Goal: Answer question/provide support: Share knowledge or assist other users

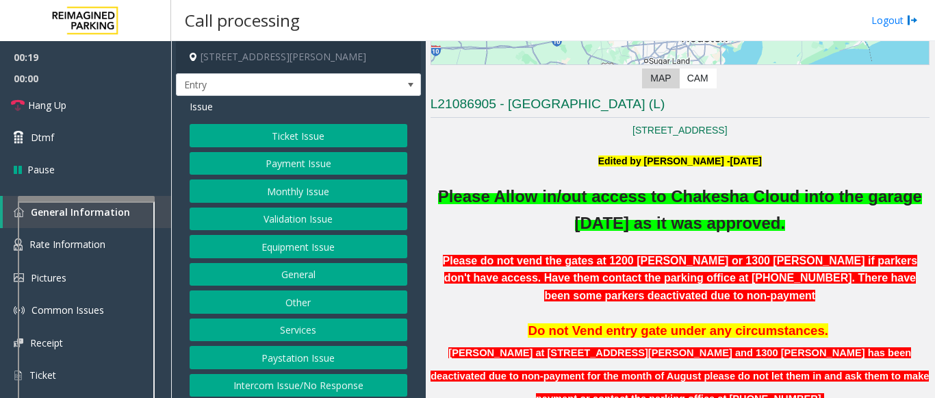
scroll to position [411, 0]
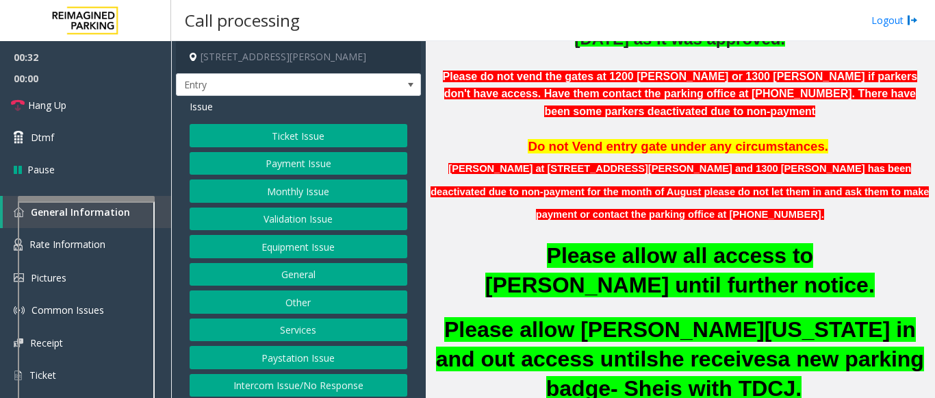
click at [294, 196] on button "Monthly Issue" at bounding box center [299, 190] width 218 height 23
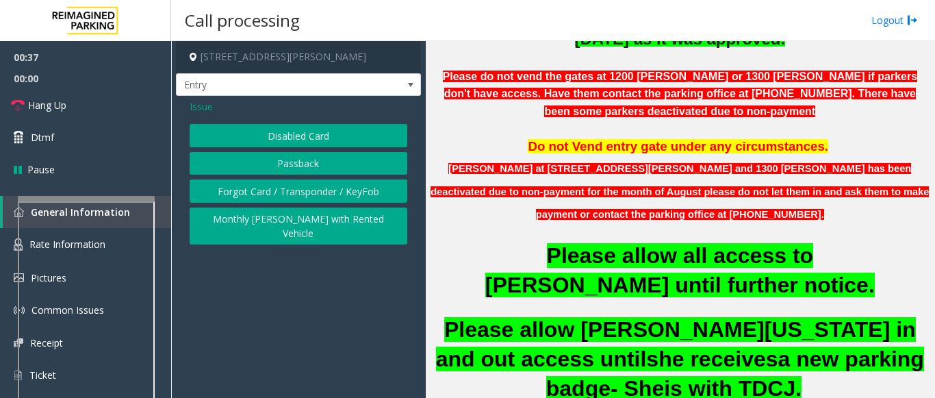
click at [330, 133] on button "Disabled Card" at bounding box center [299, 135] width 218 height 23
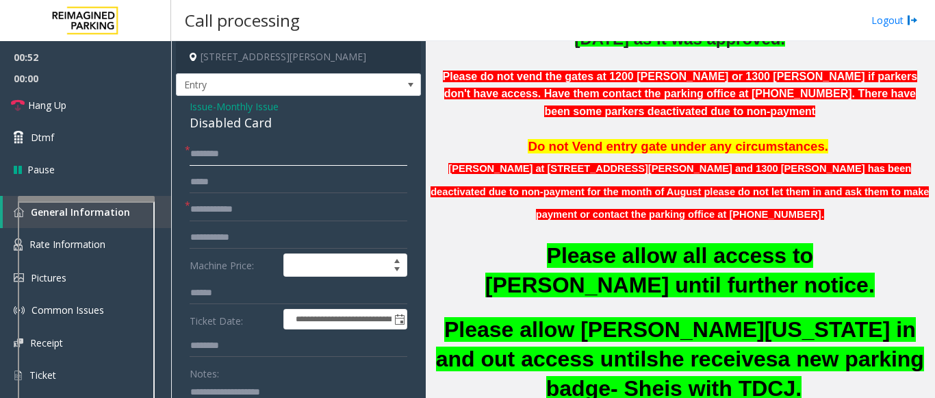
click at [231, 160] on input "text" at bounding box center [299, 153] width 218 height 23
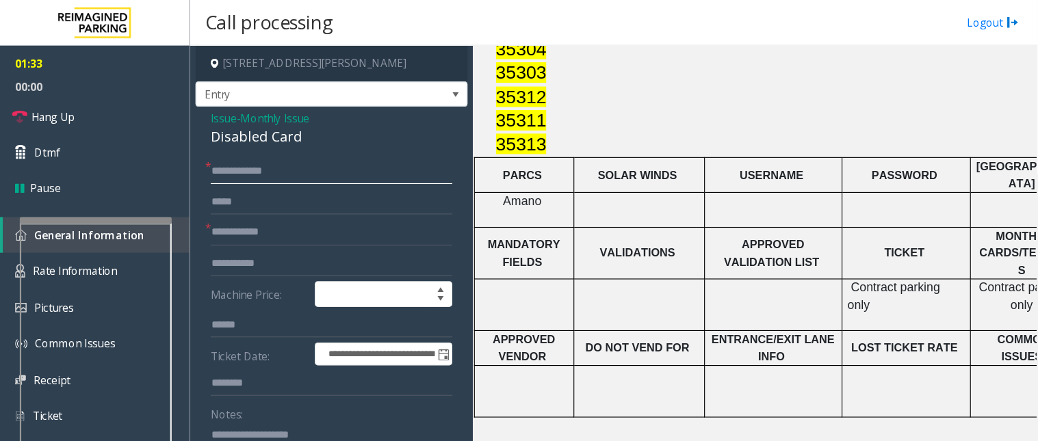
scroll to position [1957, 0]
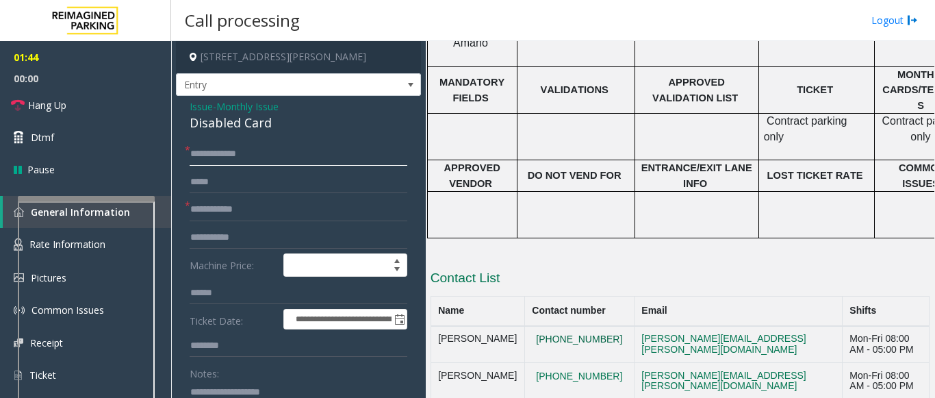
type input "**********"
drag, startPoint x: 536, startPoint y: 200, endPoint x: 521, endPoint y: 206, distance: 16.3
click at [524, 326] on td "[PHONE_NUMBER]" at bounding box center [578, 344] width 109 height 37
click at [532, 333] on button "[PHONE_NUMBER]" at bounding box center [579, 339] width 94 height 12
drag, startPoint x: 561, startPoint y: 199, endPoint x: 525, endPoint y: 195, distance: 36.5
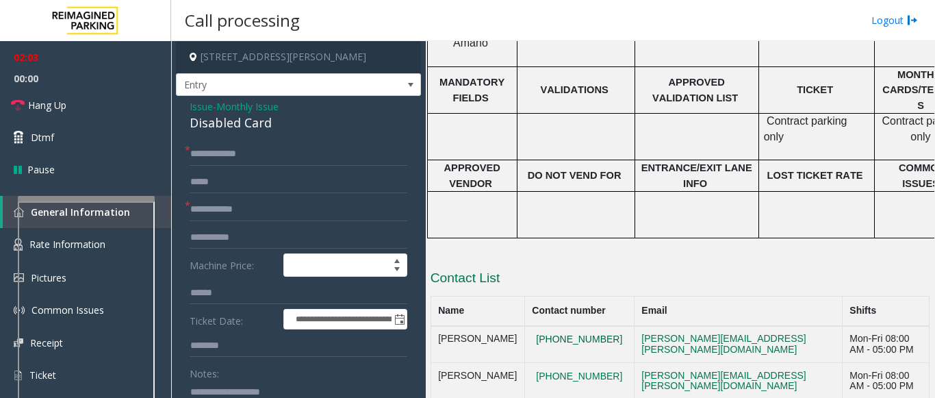
click at [532, 333] on button "[PHONE_NUMBER]" at bounding box center [579, 339] width 94 height 12
copy button "[PHONE_NUMBER]"
drag, startPoint x: 591, startPoint y: 198, endPoint x: 516, endPoint y: 216, distance: 77.2
click at [524, 326] on td "[PHONE_NUMBER]" at bounding box center [578, 344] width 109 height 37
click at [584, 370] on button "[PHONE_NUMBER]" at bounding box center [579, 376] width 94 height 12
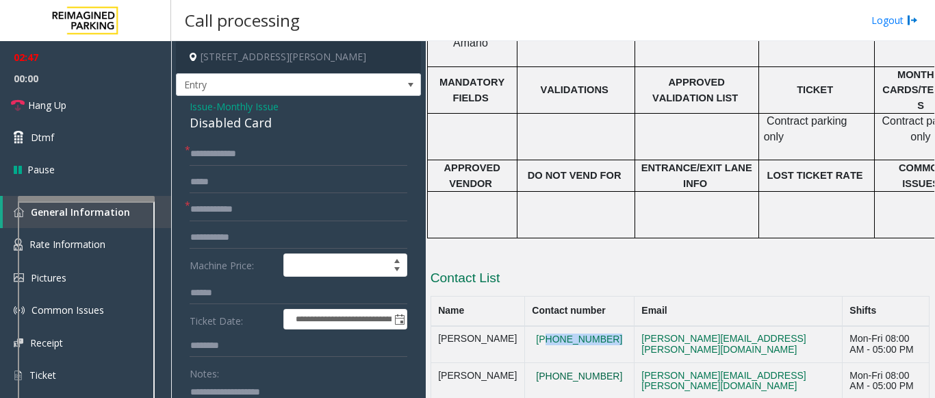
click at [583, 370] on button "[PHONE_NUMBER]" at bounding box center [579, 376] width 94 height 12
drag, startPoint x: 580, startPoint y: 233, endPoint x: 586, endPoint y: 237, distance: 8.0
click at [586, 370] on button "[PHONE_NUMBER]" at bounding box center [579, 376] width 94 height 12
click at [592, 363] on td "[PHONE_NUMBER]" at bounding box center [578, 381] width 109 height 37
click at [580, 370] on button "[PHONE_NUMBER]" at bounding box center [579, 376] width 94 height 12
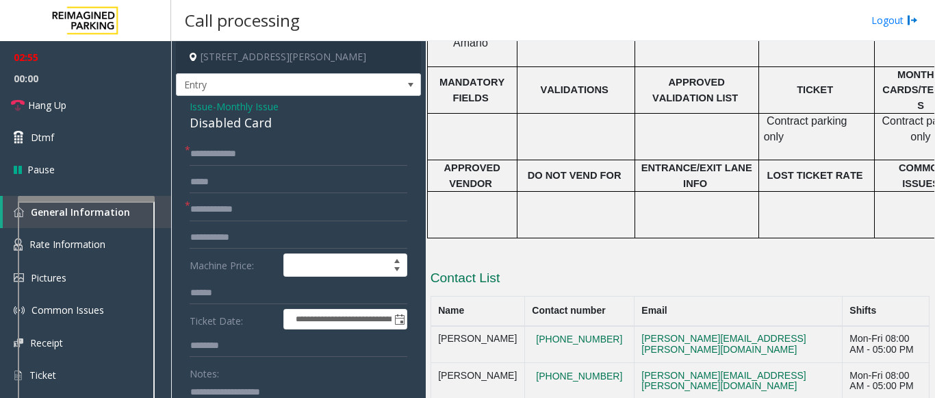
click at [588, 363] on td "[PHONE_NUMBER]" at bounding box center [578, 381] width 109 height 37
drag, startPoint x: 590, startPoint y: 235, endPoint x: 511, endPoint y: 234, distance: 78.7
click at [511, 363] on tr "Adrian Olivares 713 225 1071 adrian.olivares@reimaginedparking.com Mon-Fri 08:0…" at bounding box center [679, 381] width 498 height 37
copy tr "[PHONE_NUMBER]"
click at [690, 269] on h3 "Contact List" at bounding box center [679, 280] width 499 height 22
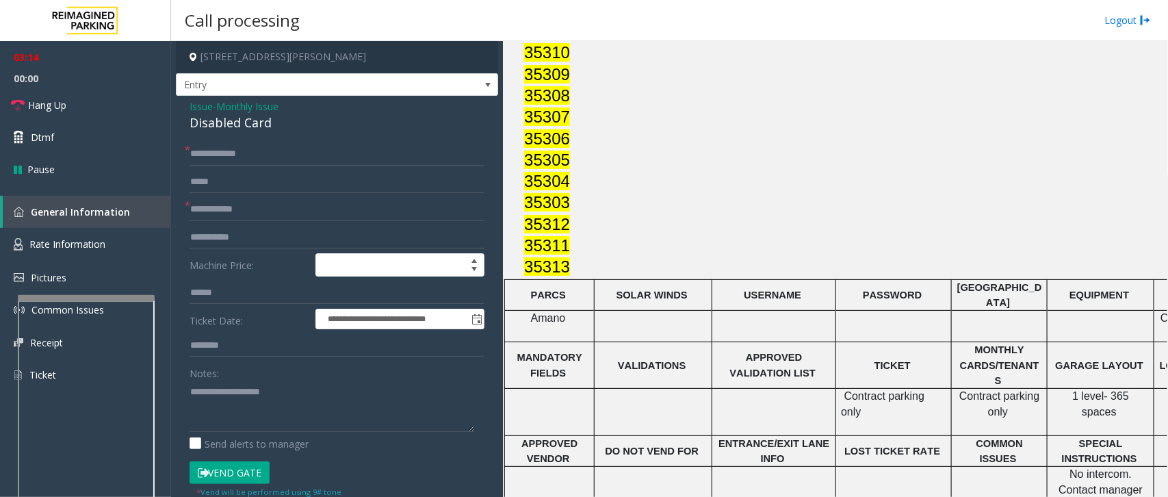
scroll to position [1273, 0]
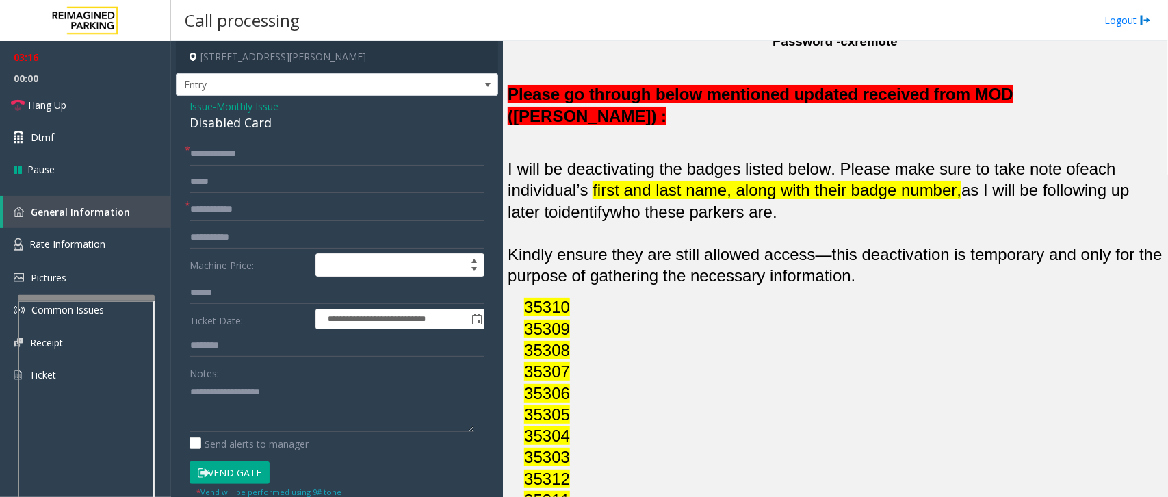
click at [88, 300] on iframe at bounding box center [86, 456] width 137 height 312
click at [87, 223] on app-root "**********" at bounding box center [584, 248] width 1168 height 497
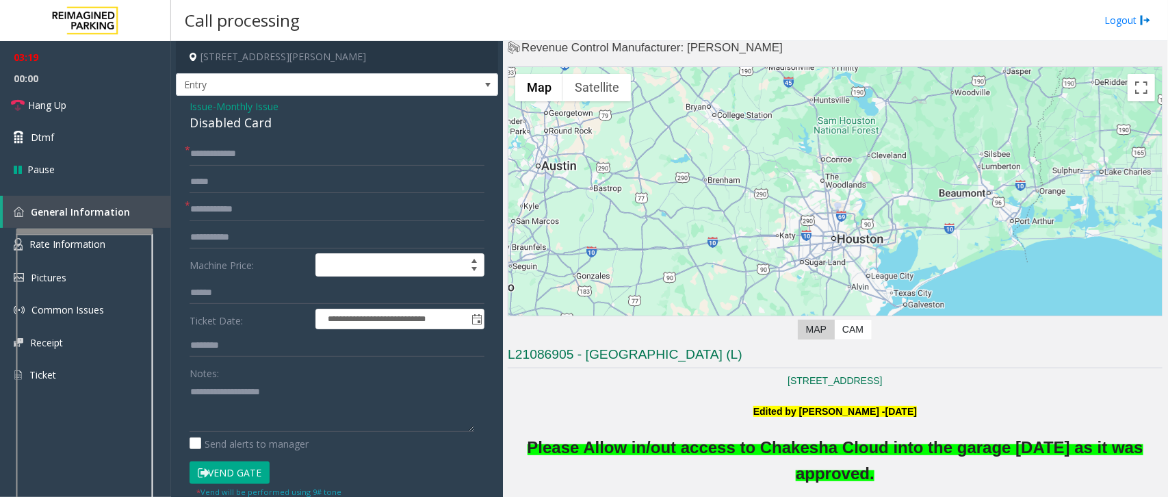
scroll to position [0, 0]
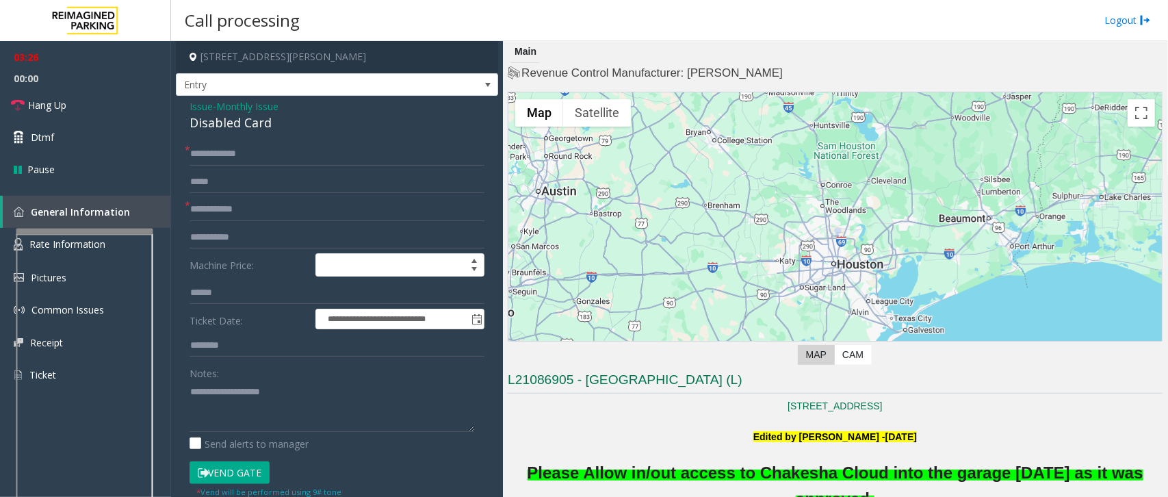
click at [198, 107] on span "Issue" at bounding box center [201, 106] width 23 height 14
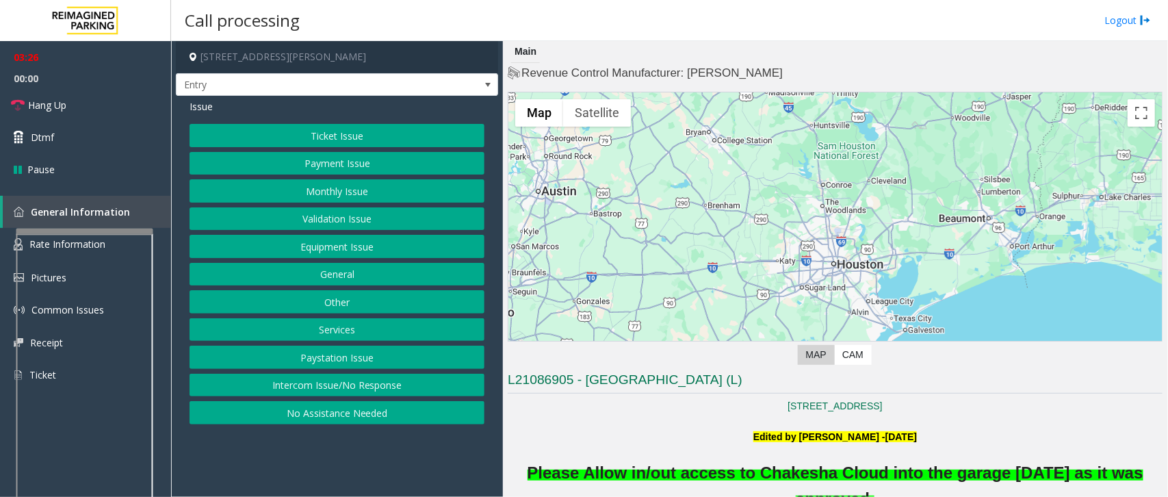
click at [347, 333] on button "Services" at bounding box center [337, 329] width 295 height 23
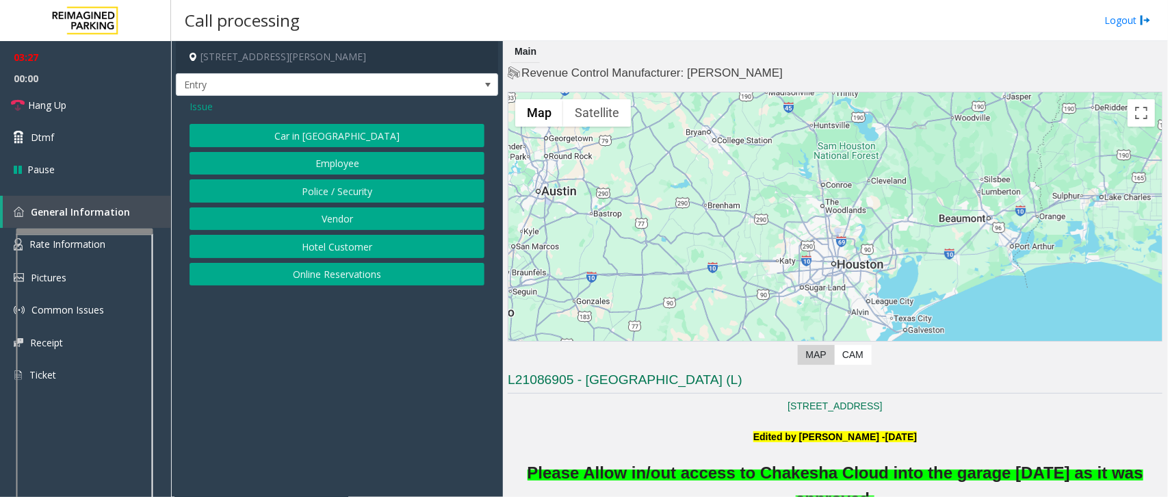
click at [340, 213] on button "Vendor" at bounding box center [337, 218] width 295 height 23
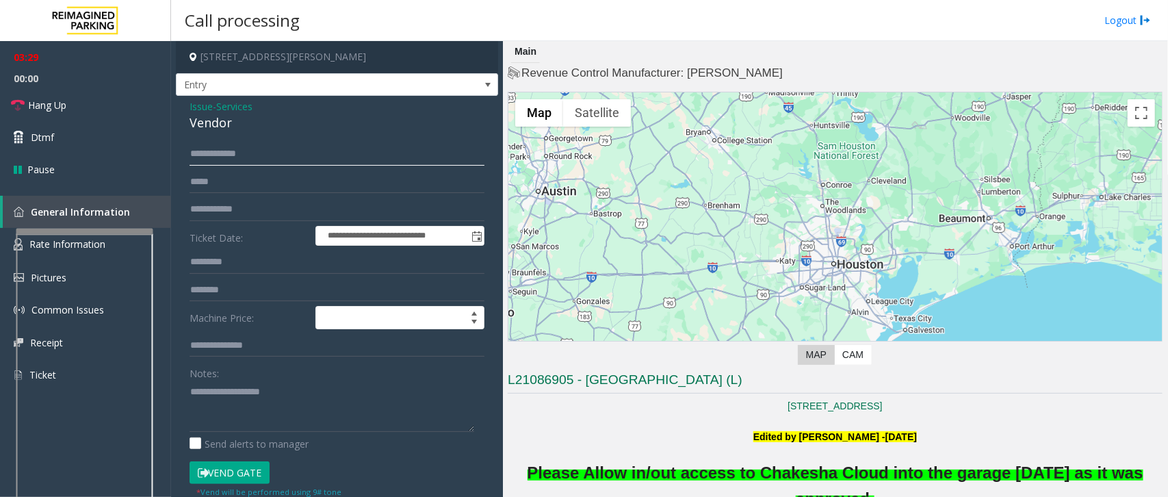
drag, startPoint x: 194, startPoint y: 154, endPoint x: 313, endPoint y: 166, distance: 120.3
click at [271, 148] on input "**********" at bounding box center [337, 153] width 295 height 23
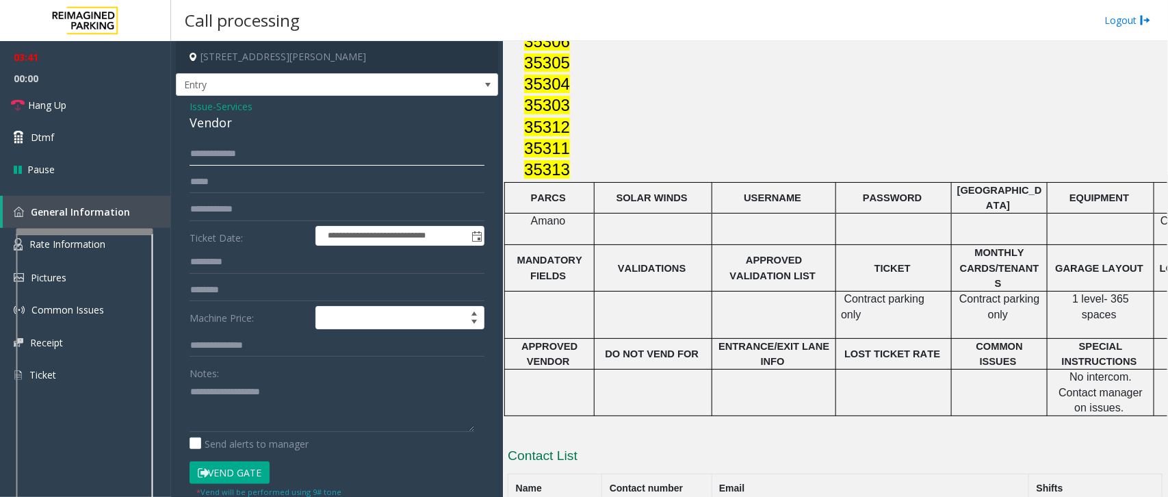
scroll to position [1701, 0]
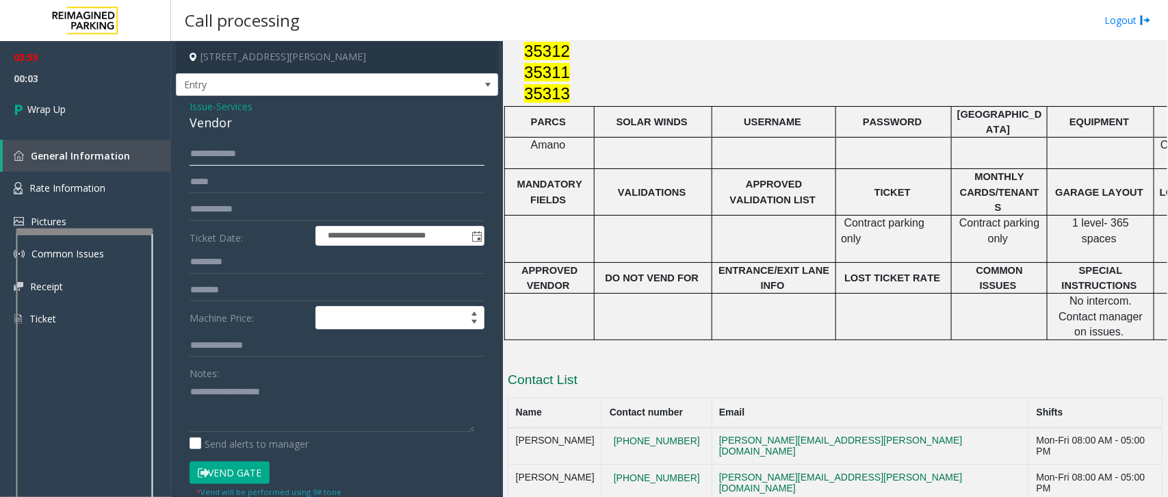
click at [253, 154] on input "**********" at bounding box center [337, 153] width 295 height 23
click at [210, 385] on textarea at bounding box center [332, 405] width 285 height 51
click at [230, 124] on div "Vendor" at bounding box center [337, 123] width 295 height 18
click at [228, 124] on div "Vendor" at bounding box center [337, 123] width 295 height 18
drag, startPoint x: 231, startPoint y: 122, endPoint x: 186, endPoint y: 129, distance: 45.0
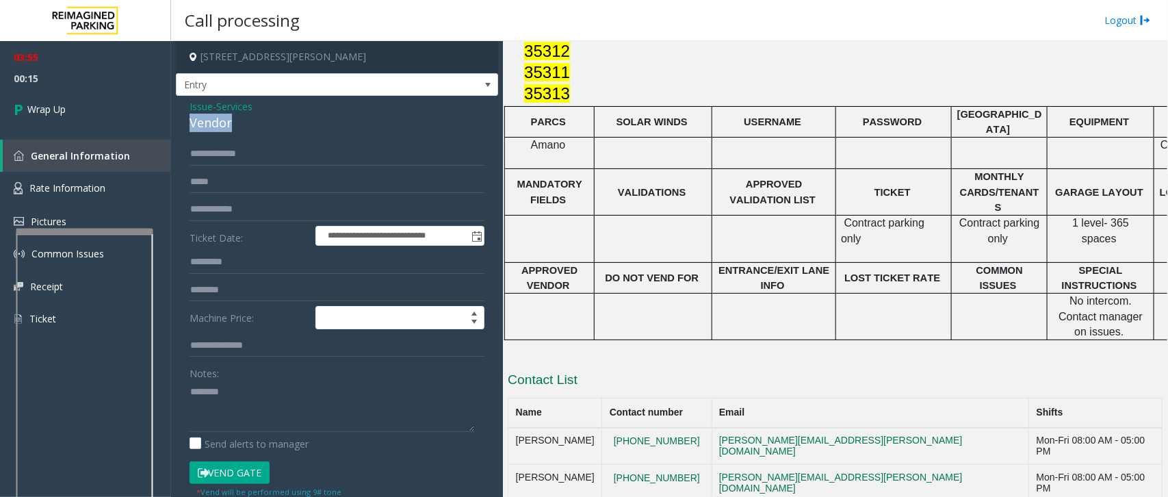
click at [186, 129] on div "**********" at bounding box center [337, 357] width 322 height 523
copy div "Vendor"
click at [233, 397] on textarea at bounding box center [332, 405] width 285 height 51
paste textarea "*******"
click at [281, 385] on textarea at bounding box center [332, 405] width 285 height 51
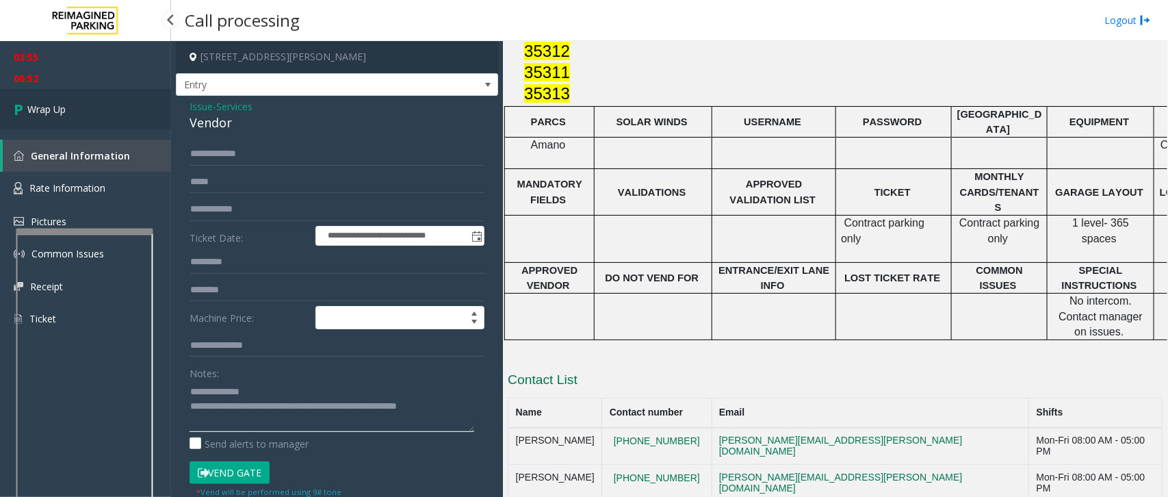
type textarea "**********"
click at [55, 117] on link "Wrap Up" at bounding box center [85, 109] width 171 height 40
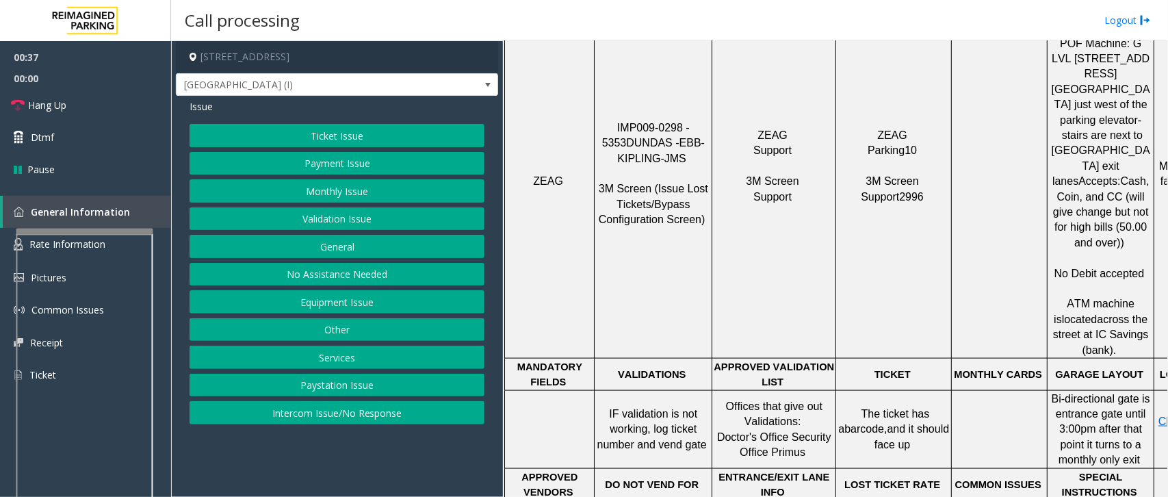
scroll to position [684, 0]
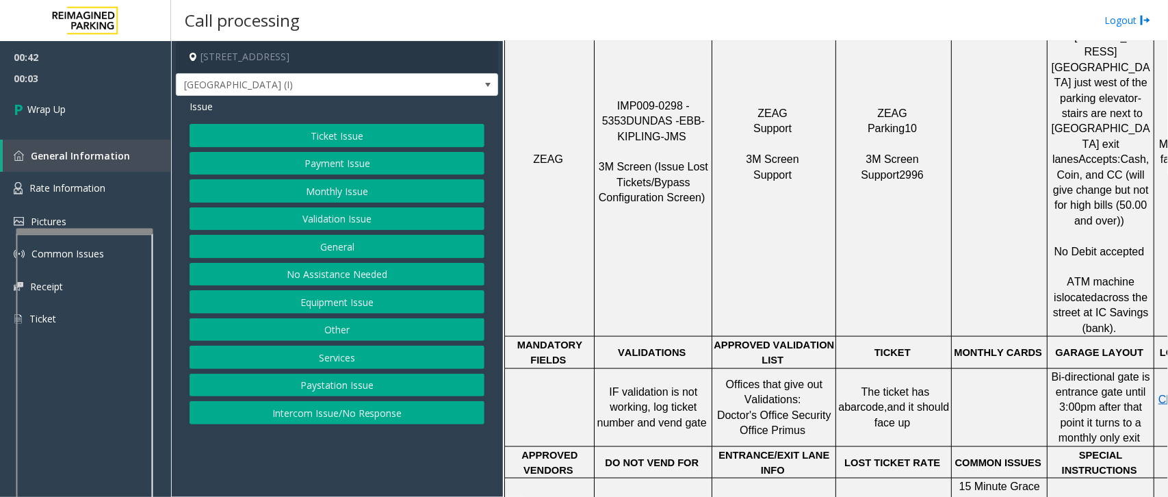
click at [312, 397] on button "Intercom Issue/No Response" at bounding box center [337, 412] width 295 height 23
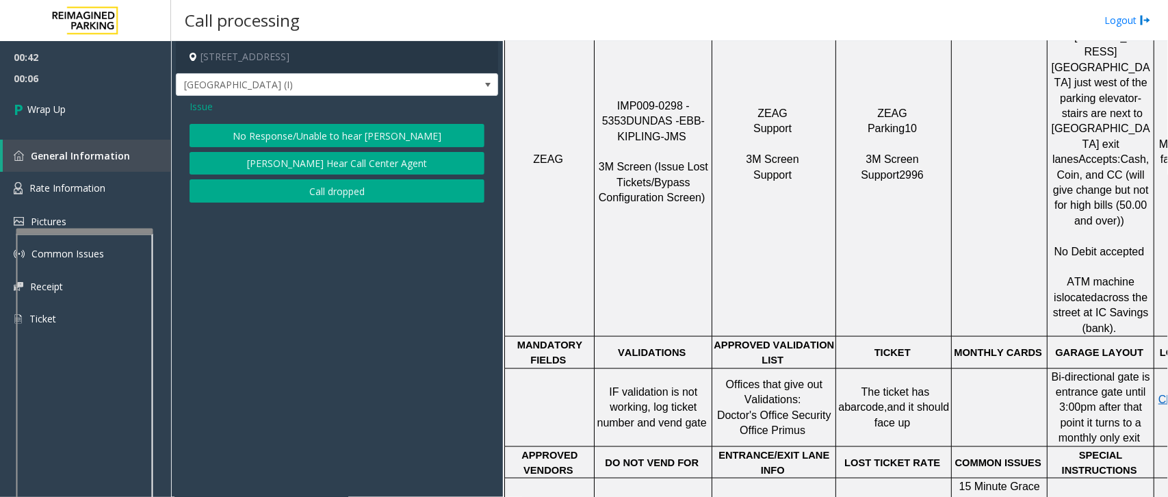
click at [197, 107] on span "Issue" at bounding box center [201, 106] width 23 height 14
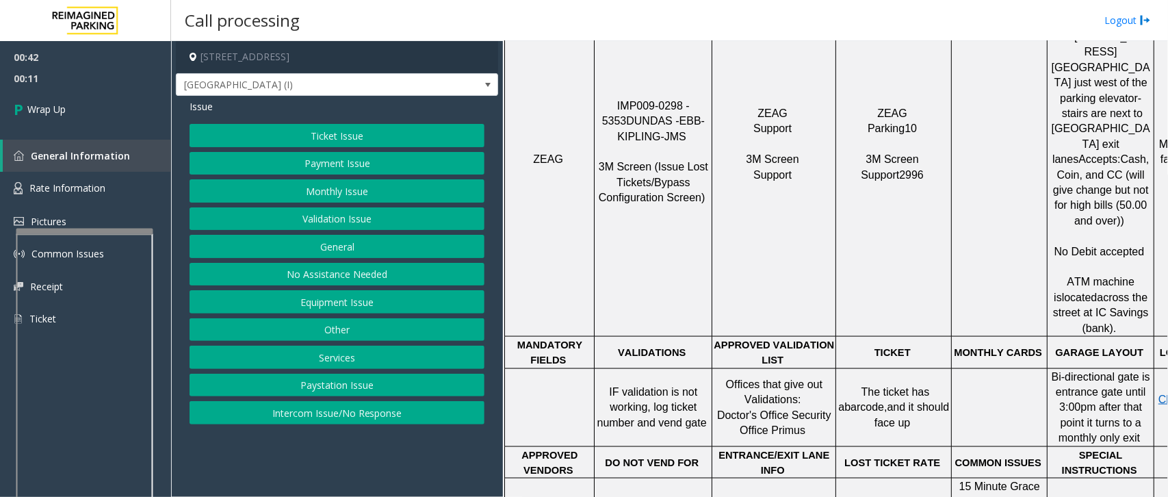
click at [319, 133] on button "Ticket Issue" at bounding box center [337, 135] width 295 height 23
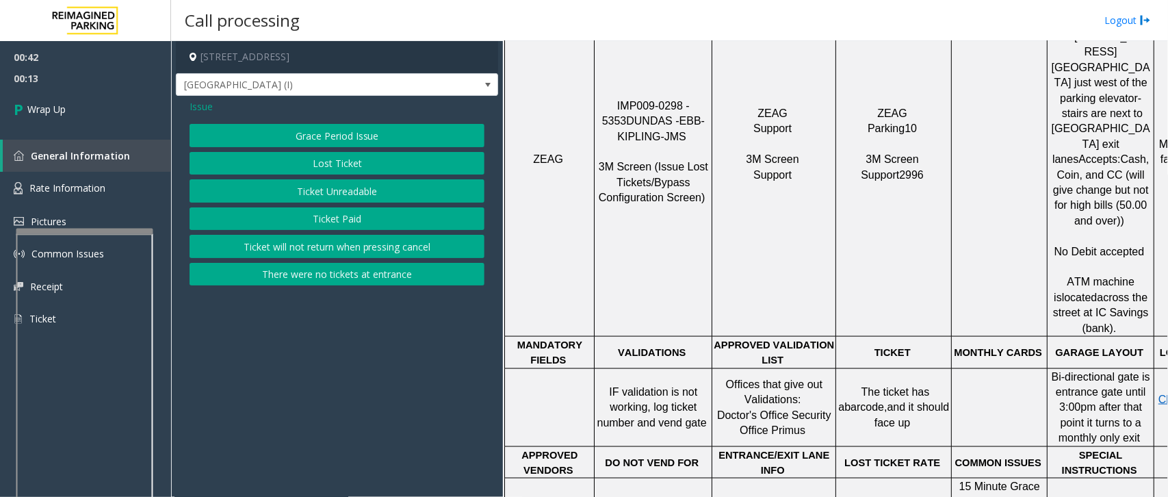
click at [200, 108] on span "Issue" at bounding box center [201, 106] width 23 height 14
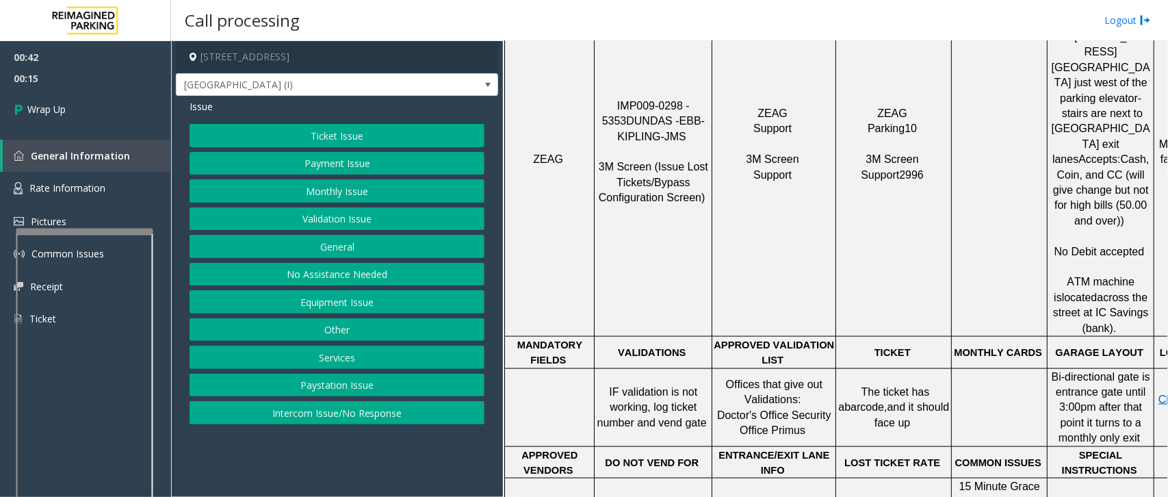
click at [317, 303] on button "Equipment Issue" at bounding box center [337, 301] width 295 height 23
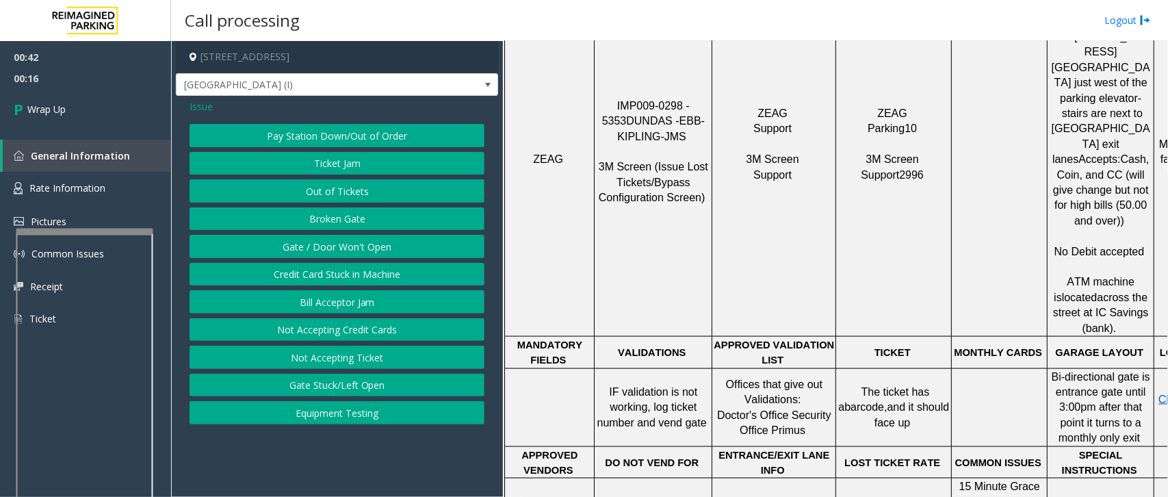
click at [333, 241] on button "Gate / Door Won't Open" at bounding box center [337, 246] width 295 height 23
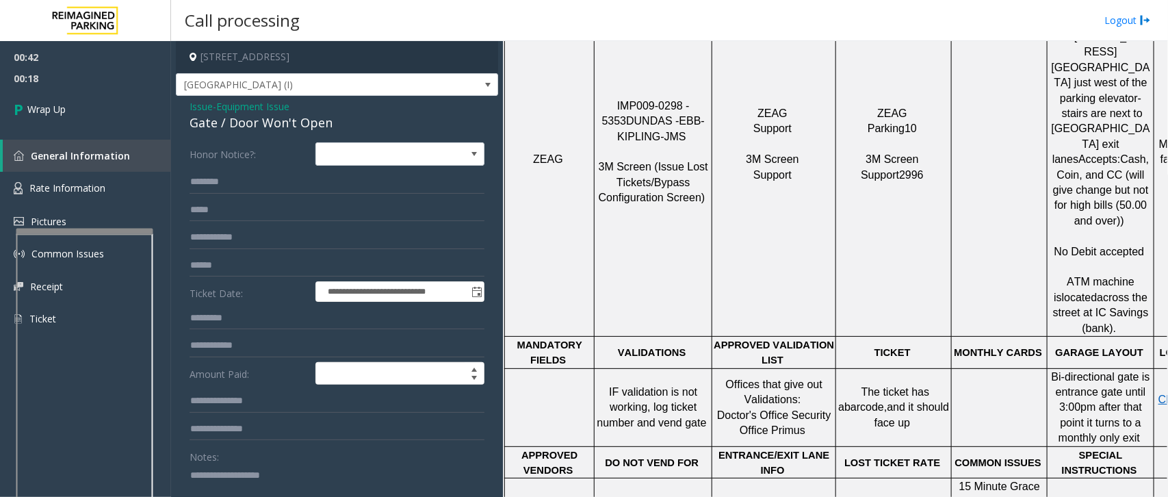
click at [260, 397] on div "Notes:" at bounding box center [337, 480] width 295 height 70
click at [237, 397] on textarea at bounding box center [332, 489] width 285 height 51
drag, startPoint x: 190, startPoint y: 106, endPoint x: 237, endPoint y: 111, distance: 46.8
click at [237, 111] on div "Issue - Equipment Issue Gate / Door Won't Open" at bounding box center [337, 115] width 295 height 33
click at [188, 104] on div "**********" at bounding box center [337, 435] width 322 height 678
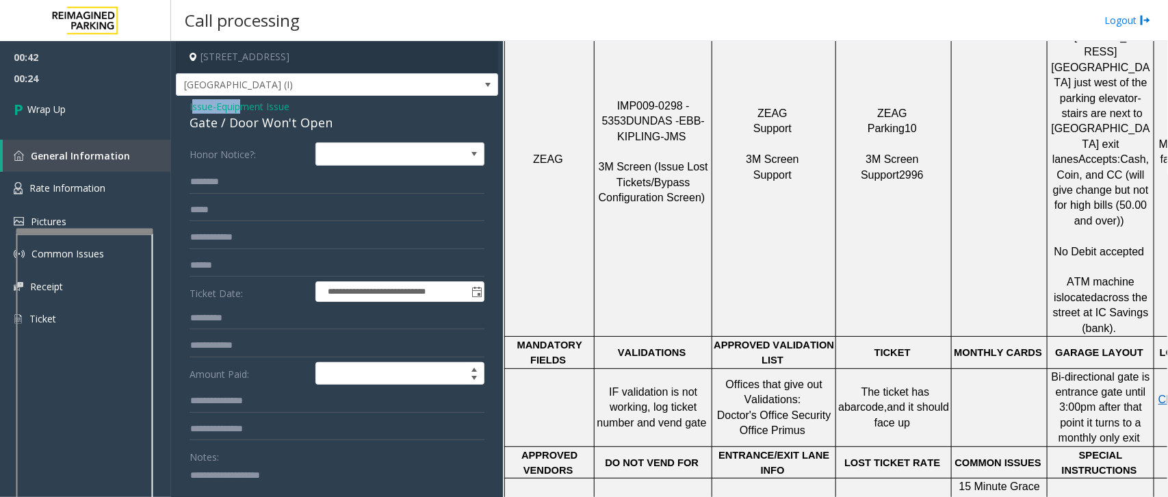
drag, startPoint x: 193, startPoint y: 107, endPoint x: 248, endPoint y: 109, distance: 54.8
click at [248, 109] on div "Issue - Equipment Issue Gate / Door Won't Open" at bounding box center [337, 115] width 295 height 33
drag, startPoint x: 190, startPoint y: 106, endPoint x: 327, endPoint y: 127, distance: 138.4
click at [327, 127] on div "Issue - Equipment Issue Gate / Door Won't Open" at bounding box center [337, 115] width 295 height 33
copy div "Issue - Equipment Issue Gate / Door Won't Open"
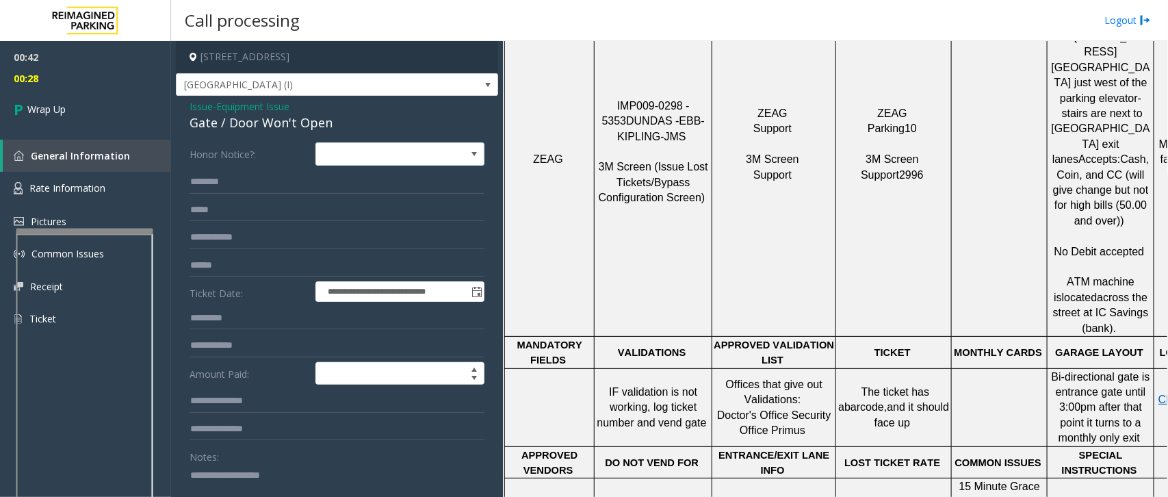
click at [265, 397] on textarea at bounding box center [332, 489] width 285 height 51
paste textarea "**********"
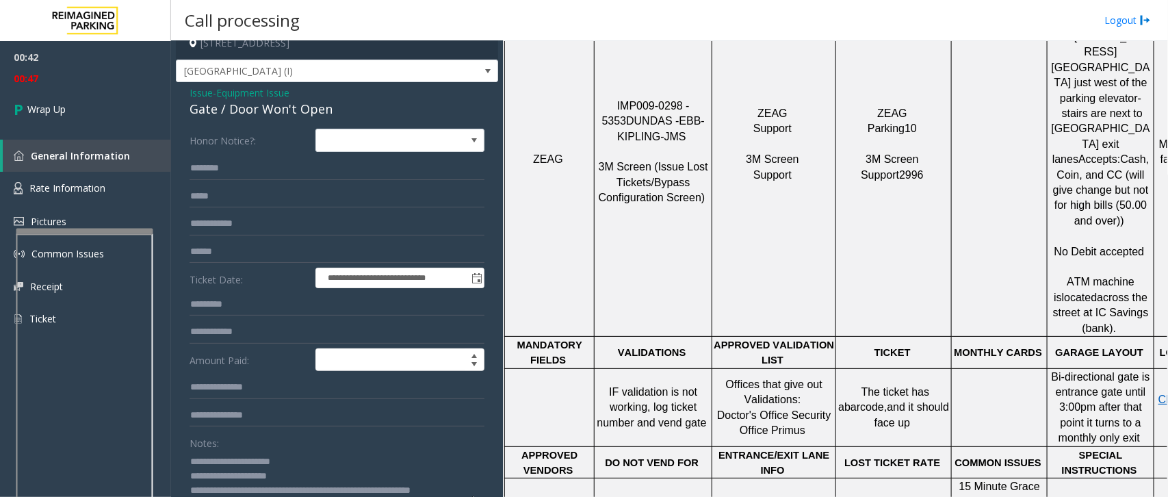
scroll to position [18, 0]
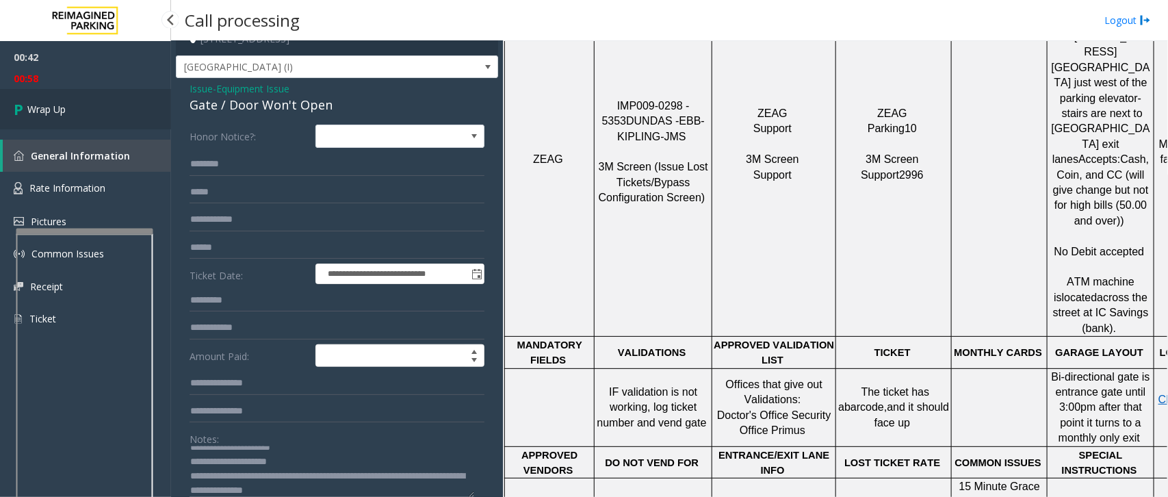
type textarea "**********"
click at [72, 96] on link "Wrap Up" at bounding box center [85, 109] width 171 height 40
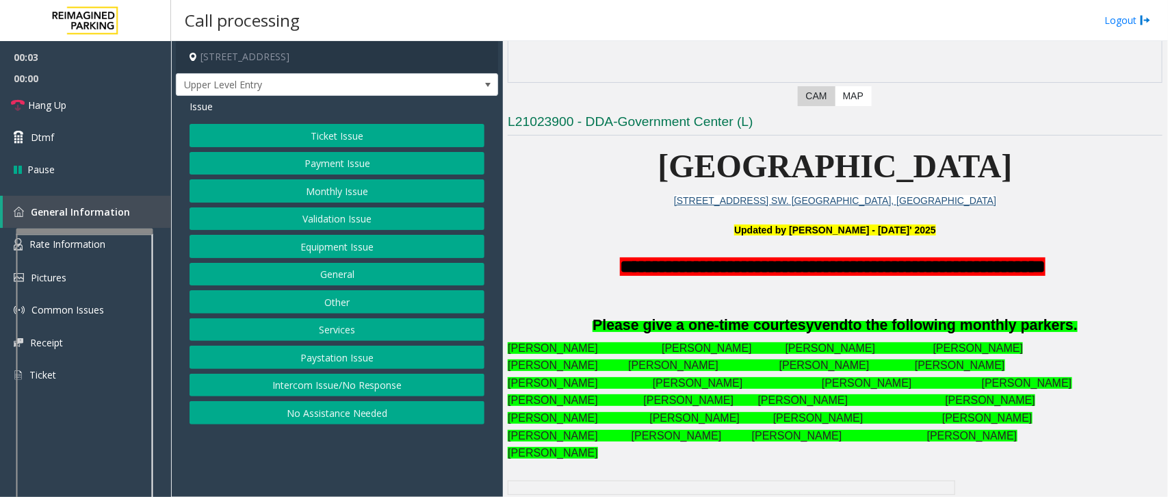
scroll to position [257, 0]
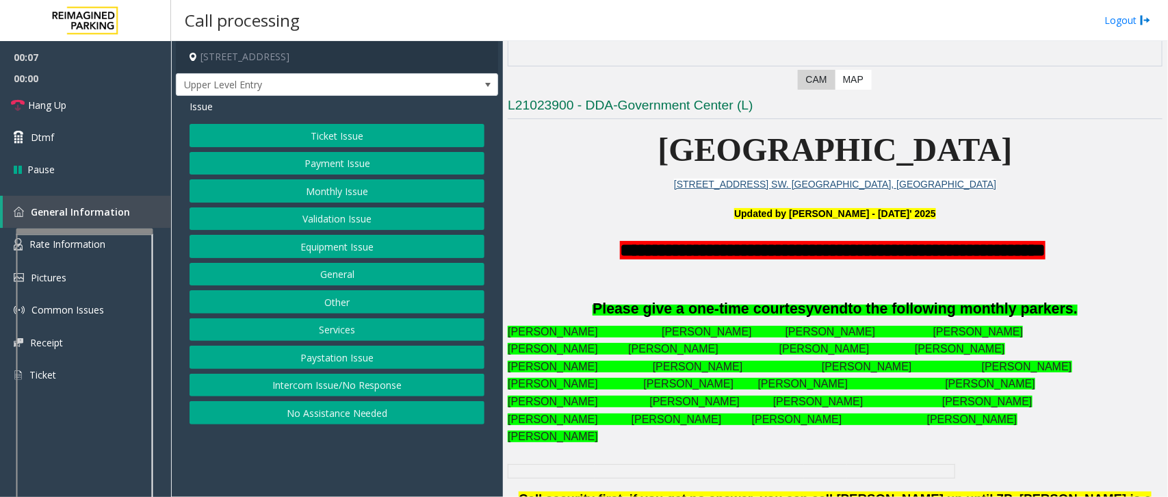
click at [367, 389] on button "Intercom Issue/No Response" at bounding box center [337, 385] width 295 height 23
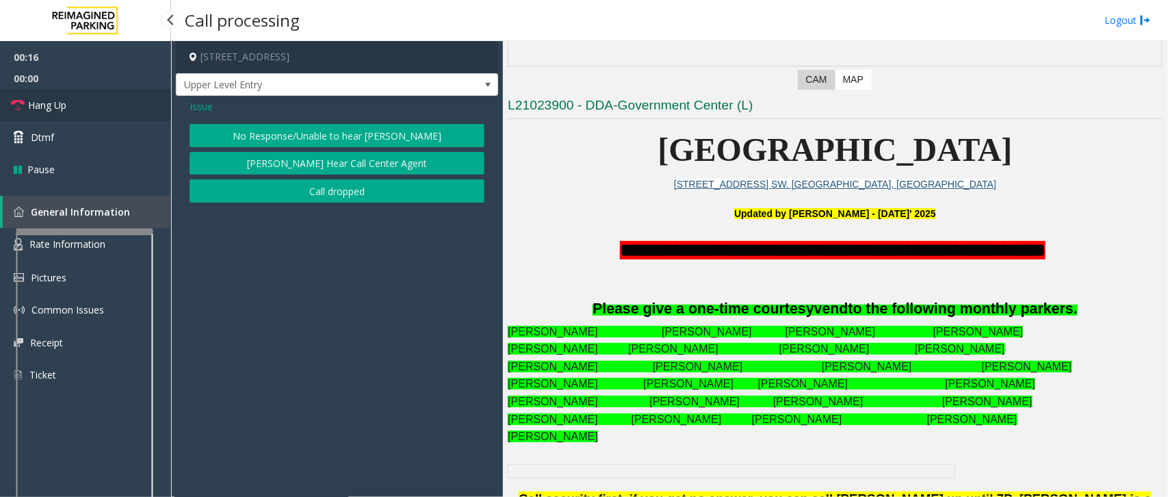
click at [101, 101] on link "Hang Up" at bounding box center [85, 105] width 171 height 32
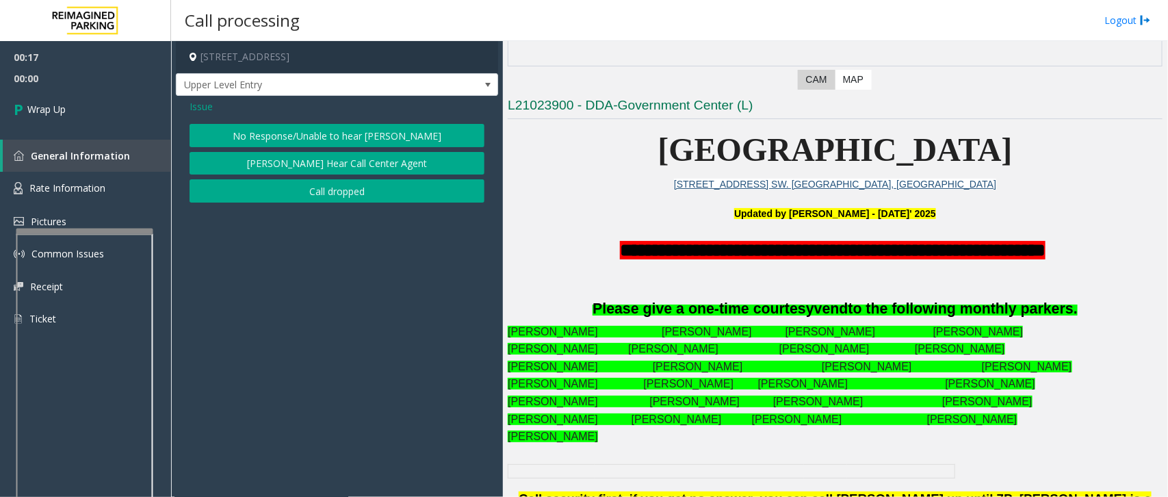
click at [322, 133] on button "No Response/Unable to hear [PERSON_NAME]" at bounding box center [337, 135] width 295 height 23
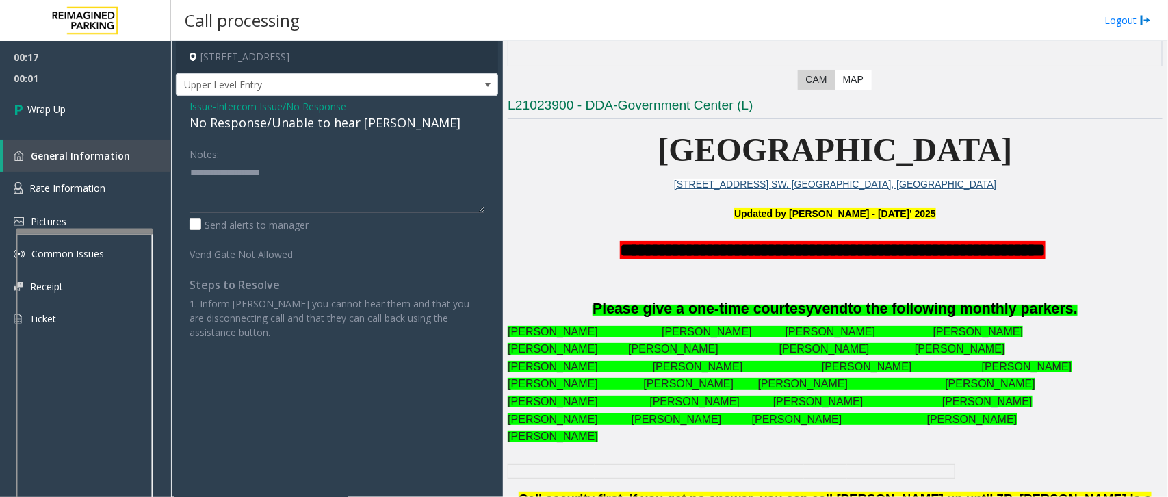
click at [187, 108] on div "Issue - Intercom Issue/No Response No Response/Unable to hear [PERSON_NAME] Not…" at bounding box center [337, 224] width 322 height 257
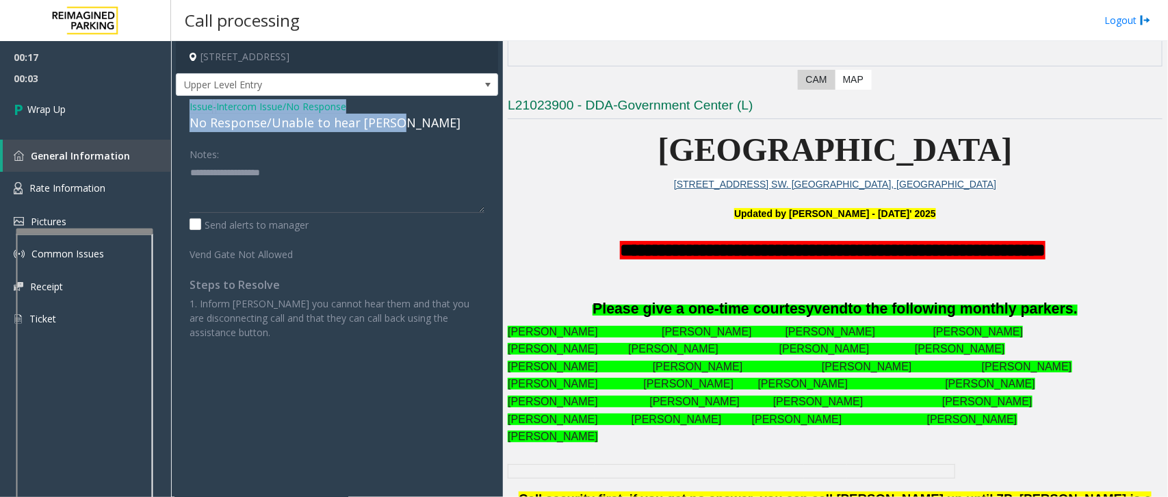
drag, startPoint x: 190, startPoint y: 105, endPoint x: 419, endPoint y: 131, distance: 230.7
click at [419, 131] on div "Issue - Intercom Issue/No Response No Response/Unable to hear [PERSON_NAME]" at bounding box center [337, 115] width 295 height 33
copy div "Issue - Intercom Issue/No Response No Response/Unable to hear [PERSON_NAME]"
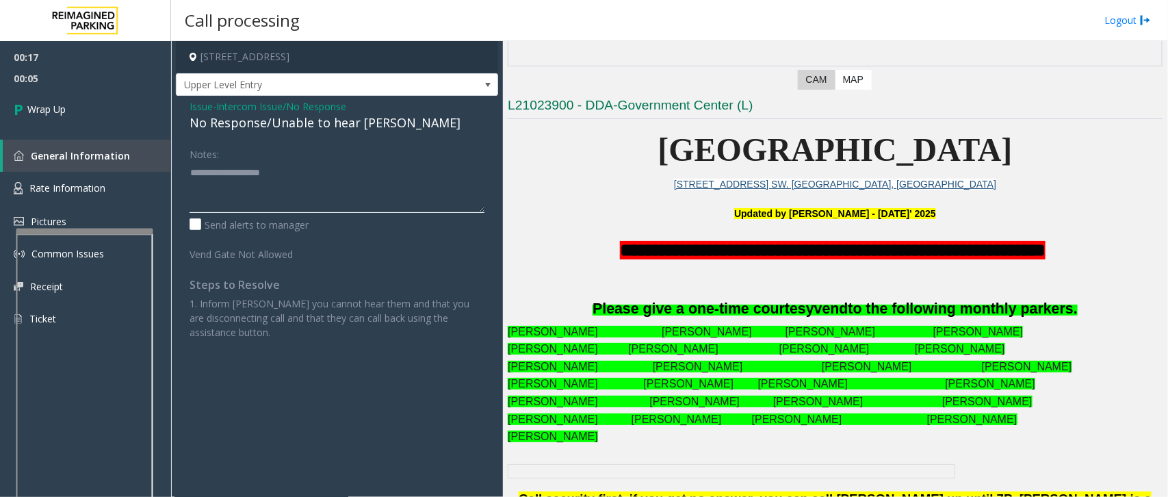
click at [234, 190] on textarea at bounding box center [337, 186] width 295 height 51
paste textarea "**********"
type textarea "**********"
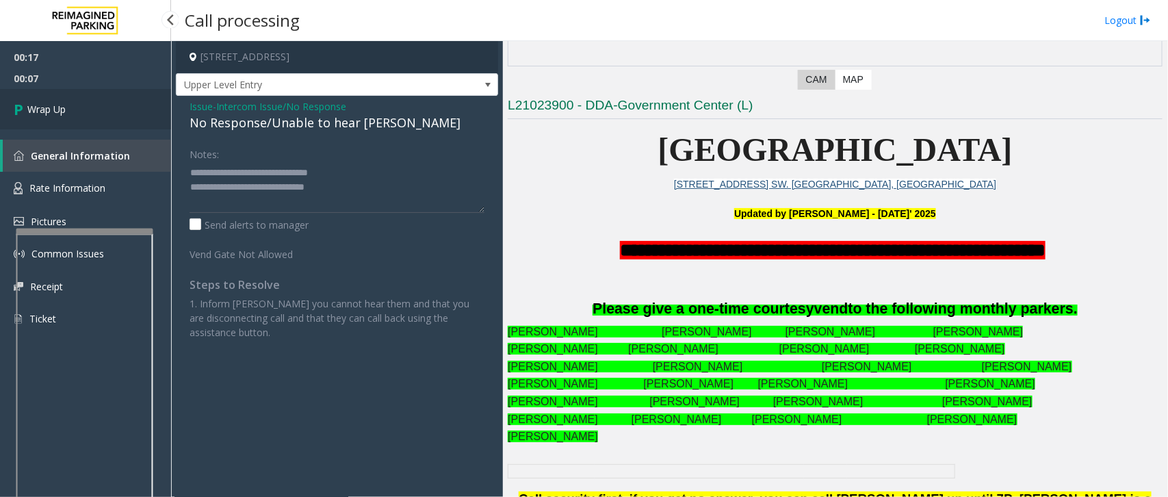
click at [40, 112] on span "Wrap Up" at bounding box center [46, 109] width 38 height 14
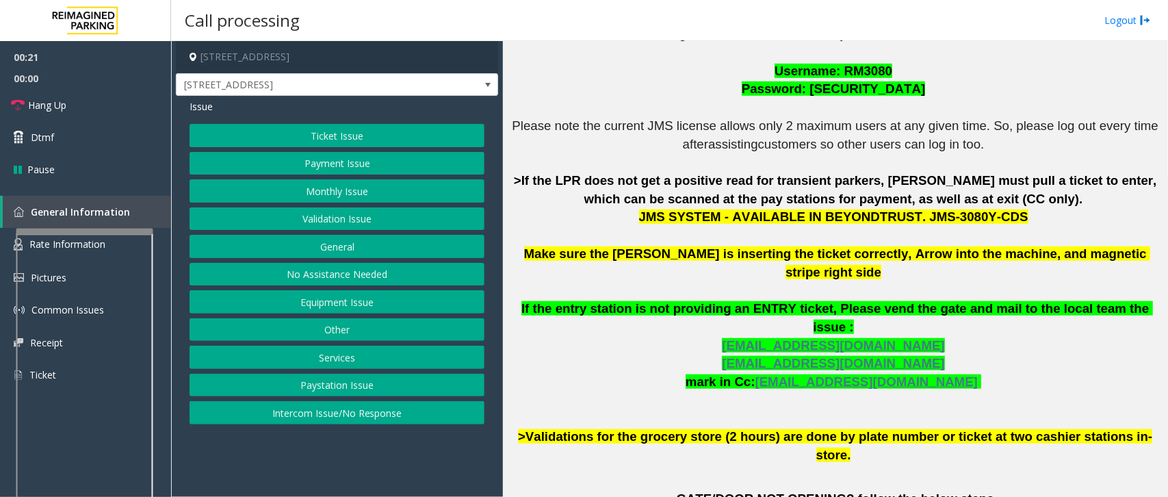
scroll to position [342, 0]
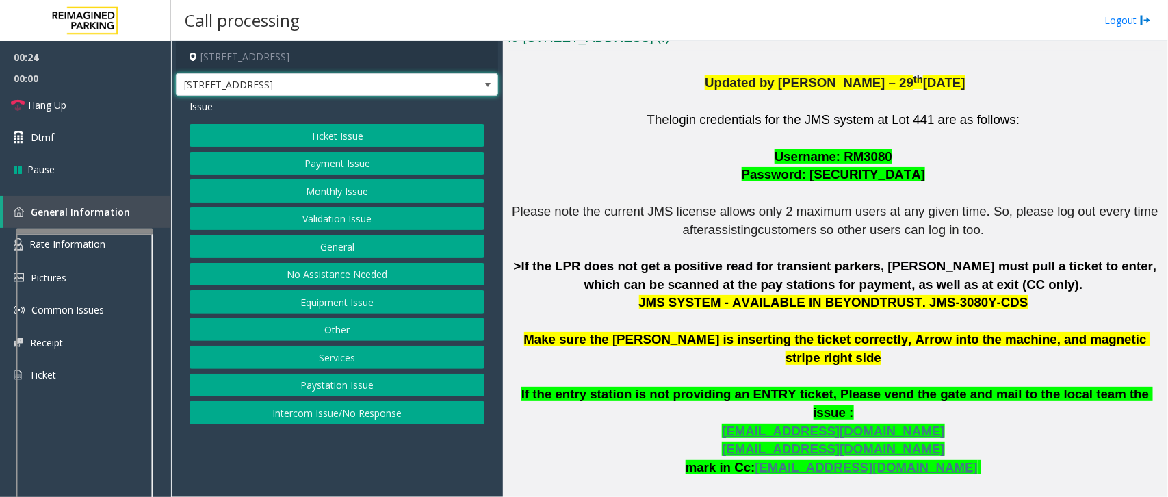
click at [278, 90] on span "[STREET_ADDRESS]" at bounding box center [305, 85] width 257 height 22
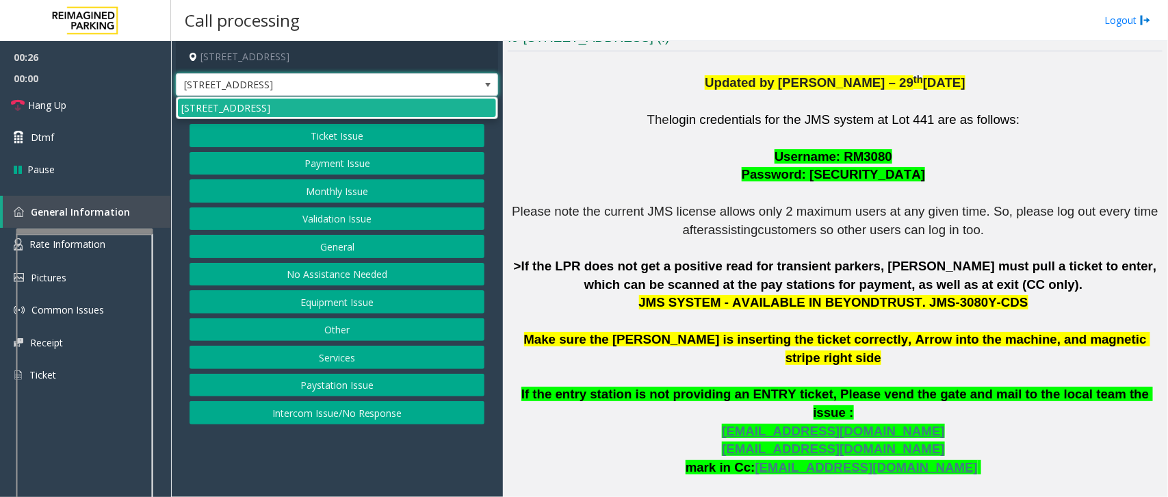
click at [278, 90] on span "[STREET_ADDRESS]" at bounding box center [305, 85] width 257 height 22
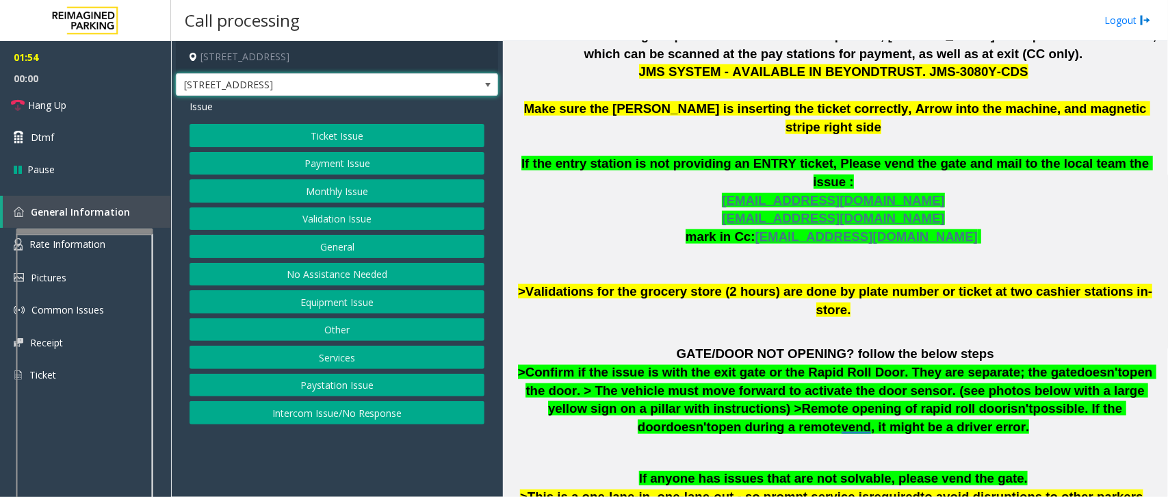
scroll to position [599, 0]
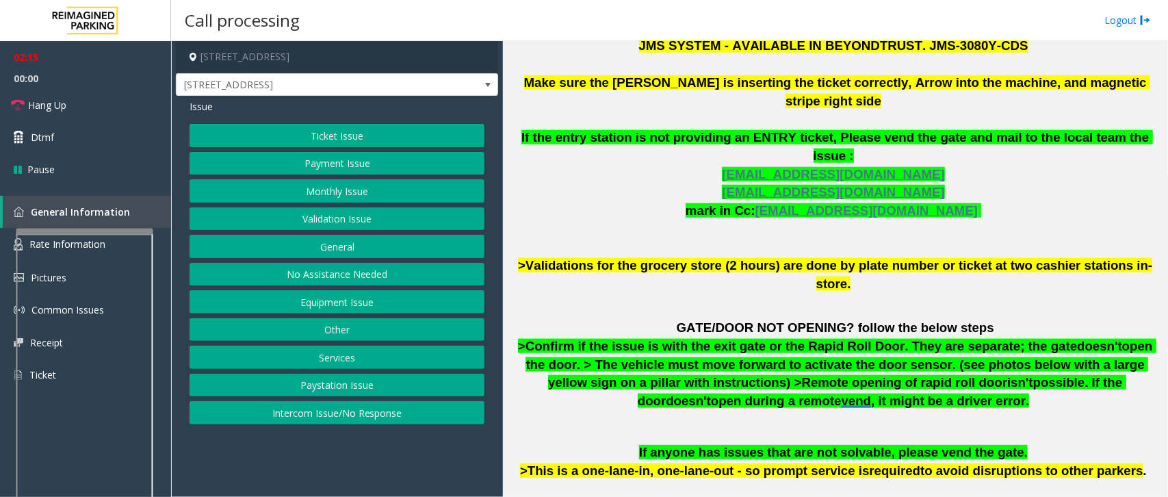
click at [398, 298] on button "Equipment Issue" at bounding box center [337, 301] width 295 height 23
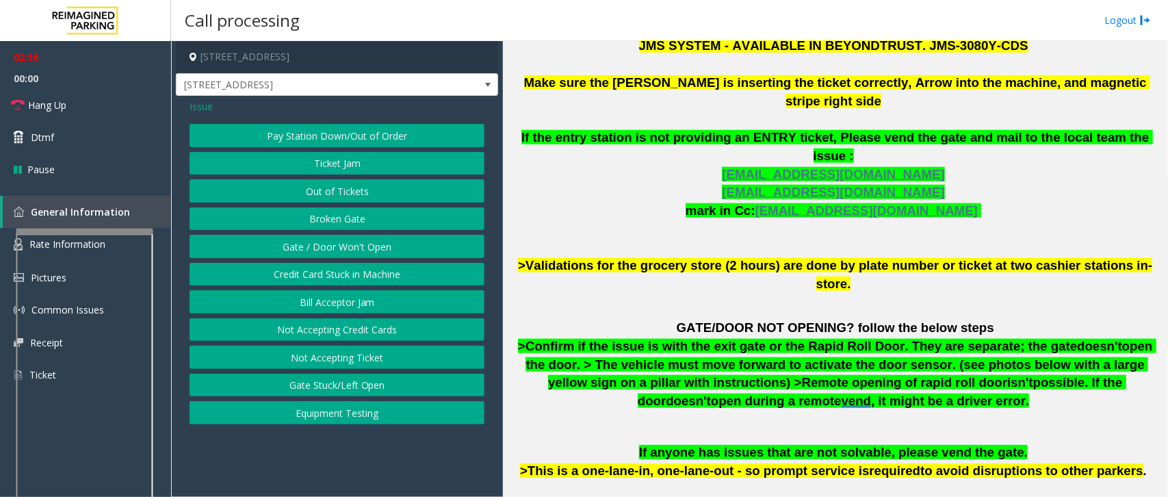
click at [342, 397] on button "Equipment Testing" at bounding box center [337, 412] width 295 height 23
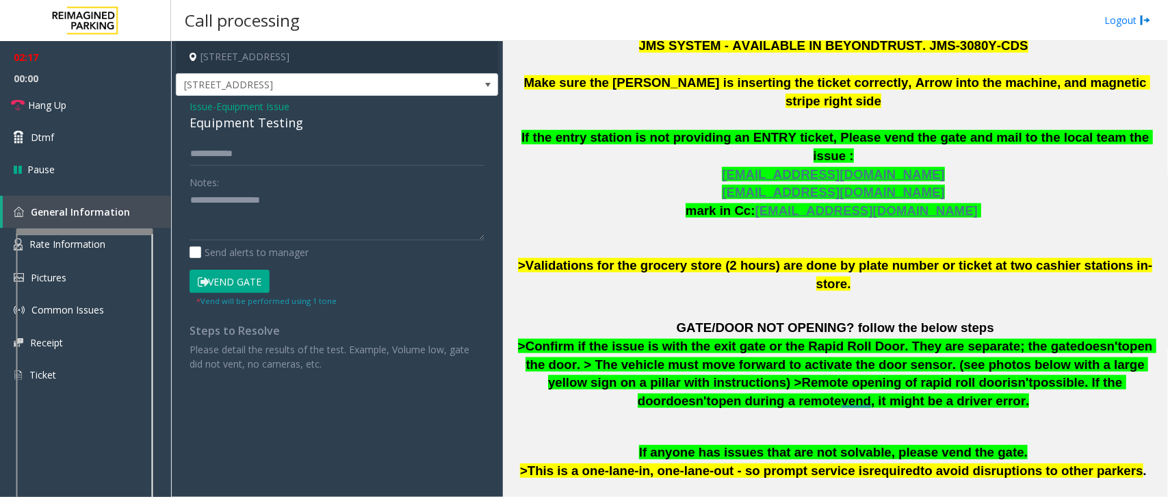
click at [233, 286] on button "Vend Gate" at bounding box center [230, 281] width 80 height 23
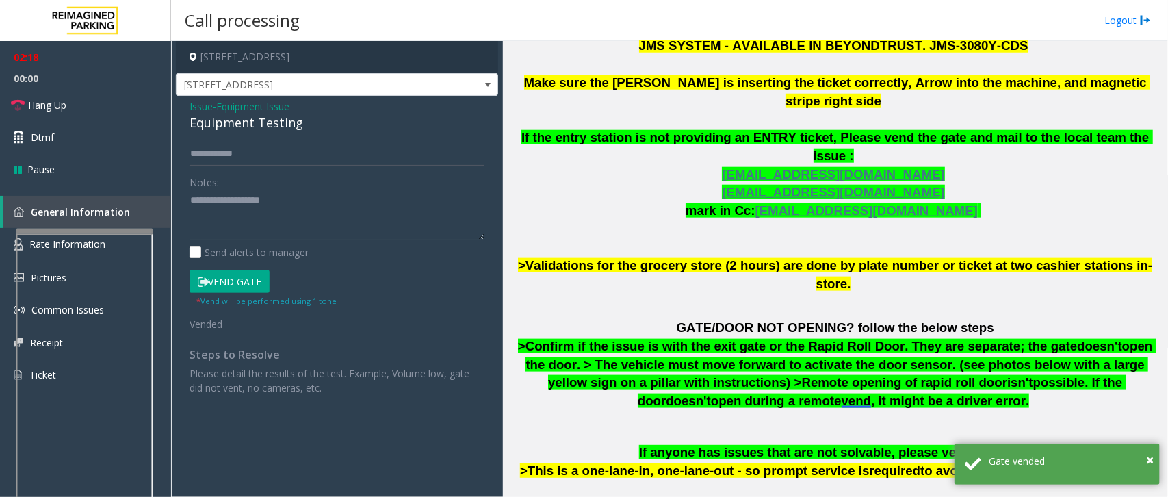
click at [234, 286] on button "Vend Gate" at bounding box center [230, 281] width 80 height 23
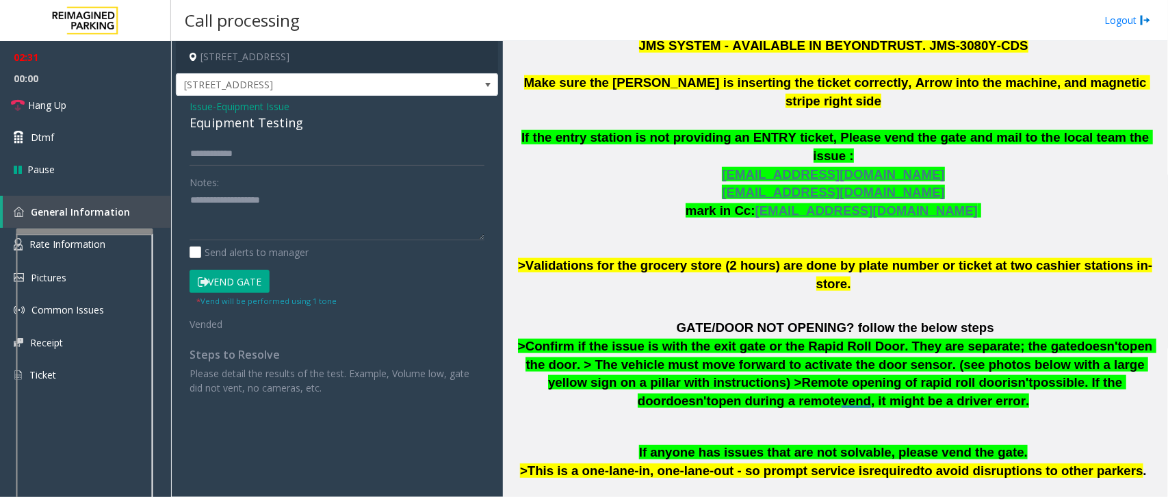
click at [251, 274] on button "Vend Gate" at bounding box center [230, 281] width 80 height 23
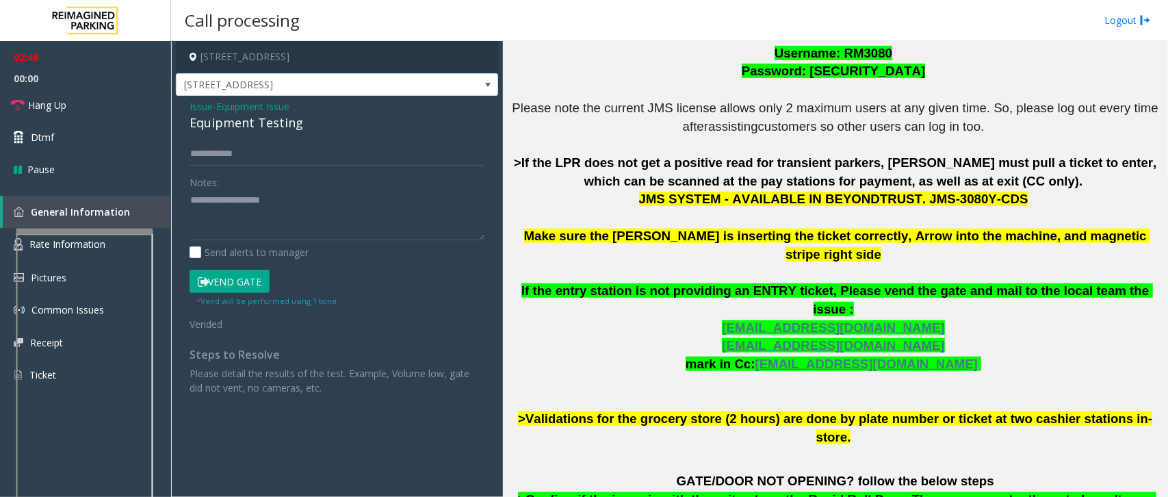
scroll to position [513, 0]
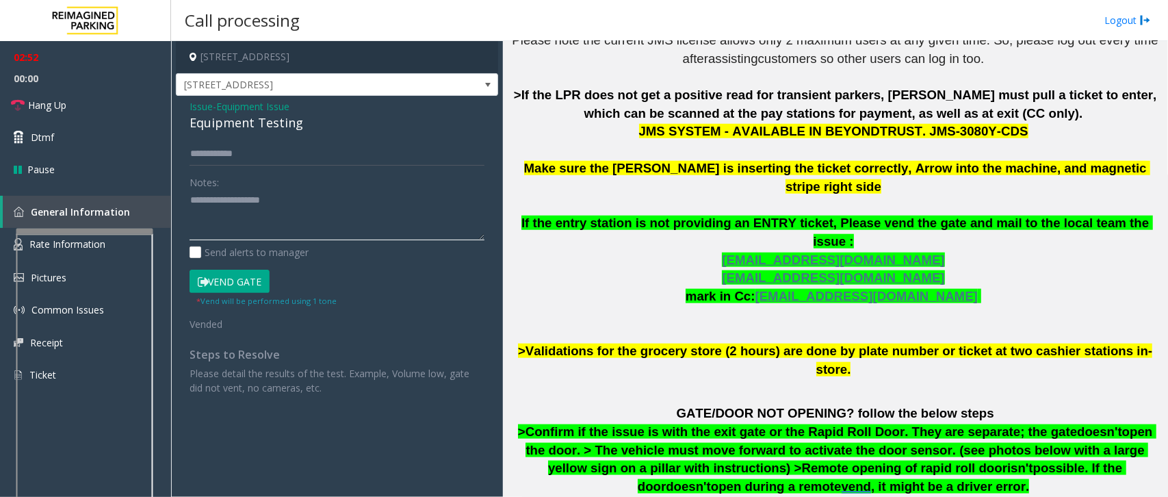
click at [220, 213] on textarea at bounding box center [337, 215] width 295 height 51
click at [90, 103] on link "Hang Up" at bounding box center [85, 105] width 171 height 32
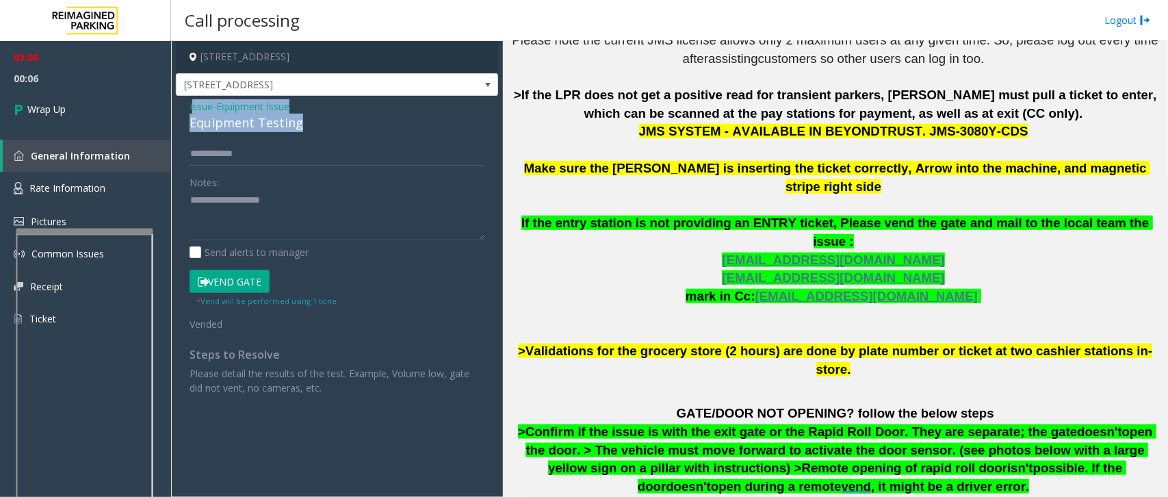
drag, startPoint x: 192, startPoint y: 107, endPoint x: 301, endPoint y: 127, distance: 111.3
click at [301, 127] on div "Issue - Equipment Issue Equipment Testing" at bounding box center [337, 115] width 295 height 33
copy div "ssue - Equipment Issue Equipment Testing"
click at [239, 203] on textarea at bounding box center [337, 215] width 295 height 51
drag, startPoint x: 181, startPoint y: 101, endPoint x: 308, endPoint y: 125, distance: 129.0
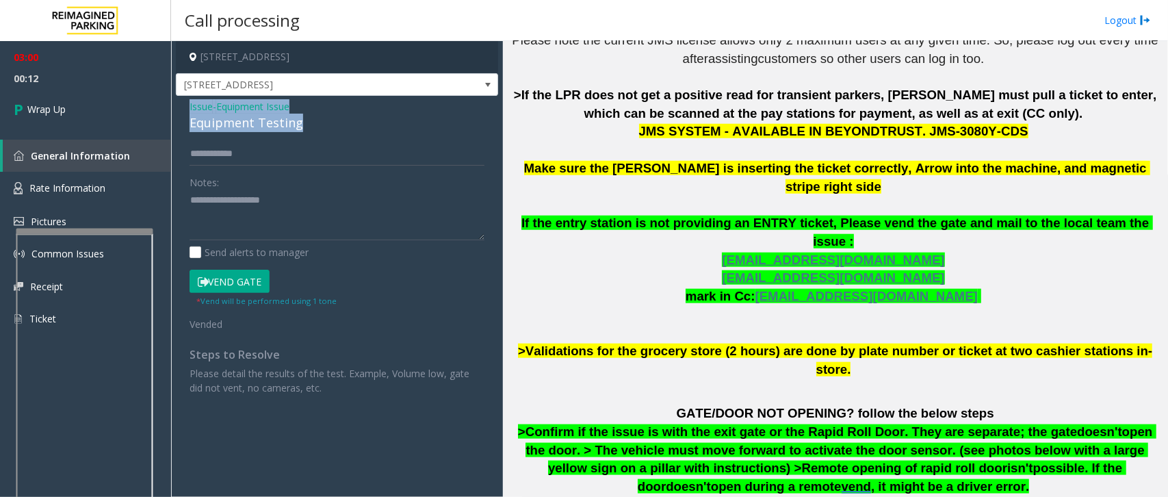
click at [308, 125] on div "Issue - Equipment Issue Equipment Testing Notes: Send alerts to manager Vend Ga…" at bounding box center [337, 252] width 322 height 313
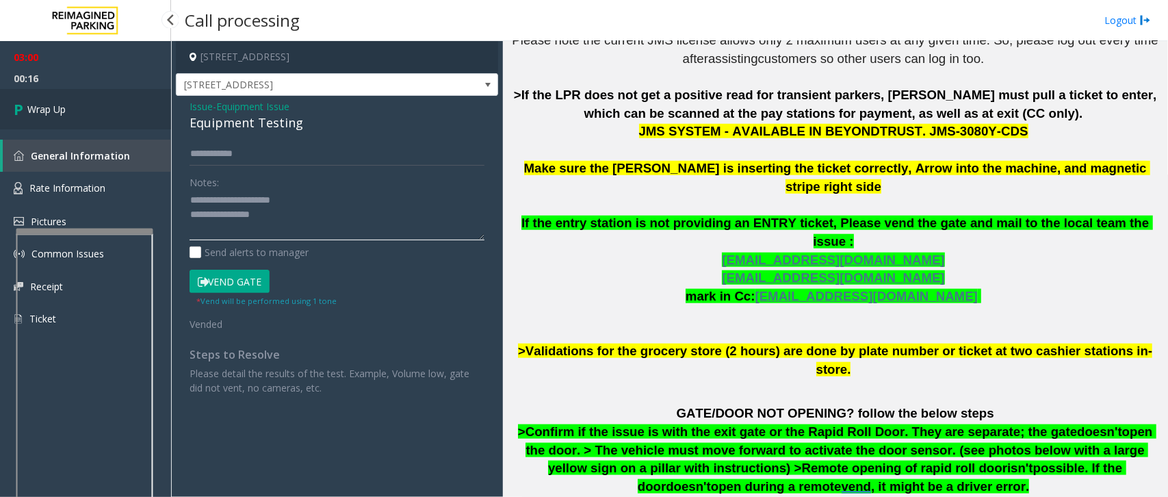
type textarea "**********"
click at [62, 110] on span "Wrap Up" at bounding box center [46, 109] width 38 height 14
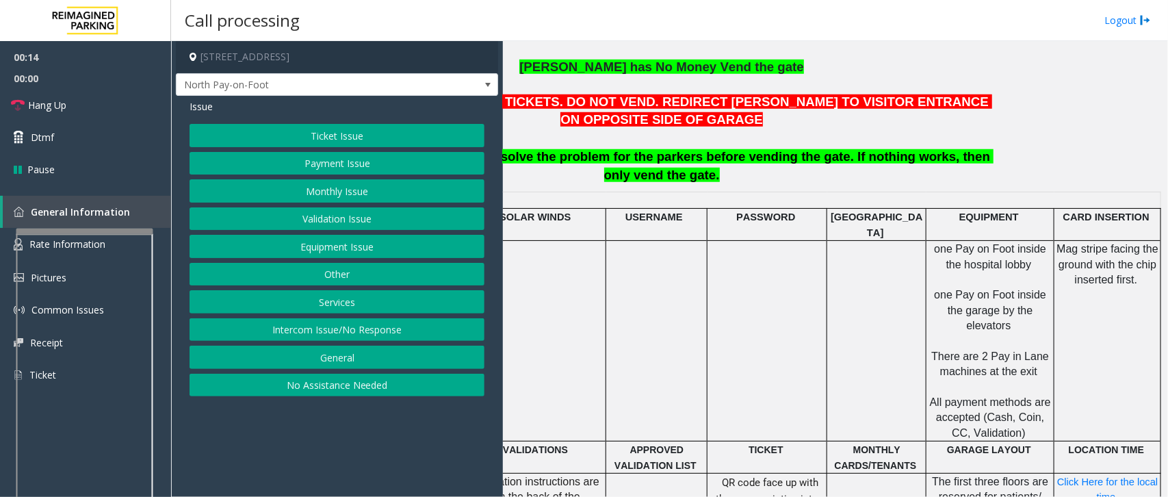
scroll to position [599, 172]
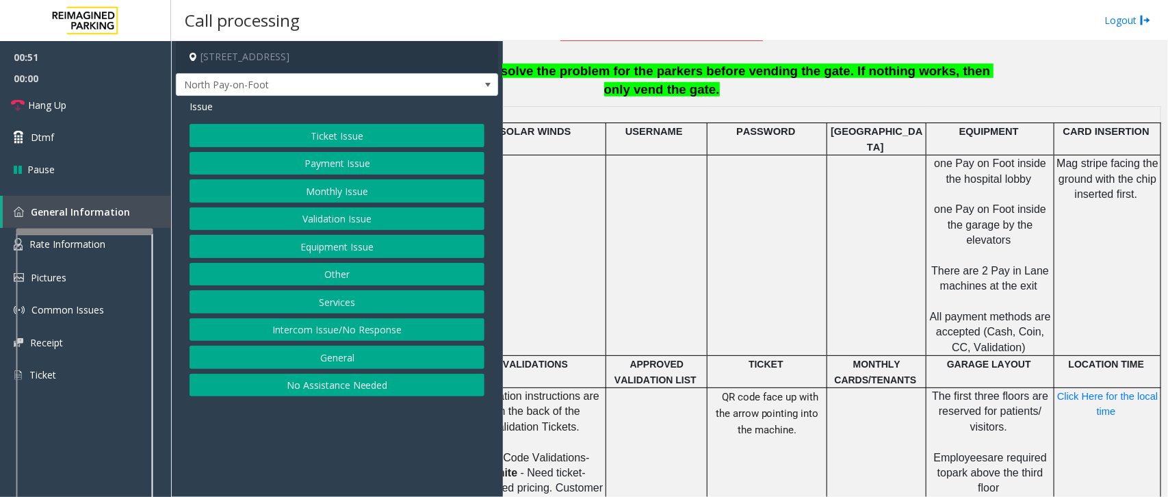
click at [269, 130] on button "Ticket Issue" at bounding box center [337, 135] width 295 height 23
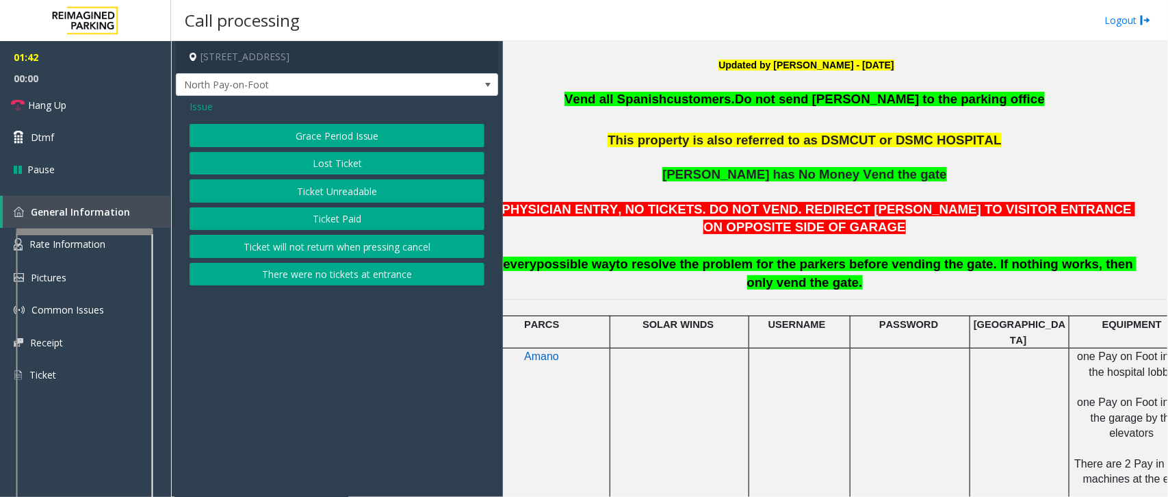
scroll to position [406, 0]
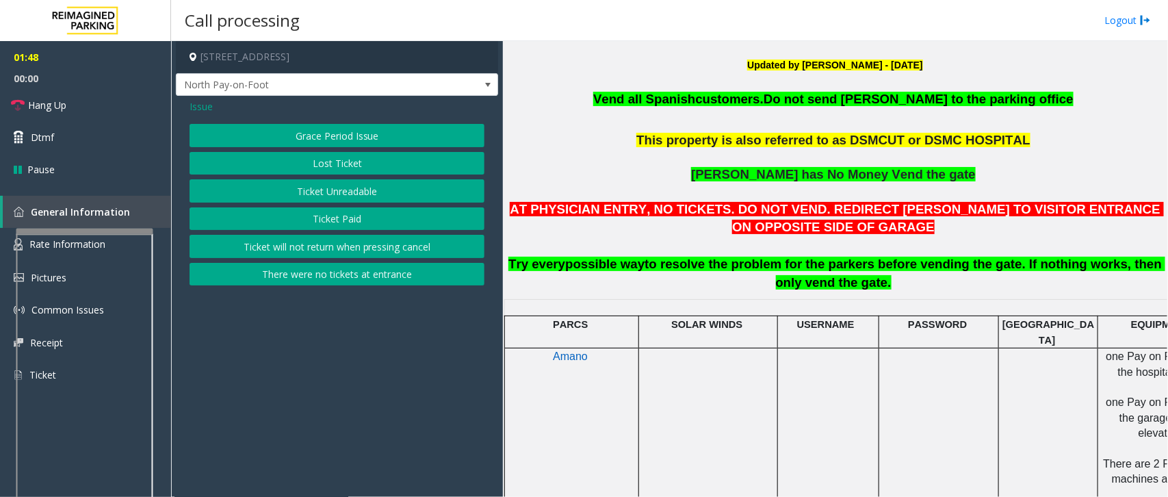
click at [192, 107] on span "Issue" at bounding box center [201, 106] width 23 height 14
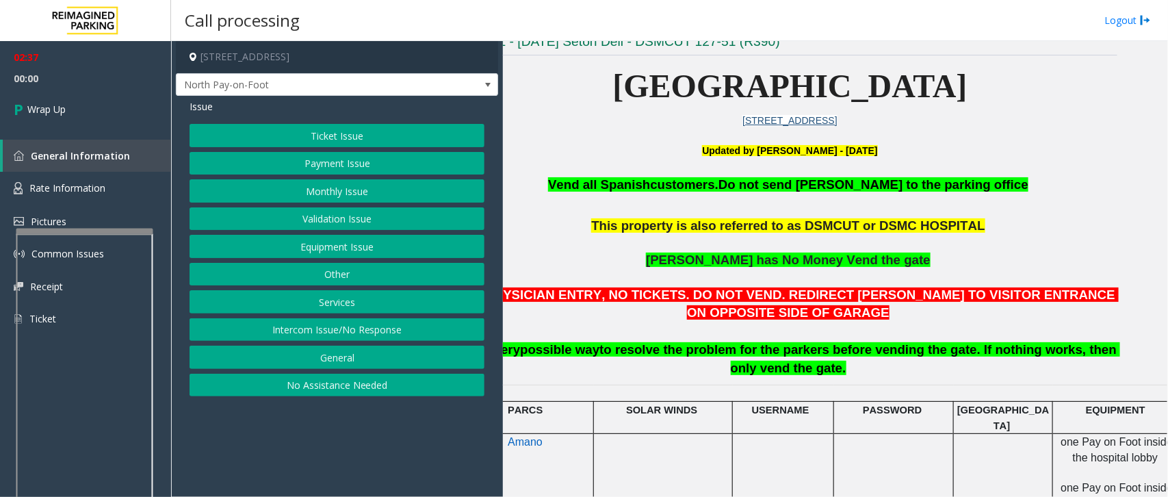
scroll to position [320, 42]
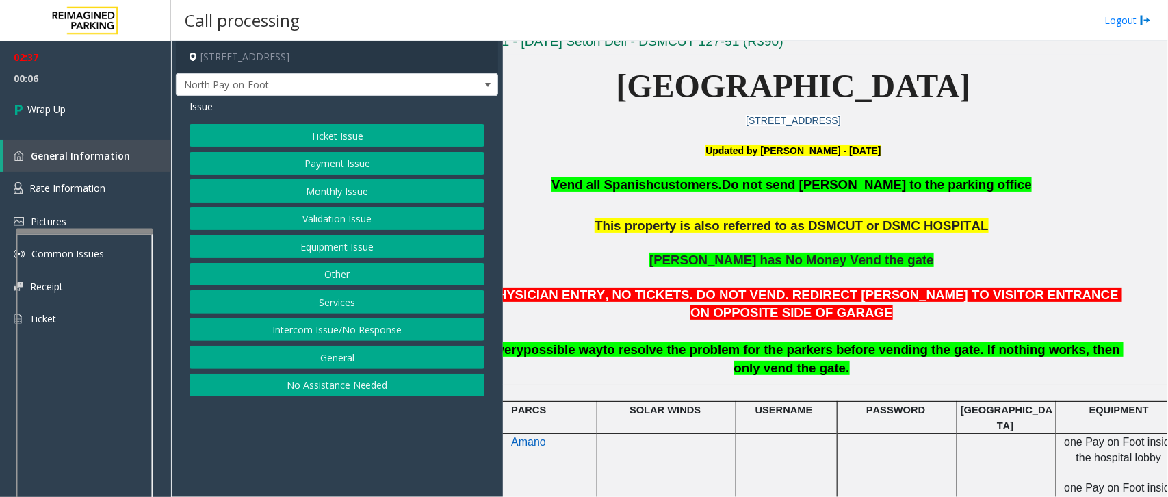
click at [335, 332] on button "Intercom Issue/No Response" at bounding box center [337, 329] width 295 height 23
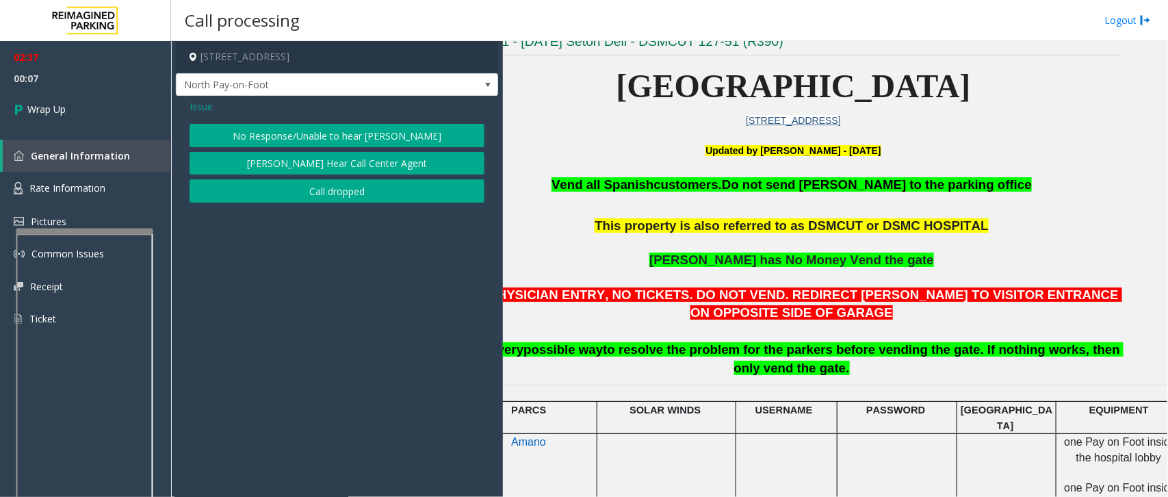
click at [202, 108] on span "Issue" at bounding box center [201, 106] width 23 height 14
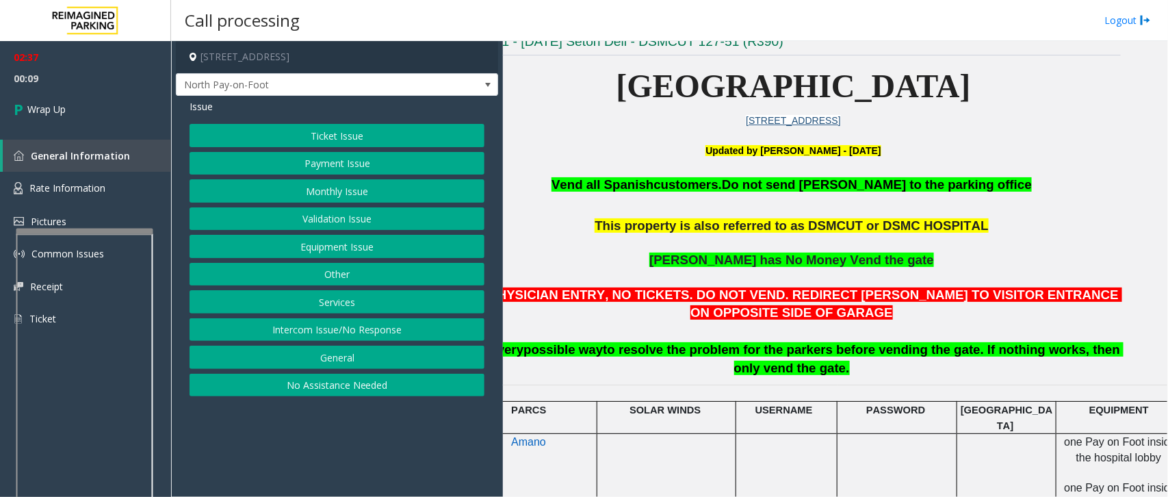
click at [304, 135] on button "Ticket Issue" at bounding box center [337, 135] width 295 height 23
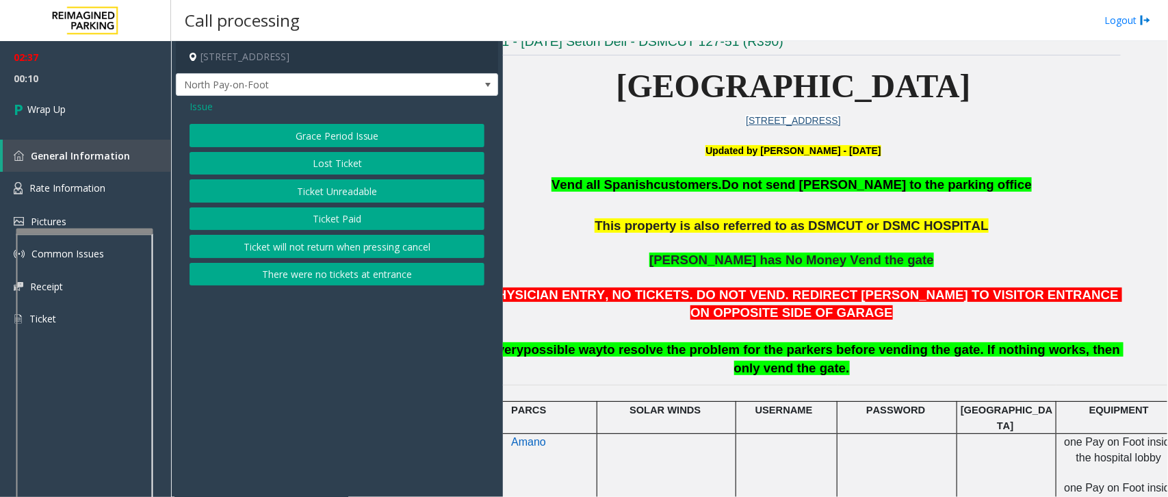
click at [196, 106] on span "Issue" at bounding box center [201, 106] width 23 height 14
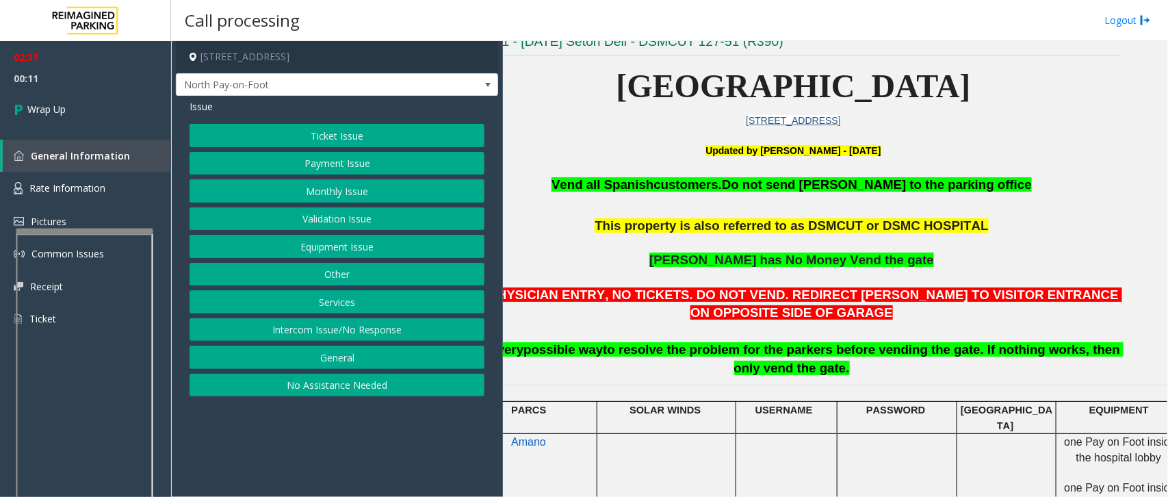
click at [307, 246] on button "Equipment Issue" at bounding box center [337, 246] width 295 height 23
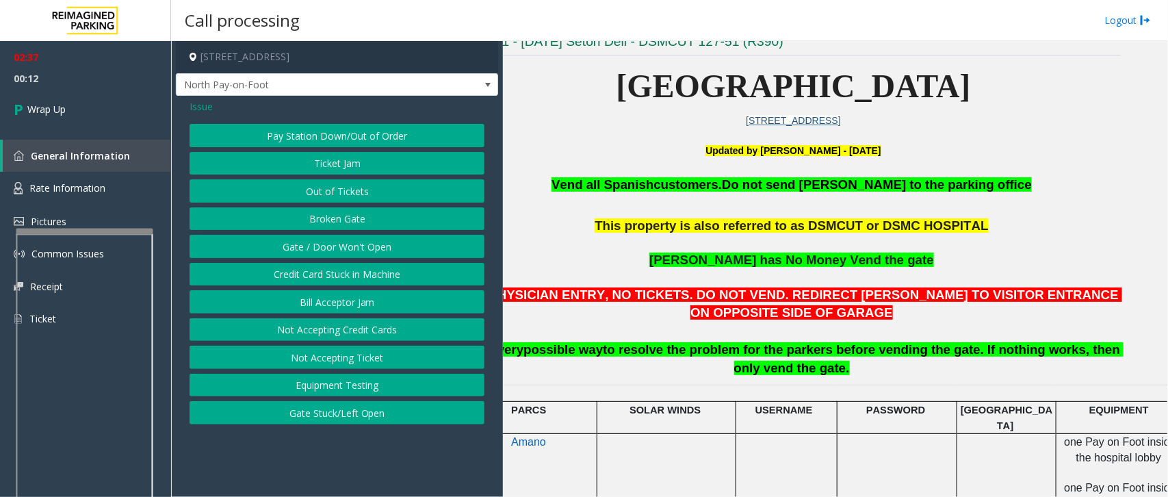
click at [348, 159] on button "Ticket Jam" at bounding box center [337, 163] width 295 height 23
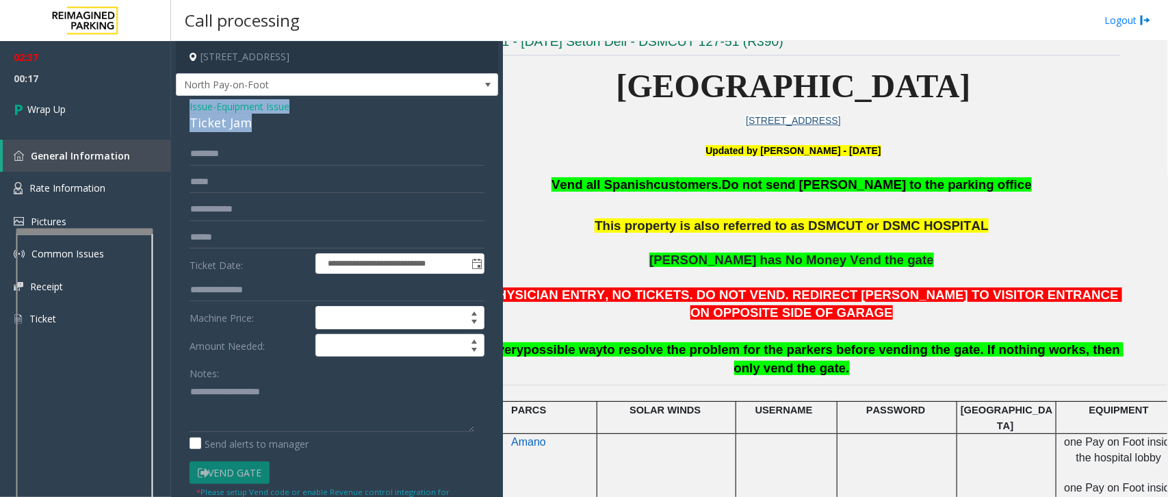
drag, startPoint x: 190, startPoint y: 107, endPoint x: 248, endPoint y: 132, distance: 63.4
click at [248, 132] on div "Issue - Equipment Issue Ticket Jam" at bounding box center [337, 115] width 295 height 33
copy div "Issue - Equipment Issue Ticket Jam"
click at [209, 392] on textarea at bounding box center [332, 405] width 285 height 51
drag, startPoint x: 190, startPoint y: 105, endPoint x: 251, endPoint y: 128, distance: 65.8
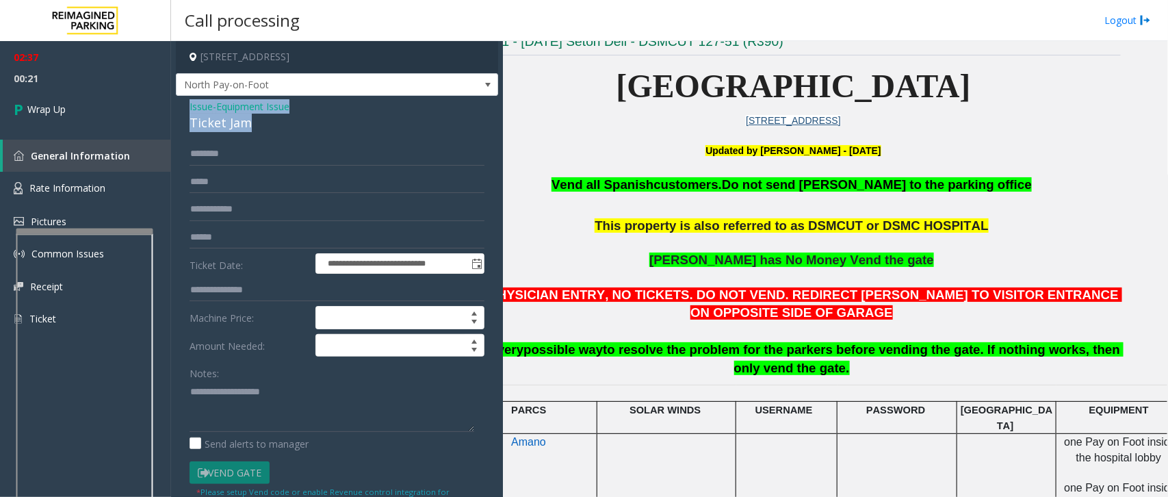
click at [251, 128] on div "Issue - Equipment Issue Ticket Jam" at bounding box center [337, 115] width 295 height 33
click at [285, 397] on textarea at bounding box center [332, 405] width 285 height 51
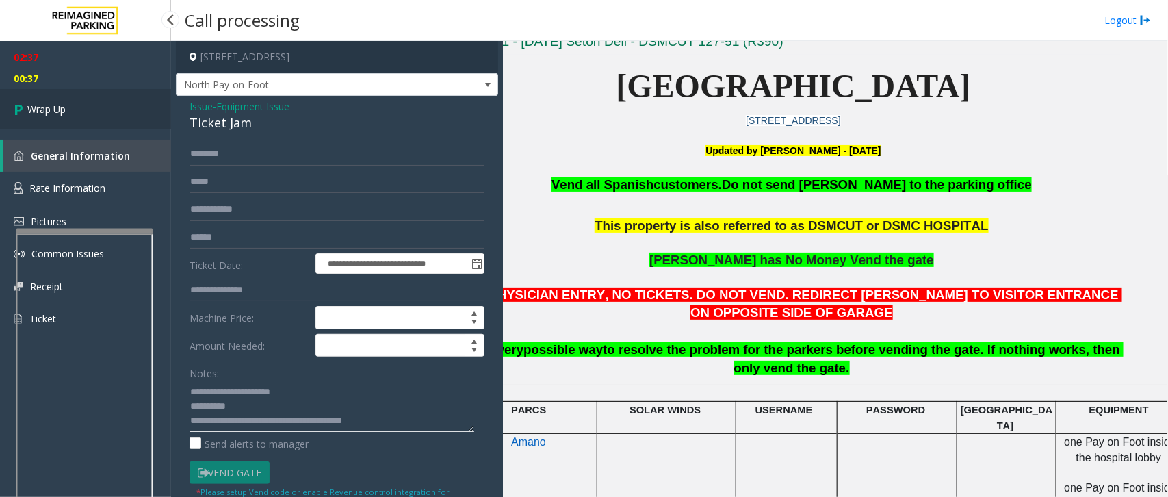
type textarea "**********"
click at [57, 101] on link "Wrap Up" at bounding box center [85, 109] width 171 height 40
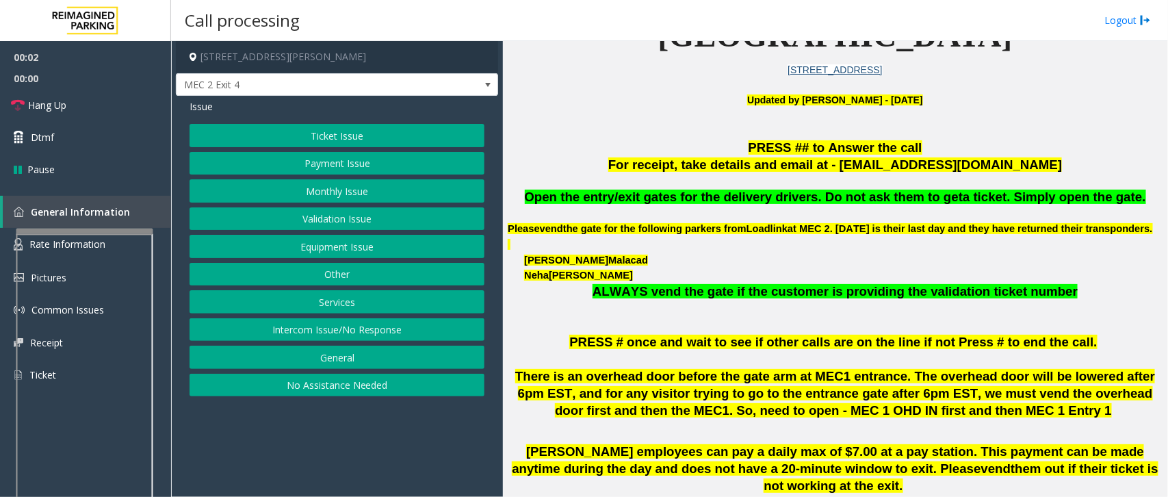
scroll to position [428, 0]
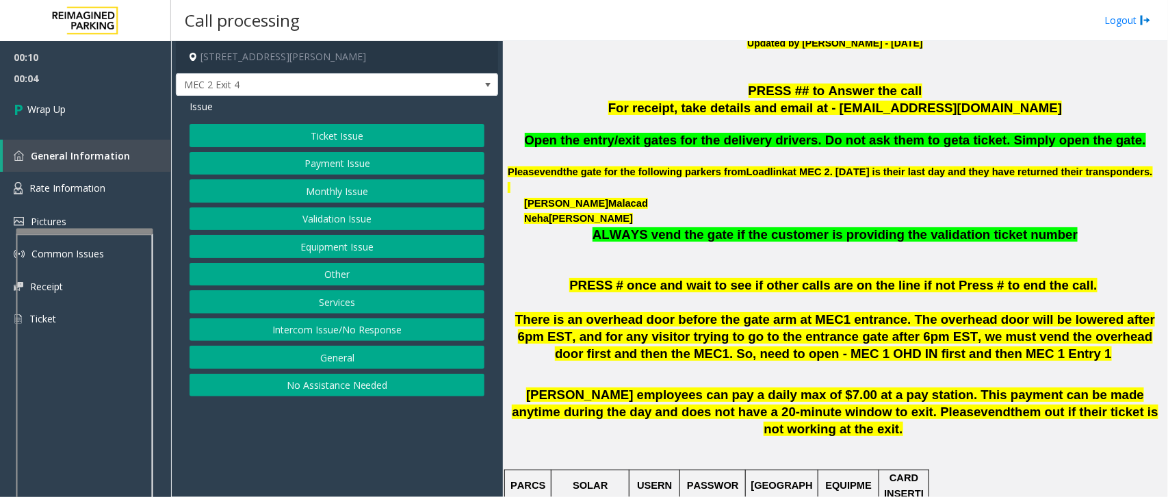
click at [332, 330] on button "Intercom Issue/No Response" at bounding box center [337, 329] width 295 height 23
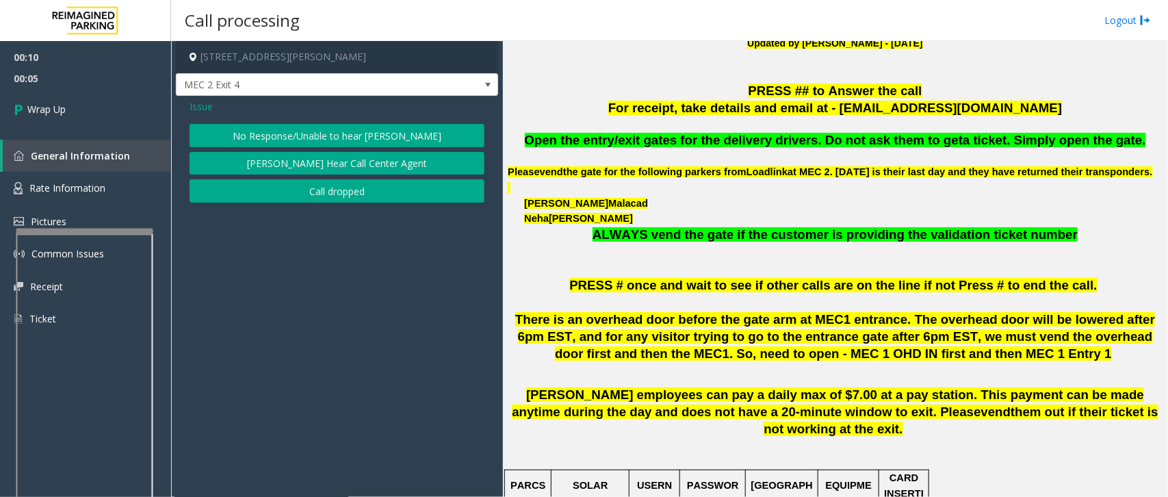
click at [306, 196] on button "Call dropped" at bounding box center [337, 190] width 295 height 23
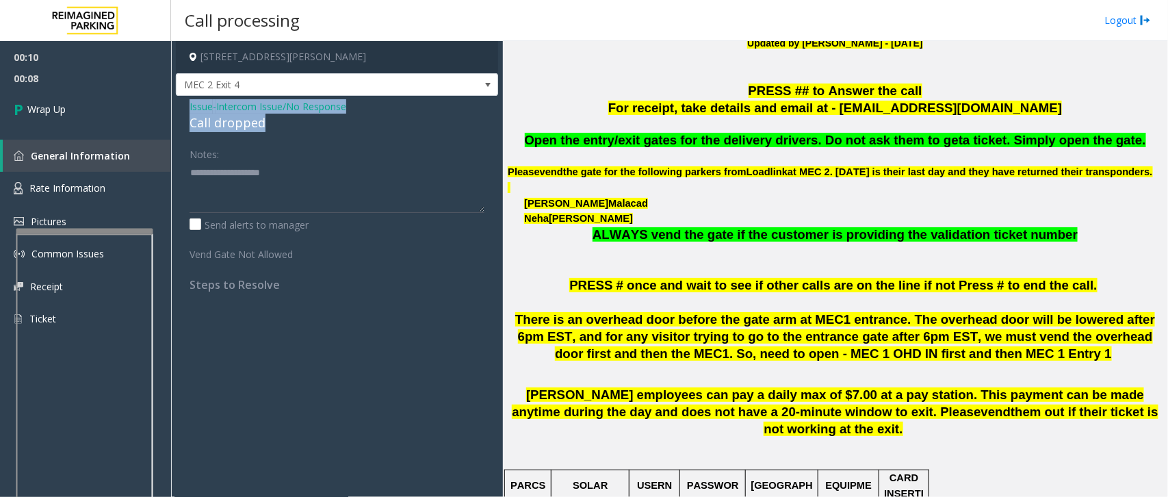
drag, startPoint x: 189, startPoint y: 103, endPoint x: 267, endPoint y: 129, distance: 82.0
click at [267, 129] on div "Issue - Intercom Issue/No Response Call dropped" at bounding box center [337, 115] width 295 height 33
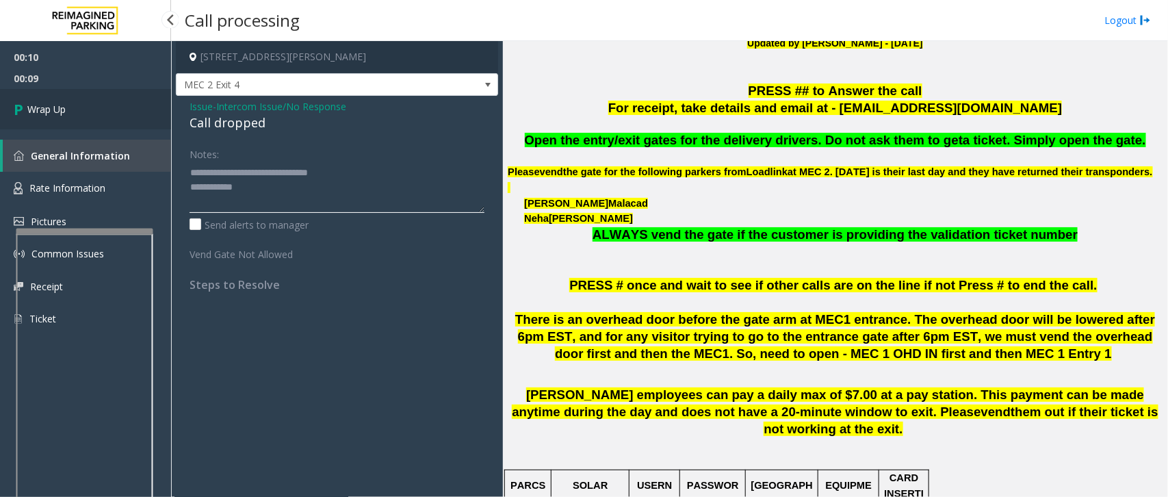
type textarea "**********"
click at [68, 110] on link "Wrap Up" at bounding box center [85, 109] width 171 height 40
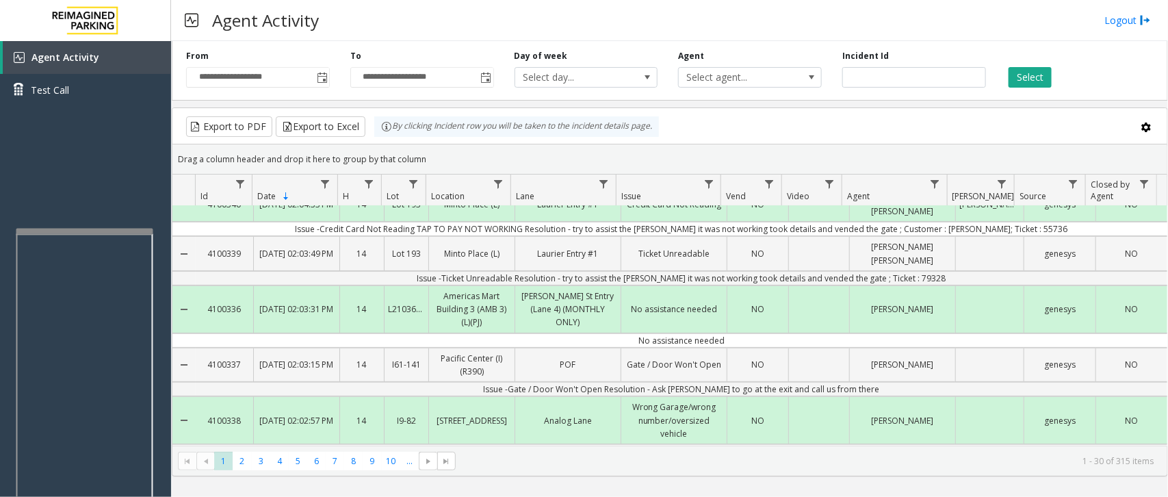
scroll to position [171, 0]
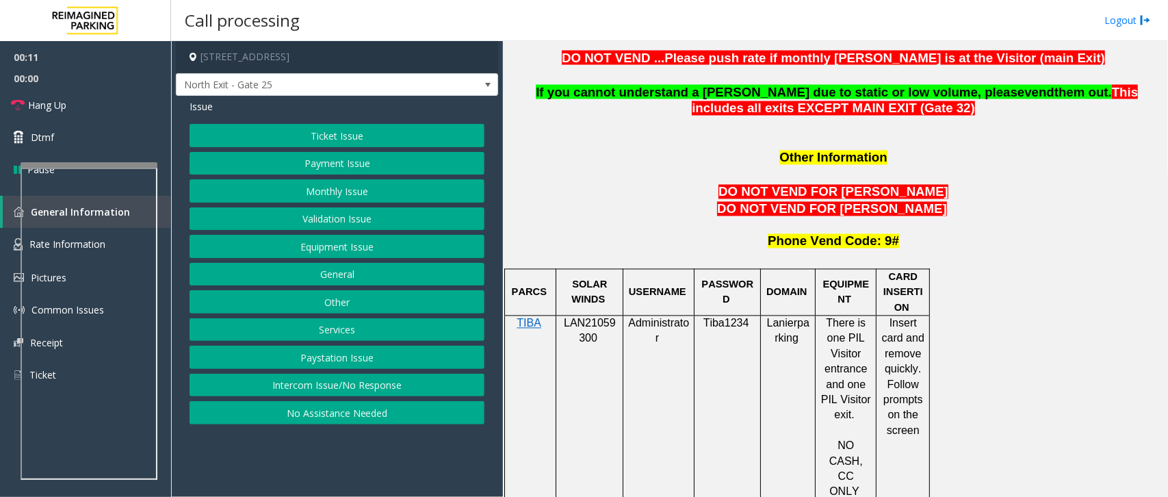
scroll to position [1112, 0]
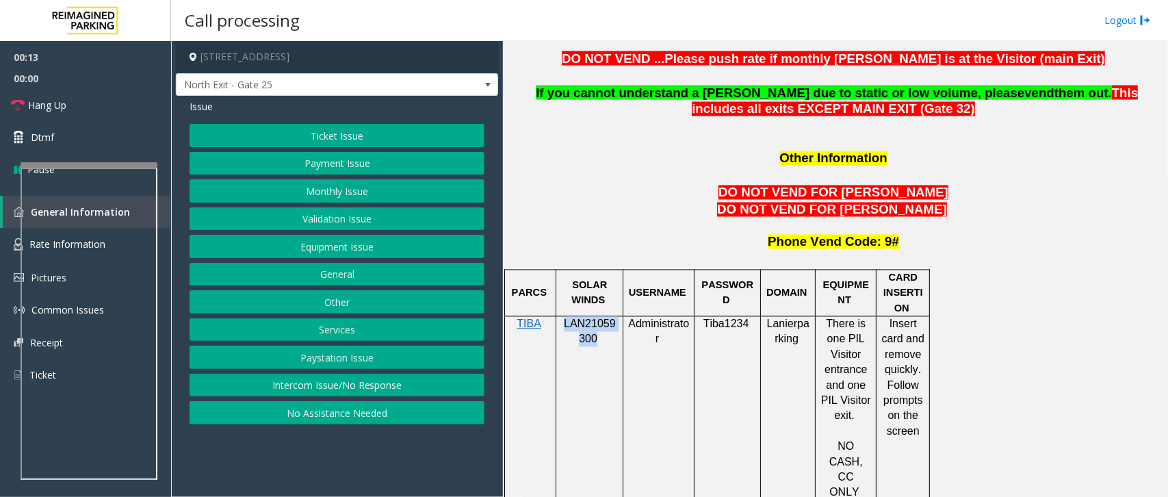
drag, startPoint x: 565, startPoint y: 271, endPoint x: 594, endPoint y: 287, distance: 33.1
click at [594, 317] on p "LAN21059300" at bounding box center [589, 332] width 57 height 31
copy span "LAN21059300"
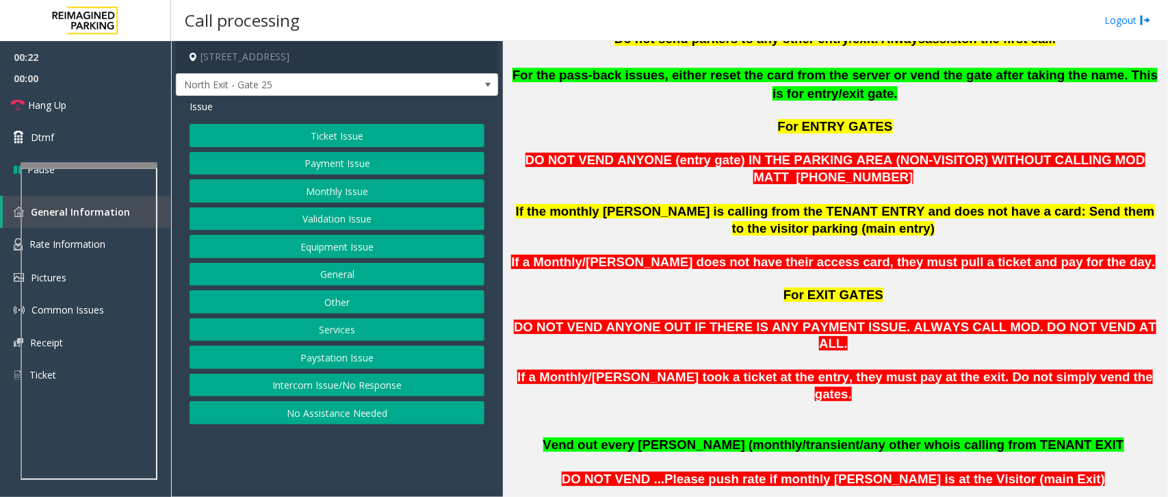
scroll to position [684, 0]
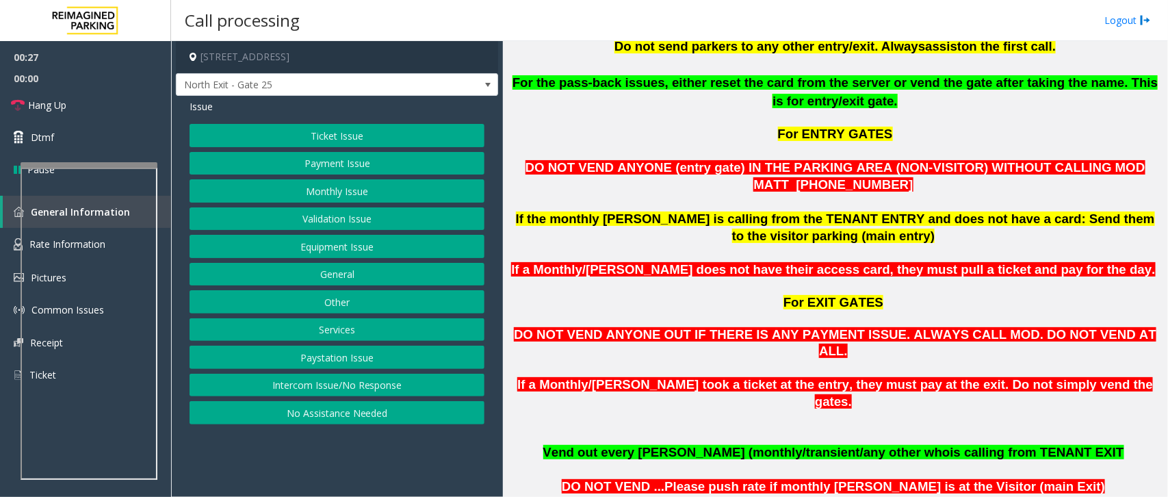
click at [333, 190] on button "Monthly Issue" at bounding box center [337, 190] width 295 height 23
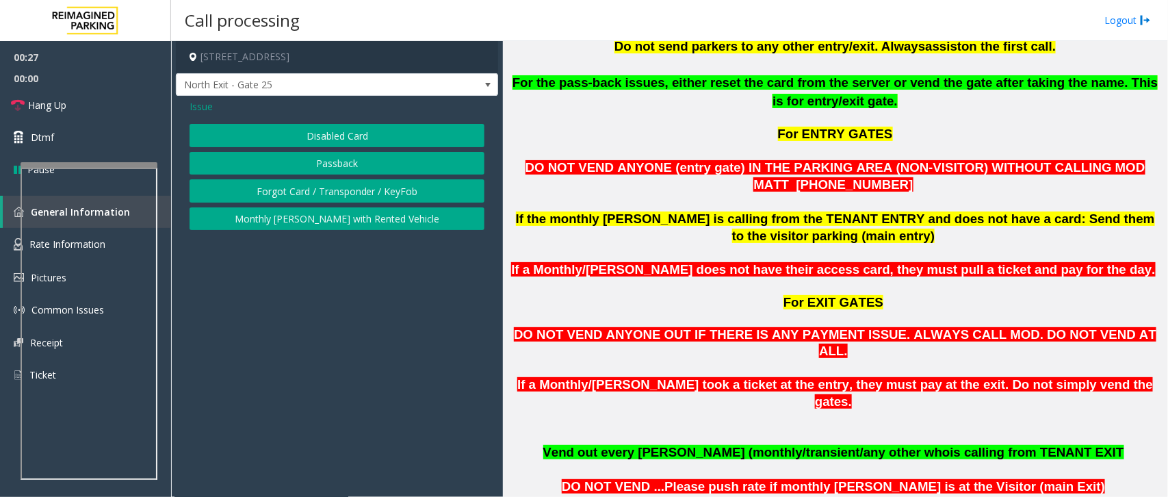
click at [356, 127] on button "Disabled Card" at bounding box center [337, 135] width 295 height 23
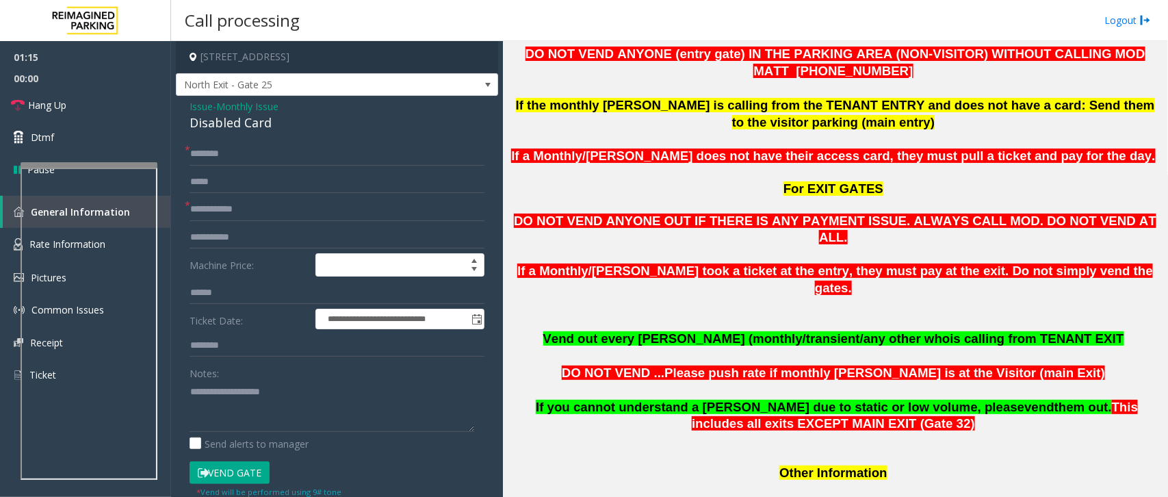
scroll to position [1112, 0]
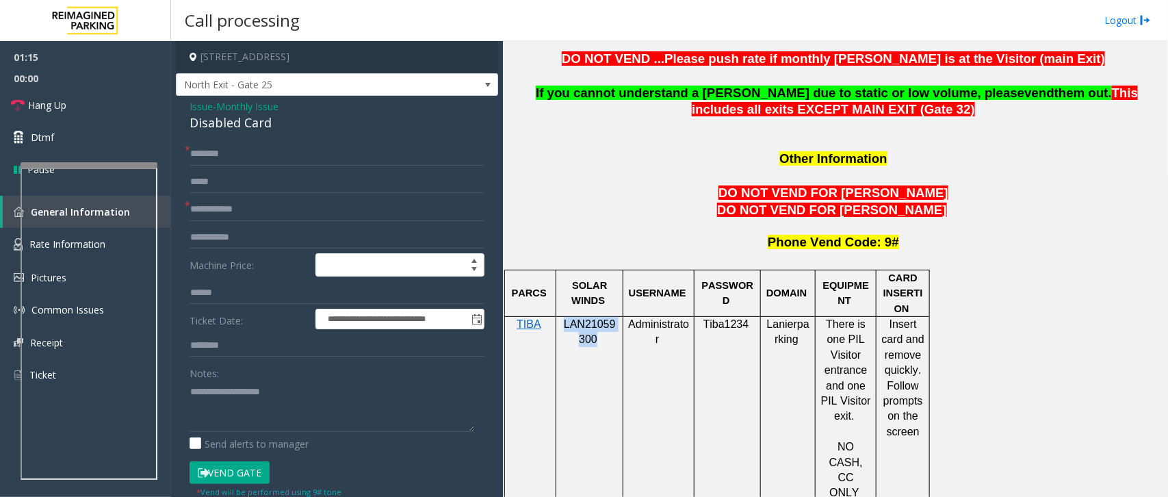
click at [566, 317] on p "LAN21059300" at bounding box center [589, 332] width 57 height 31
drag, startPoint x: 563, startPoint y: 270, endPoint x: 594, endPoint y: 286, distance: 34.6
click at [594, 317] on p "LAN21059300" at bounding box center [589, 332] width 57 height 31
copy span "LAN21059300"
click at [562, 317] on p "LAN21059300" at bounding box center [589, 332] width 57 height 31
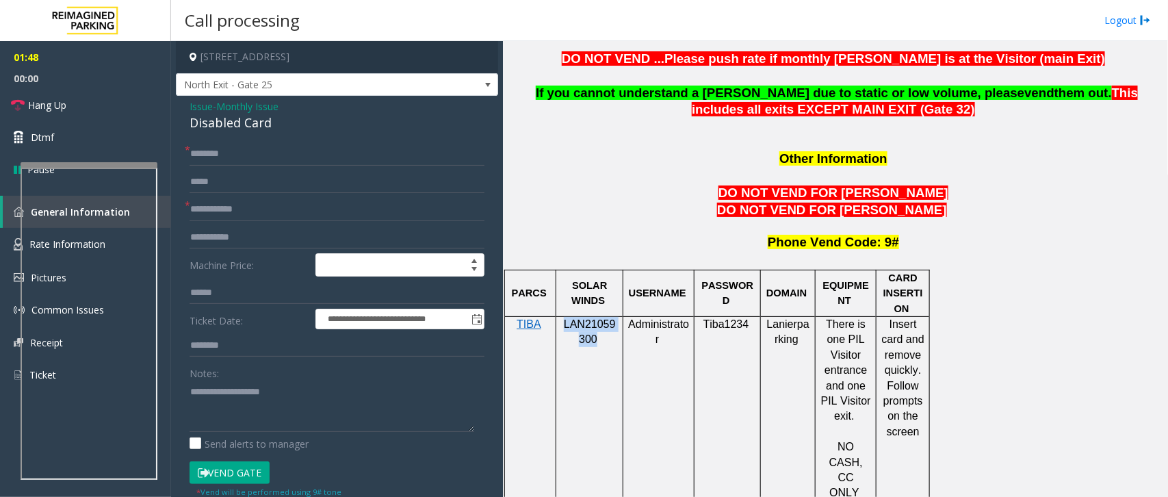
drag, startPoint x: 562, startPoint y: 274, endPoint x: 582, endPoint y: 277, distance: 19.4
click at [582, 317] on p "LAN21059300" at bounding box center [589, 332] width 57 height 31
click at [238, 159] on input "text" at bounding box center [337, 153] width 295 height 23
type input "**********"
click at [199, 209] on input "text" at bounding box center [337, 209] width 295 height 23
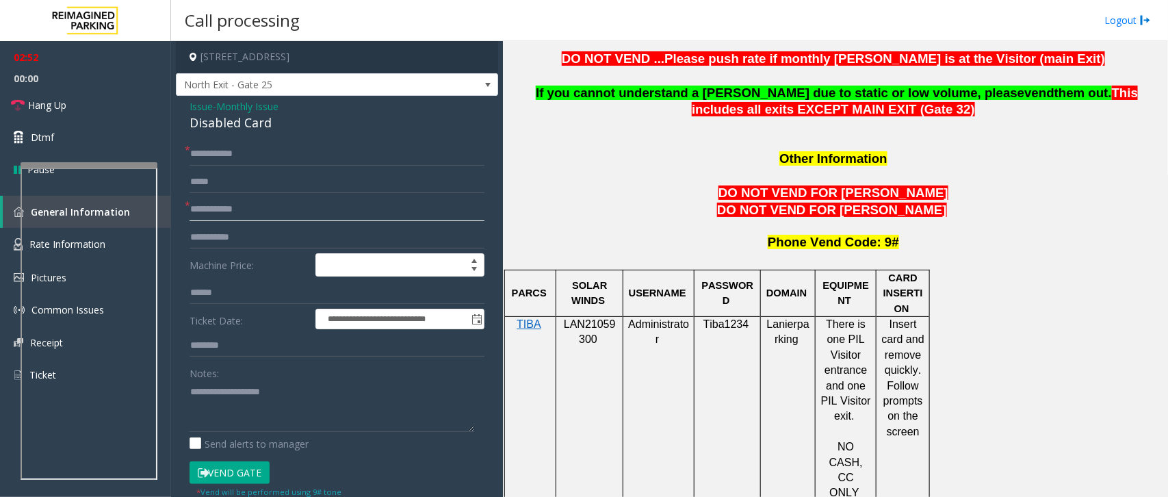
type input "*"
type input "*****"
click at [58, 104] on span "Hang Up" at bounding box center [47, 105] width 38 height 14
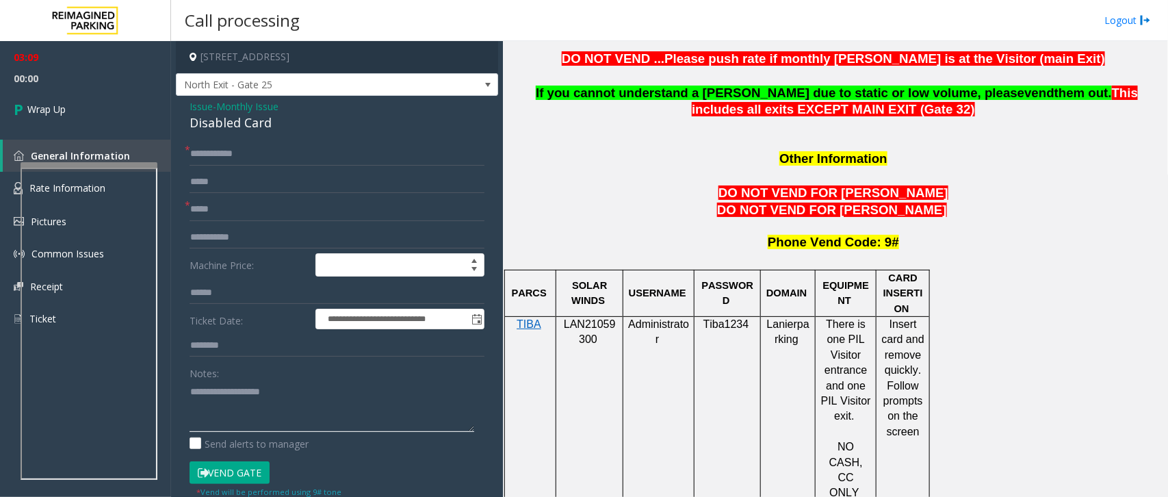
click at [220, 398] on textarea at bounding box center [332, 405] width 285 height 51
drag, startPoint x: 190, startPoint y: 104, endPoint x: 274, endPoint y: 125, distance: 86.1
click at [274, 125] on div "Issue - Monthly Issue Disabled Card" at bounding box center [337, 115] width 295 height 33
click at [276, 406] on textarea at bounding box center [332, 405] width 285 height 51
click at [319, 423] on textarea at bounding box center [332, 405] width 285 height 51
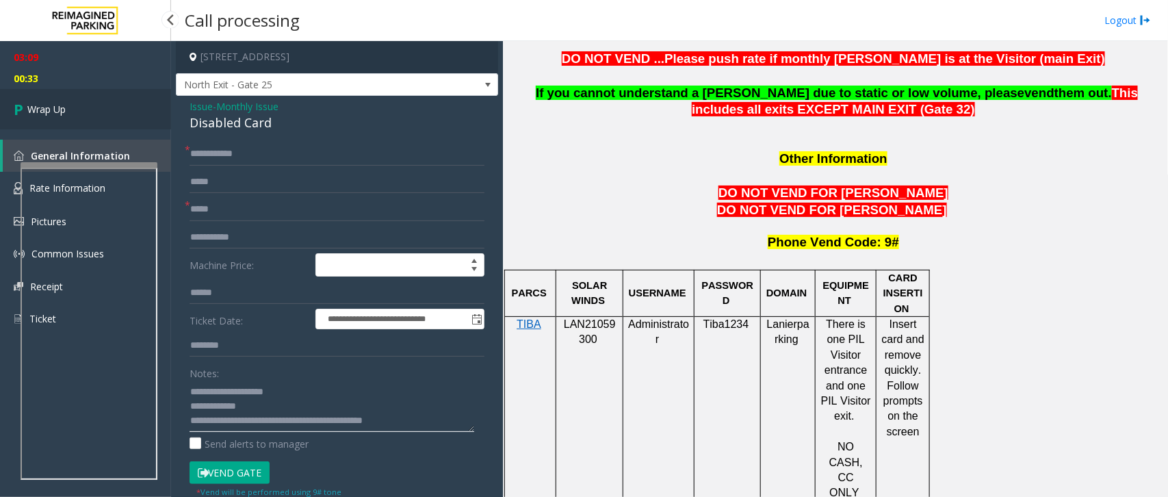
type textarea "**********"
click at [46, 109] on span "Wrap Up" at bounding box center [46, 109] width 38 height 14
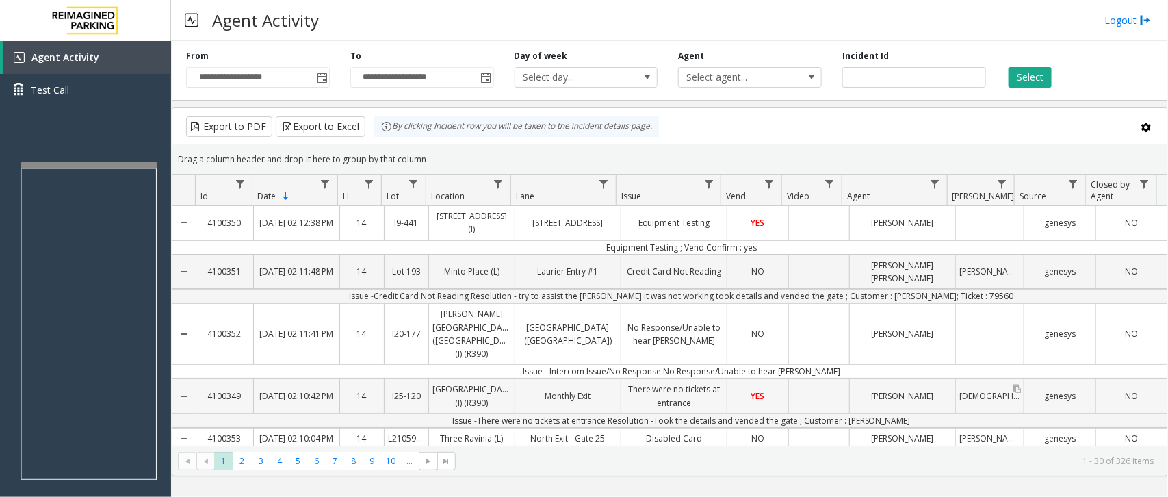
scroll to position [86, 0]
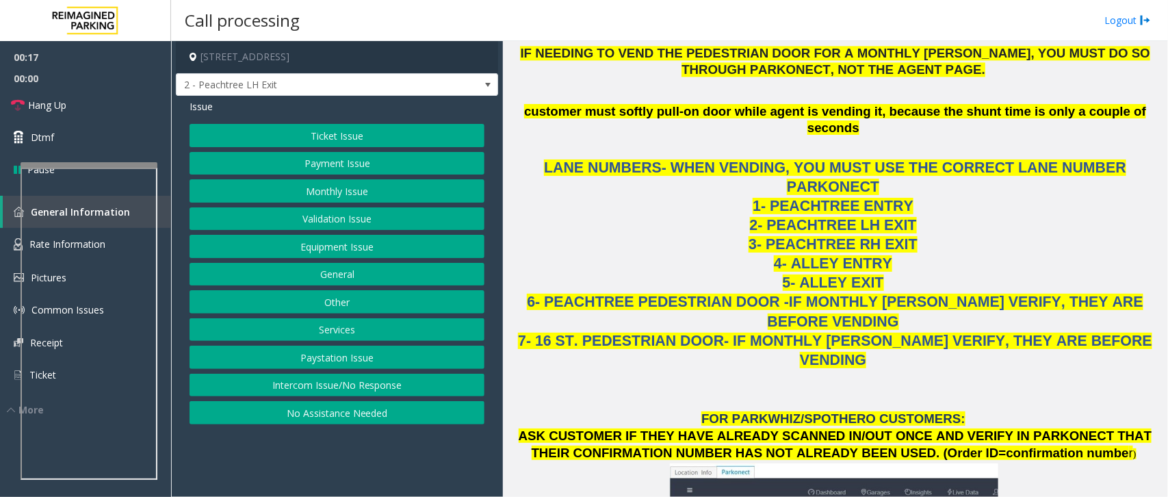
scroll to position [1368, 0]
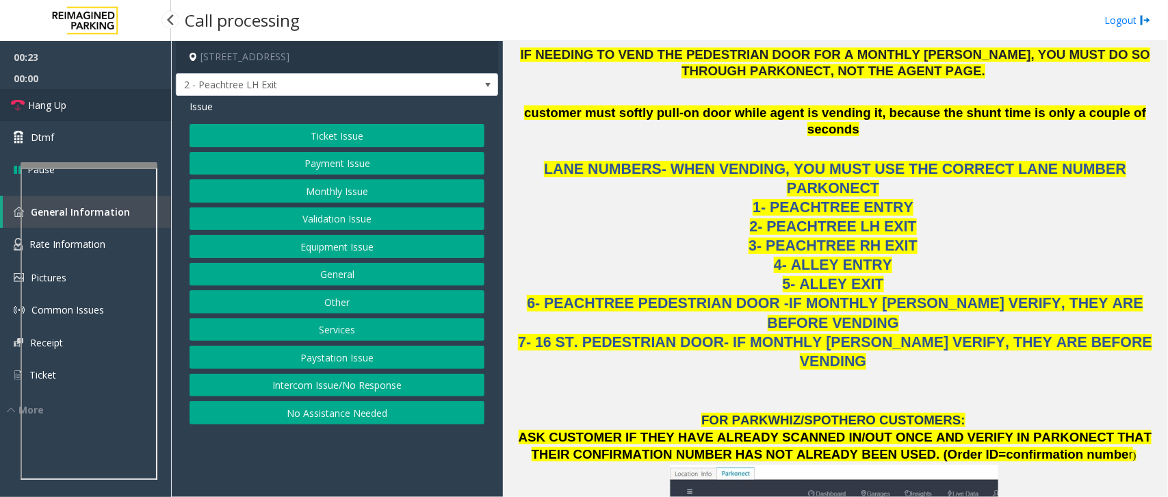
click at [111, 100] on link "Hang Up" at bounding box center [85, 105] width 171 height 32
click at [332, 419] on button "No Assistance Needed" at bounding box center [337, 412] width 295 height 23
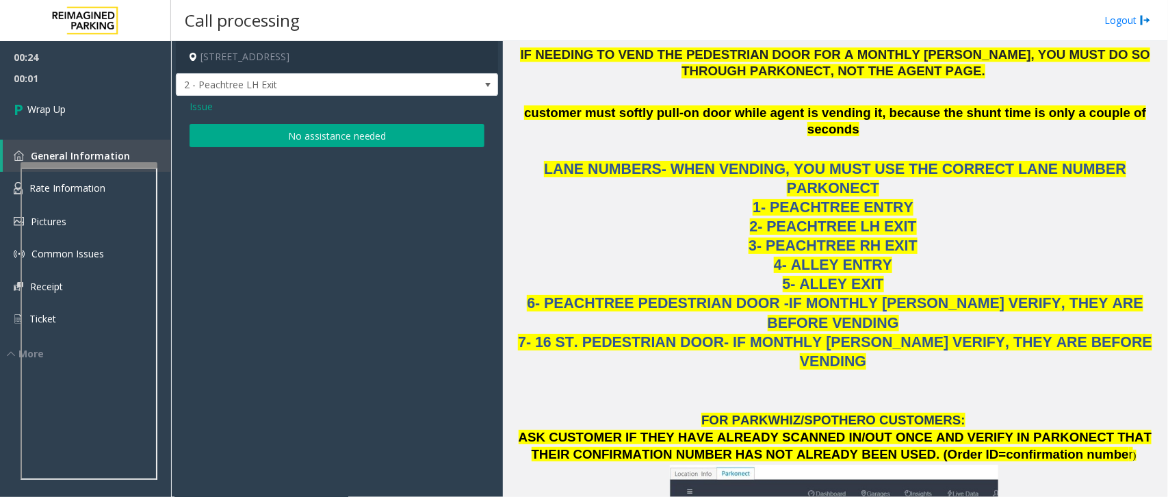
click at [356, 142] on button "No assistance needed" at bounding box center [337, 135] width 295 height 23
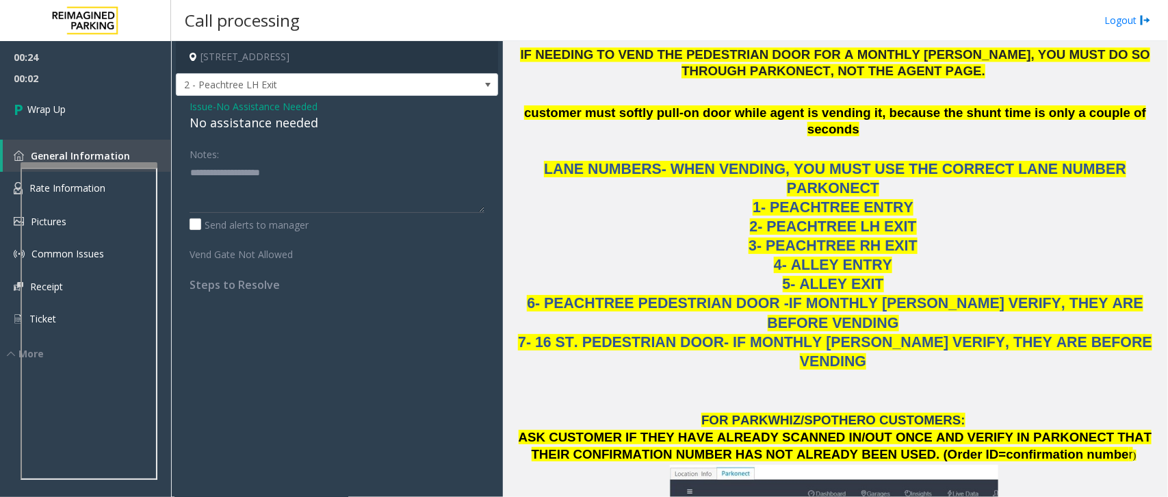
click at [212, 101] on span "Issue" at bounding box center [201, 106] width 23 height 14
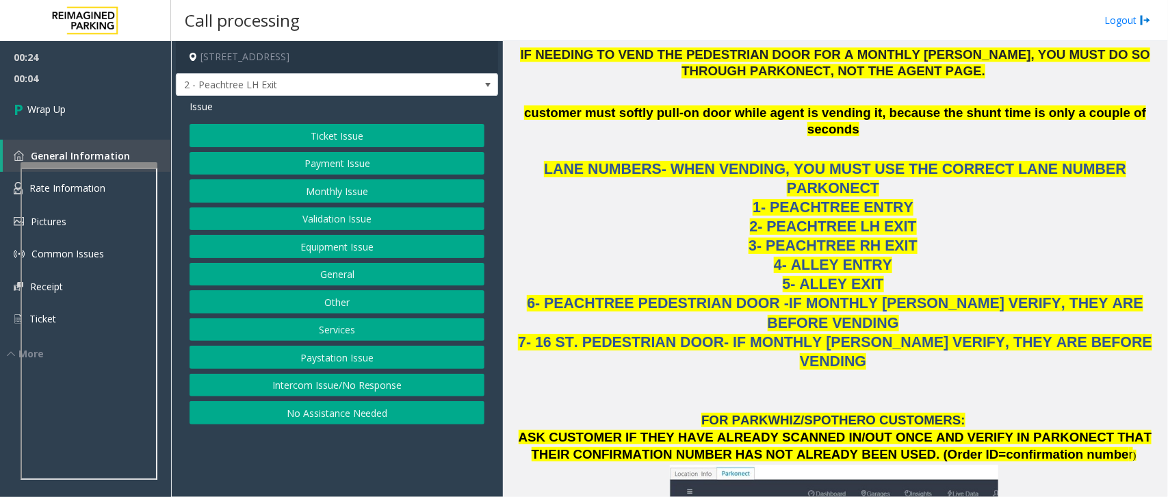
click at [349, 392] on button "Intercom Issue/No Response" at bounding box center [337, 385] width 295 height 23
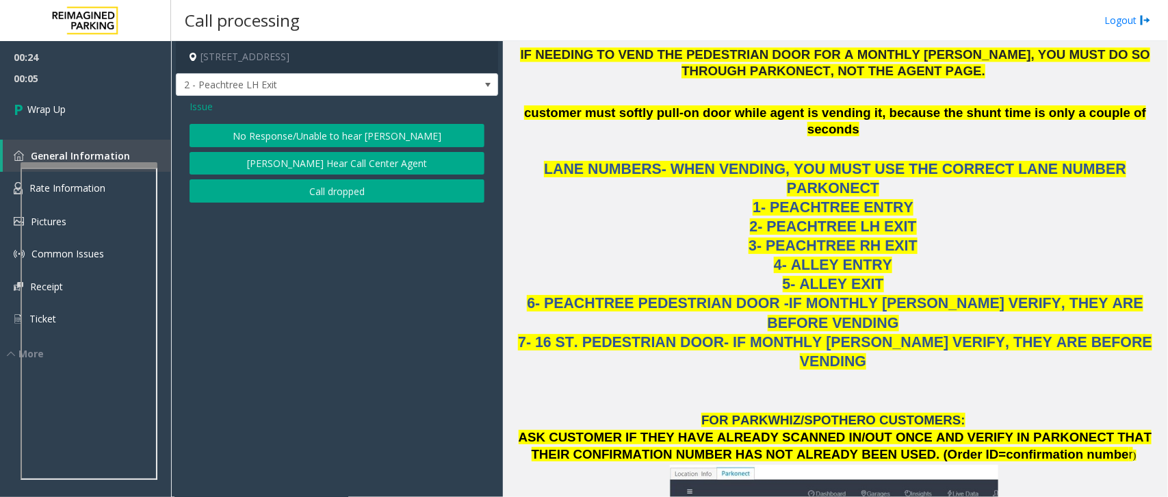
click at [301, 141] on button "No Response/Unable to hear [PERSON_NAME]" at bounding box center [337, 135] width 295 height 23
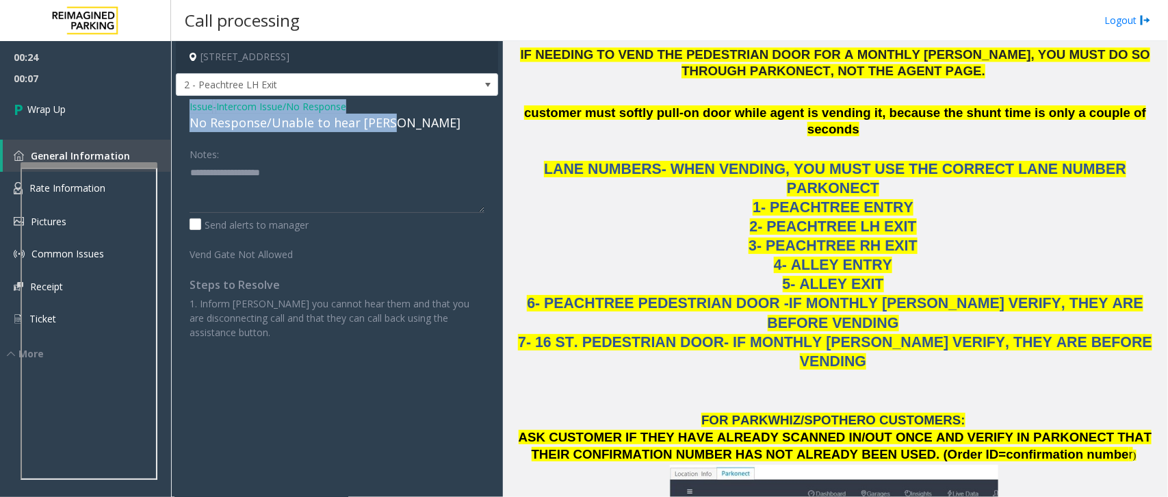
drag, startPoint x: 190, startPoint y: 108, endPoint x: 390, endPoint y: 123, distance: 200.4
click at [390, 123] on div "Issue - Intercom Issue/No Response No Response/Unable to hear [PERSON_NAME]" at bounding box center [337, 115] width 295 height 33
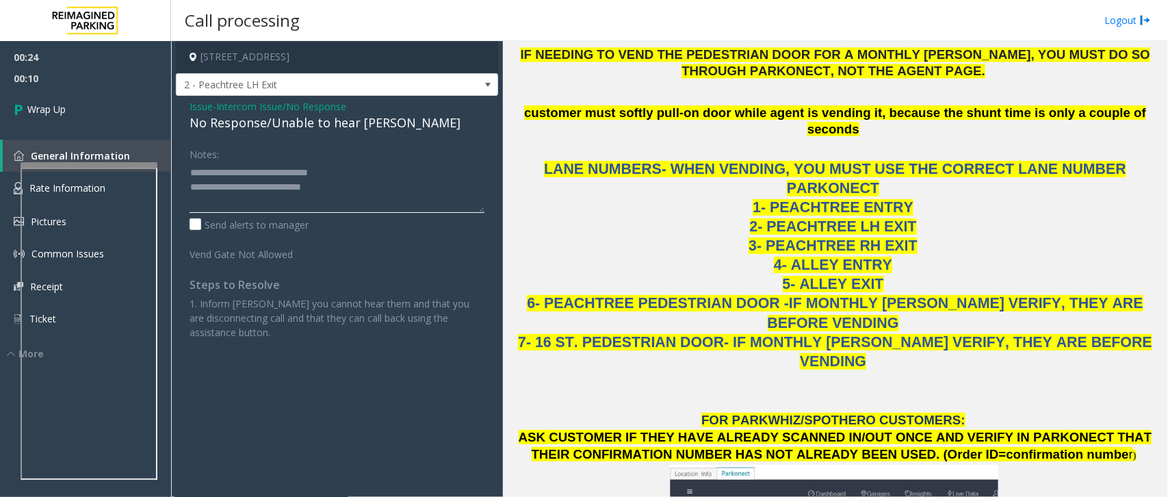
click at [350, 190] on textarea at bounding box center [337, 186] width 295 height 51
type textarea "**********"
click at [42, 120] on link "Wrap Up" at bounding box center [85, 109] width 171 height 40
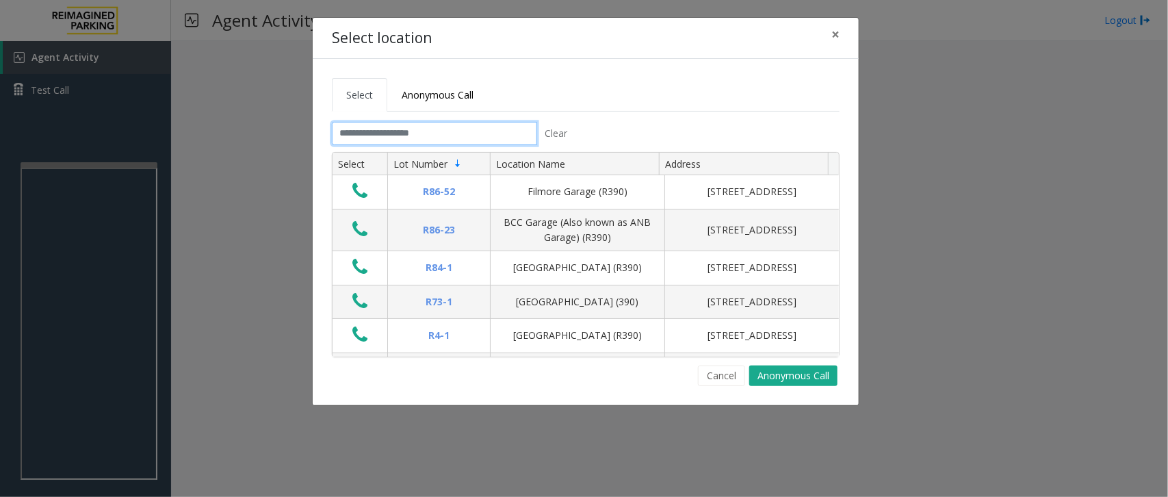
click at [508, 137] on input "text" at bounding box center [434, 133] width 205 height 23
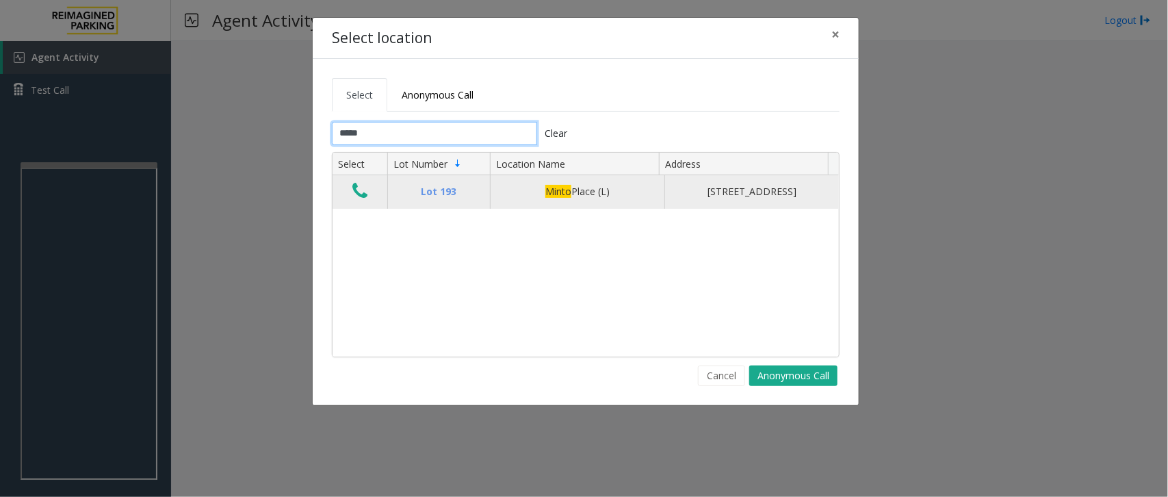
type input "*****"
click at [366, 200] on icon "Data table" at bounding box center [359, 190] width 15 height 19
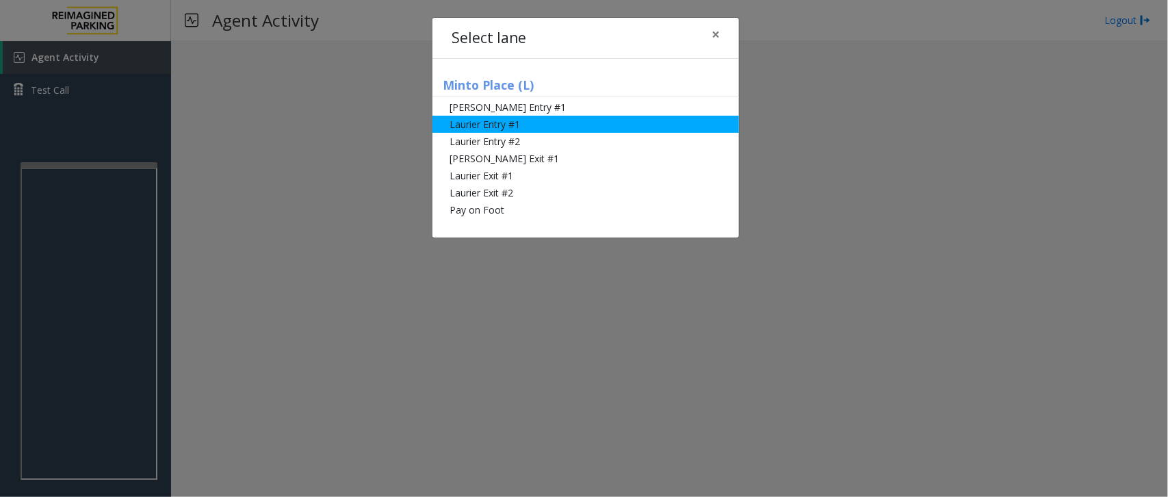
click at [476, 125] on li "Laurier Entry #1" at bounding box center [585, 124] width 307 height 17
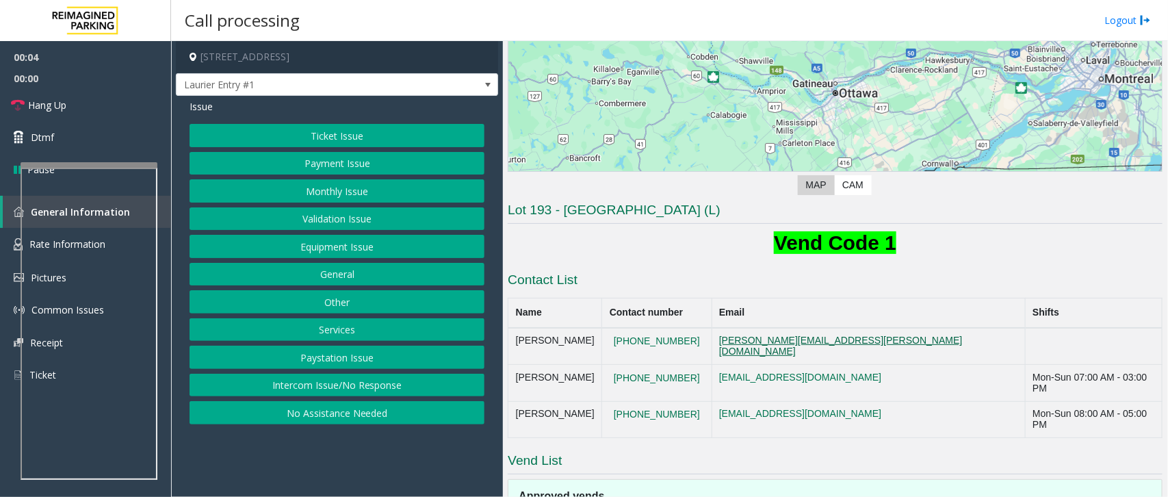
scroll to position [171, 0]
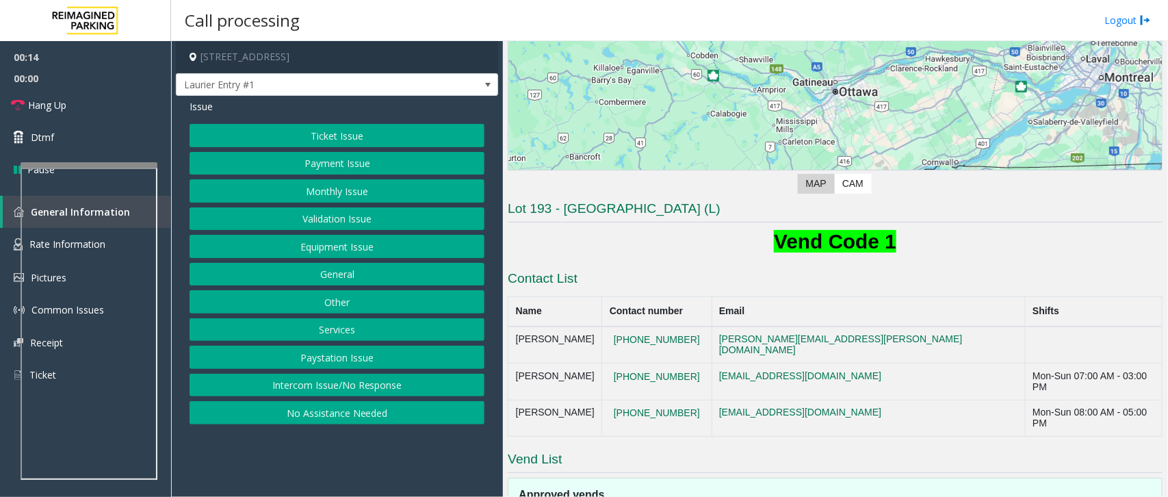
click at [315, 131] on button "Ticket Issue" at bounding box center [337, 135] width 295 height 23
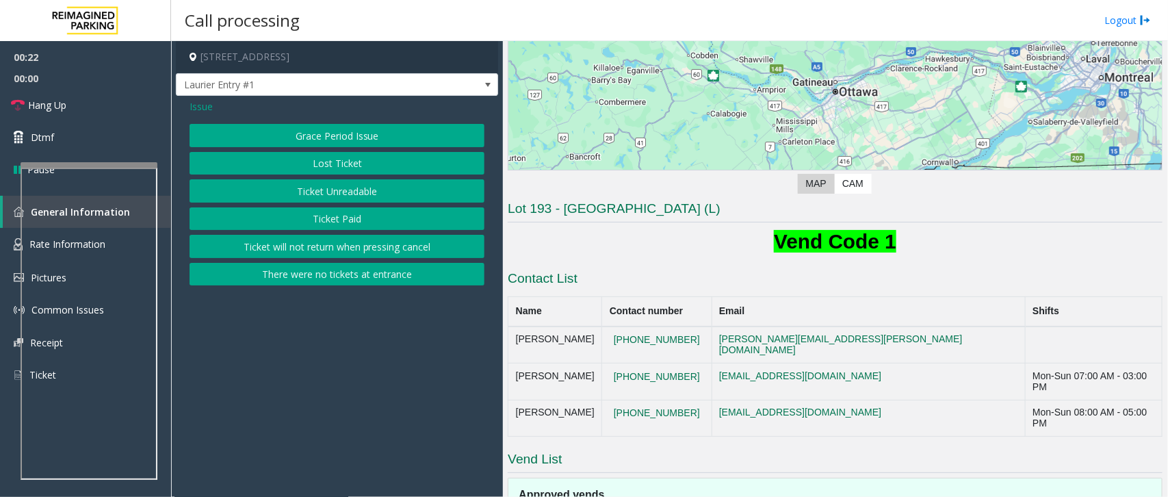
click at [326, 197] on button "Ticket Unreadable" at bounding box center [337, 190] width 295 height 23
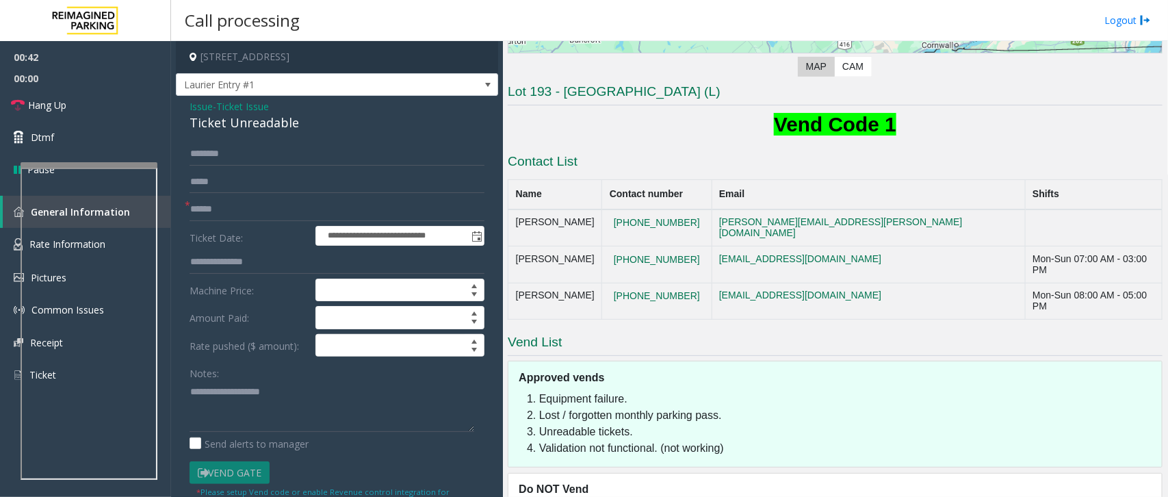
scroll to position [308, 0]
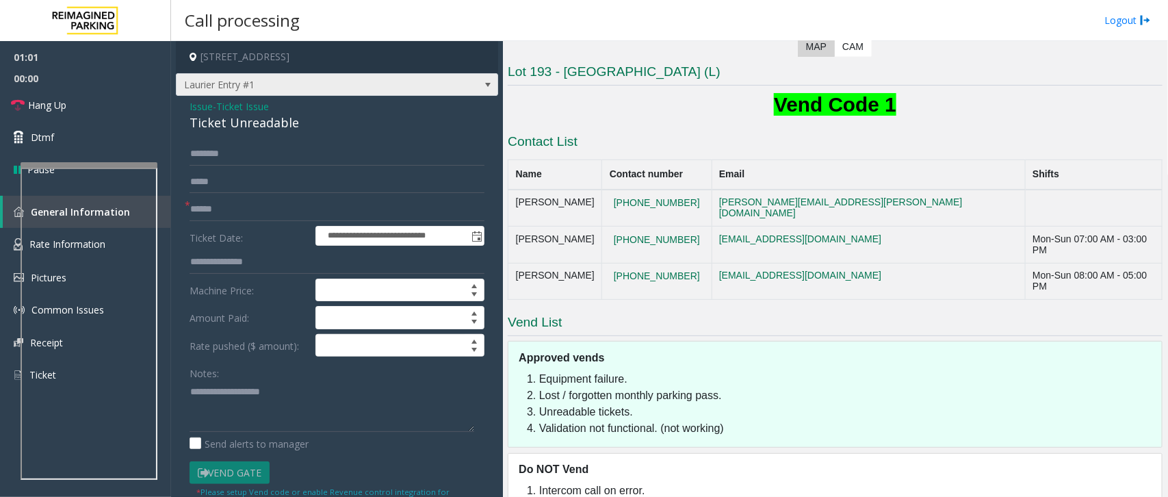
click at [310, 87] on span "Laurier Entry #1" at bounding box center [305, 85] width 257 height 22
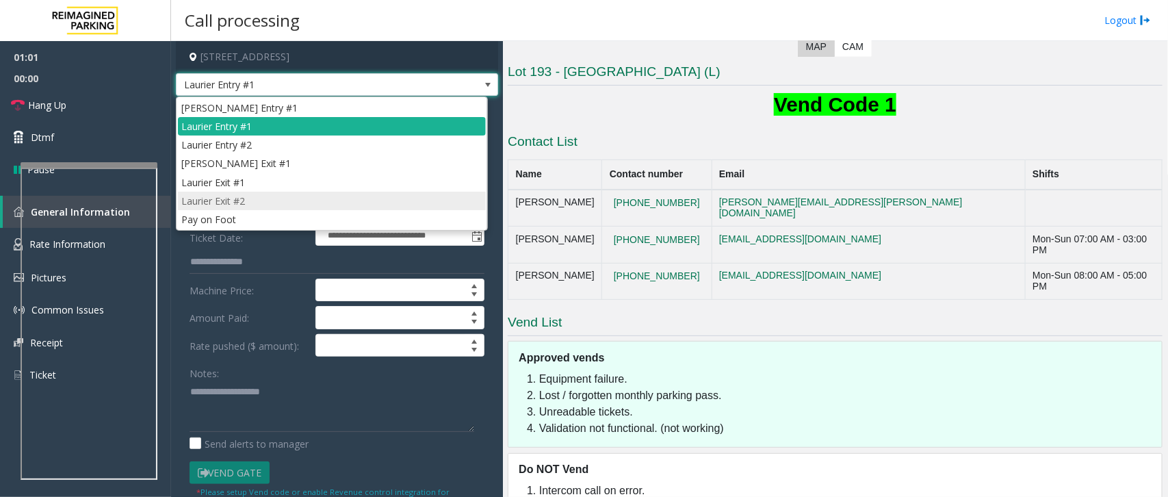
click at [326, 197] on li "Laurier Exit #2" at bounding box center [332, 201] width 308 height 18
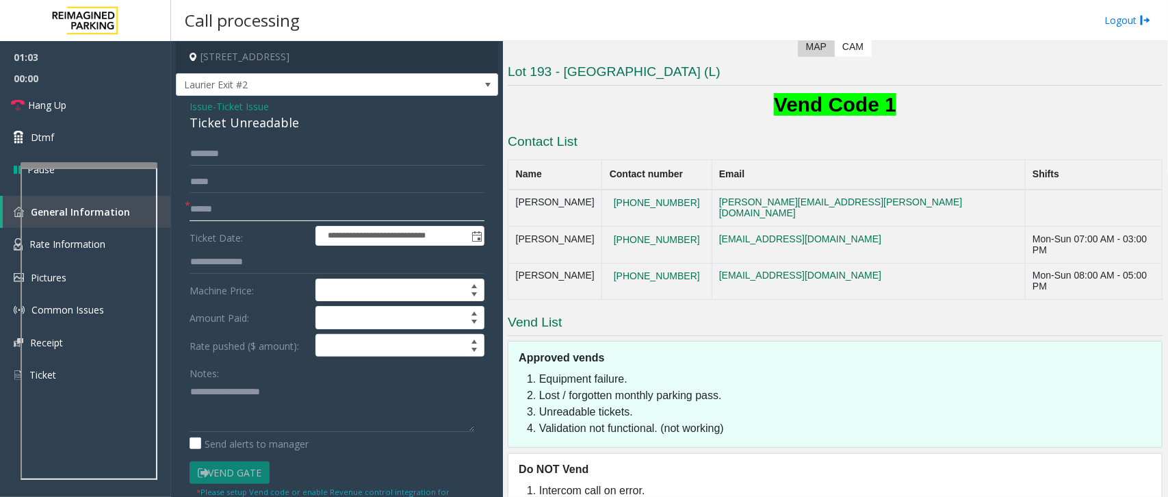
click at [233, 209] on input "text" at bounding box center [337, 209] width 295 height 23
type input "*****"
click at [257, 155] on input "text" at bounding box center [337, 153] width 295 height 23
type input "****"
click at [63, 110] on span "Hang Up" at bounding box center [47, 105] width 38 height 14
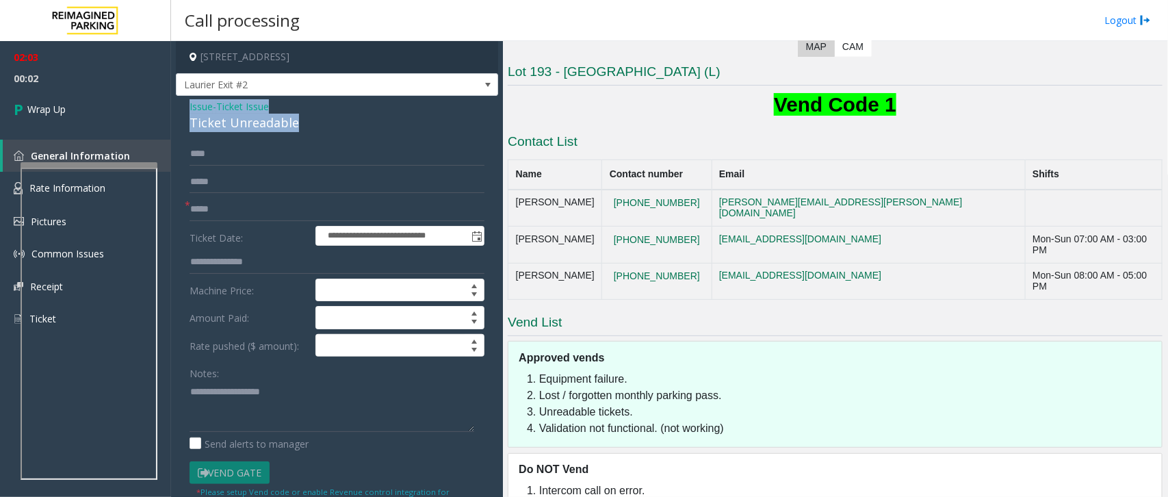
drag, startPoint x: 190, startPoint y: 107, endPoint x: 294, endPoint y: 128, distance: 106.1
click at [294, 128] on div "Issue - Ticket Issue Ticket Unreadable" at bounding box center [337, 115] width 295 height 33
copy div "Issue - Ticket Issue Ticket Unreadable"
click at [234, 398] on textarea at bounding box center [332, 405] width 285 height 51
paste textarea "**********"
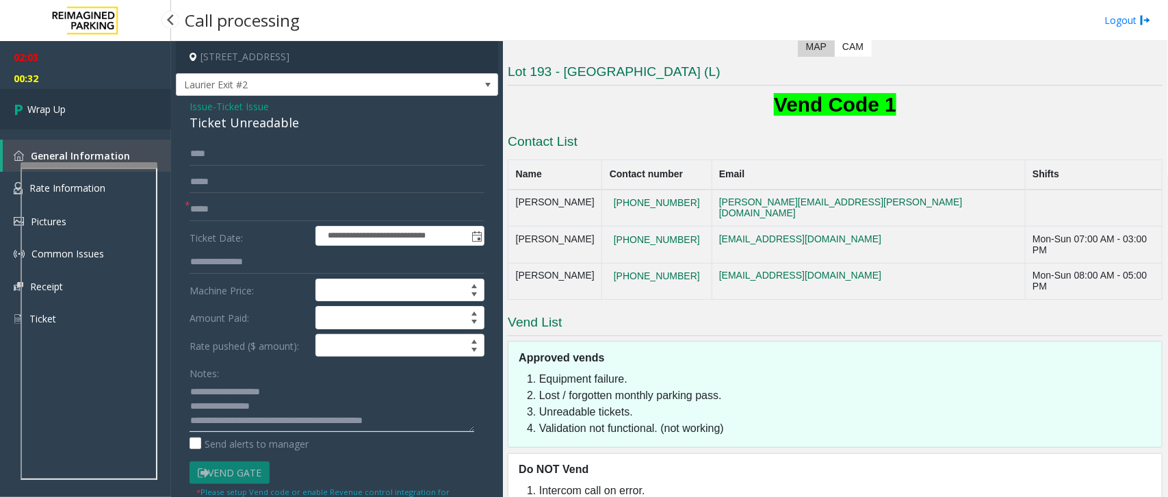
type textarea "**********"
click at [29, 104] on span "Wrap Up" at bounding box center [46, 109] width 38 height 14
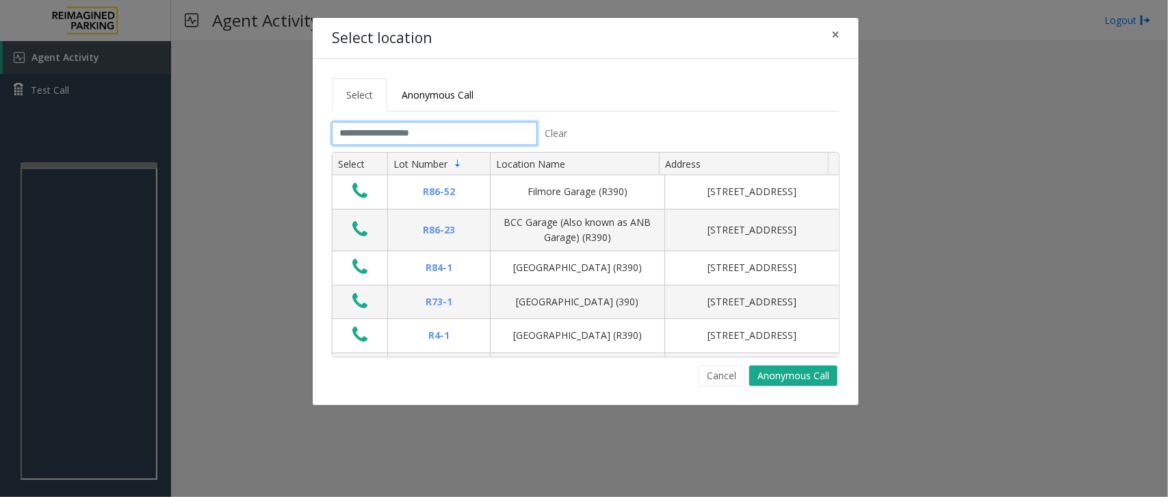
click at [358, 137] on input "text" at bounding box center [434, 133] width 205 height 23
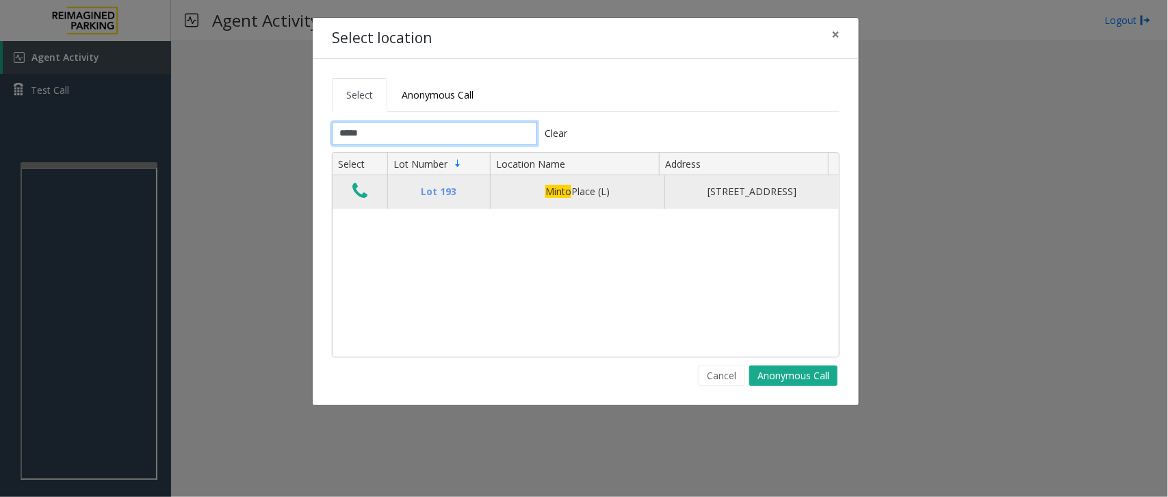
type input "*****"
click at [368, 203] on button "Data table" at bounding box center [359, 192] width 23 height 22
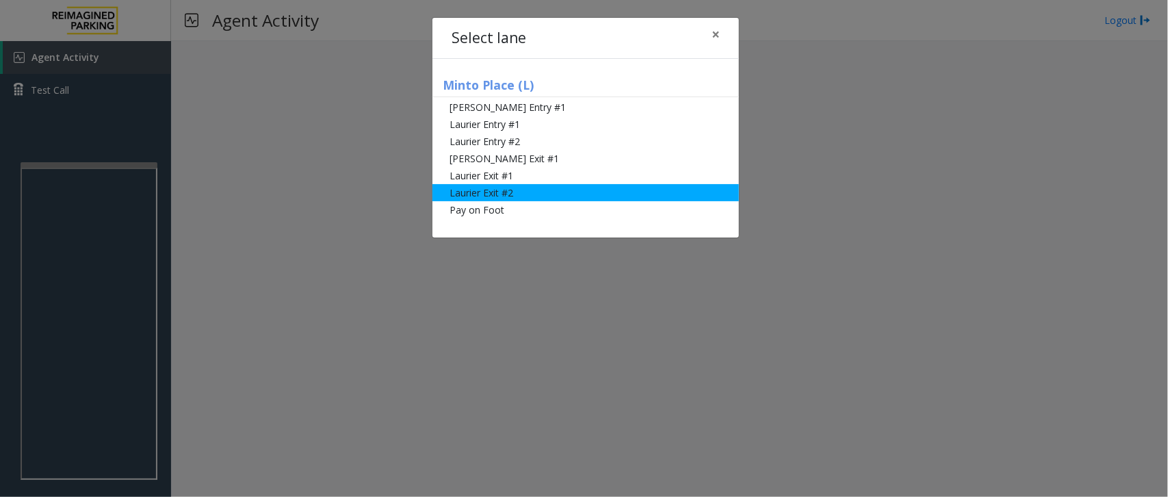
click at [517, 192] on li "Laurier Exit #2" at bounding box center [585, 192] width 307 height 17
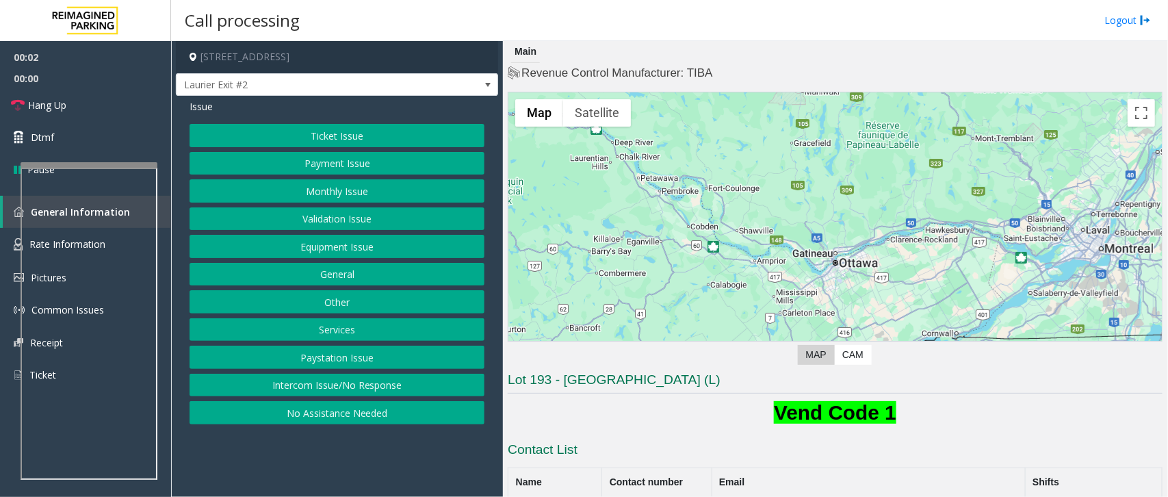
click at [384, 135] on button "Ticket Issue" at bounding box center [337, 135] width 295 height 23
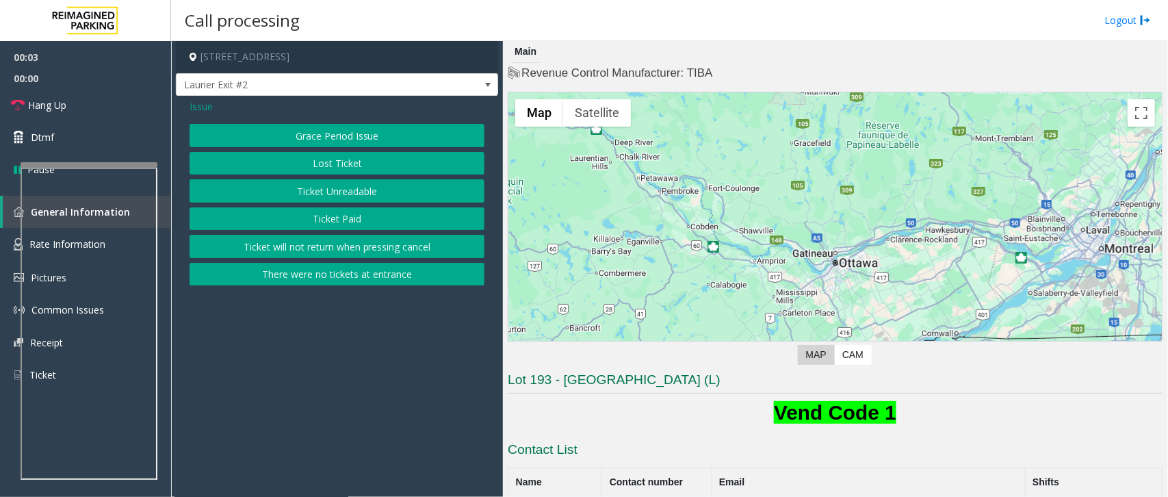
click at [357, 190] on button "Ticket Unreadable" at bounding box center [337, 190] width 295 height 23
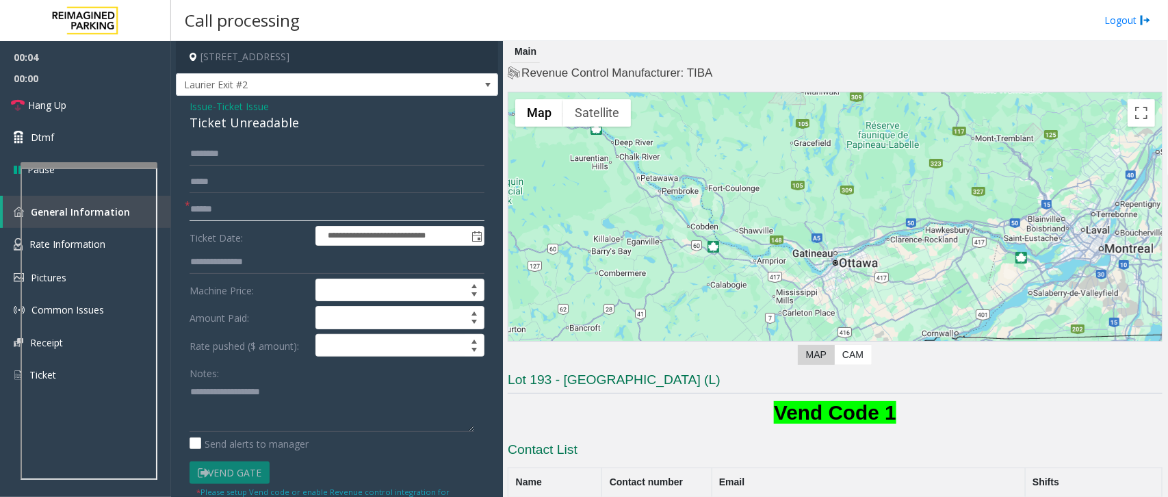
click at [258, 220] on input "text" at bounding box center [337, 209] width 295 height 23
type input "*****"
click at [242, 154] on input "text" at bounding box center [337, 153] width 295 height 23
type input "****"
click at [212, 394] on textarea at bounding box center [332, 405] width 285 height 51
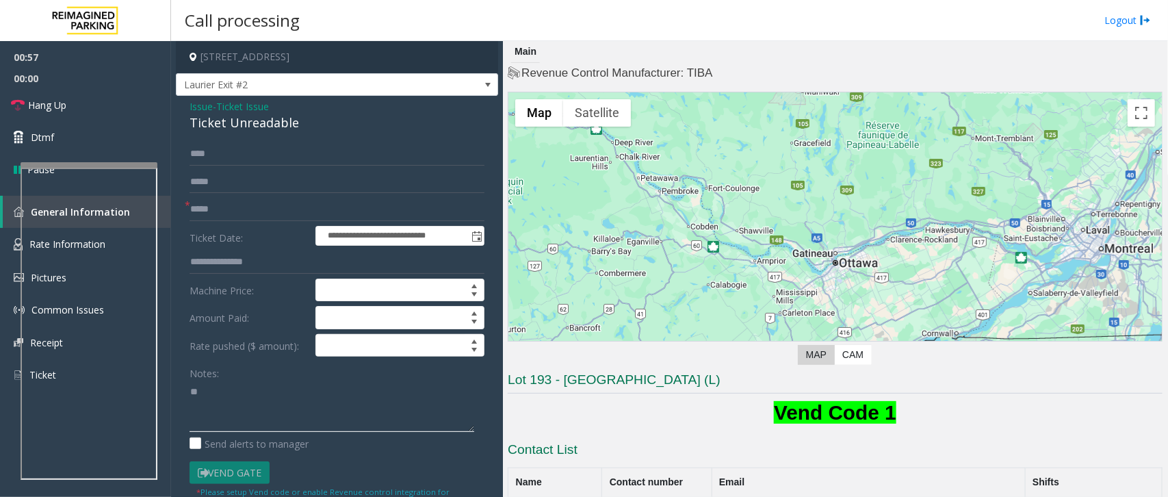
type textarea "*"
click at [83, 103] on link "Hang Up" at bounding box center [85, 105] width 171 height 32
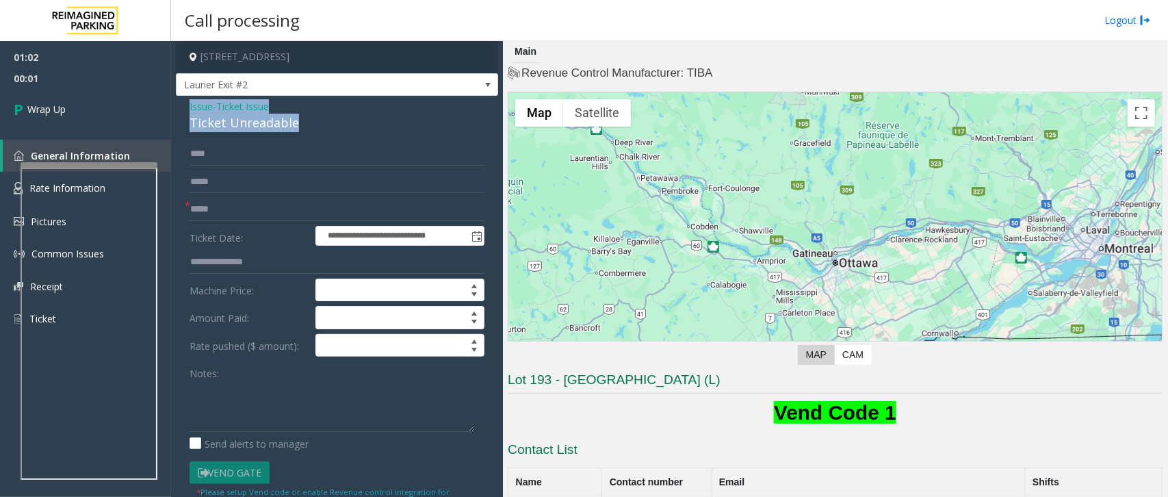
drag, startPoint x: 190, startPoint y: 106, endPoint x: 298, endPoint y: 125, distance: 110.3
click at [298, 125] on div "Issue - Ticket Issue Ticket Unreadable" at bounding box center [337, 115] width 295 height 33
copy div "Issue - Ticket Issue Ticket Unreadable"
click at [211, 408] on textarea at bounding box center [332, 405] width 285 height 51
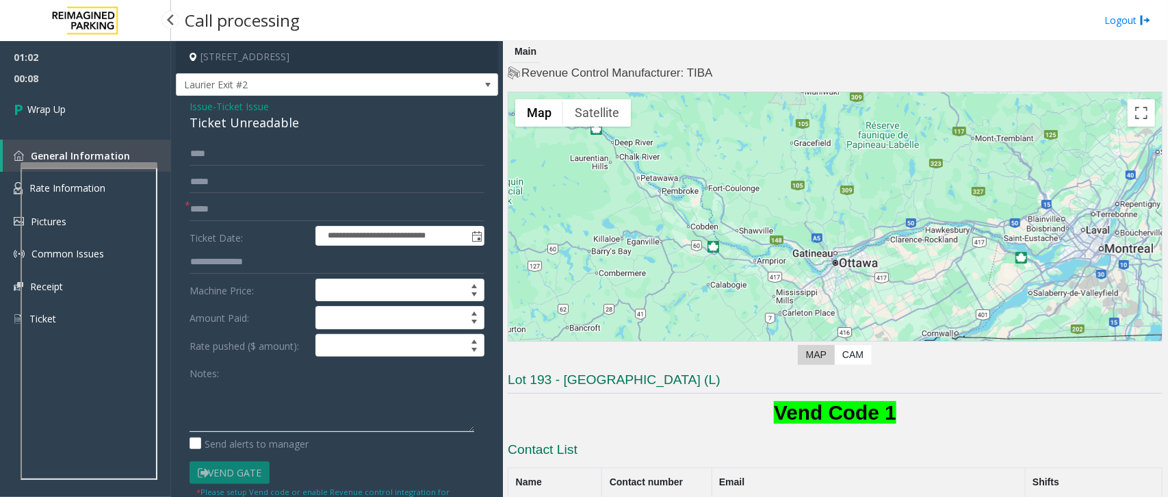
type textarea "*"
click at [206, 114] on div "Issue - Ticket Issue Ticket Unreadable" at bounding box center [337, 115] width 295 height 33
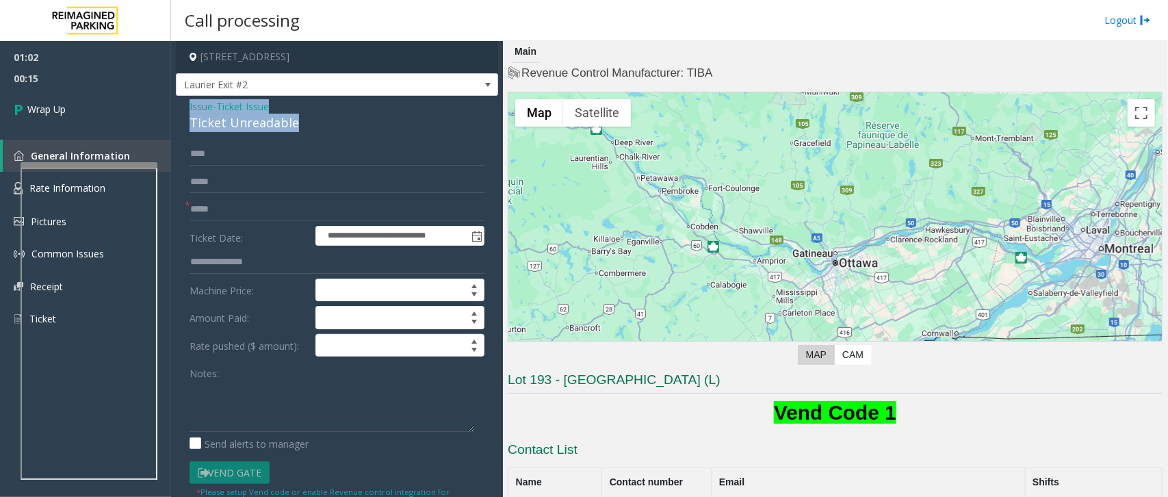
drag, startPoint x: 190, startPoint y: 109, endPoint x: 288, endPoint y: 134, distance: 101.6
click at [288, 134] on div "**********" at bounding box center [337, 443] width 322 height 695
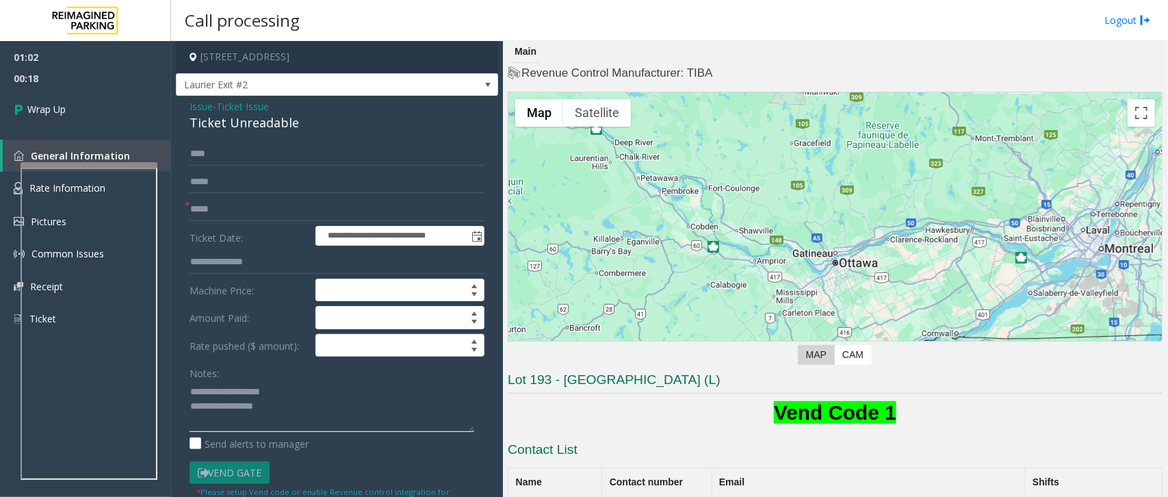
click at [309, 413] on textarea at bounding box center [332, 405] width 285 height 51
type textarea "**********"
click at [74, 114] on link "Wrap Up" at bounding box center [85, 109] width 171 height 40
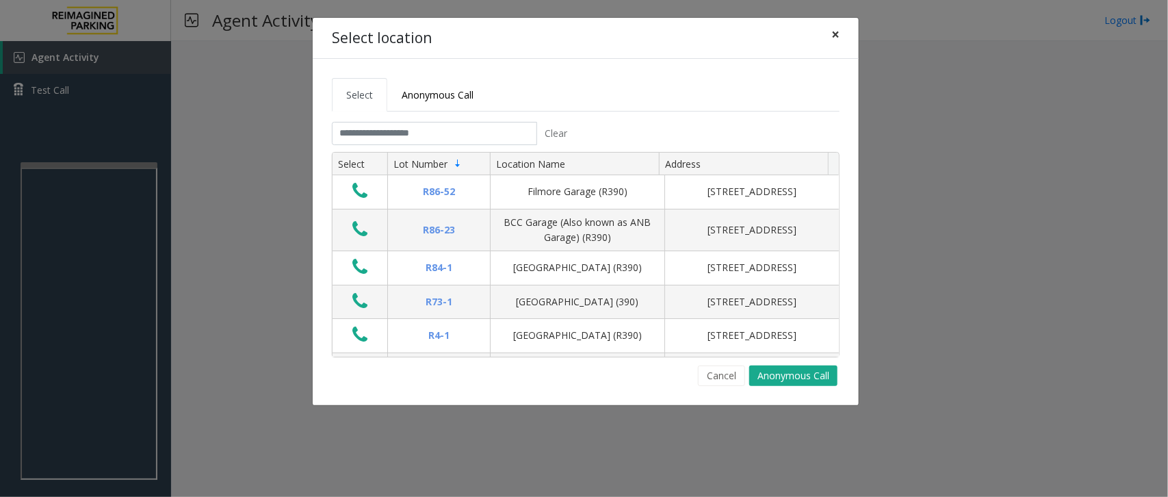
click at [833, 34] on span "×" at bounding box center [835, 34] width 8 height 19
click at [363, 135] on input "text" at bounding box center [434, 133] width 205 height 23
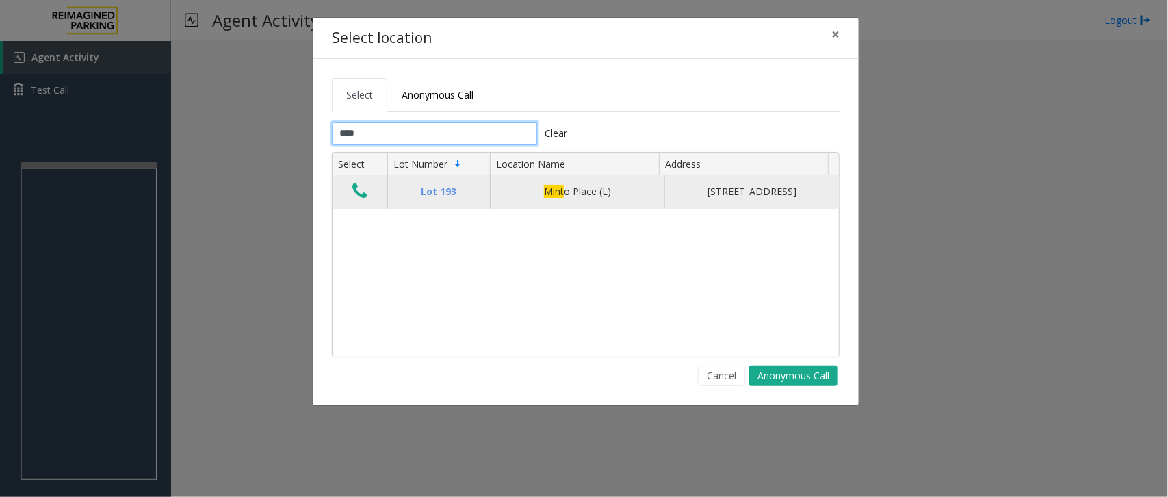
type input "****"
click at [361, 200] on icon "Data table" at bounding box center [359, 190] width 15 height 19
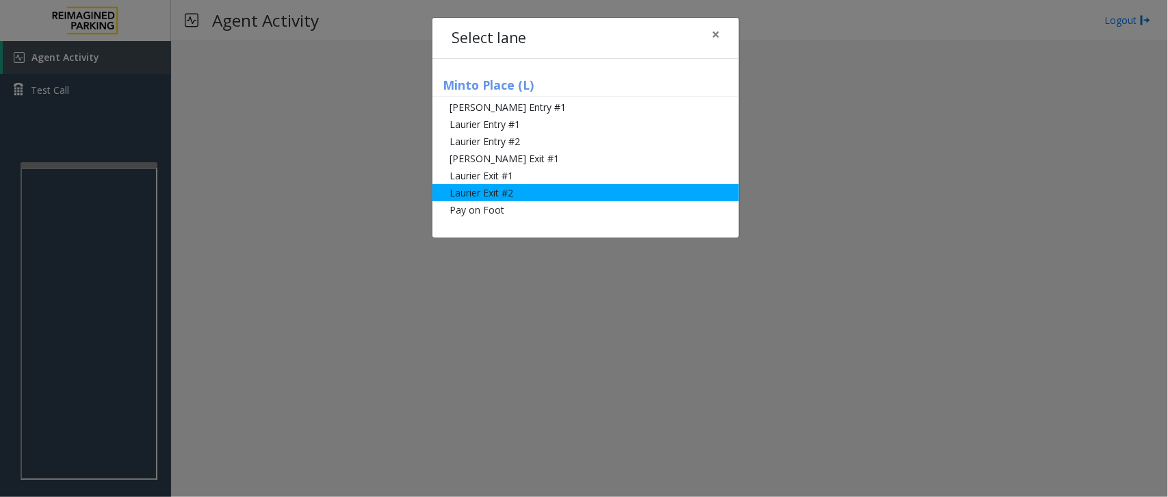
click at [490, 196] on li "Laurier Exit #2" at bounding box center [585, 192] width 307 height 17
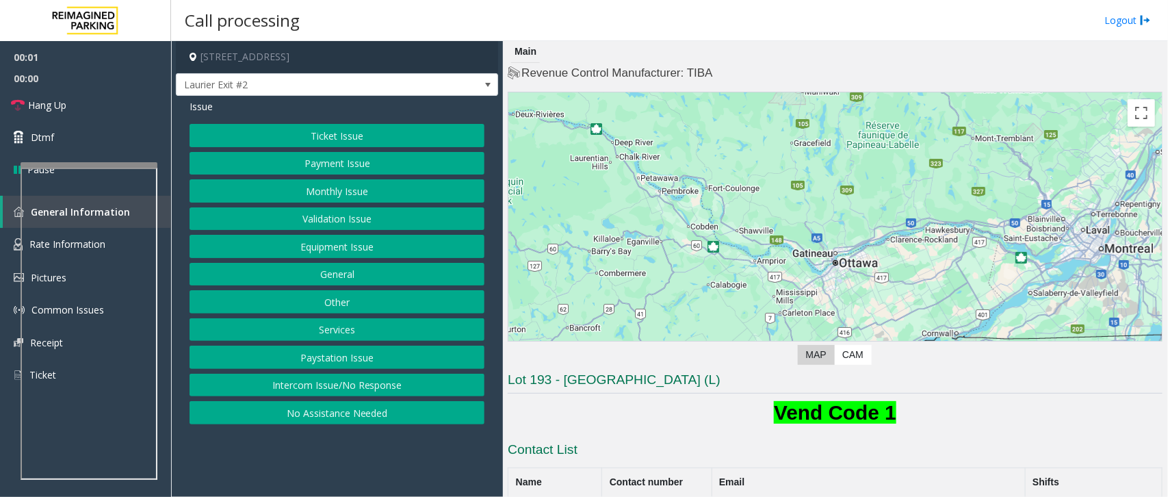
click at [317, 139] on button "Ticket Issue" at bounding box center [337, 135] width 295 height 23
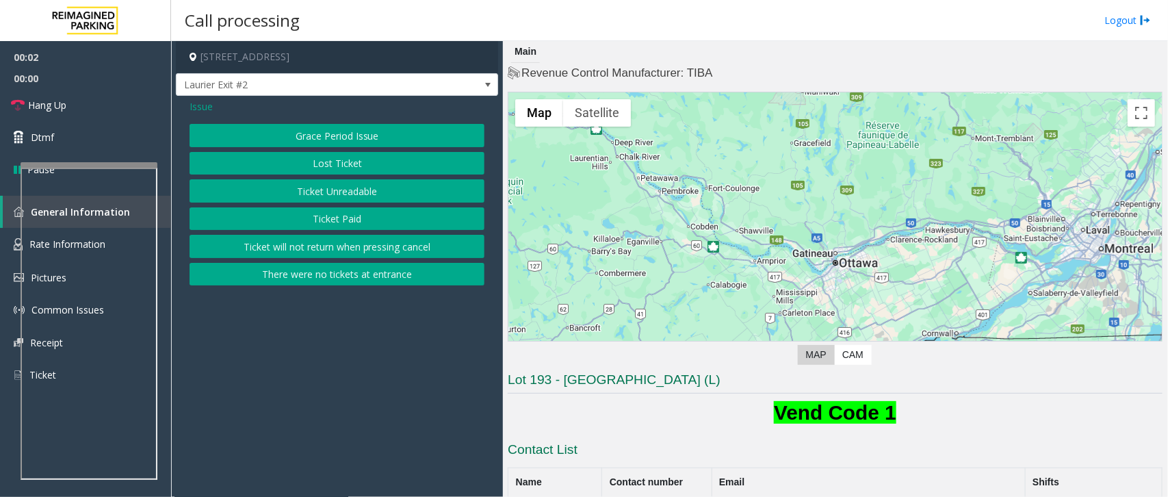
click at [347, 186] on button "Ticket Unreadable" at bounding box center [337, 190] width 295 height 23
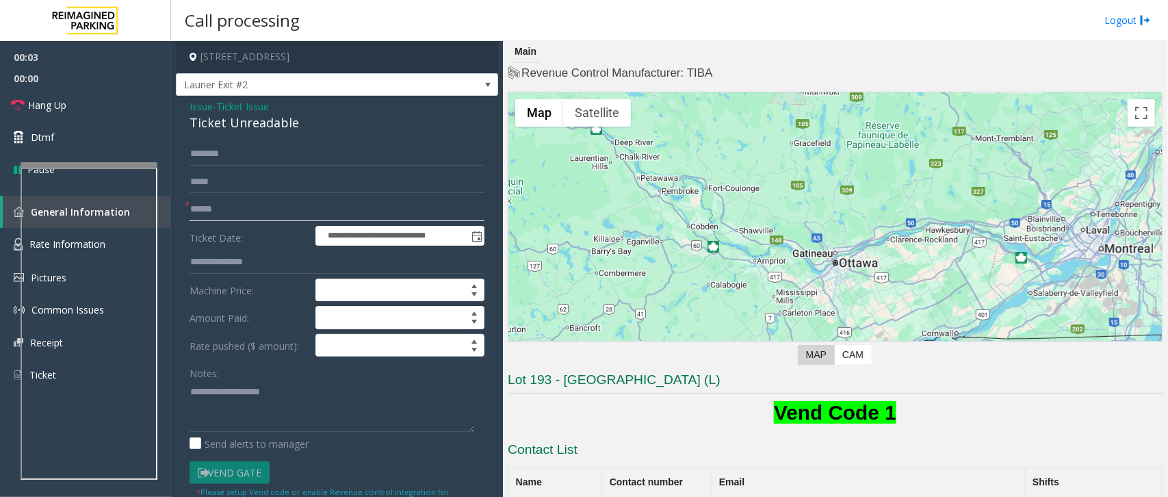
click at [283, 209] on input "text" at bounding box center [337, 209] width 295 height 23
type input "*****"
click at [245, 158] on input "text" at bounding box center [337, 153] width 295 height 23
click at [224, 155] on input "********" at bounding box center [337, 153] width 295 height 23
type input "********"
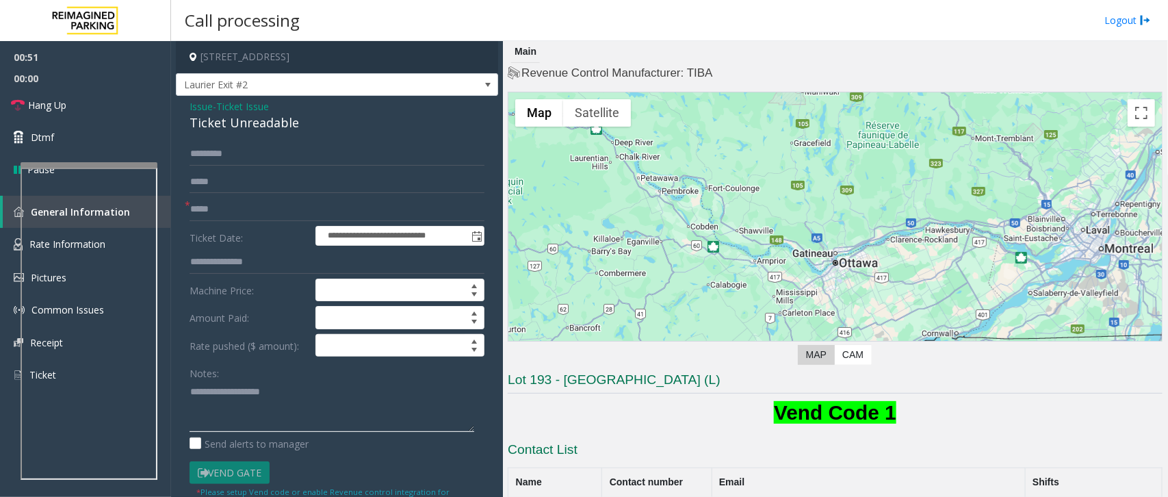
click at [234, 398] on textarea at bounding box center [332, 405] width 285 height 51
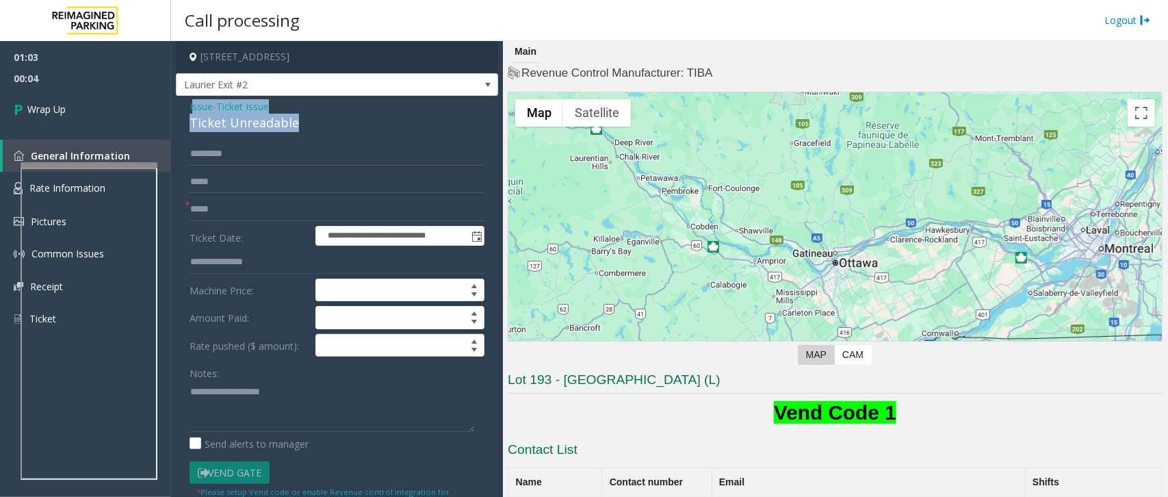
drag, startPoint x: 192, startPoint y: 105, endPoint x: 303, endPoint y: 129, distance: 114.1
click at [303, 129] on div "Issue - Ticket Issue Ticket Unreadable" at bounding box center [337, 115] width 295 height 33
click at [190, 391] on div "**********" at bounding box center [336, 459] width 315 height 635
click at [188, 398] on div "**********" at bounding box center [336, 459] width 315 height 635
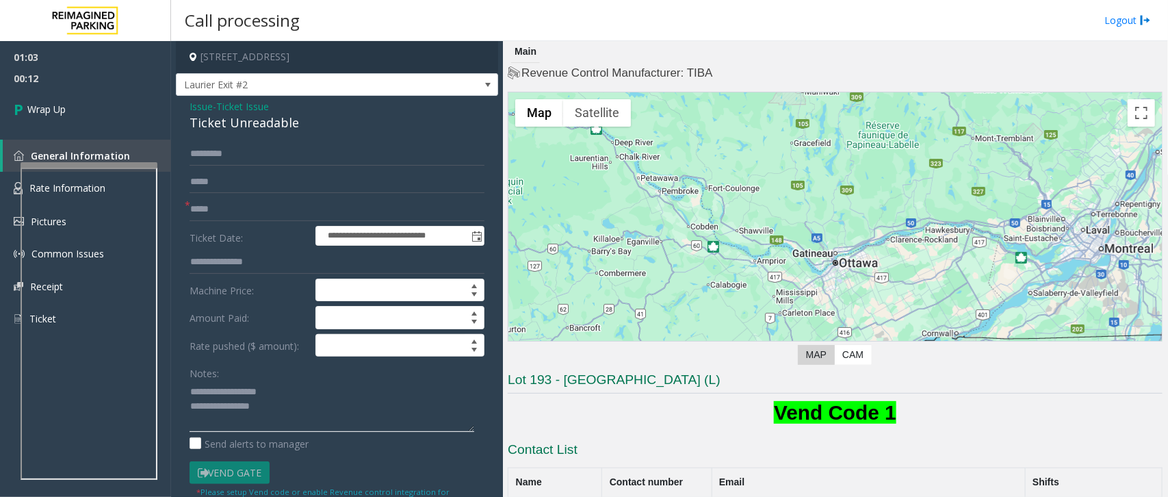
click at [194, 393] on textarea at bounding box center [332, 405] width 285 height 51
click at [190, 394] on textarea at bounding box center [332, 405] width 285 height 51
click at [276, 425] on textarea at bounding box center [332, 405] width 285 height 51
type textarea "**********"
click at [52, 98] on link "Wrap Up" at bounding box center [85, 109] width 171 height 40
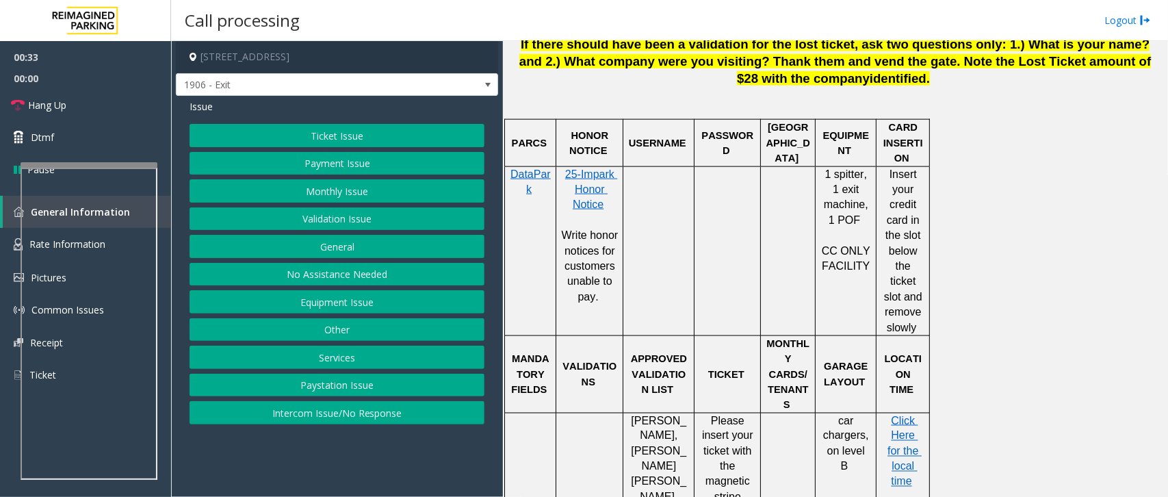
scroll to position [770, 0]
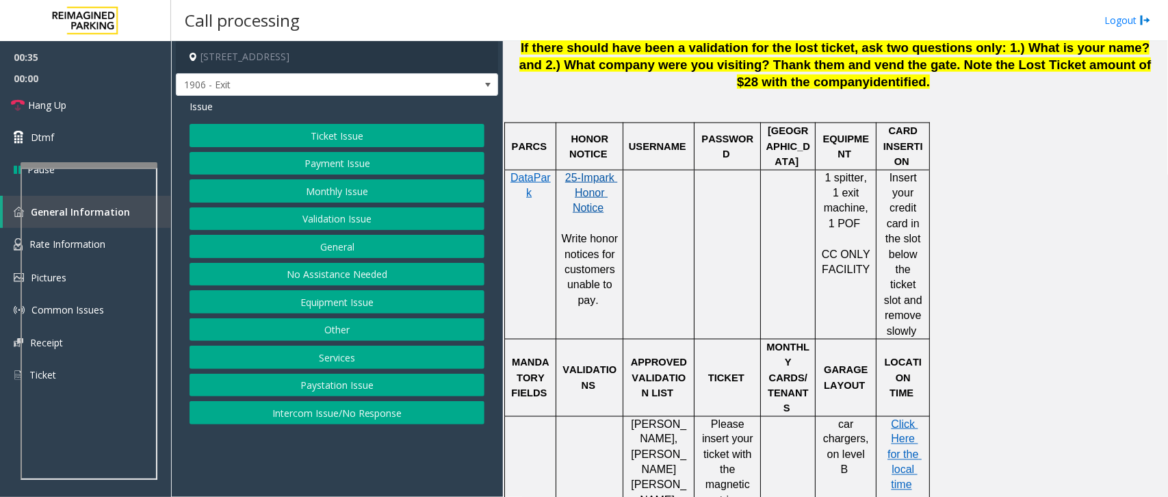
click at [590, 204] on span "25-Impark Honor Notice" at bounding box center [591, 193] width 52 height 42
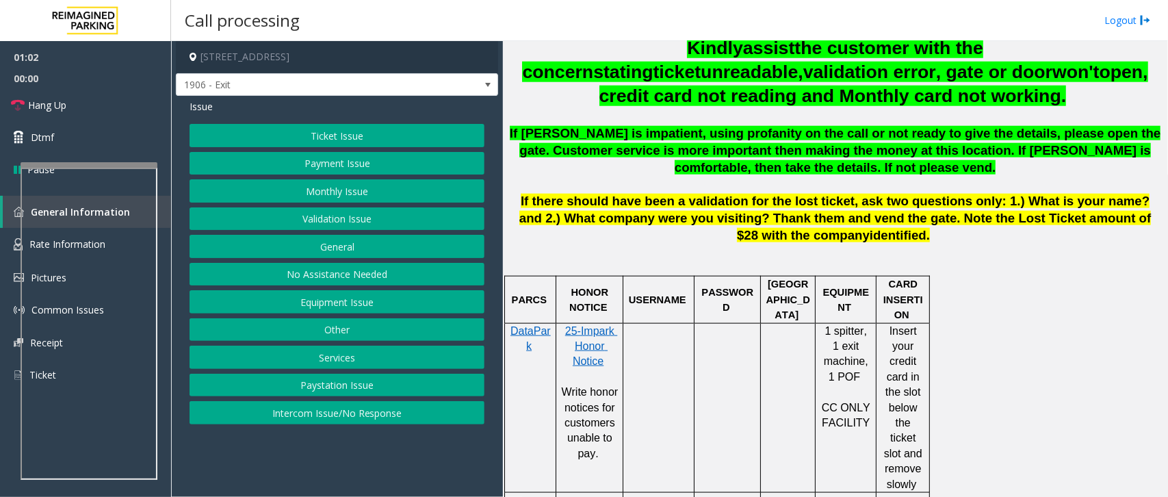
scroll to position [855, 0]
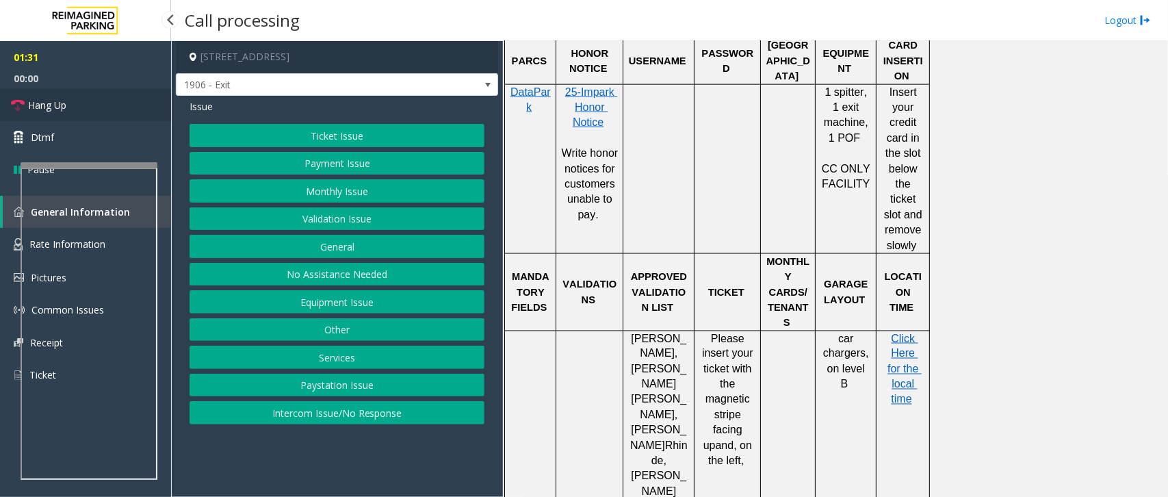
click at [94, 108] on link "Hang Up" at bounding box center [85, 105] width 171 height 32
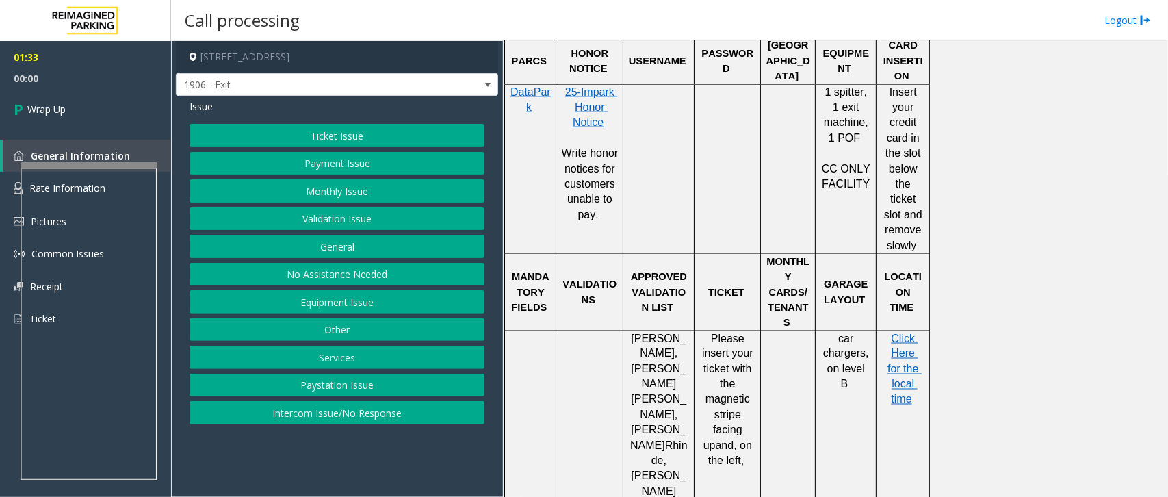
click at [293, 418] on button "Intercom Issue/No Response" at bounding box center [337, 412] width 295 height 23
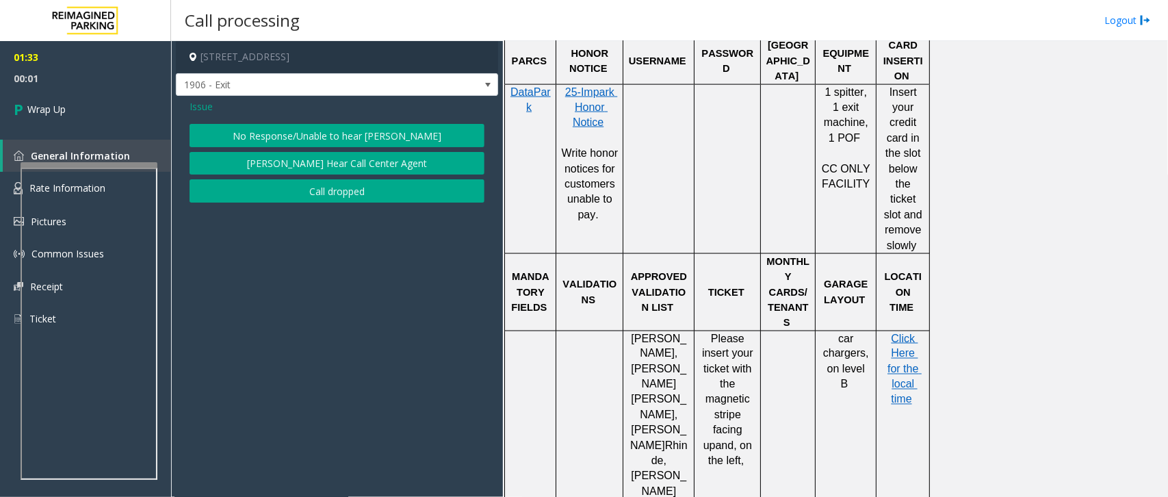
click at [200, 106] on span "Issue" at bounding box center [201, 106] width 23 height 14
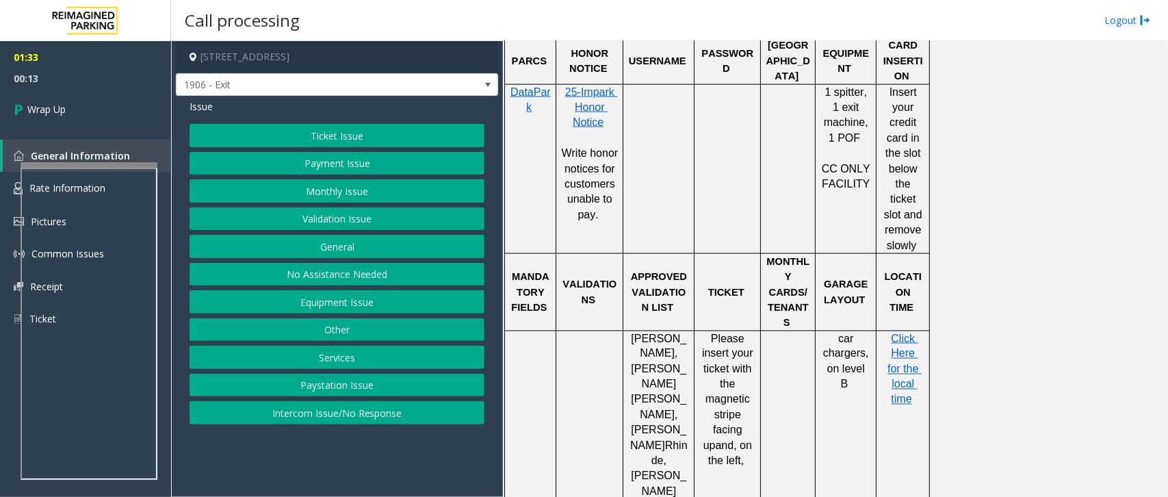
click at [341, 413] on button "Intercom Issue/No Response" at bounding box center [337, 412] width 295 height 23
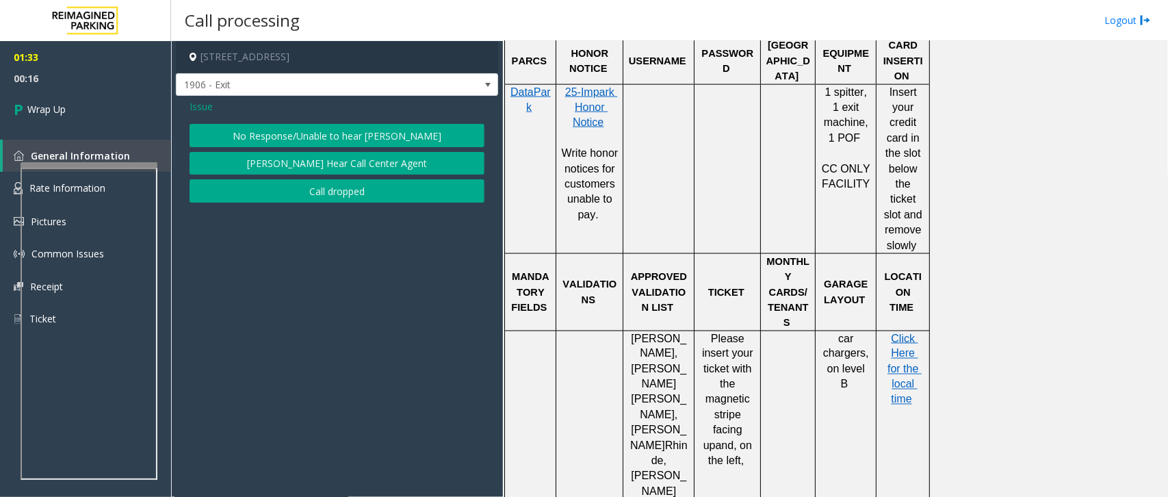
click at [206, 101] on span "Issue" at bounding box center [201, 106] width 23 height 14
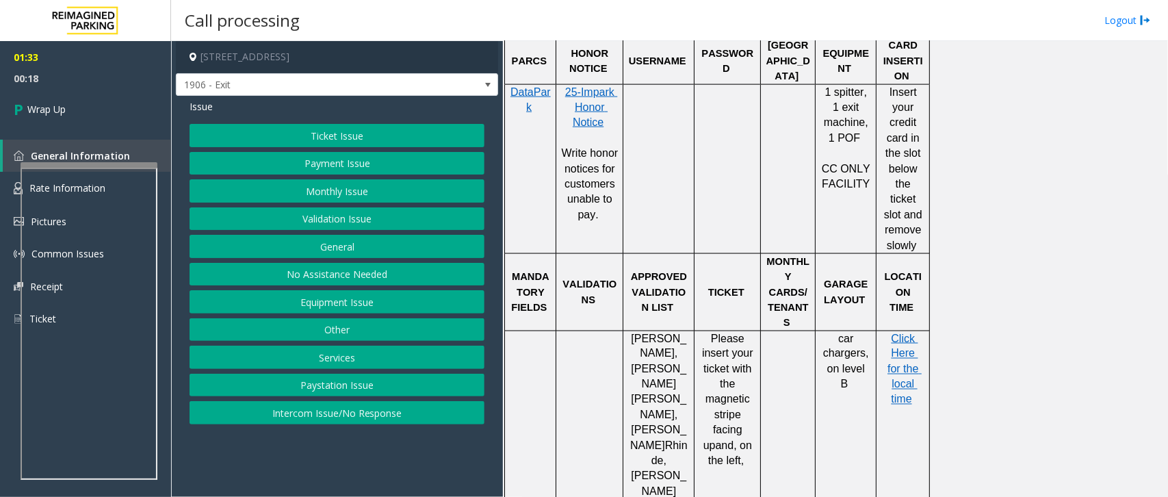
click at [343, 417] on button "Intercom Issue/No Response" at bounding box center [337, 412] width 295 height 23
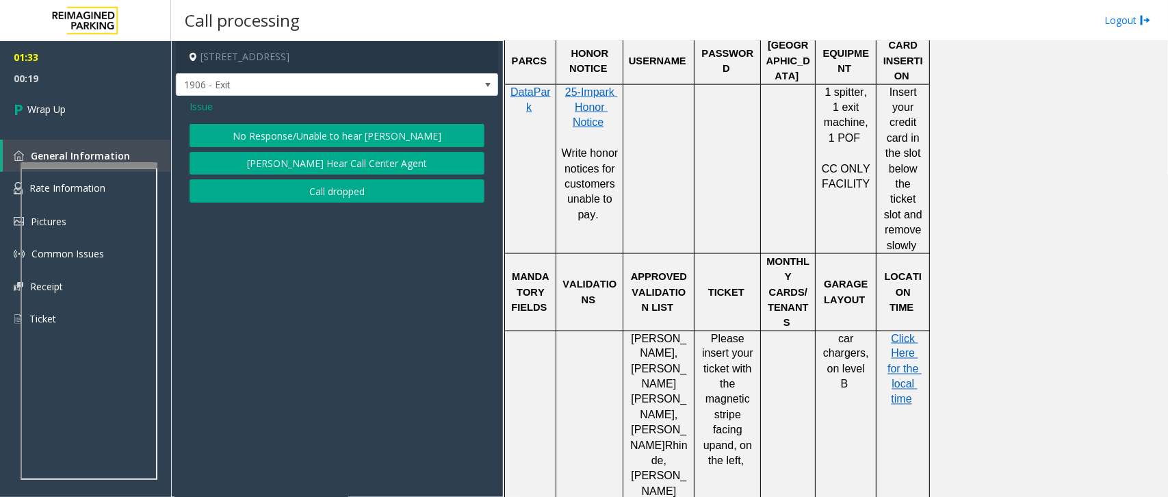
click at [322, 142] on button "No Response/Unable to hear [PERSON_NAME]" at bounding box center [337, 135] width 295 height 23
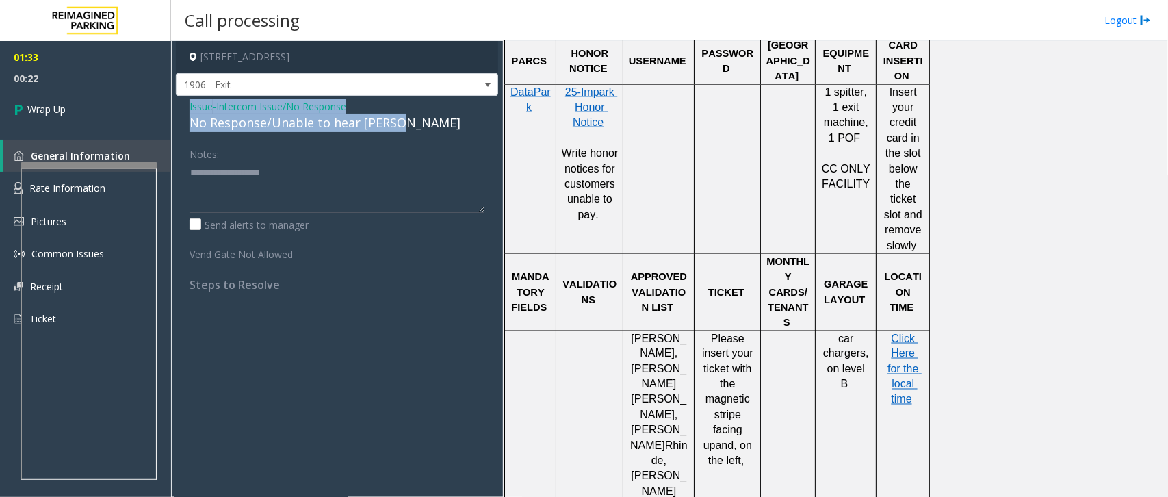
drag, startPoint x: 187, startPoint y: 104, endPoint x: 426, endPoint y: 125, distance: 239.7
click at [426, 125] on div "Issue - Intercom Issue/No Response No Response/Unable to hear [PERSON_NAME] Not…" at bounding box center [337, 200] width 322 height 209
copy div "Issue - Intercom Issue/No Response No Response/Unable to hear [PERSON_NAME]"
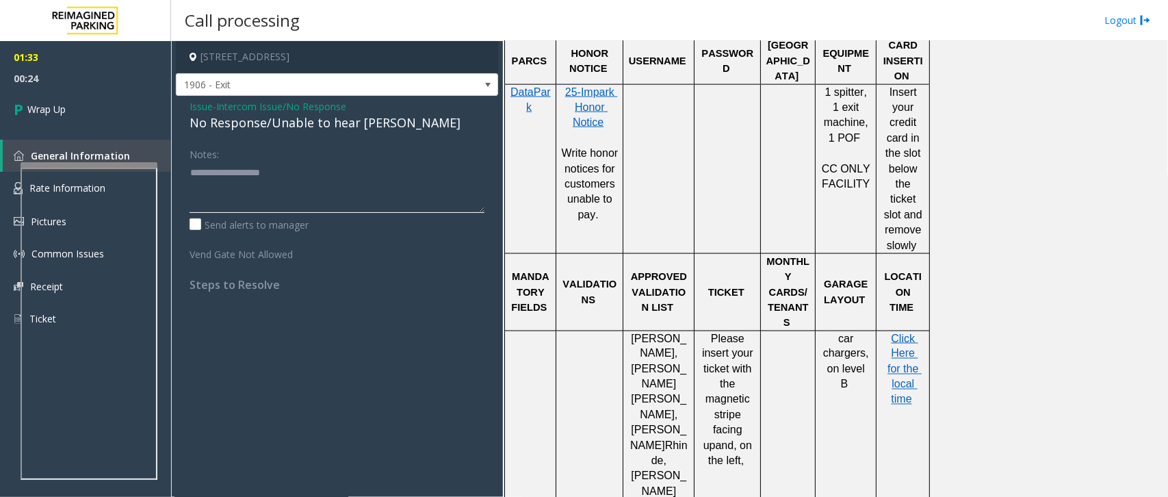
click at [243, 173] on textarea at bounding box center [337, 186] width 295 height 51
paste textarea "**********"
type textarea "**********"
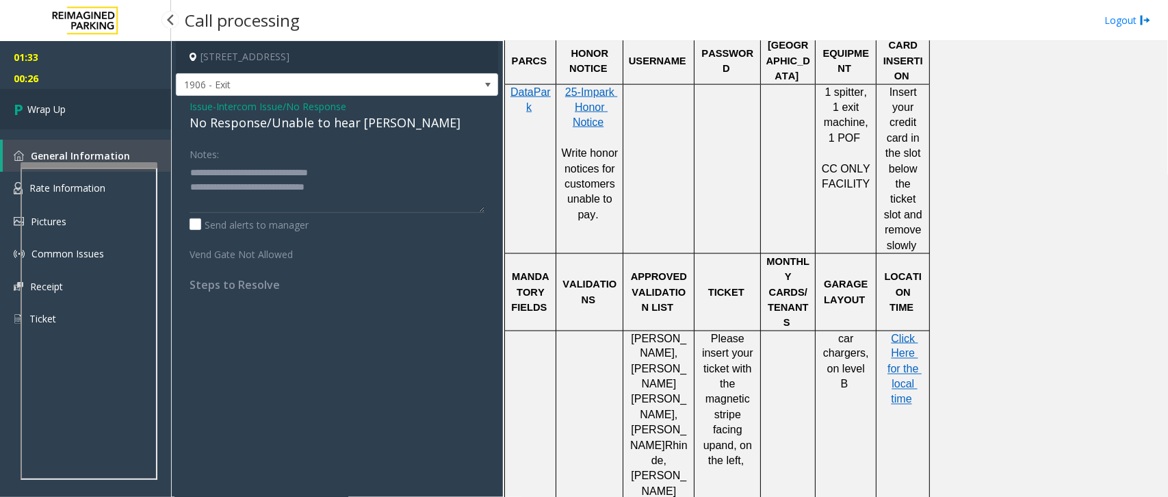
click at [80, 106] on link "Wrap Up" at bounding box center [85, 109] width 171 height 40
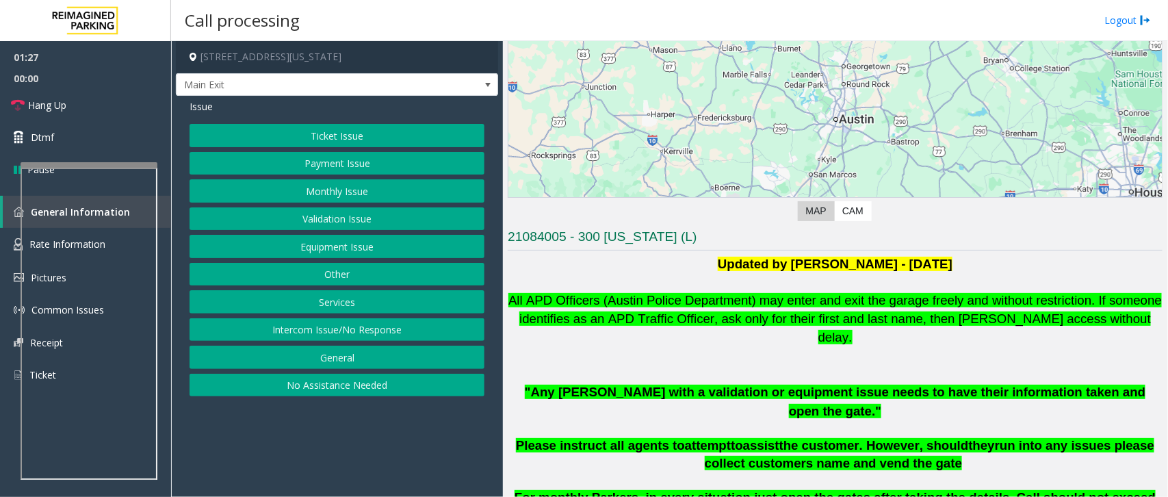
scroll to position [296, 0]
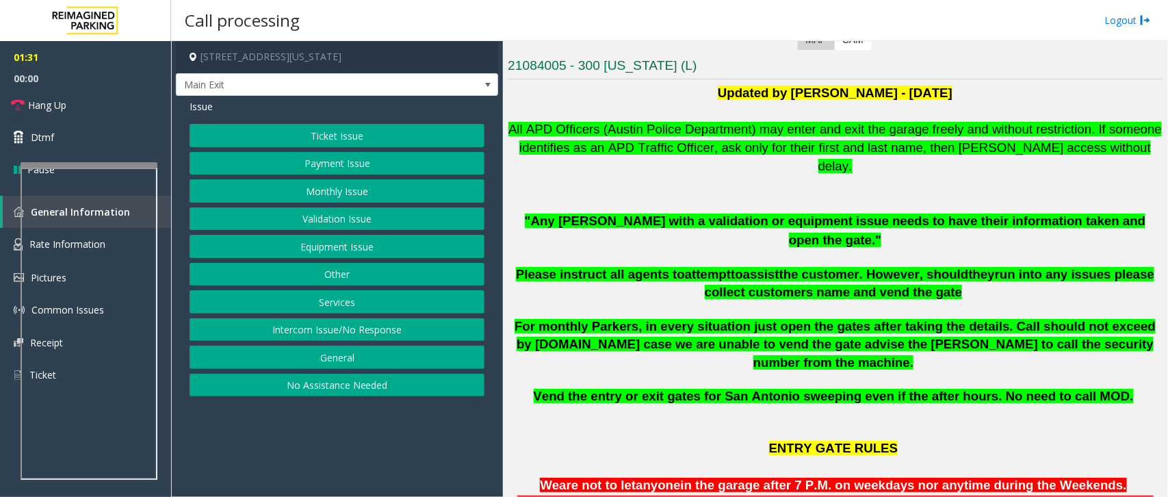
click at [298, 214] on button "Validation Issue" at bounding box center [337, 218] width 295 height 23
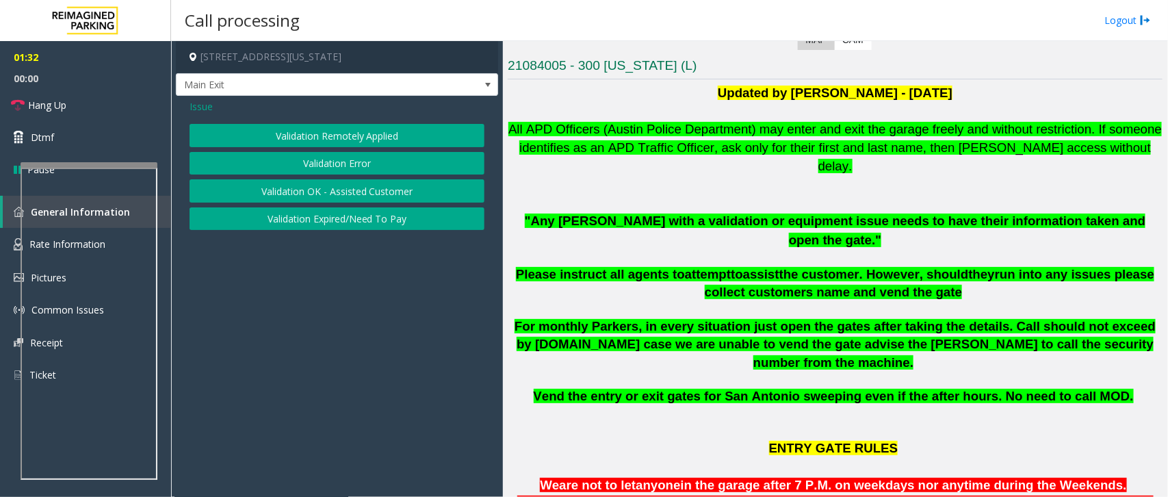
click at [272, 159] on button "Validation Error" at bounding box center [337, 163] width 295 height 23
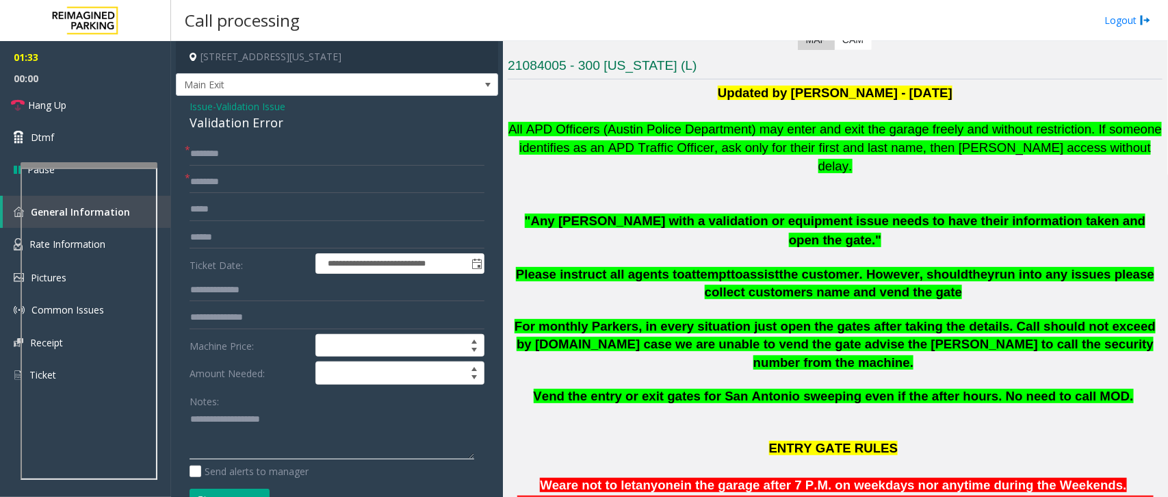
click at [243, 440] on textarea at bounding box center [332, 433] width 285 height 51
click at [203, 161] on input "text" at bounding box center [337, 153] width 295 height 23
drag, startPoint x: 261, startPoint y: 159, endPoint x: 268, endPoint y: 166, distance: 10.2
click at [268, 166] on form "**********" at bounding box center [337, 334] width 295 height 384
type input "**********"
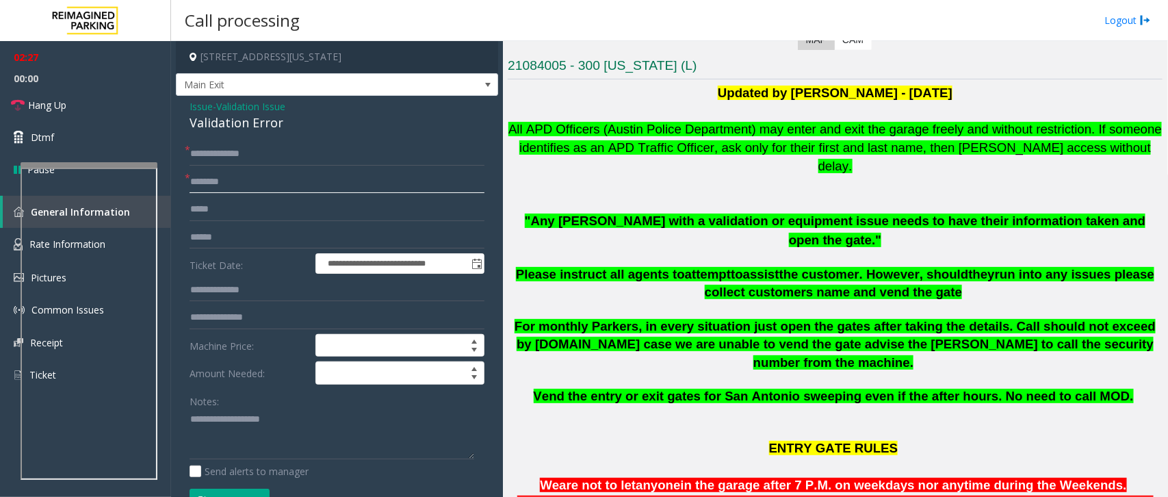
click at [242, 188] on input "text" at bounding box center [337, 181] width 295 height 23
click at [240, 183] on input "*******" at bounding box center [337, 181] width 295 height 23
type input "*******"
click at [231, 431] on textarea at bounding box center [332, 433] width 285 height 51
drag, startPoint x: 188, startPoint y: 105, endPoint x: 279, endPoint y: 129, distance: 94.1
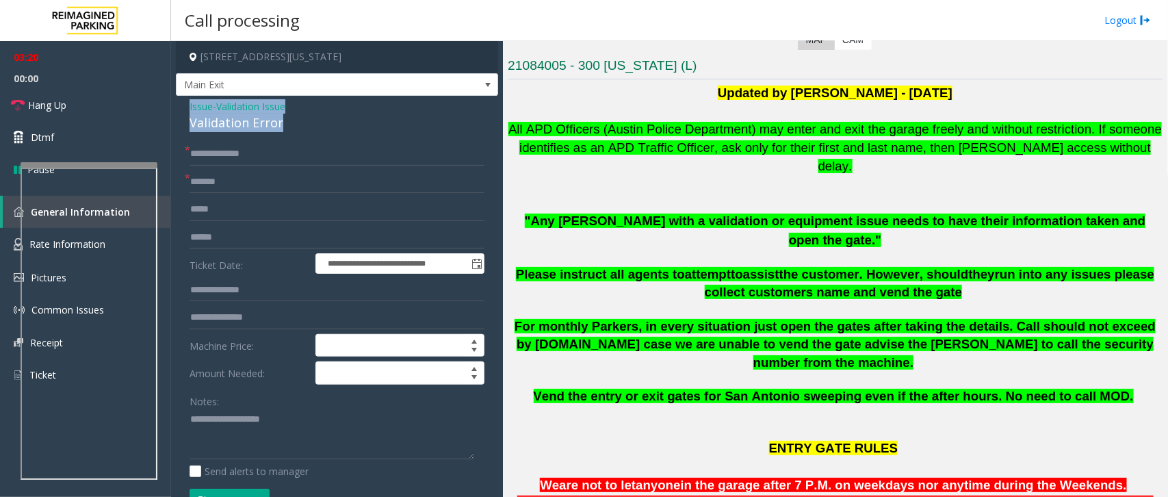
click at [279, 129] on div "**********" at bounding box center [337, 465] width 322 height 738
copy div "Issue - Validation Issue Validation Error"
click at [203, 424] on textarea at bounding box center [332, 433] width 285 height 51
paste textarea "**********"
type textarea "**********"
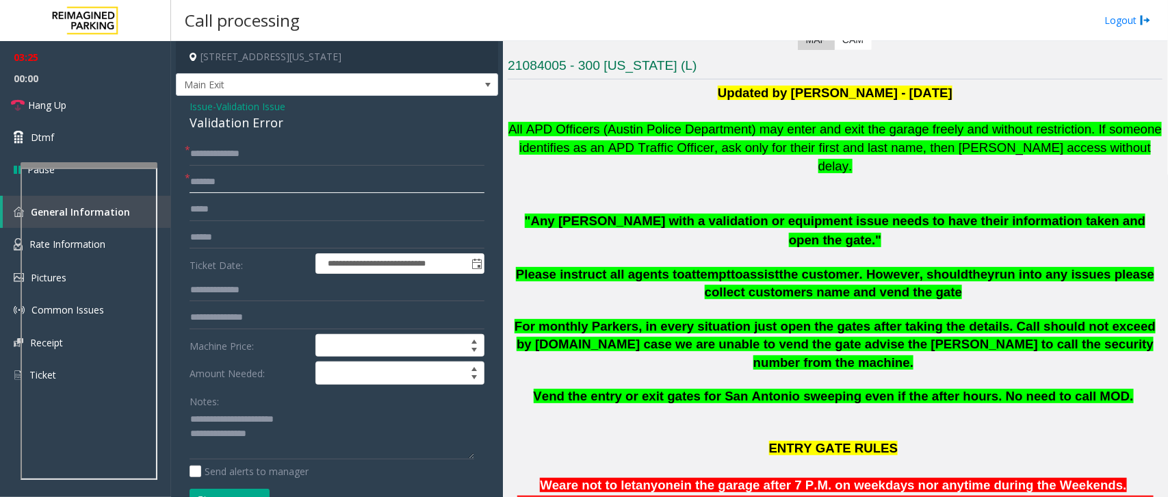
click at [200, 183] on input "*******" at bounding box center [337, 181] width 295 height 23
click at [223, 185] on input "*******" at bounding box center [337, 181] width 295 height 23
click at [200, 187] on input "*******" at bounding box center [337, 181] width 295 height 23
type input "*******"
click at [226, 493] on button "Vend Gate" at bounding box center [230, 500] width 80 height 23
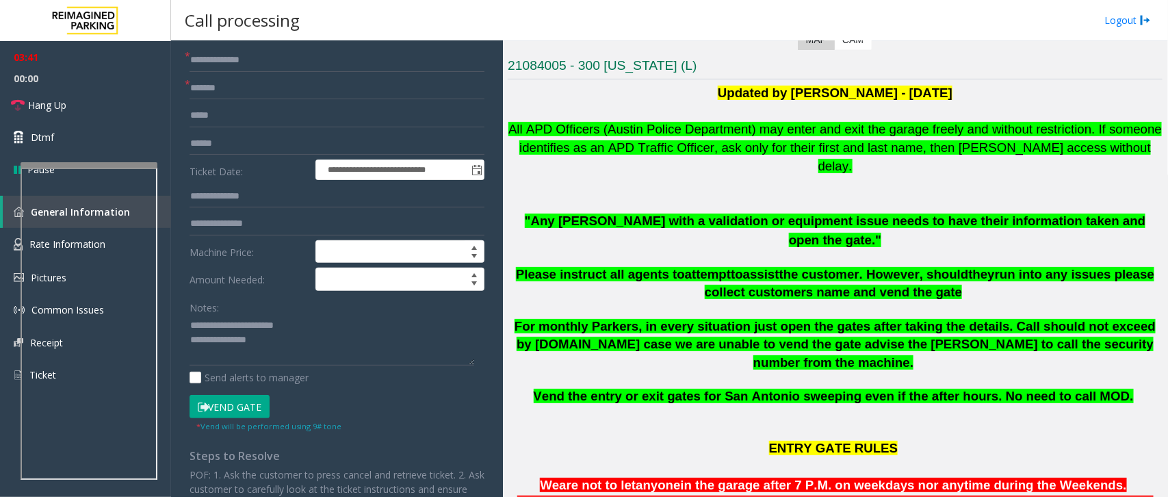
scroll to position [257, 0]
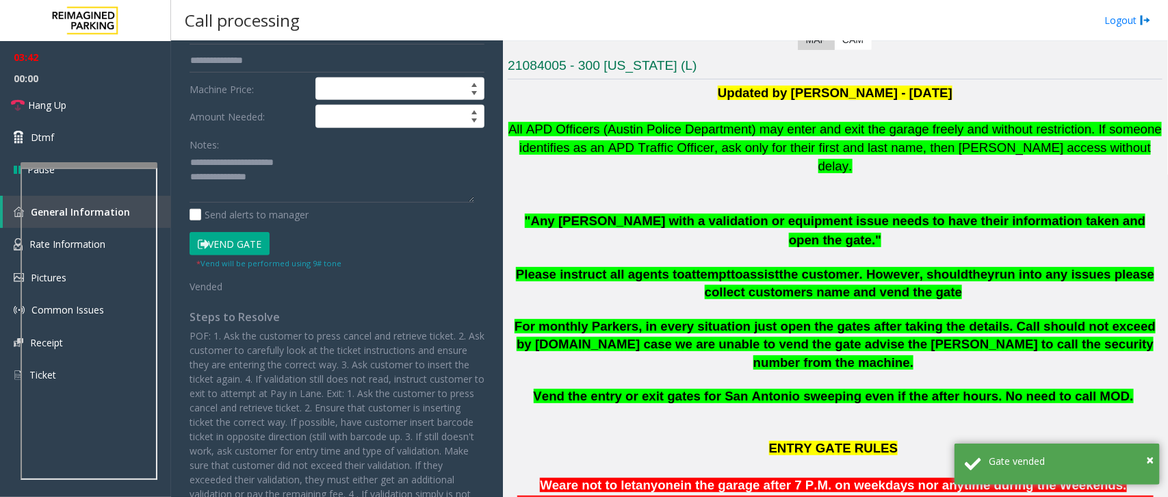
click at [244, 244] on button "Vend Gate" at bounding box center [230, 243] width 80 height 23
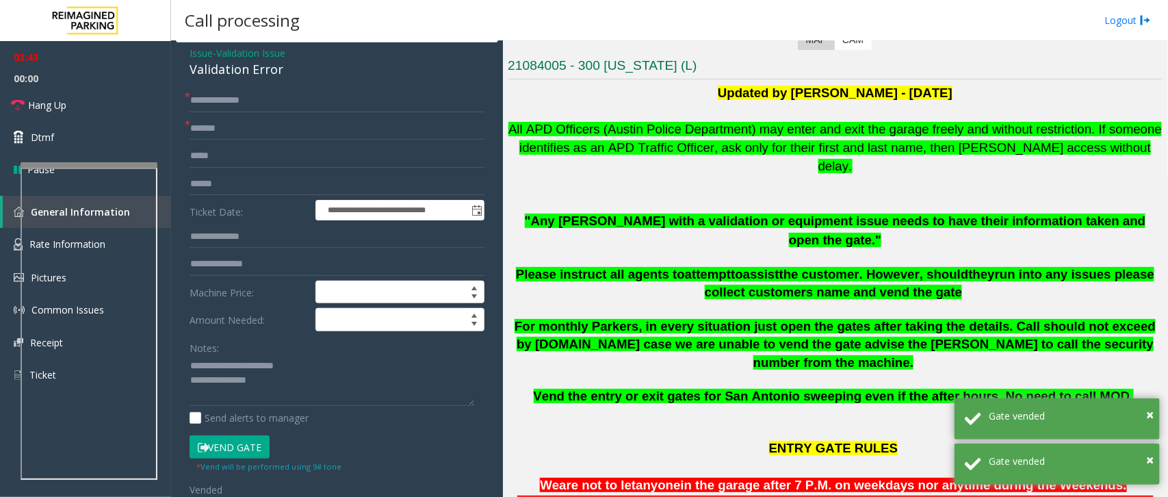
scroll to position [0, 0]
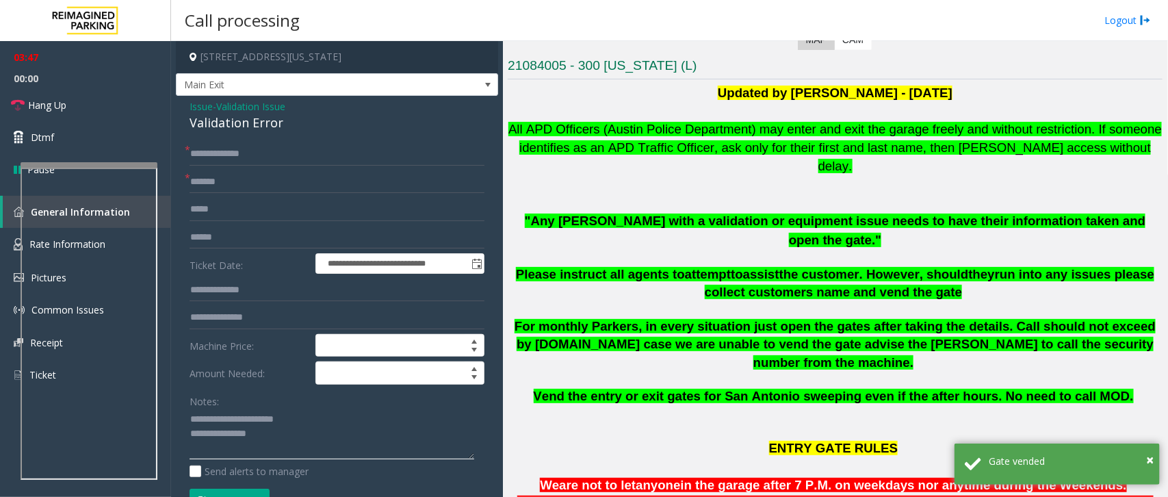
click at [271, 445] on textarea at bounding box center [332, 433] width 285 height 51
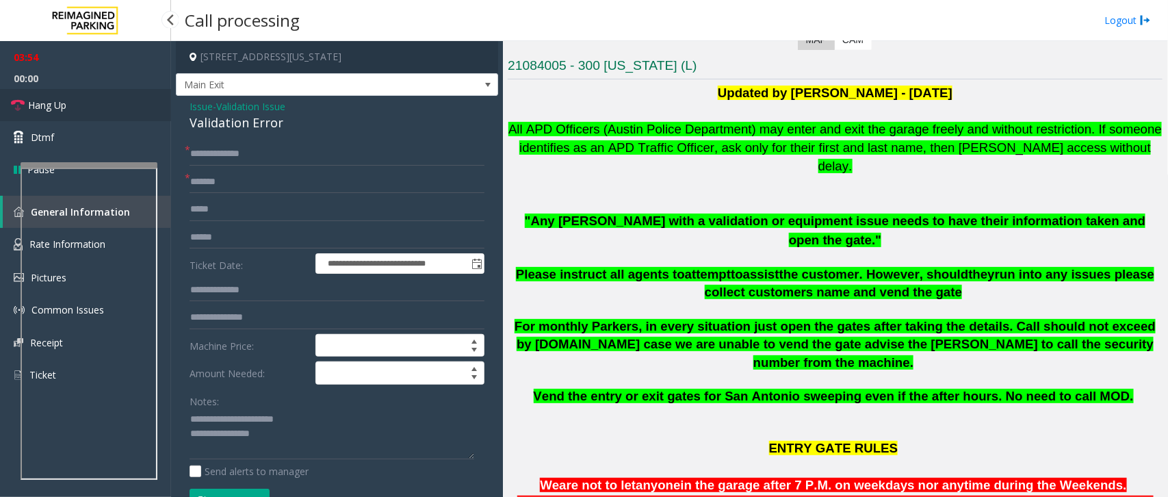
click at [101, 109] on link "Hang Up" at bounding box center [85, 105] width 171 height 32
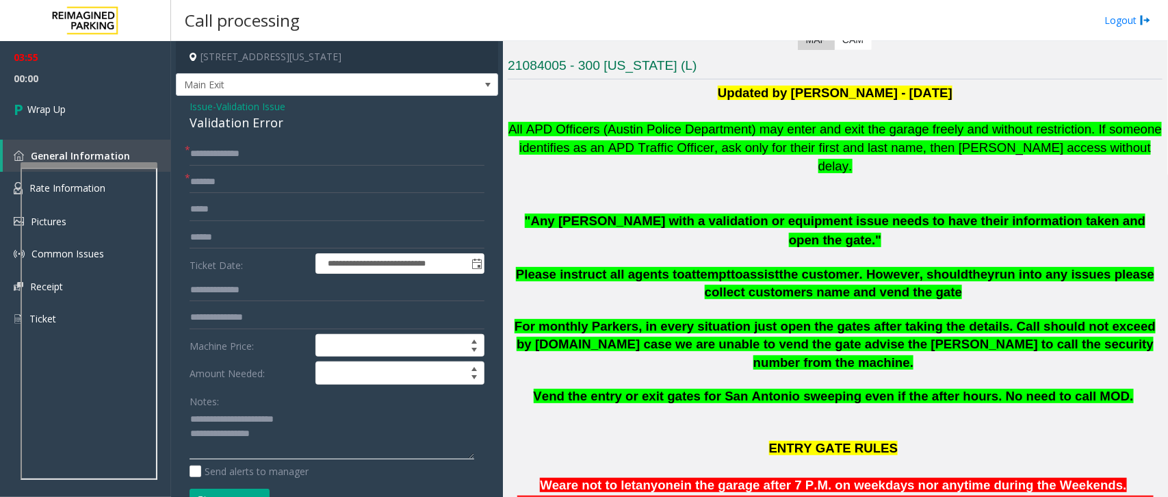
click at [222, 456] on textarea at bounding box center [332, 433] width 285 height 51
type textarea "**********"
click at [89, 99] on link "Wrap Up" at bounding box center [85, 109] width 171 height 40
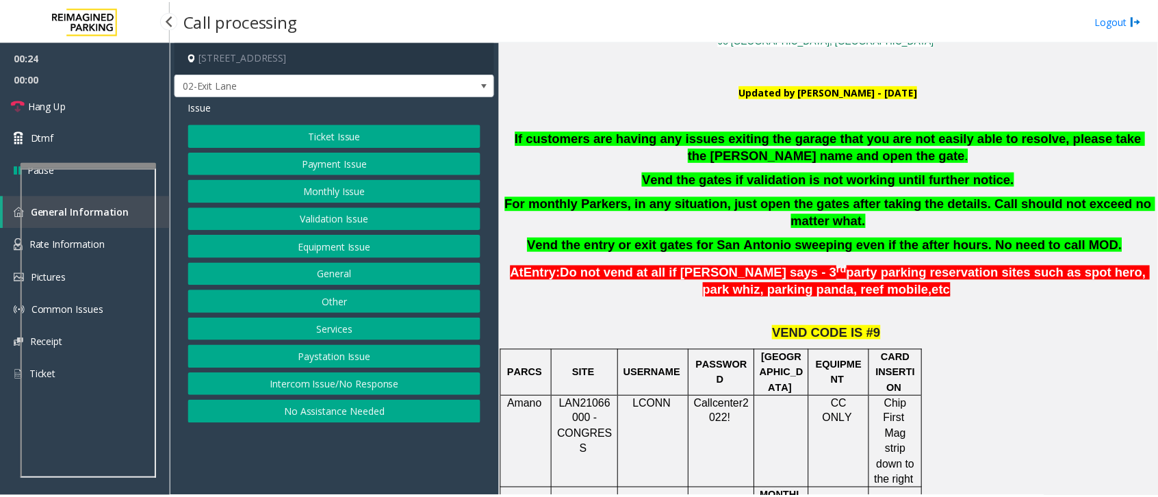
scroll to position [342, 0]
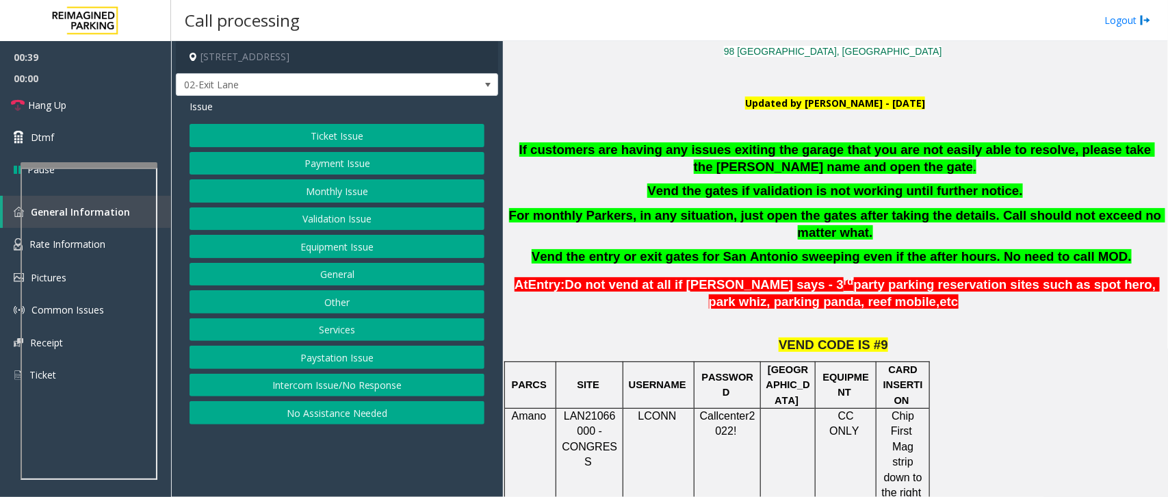
click at [378, 125] on button "Ticket Issue" at bounding box center [337, 135] width 295 height 23
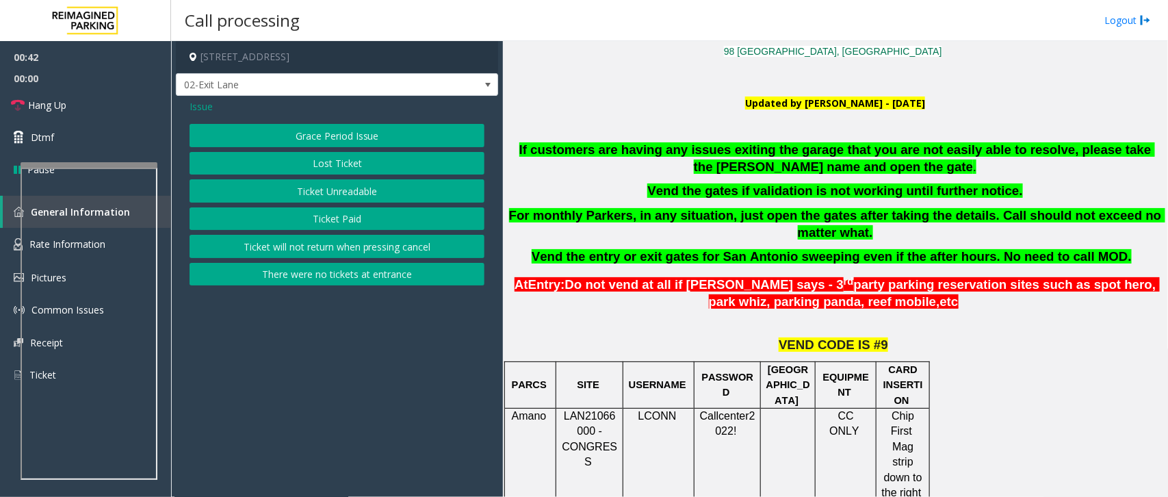
click at [350, 282] on button "There were no tickets at entrance" at bounding box center [337, 274] width 295 height 23
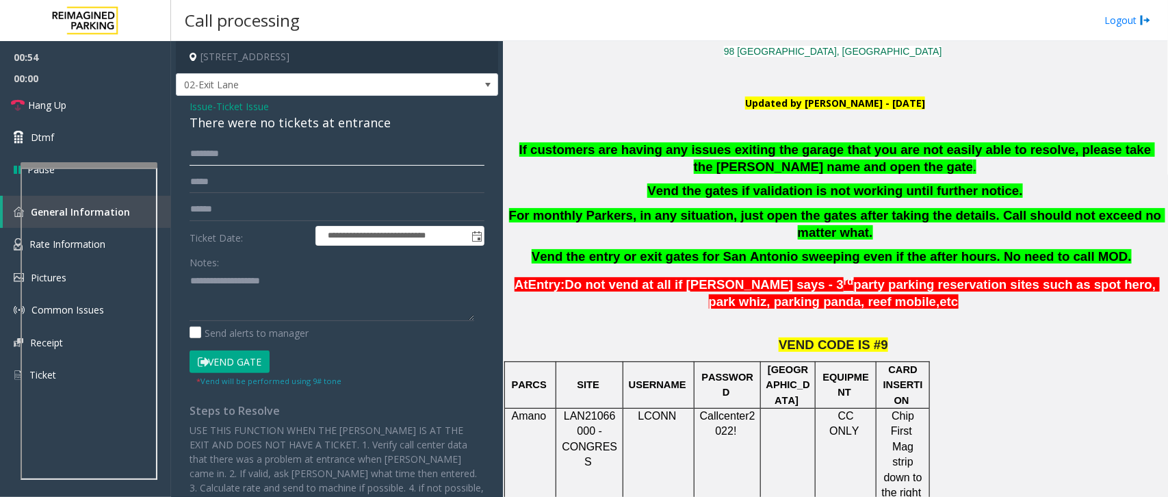
click at [242, 161] on input "text" at bounding box center [337, 153] width 295 height 23
type input "*****"
click at [385, 242] on input "**********" at bounding box center [400, 235] width 168 height 19
click at [469, 243] on span "Toggle popup" at bounding box center [476, 236] width 15 height 22
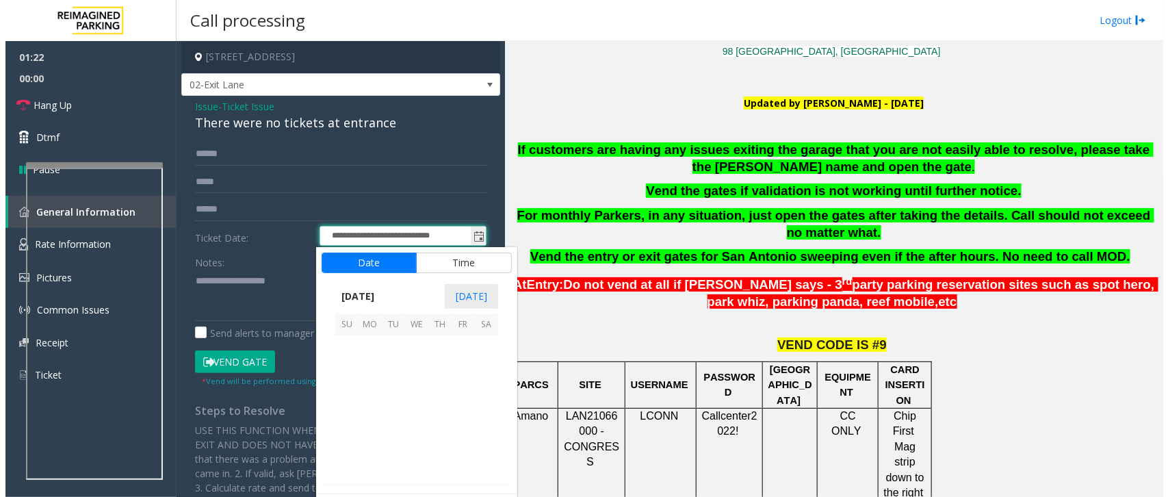
scroll to position [245612, 0]
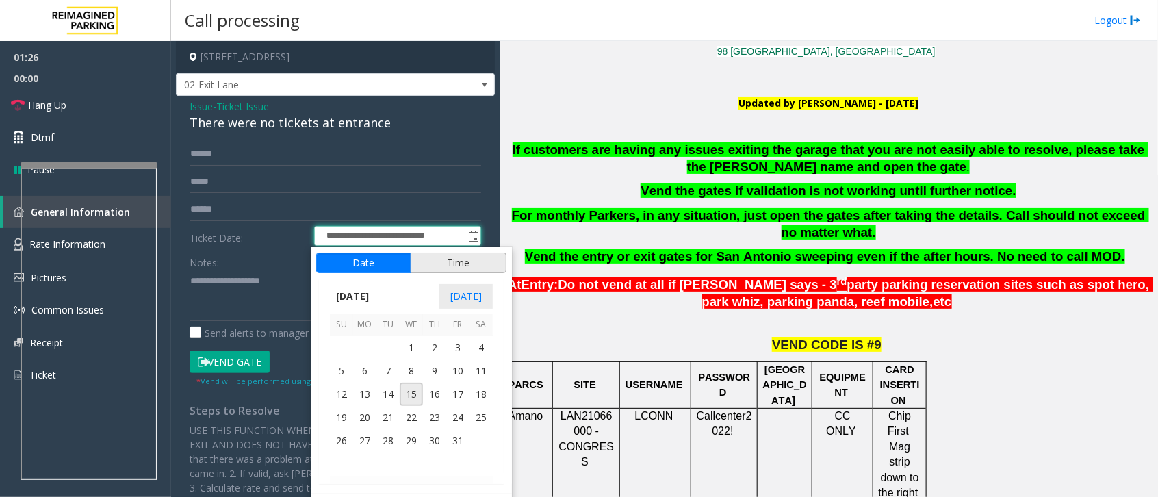
click at [471, 258] on button "Time" at bounding box center [459, 262] width 96 height 21
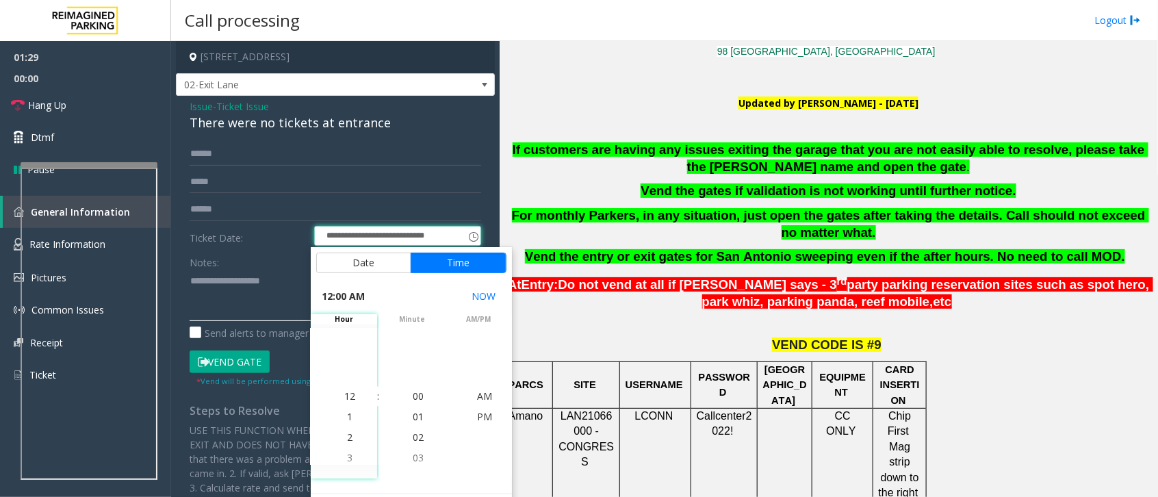
click at [287, 281] on textarea at bounding box center [330, 295] width 281 height 51
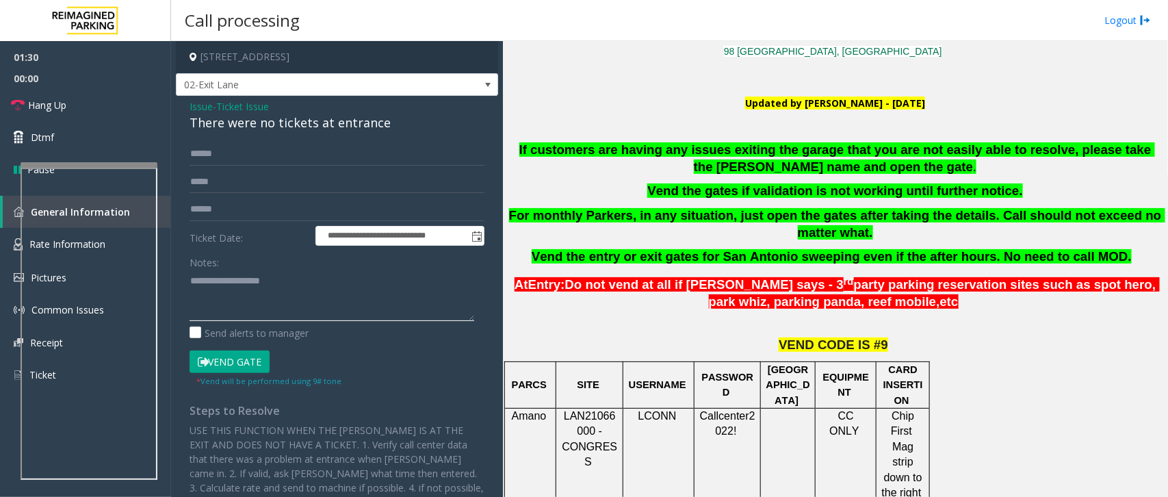
drag, startPoint x: 287, startPoint y: 272, endPoint x: 288, endPoint y: 285, distance: 13.7
click at [288, 285] on textarea at bounding box center [332, 295] width 285 height 51
click at [214, 283] on textarea at bounding box center [332, 295] width 285 height 51
click at [188, 285] on div "**********" at bounding box center [336, 346] width 315 height 409
click at [190, 279] on textarea at bounding box center [332, 295] width 285 height 51
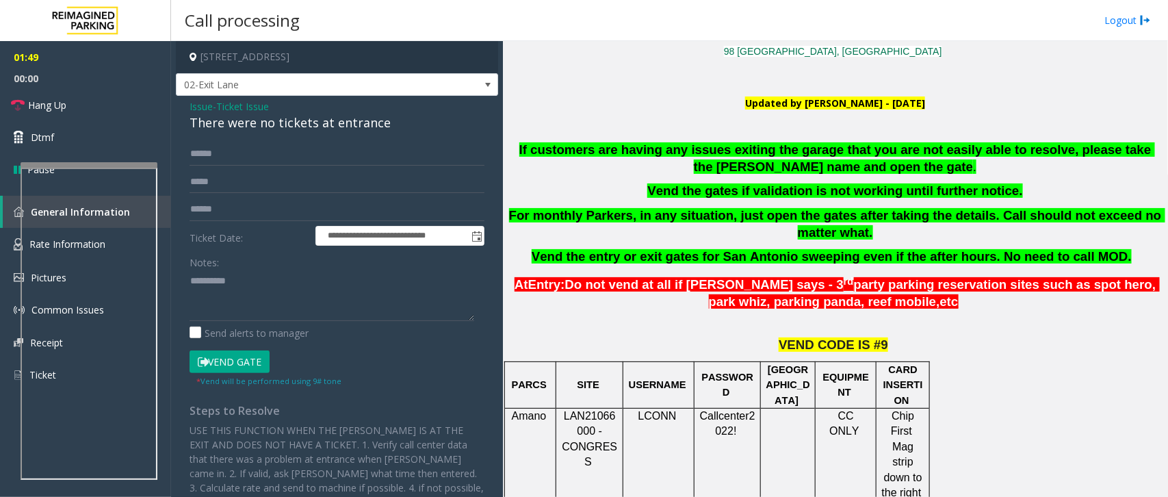
click at [210, 368] on button "Vend Gate" at bounding box center [230, 361] width 80 height 23
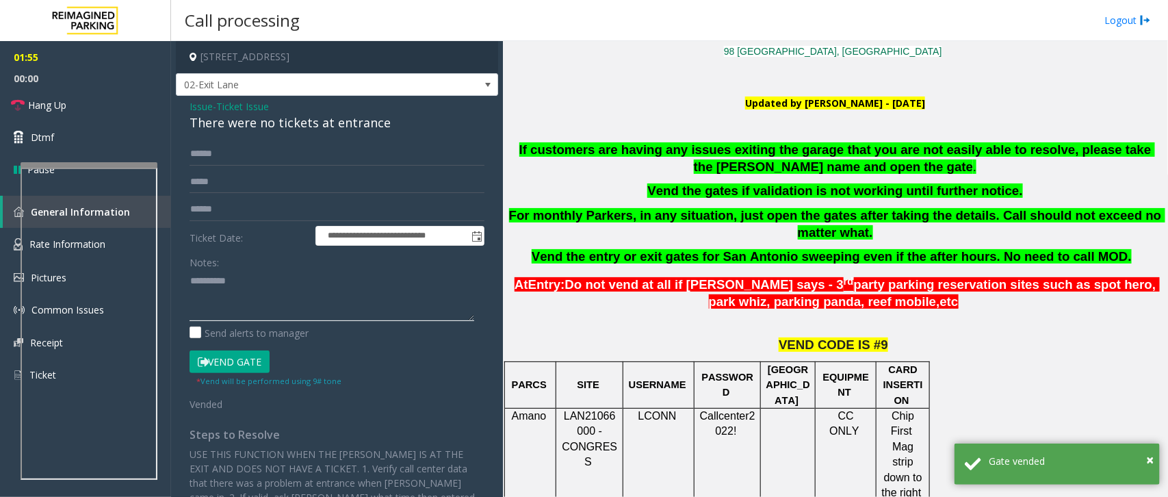
click at [195, 281] on textarea at bounding box center [332, 295] width 285 height 51
click at [188, 277] on div "**********" at bounding box center [336, 358] width 315 height 433
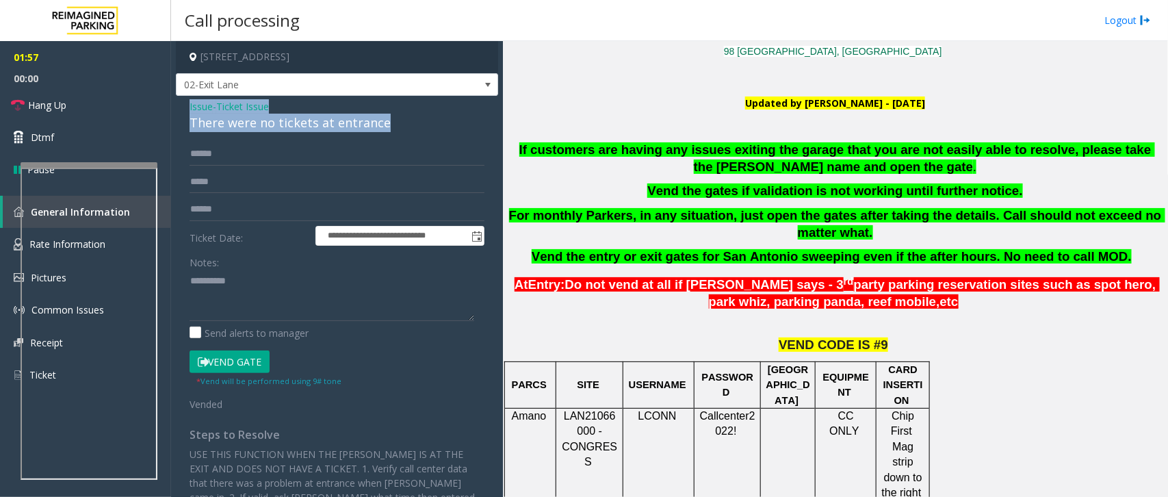
drag, startPoint x: 188, startPoint y: 105, endPoint x: 428, endPoint y: 127, distance: 240.5
click at [428, 127] on div "**********" at bounding box center [337, 342] width 322 height 493
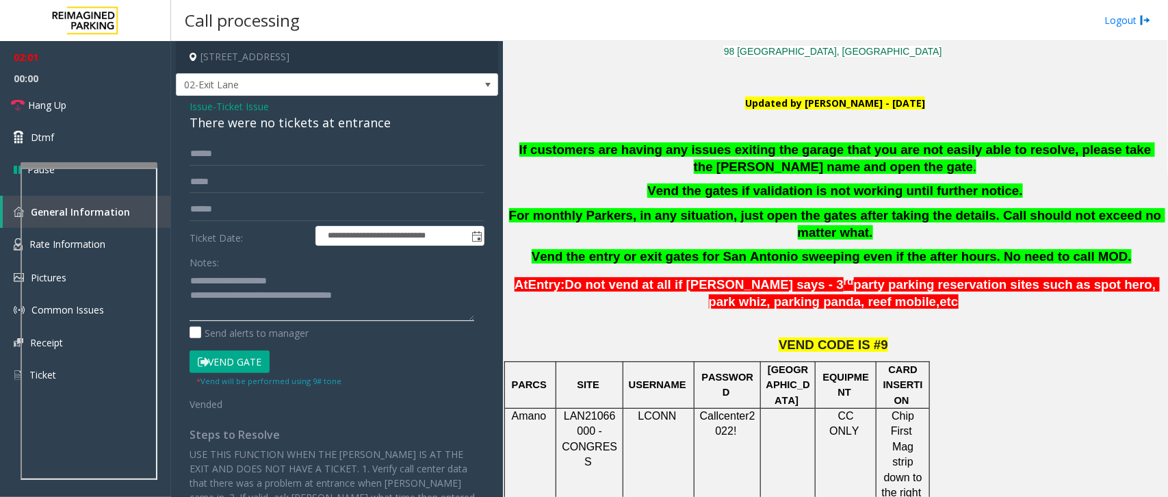
click at [198, 281] on textarea at bounding box center [332, 295] width 285 height 51
click at [200, 278] on textarea at bounding box center [332, 295] width 285 height 51
click at [100, 100] on link "Hang Up" at bounding box center [85, 105] width 171 height 32
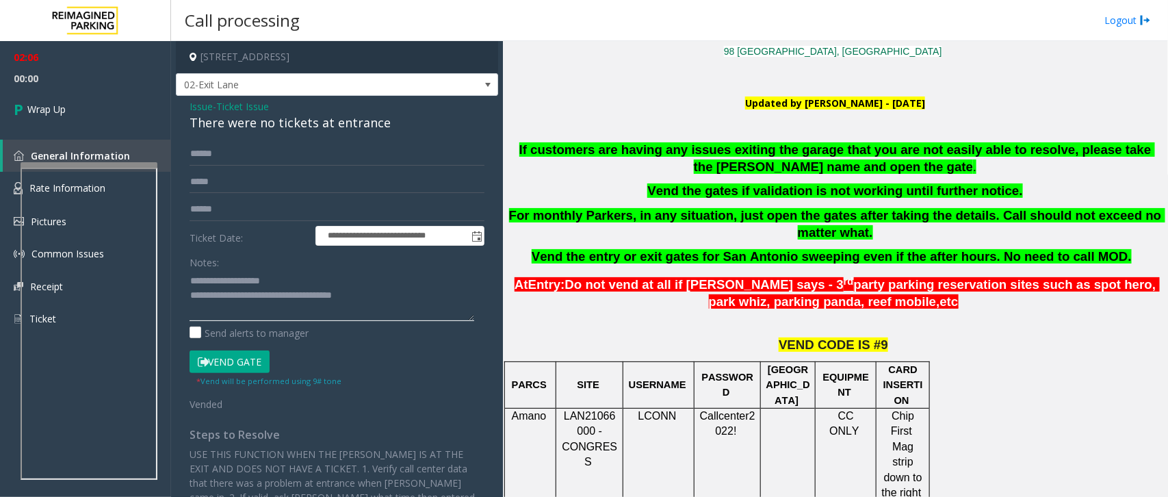
click at [343, 299] on textarea at bounding box center [332, 295] width 285 height 51
click at [336, 301] on textarea at bounding box center [332, 295] width 285 height 51
click at [336, 298] on textarea at bounding box center [332, 295] width 285 height 51
click at [339, 299] on textarea at bounding box center [332, 295] width 285 height 51
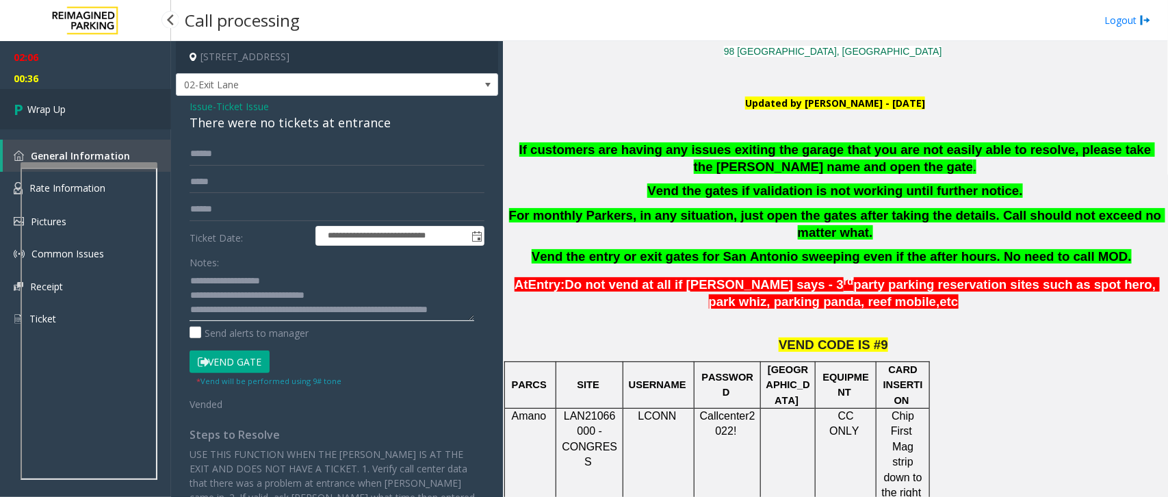
type textarea "**********"
click at [84, 116] on link "Wrap Up" at bounding box center [85, 109] width 171 height 40
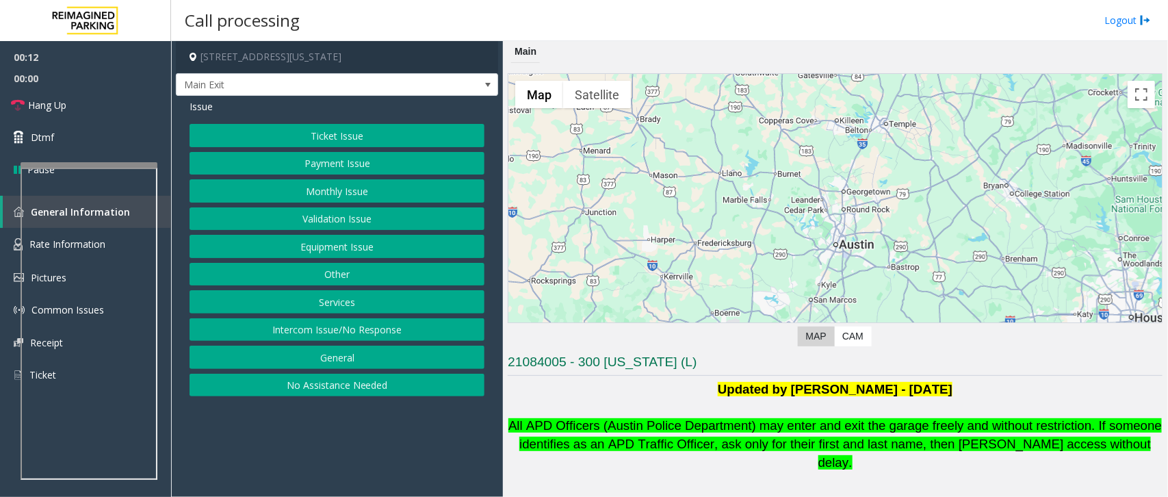
click at [339, 332] on button "Intercom Issue/No Response" at bounding box center [337, 329] width 295 height 23
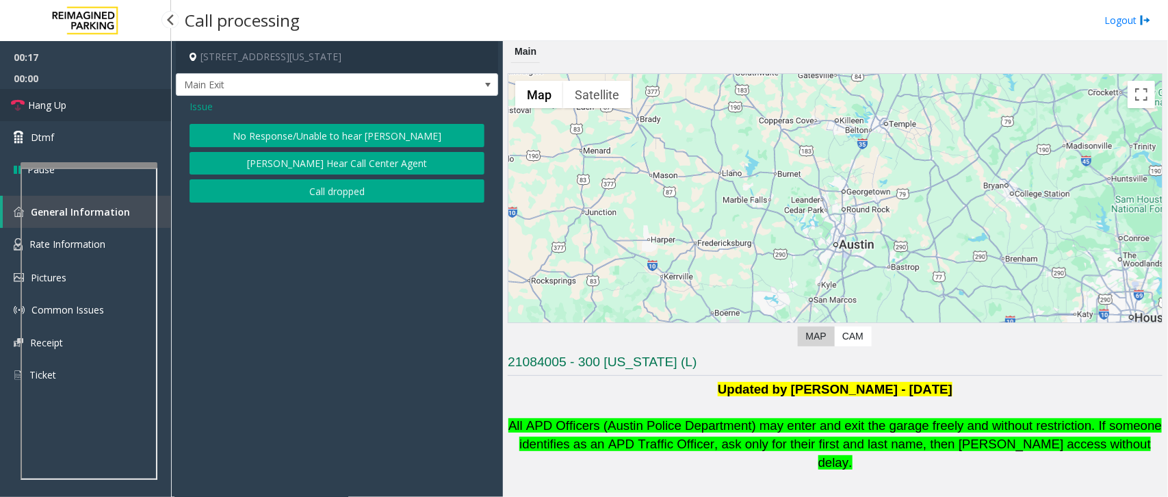
click at [120, 104] on link "Hang Up" at bounding box center [85, 105] width 171 height 32
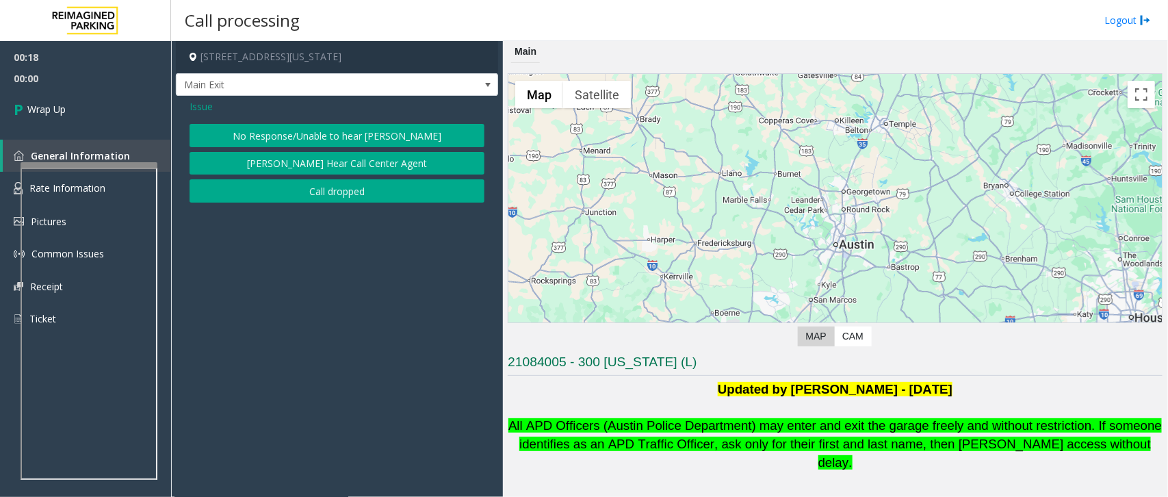
click at [282, 131] on button "No Response/Unable to hear [PERSON_NAME]" at bounding box center [337, 135] width 295 height 23
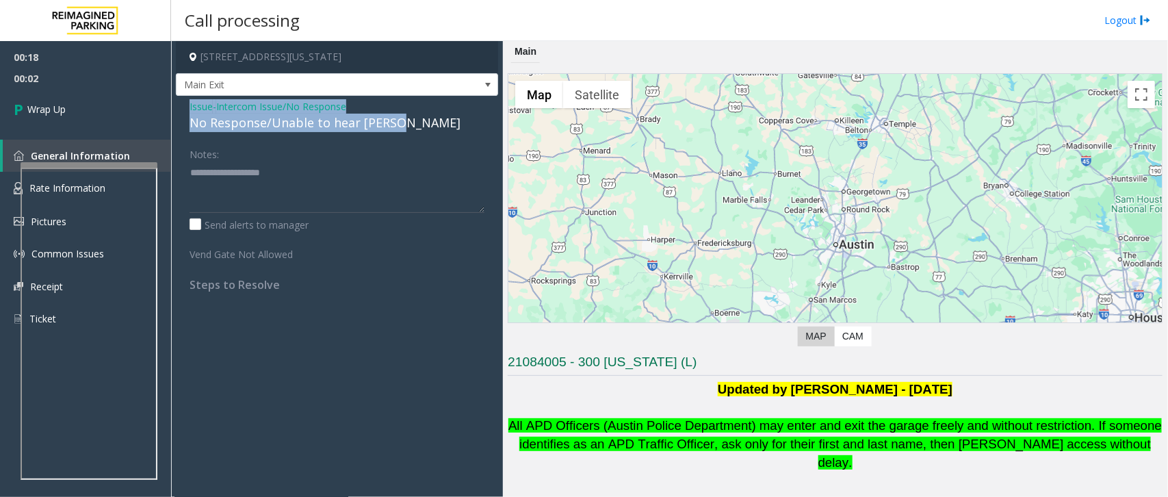
drag, startPoint x: 190, startPoint y: 105, endPoint x: 428, endPoint y: 121, distance: 238.7
click at [428, 121] on div "Issue - Intercom Issue/No Response No Response/Unable to hear [PERSON_NAME]" at bounding box center [337, 115] width 295 height 33
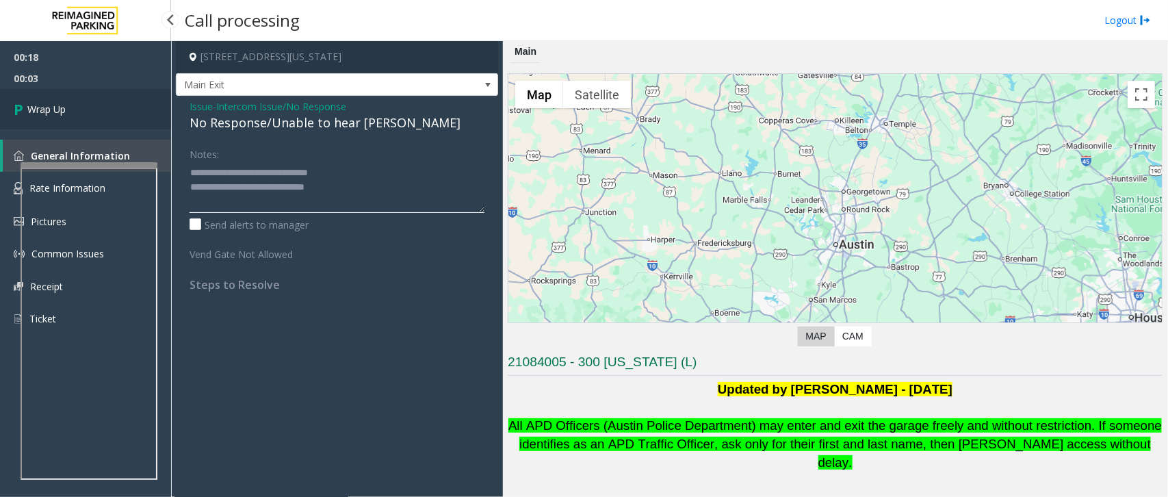
type textarea "**********"
click at [97, 107] on link "Wrap Up" at bounding box center [85, 109] width 171 height 40
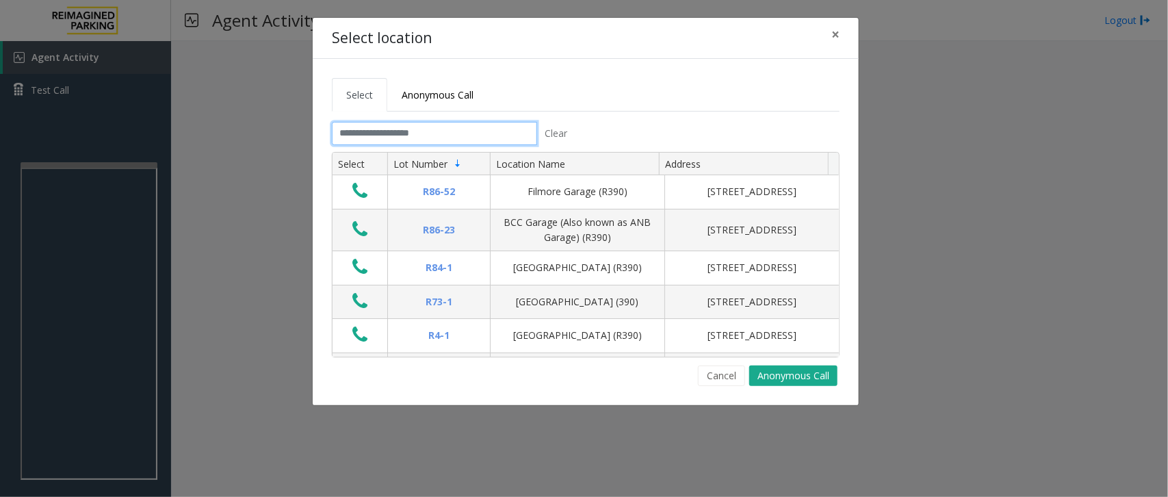
click at [409, 133] on input "text" at bounding box center [434, 133] width 205 height 23
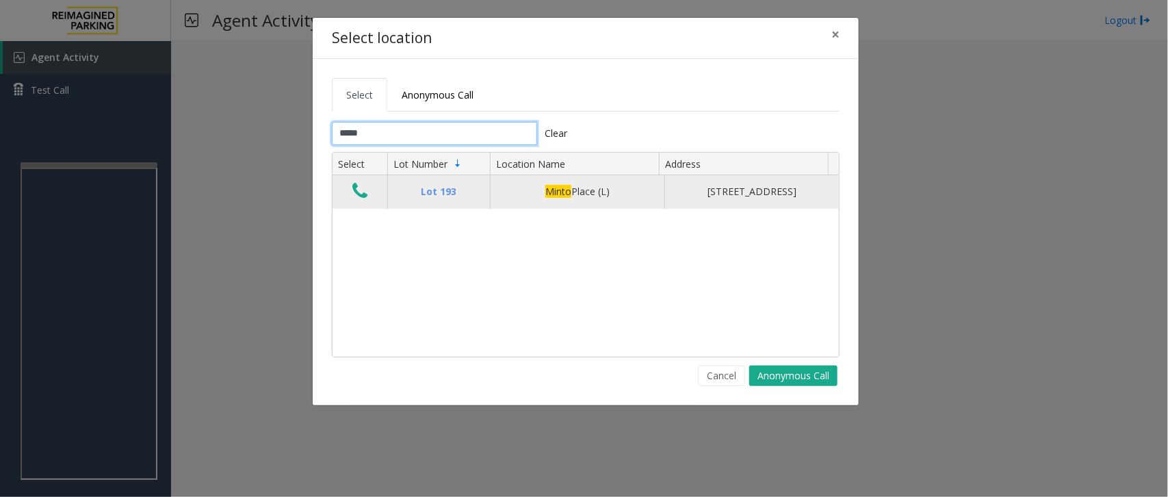
type input "*****"
click at [371, 198] on button "Data table" at bounding box center [359, 192] width 23 height 22
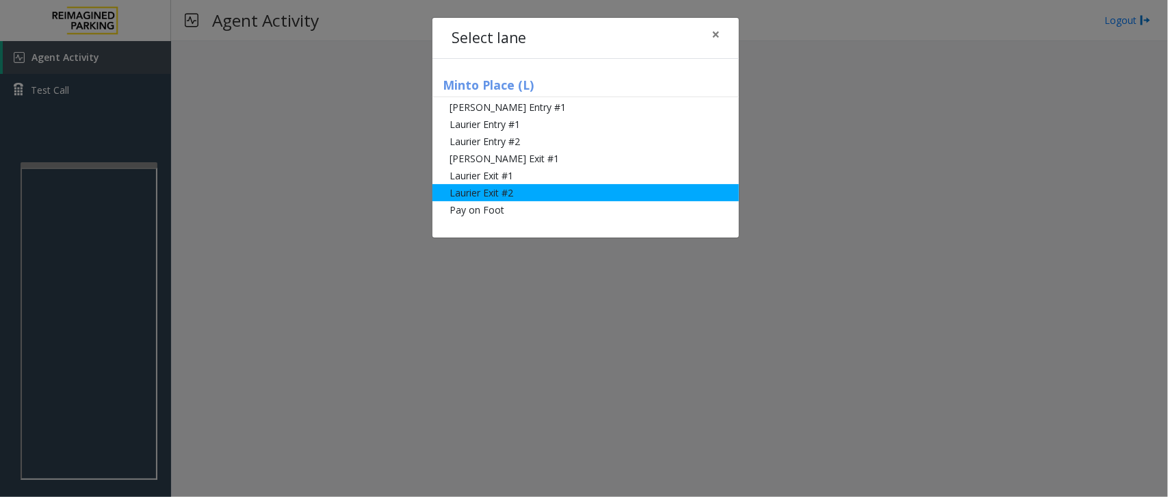
click at [505, 185] on li "Laurier Exit #2" at bounding box center [585, 192] width 307 height 17
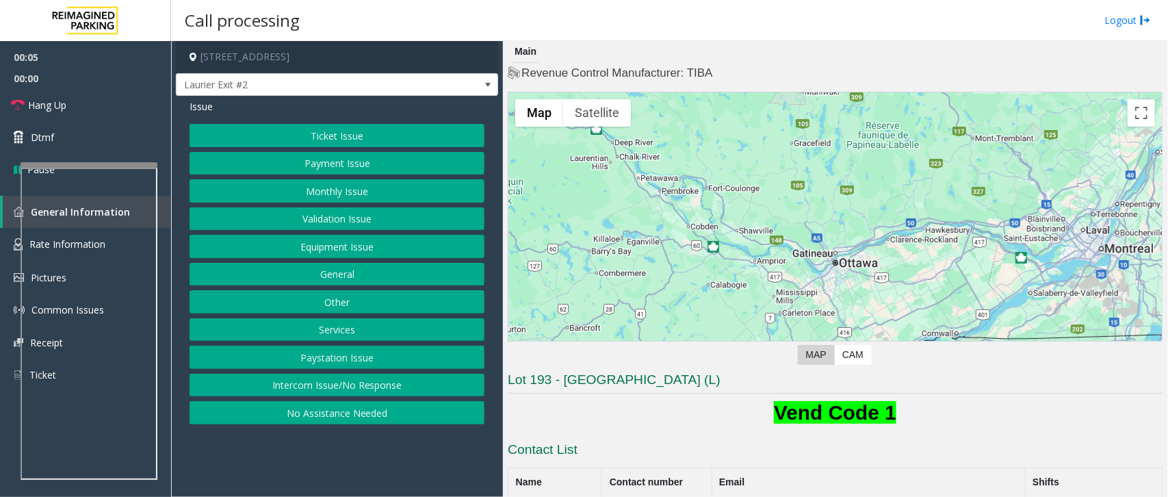
click at [370, 134] on button "Ticket Issue" at bounding box center [337, 135] width 295 height 23
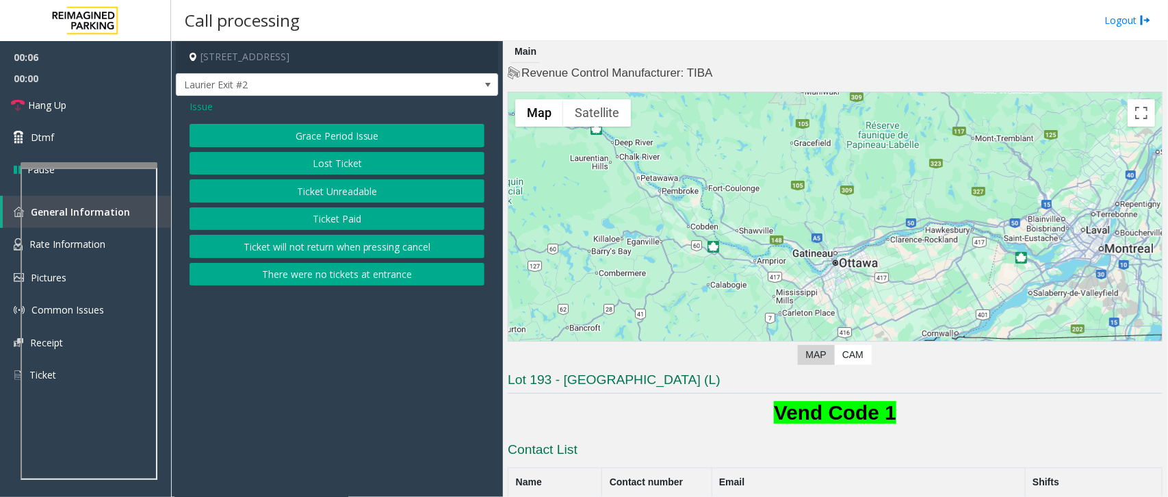
click at [361, 192] on button "Ticket Unreadable" at bounding box center [337, 190] width 295 height 23
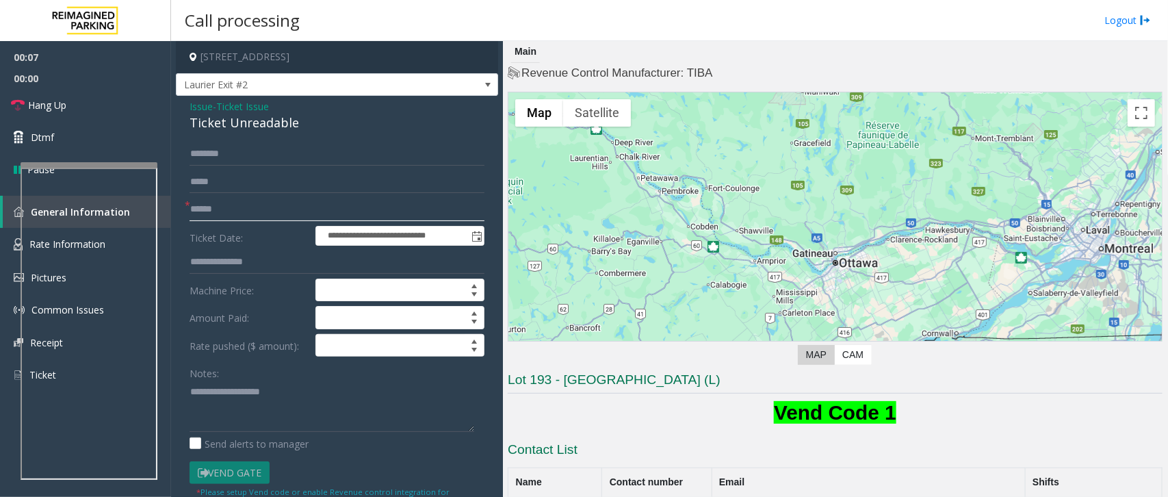
click at [246, 211] on input "text" at bounding box center [337, 209] width 295 height 23
type input "*"
type input "*****"
click at [315, 147] on input "text" at bounding box center [337, 153] width 295 height 23
drag, startPoint x: 220, startPoint y: 155, endPoint x: 171, endPoint y: 158, distance: 48.7
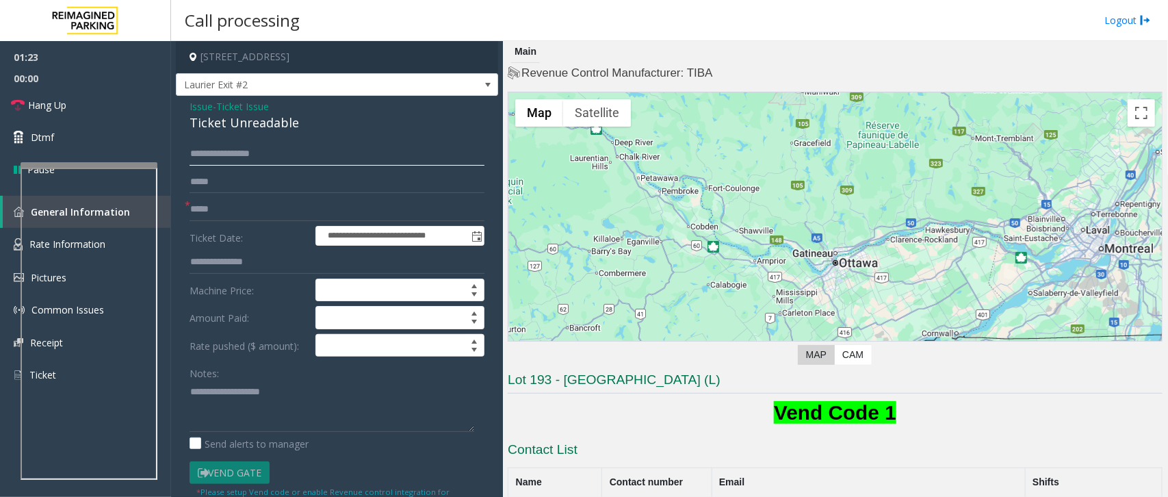
click at [171, 158] on div "**********" at bounding box center [669, 269] width 997 height 456
click at [195, 151] on input "*********" at bounding box center [337, 153] width 295 height 23
click at [244, 158] on input "*********" at bounding box center [337, 153] width 295 height 23
type input "*"
type input "**********"
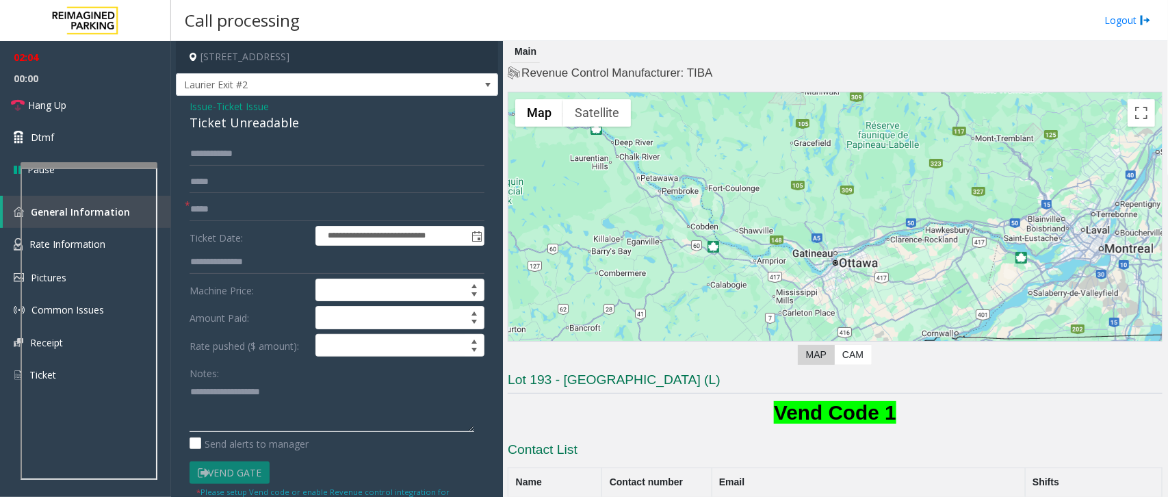
click at [203, 389] on textarea at bounding box center [332, 405] width 285 height 51
click at [79, 111] on link "Hang Up" at bounding box center [85, 105] width 171 height 32
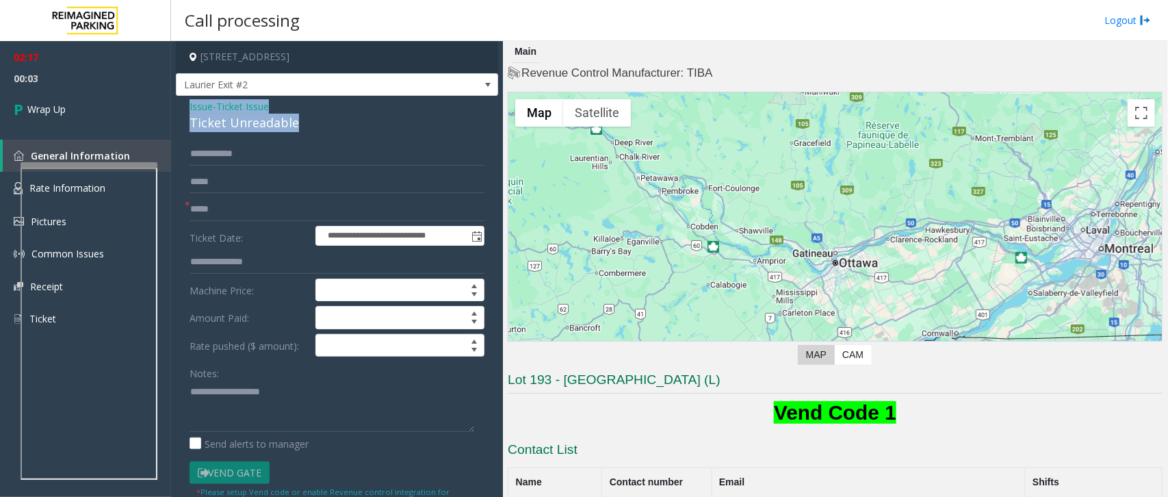
drag, startPoint x: 190, startPoint y: 107, endPoint x: 301, endPoint y: 134, distance: 114.8
click at [301, 134] on div "**********" at bounding box center [337, 443] width 322 height 695
copy div "Issue - Ticket Issue Ticket Unreadable"
click at [219, 387] on textarea at bounding box center [332, 405] width 285 height 51
paste textarea "**********"
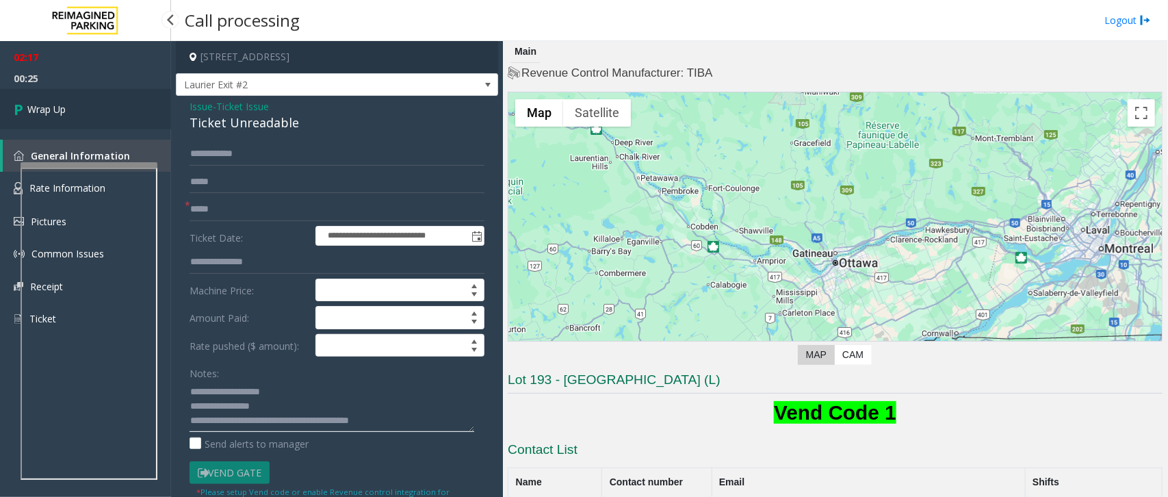
type textarea "**********"
click at [104, 104] on link "Wrap Up" at bounding box center [85, 109] width 171 height 40
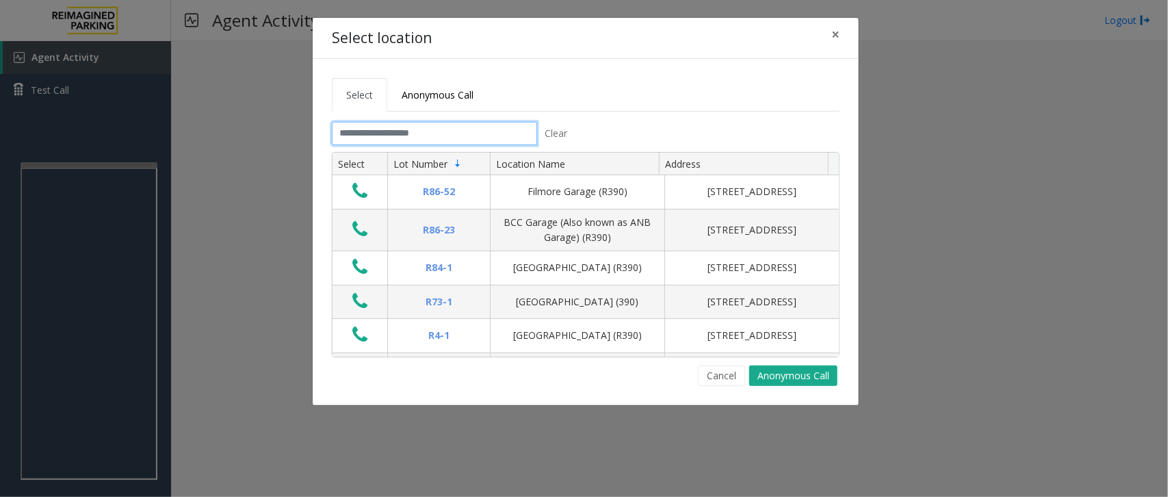
click at [453, 132] on input "text" at bounding box center [434, 133] width 205 height 23
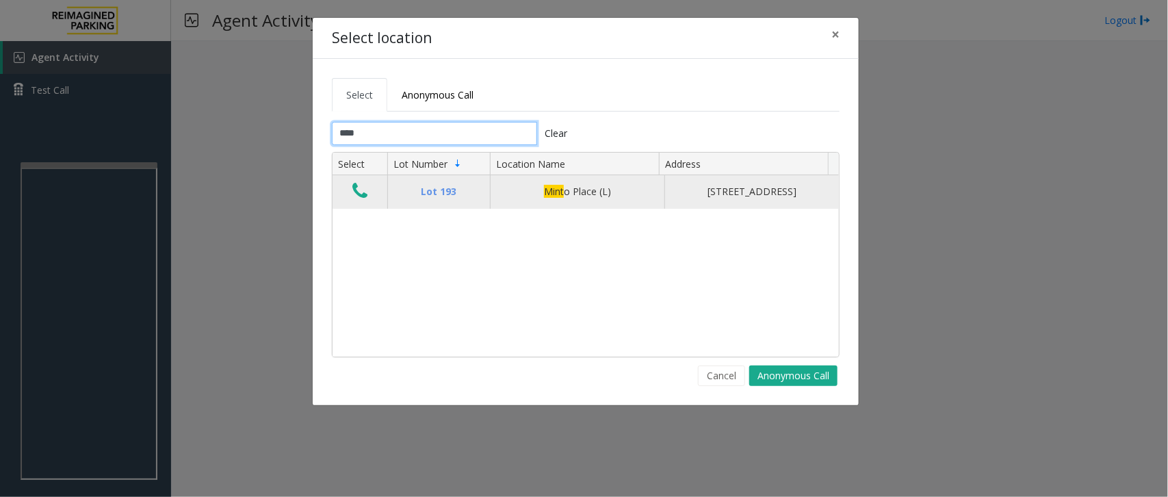
type input "****"
click at [365, 200] on icon "Data table" at bounding box center [359, 190] width 15 height 19
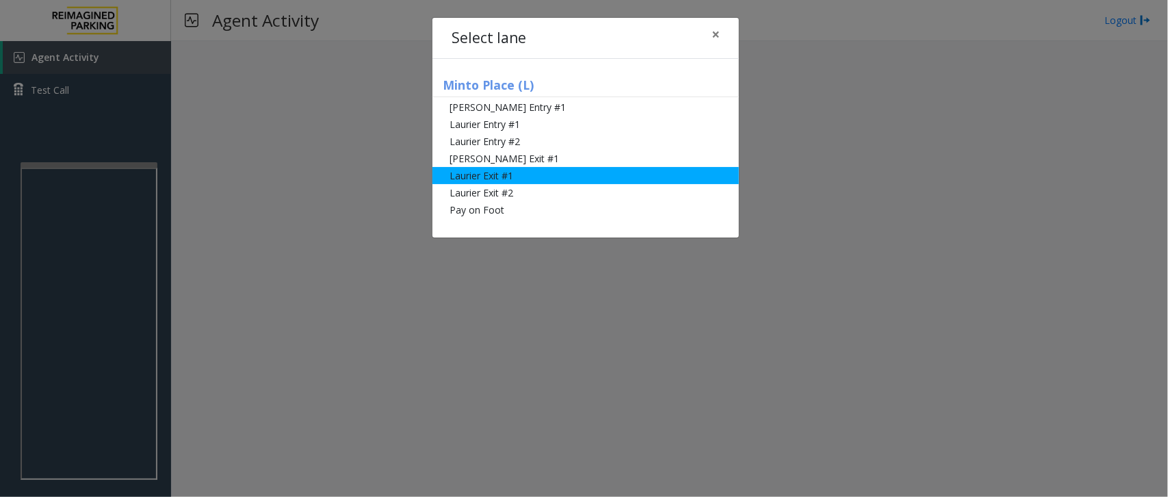
click at [508, 172] on li "Laurier Exit #1" at bounding box center [585, 175] width 307 height 17
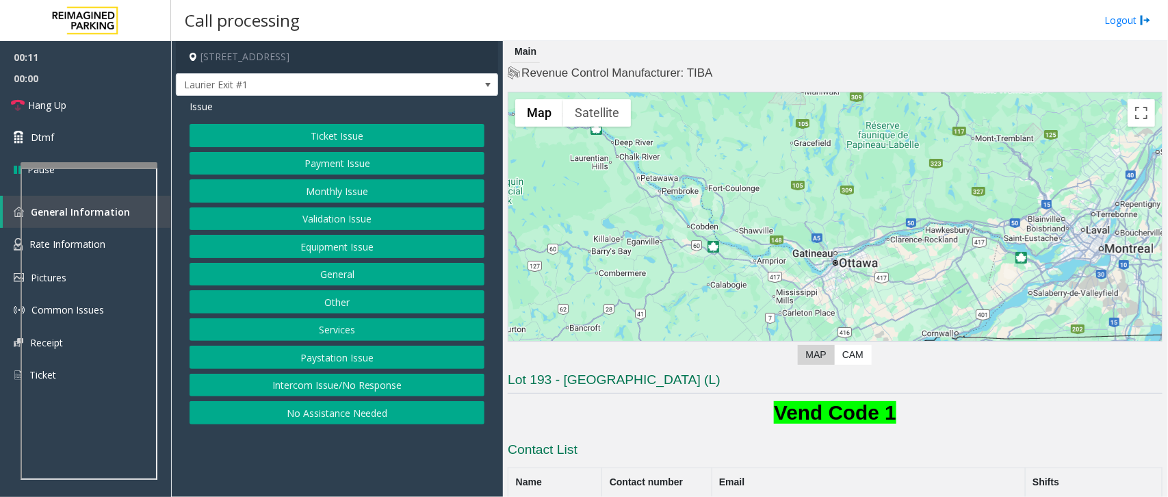
click at [352, 166] on button "Payment Issue" at bounding box center [337, 163] width 295 height 23
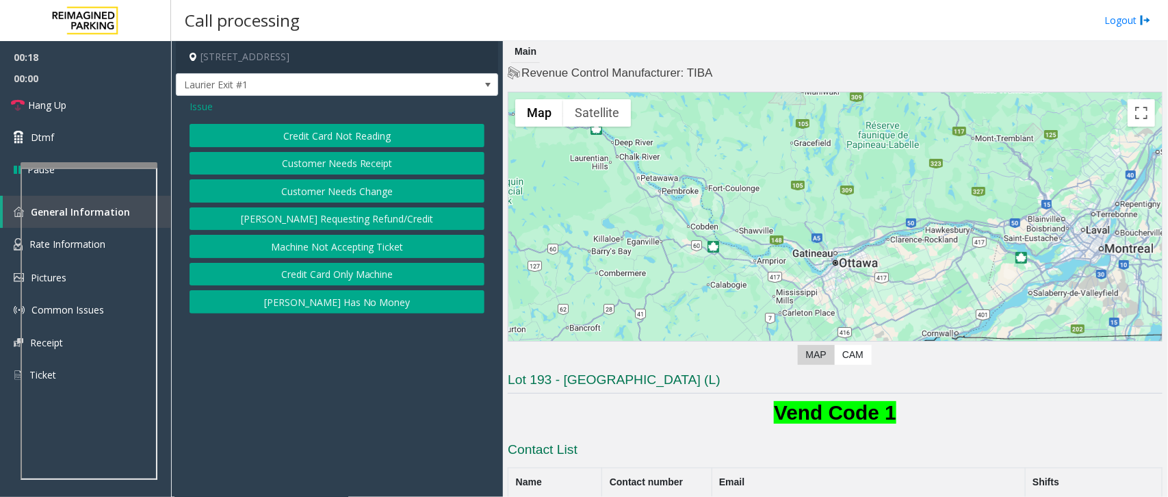
click at [332, 139] on button "Credit Card Not Reading" at bounding box center [337, 135] width 295 height 23
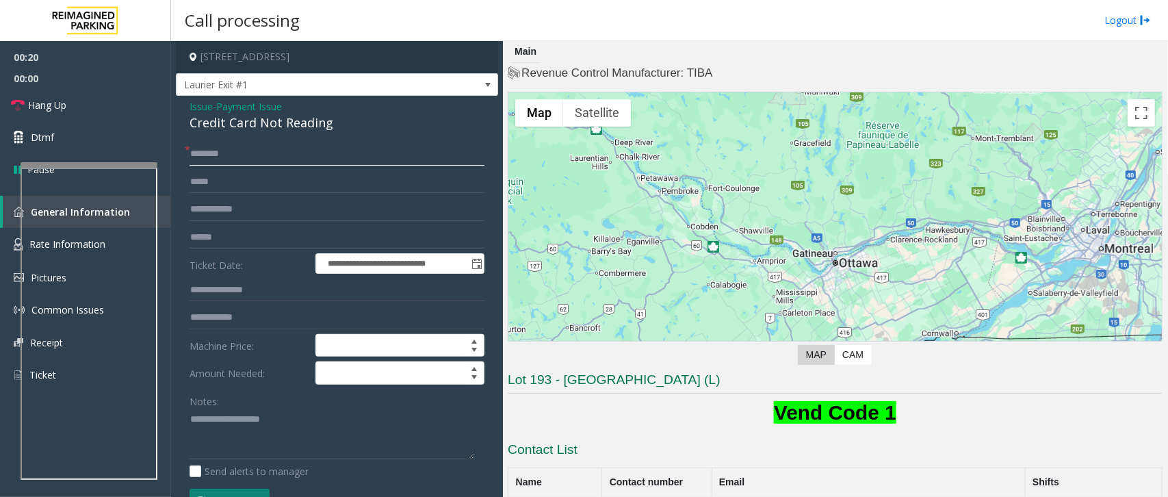
click at [262, 161] on input "text" at bounding box center [337, 153] width 295 height 23
type input "******"
click at [216, 243] on input "text" at bounding box center [337, 237] width 295 height 23
click at [190, 238] on input "*****" at bounding box center [337, 237] width 295 height 23
drag, startPoint x: 189, startPoint y: 107, endPoint x: 332, endPoint y: 124, distance: 144.0
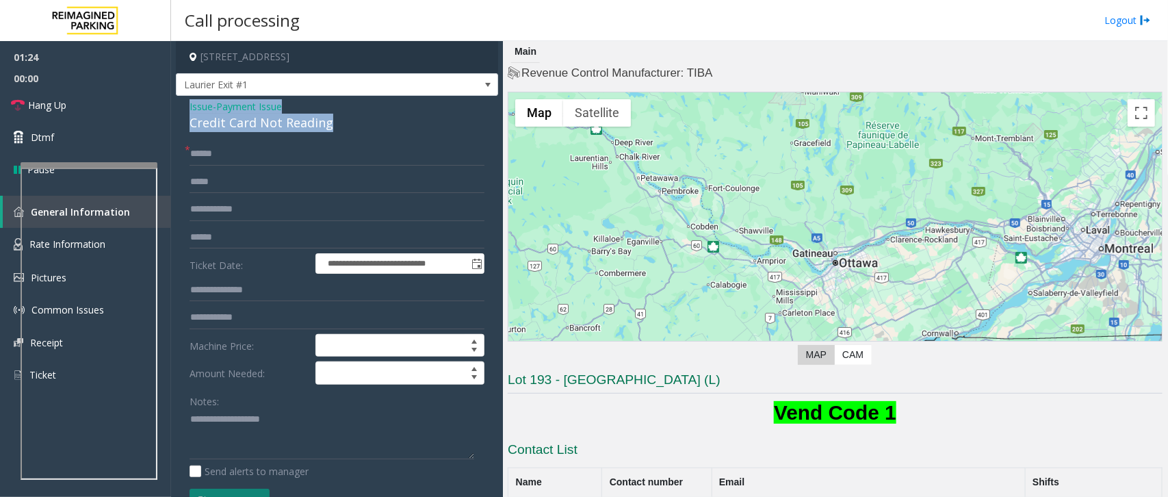
click at [332, 124] on div "Issue - Payment Issue Credit Card Not Reading" at bounding box center [337, 115] width 295 height 33
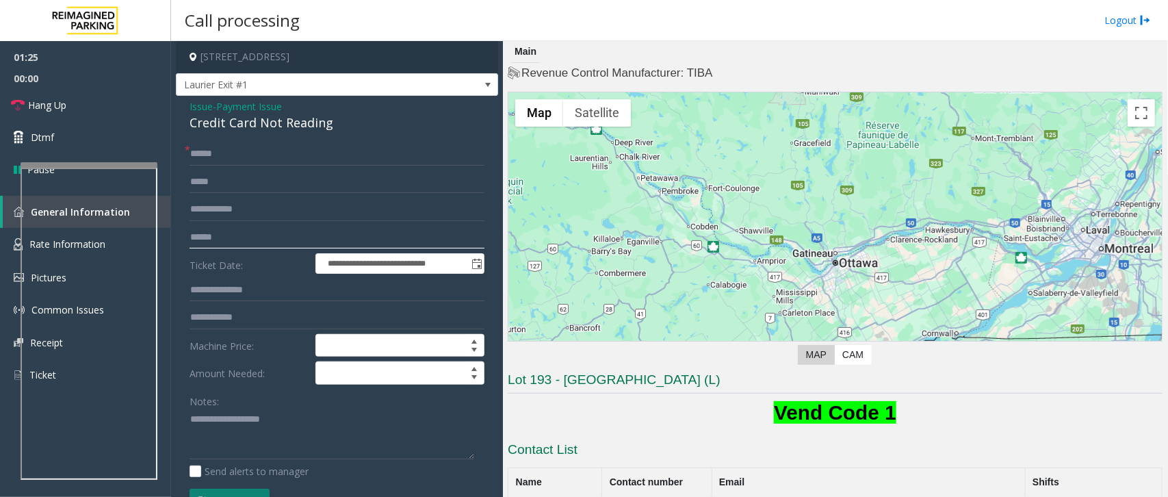
click at [214, 237] on input "******" at bounding box center [337, 237] width 295 height 23
type input "******"
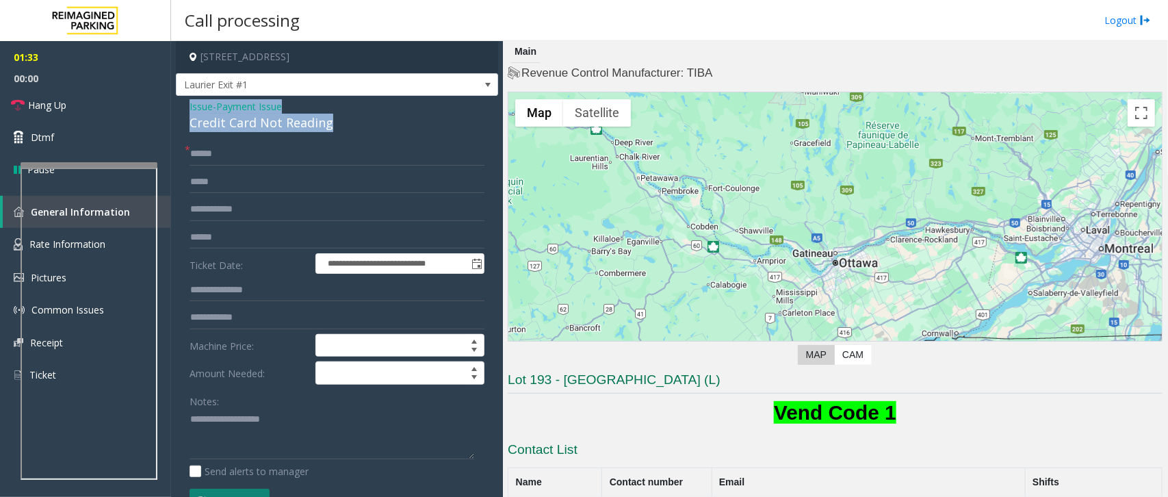
drag, startPoint x: 189, startPoint y: 105, endPoint x: 335, endPoint y: 132, distance: 149.0
click at [335, 132] on div "Issue - Payment Issue Credit Card Not Reading" at bounding box center [337, 115] width 295 height 33
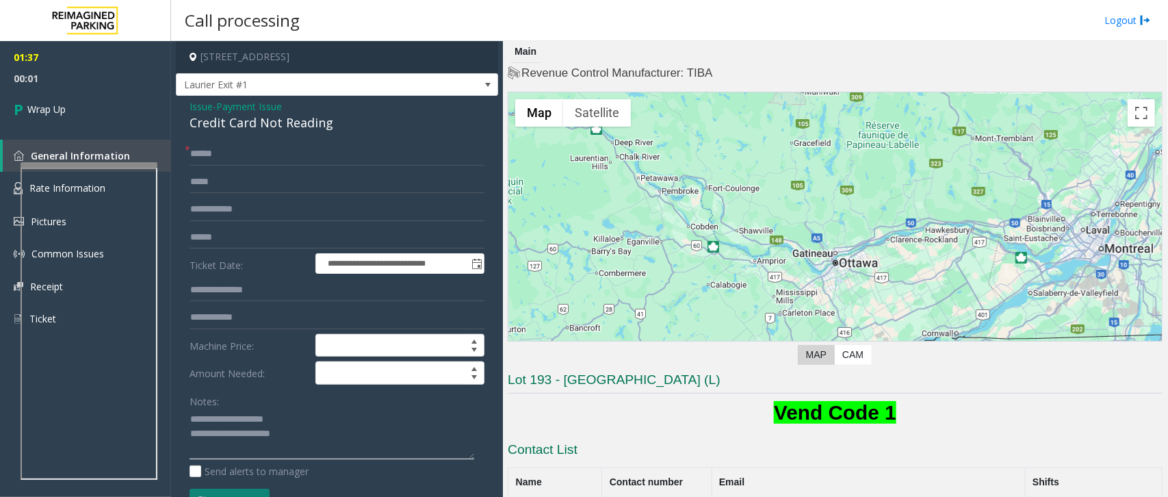
click at [298, 430] on textarea at bounding box center [332, 433] width 285 height 51
type textarea "**********"
click at [36, 106] on span "Wrap Up" at bounding box center [46, 109] width 38 height 14
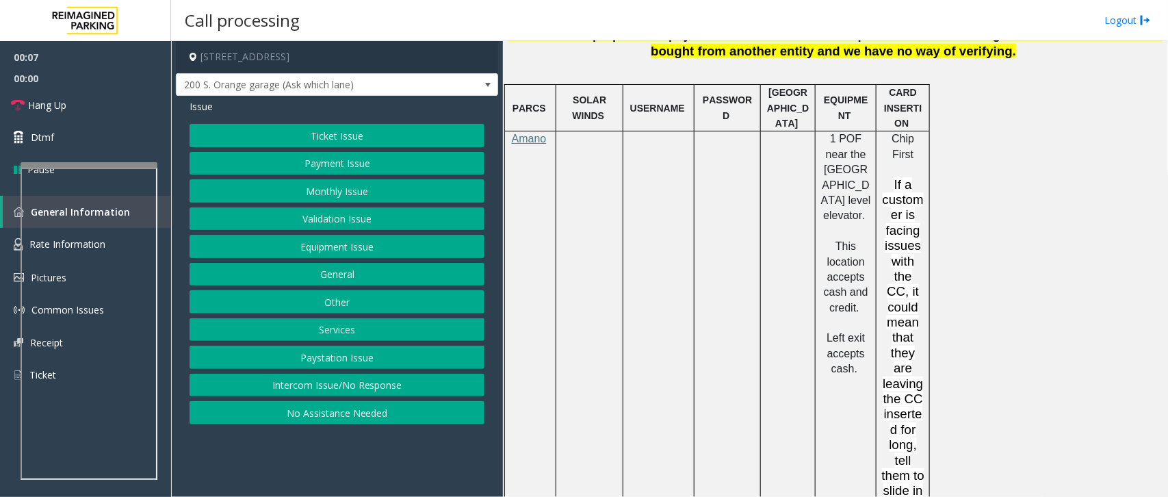
scroll to position [1112, 0]
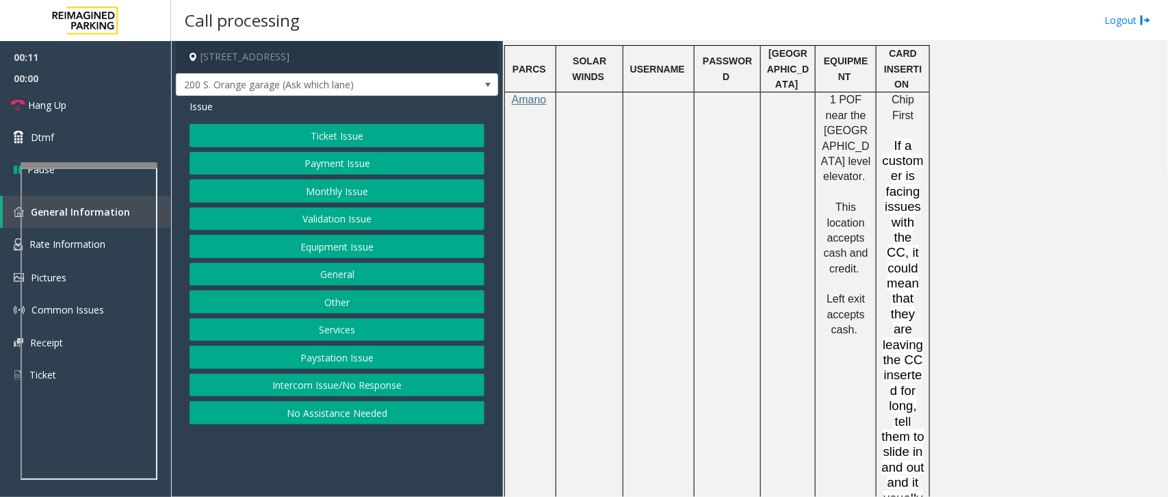
click at [354, 385] on button "Intercom Issue/No Response" at bounding box center [337, 385] width 295 height 23
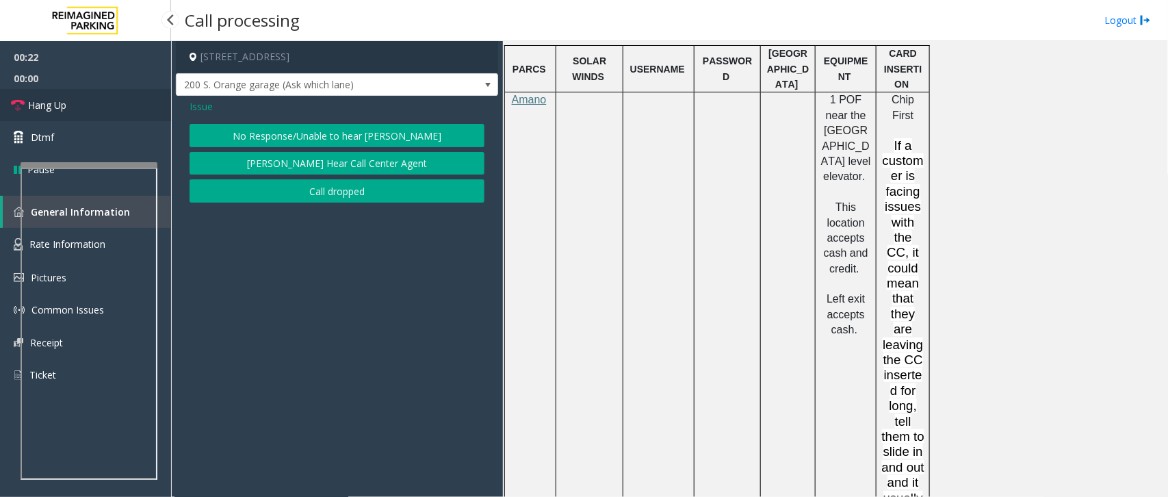
click at [104, 103] on link "Hang Up" at bounding box center [85, 105] width 171 height 32
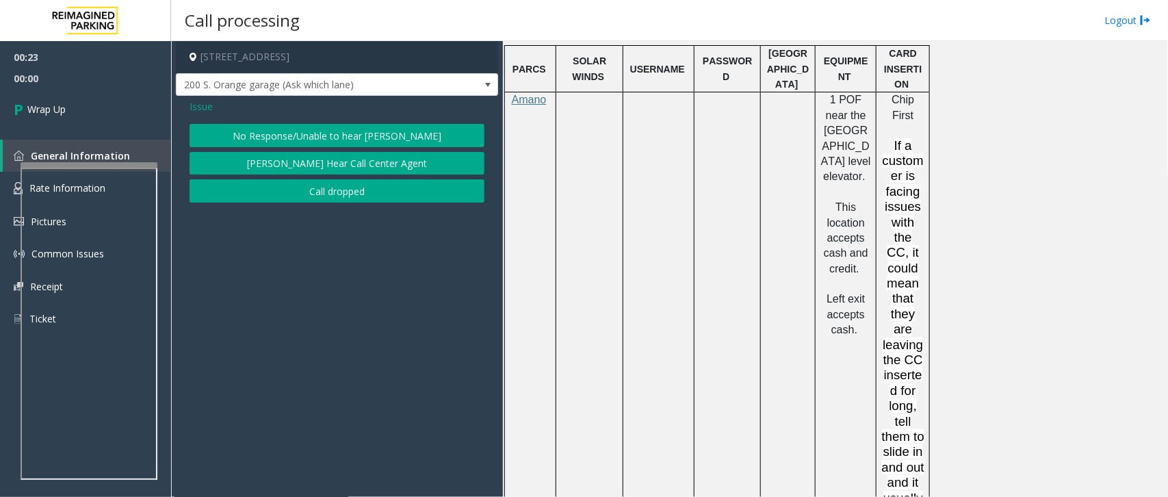
click at [310, 137] on button "No Response/Unable to hear [PERSON_NAME]" at bounding box center [337, 135] width 295 height 23
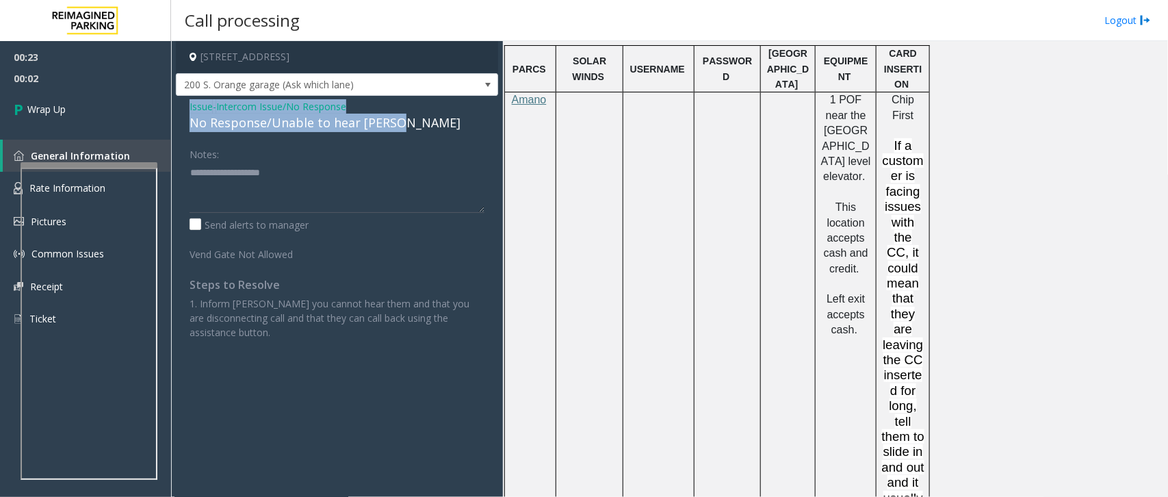
drag, startPoint x: 190, startPoint y: 103, endPoint x: 400, endPoint y: 132, distance: 212.0
click at [400, 132] on div "Issue - Intercom Issue/No Response No Response/Unable to hear [PERSON_NAME]" at bounding box center [337, 115] width 295 height 33
click at [274, 98] on div "Issue - Intercom Issue/No Response No Response/Unable to hear [PERSON_NAME] Not…" at bounding box center [337, 224] width 322 height 257
drag, startPoint x: 188, startPoint y: 107, endPoint x: 399, endPoint y: 127, distance: 211.7
click at [399, 127] on div "Issue - Intercom Issue/No Response No Response/Unable to hear [PERSON_NAME] Not…" at bounding box center [337, 224] width 322 height 257
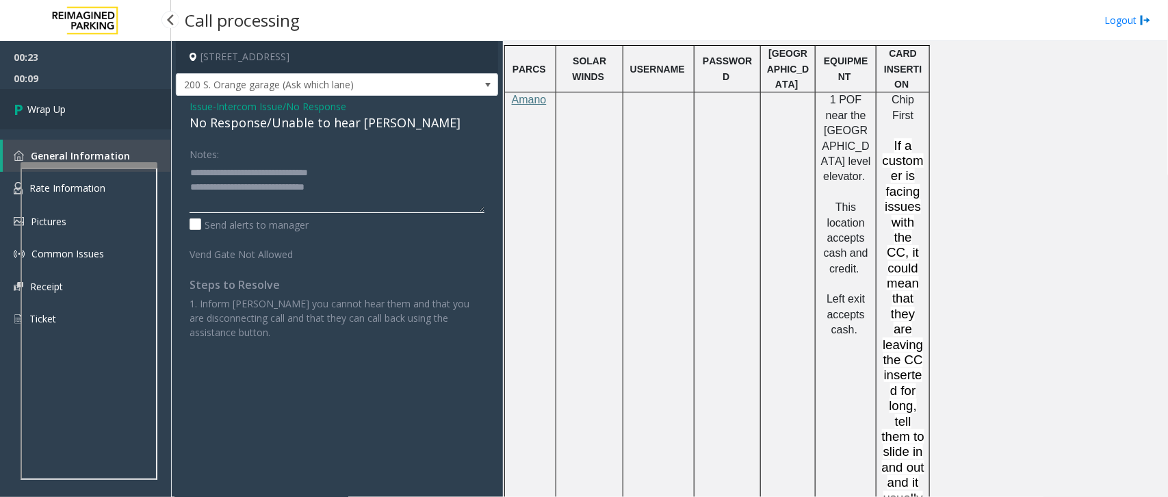
type textarea "**********"
click at [38, 108] on span "Wrap Up" at bounding box center [46, 109] width 38 height 14
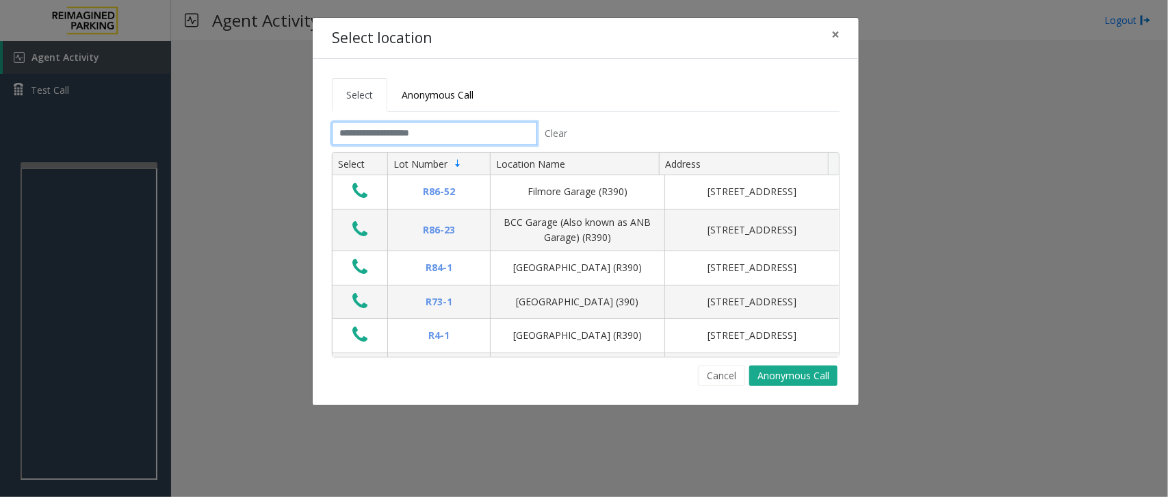
click at [423, 125] on input "text" at bounding box center [434, 133] width 205 height 23
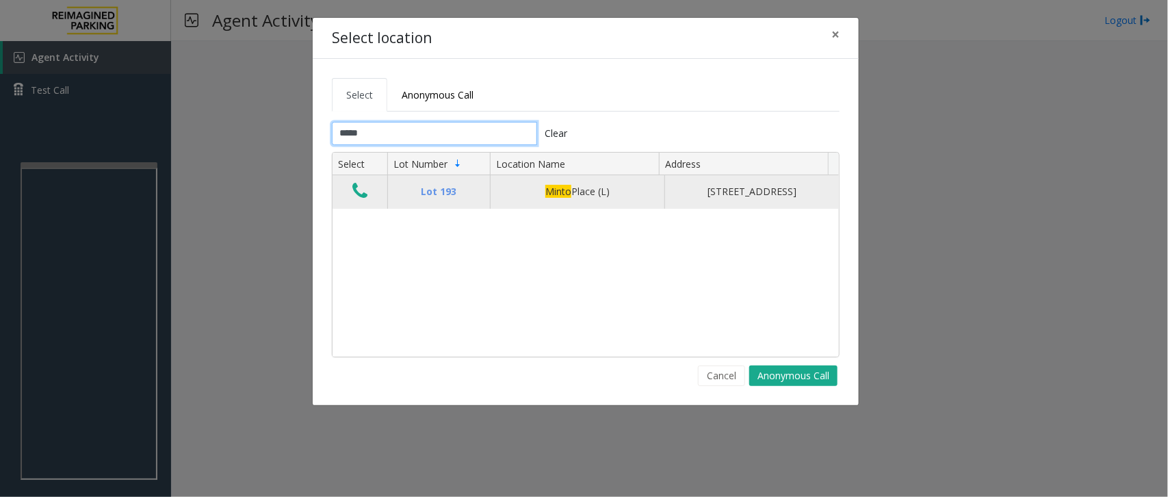
type input "*****"
click at [356, 196] on icon "Data table" at bounding box center [359, 190] width 15 height 19
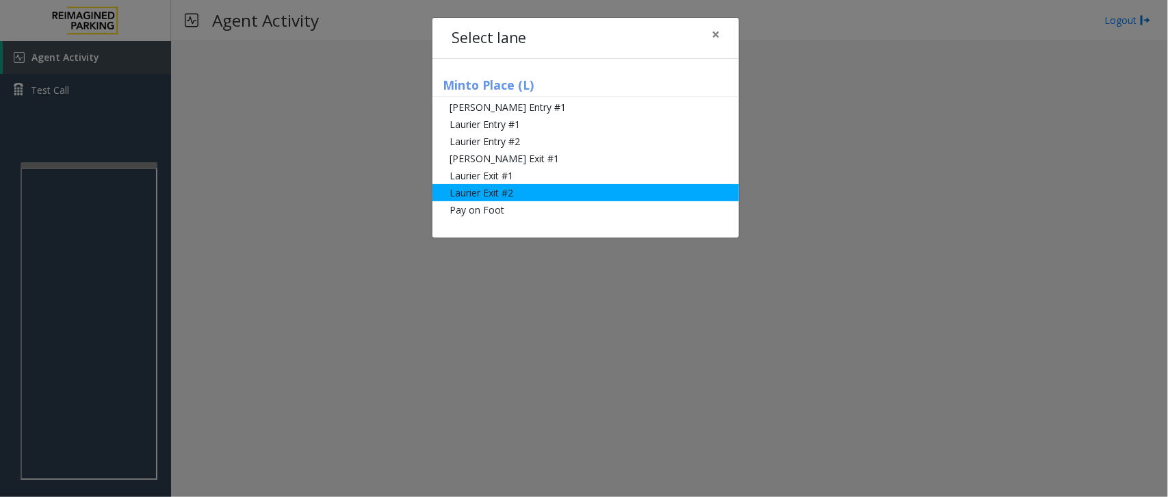
click at [503, 193] on li "Laurier Exit #2" at bounding box center [585, 192] width 307 height 17
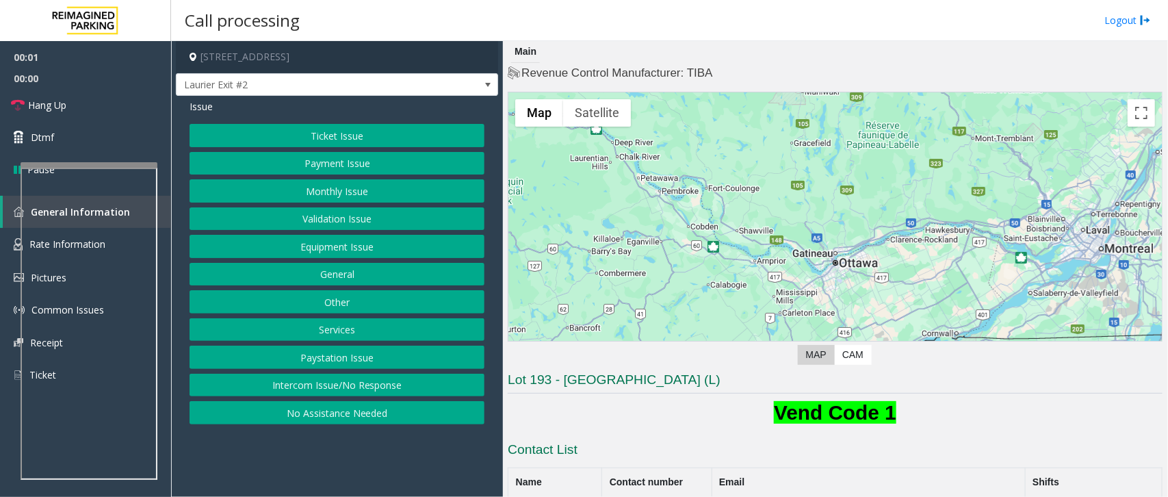
click at [337, 139] on button "Ticket Issue" at bounding box center [337, 135] width 295 height 23
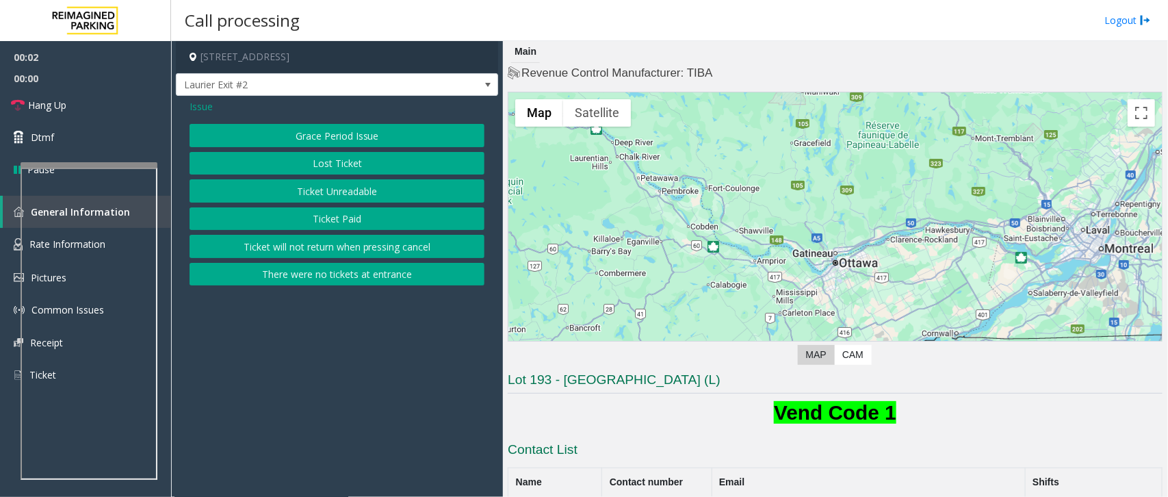
click at [343, 190] on button "Ticket Unreadable" at bounding box center [337, 190] width 295 height 23
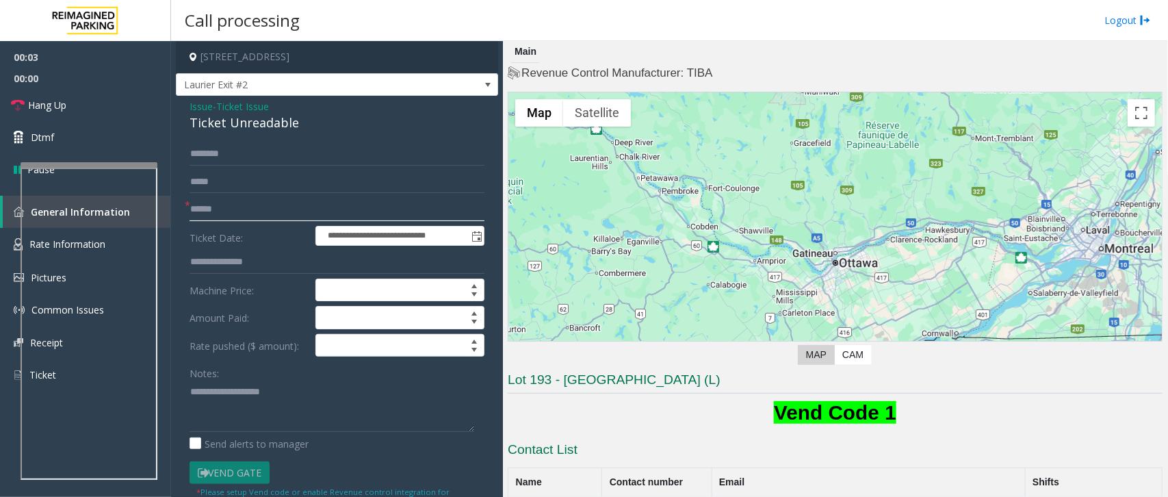
click at [240, 214] on input "text" at bounding box center [337, 209] width 295 height 23
type input "******"
click at [231, 159] on input "text" at bounding box center [337, 153] width 295 height 23
click at [198, 159] on input "****" at bounding box center [337, 153] width 295 height 23
type input "****"
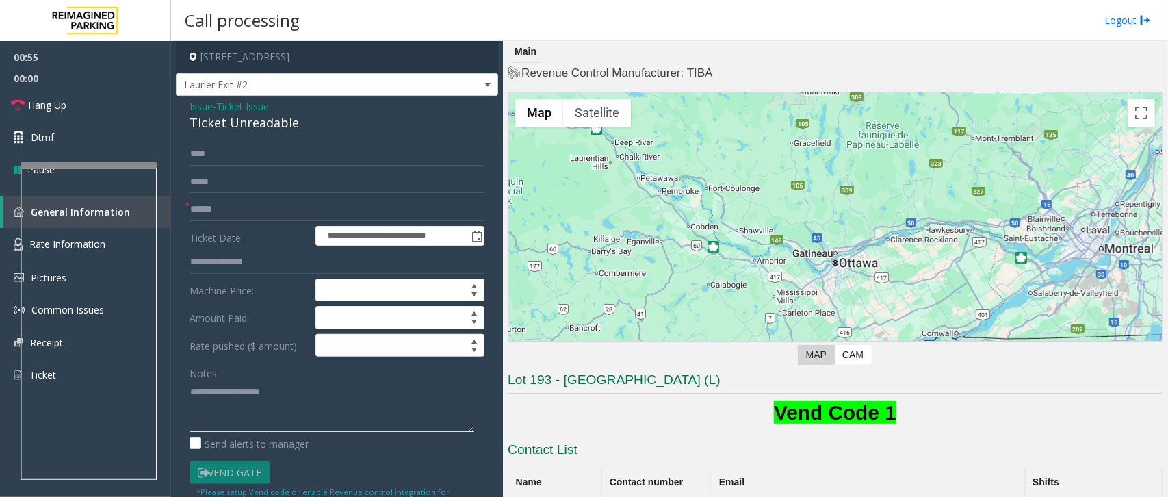
click at [227, 395] on textarea at bounding box center [332, 405] width 285 height 51
drag, startPoint x: 189, startPoint y: 106, endPoint x: 302, endPoint y: 129, distance: 115.1
click at [302, 129] on div "Issue - Ticket Issue Ticket Unreadable" at bounding box center [337, 115] width 295 height 33
click at [242, 125] on div "Ticket Unreadable" at bounding box center [337, 123] width 295 height 18
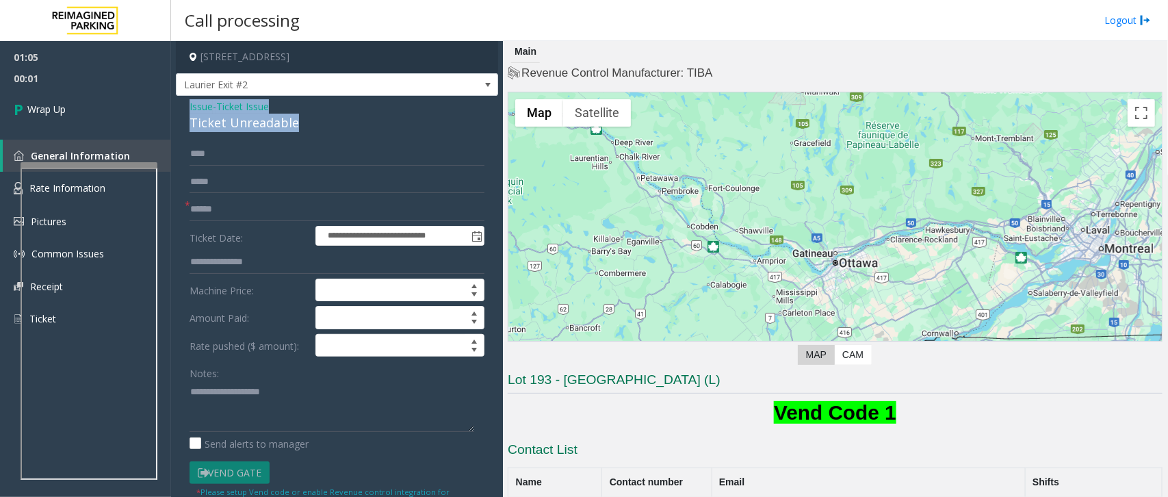
drag, startPoint x: 190, startPoint y: 105, endPoint x: 303, endPoint y: 123, distance: 114.4
click at [303, 123] on div "Issue - Ticket Issue Ticket Unreadable" at bounding box center [337, 115] width 295 height 33
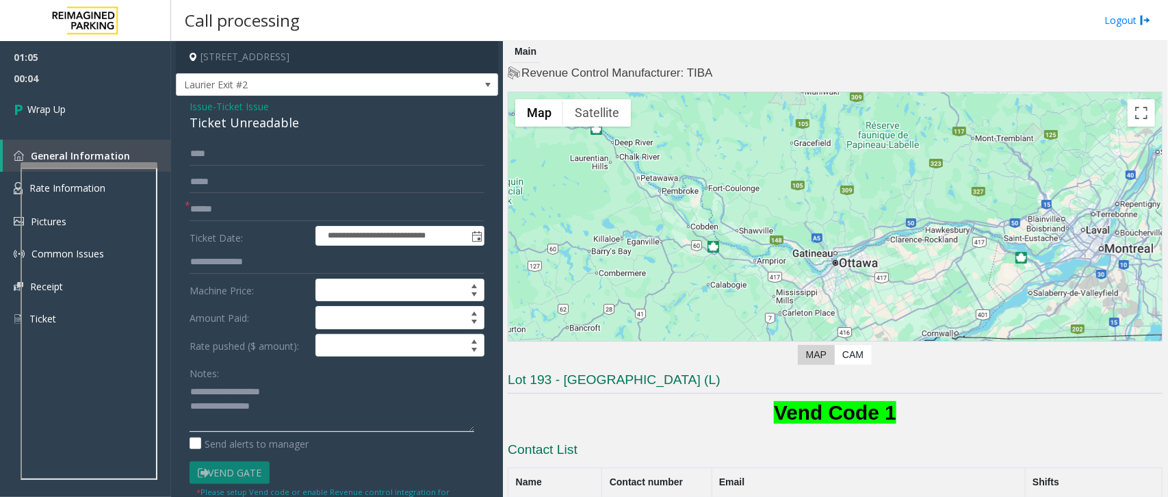
click at [291, 393] on textarea at bounding box center [332, 405] width 285 height 51
click at [288, 411] on textarea at bounding box center [332, 405] width 285 height 51
type textarea "**********"
click at [66, 115] on link "Wrap Up" at bounding box center [85, 109] width 171 height 40
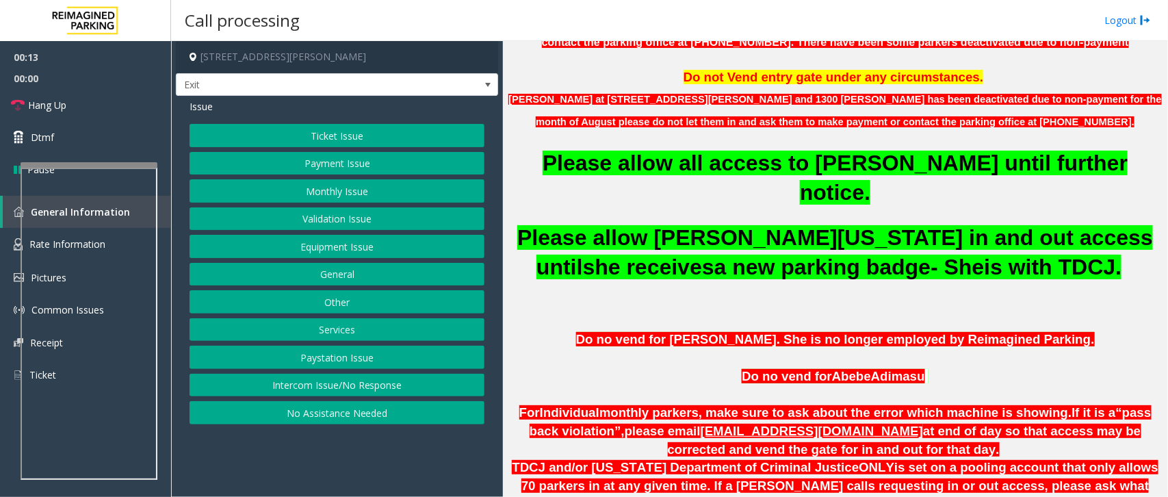
scroll to position [513, 0]
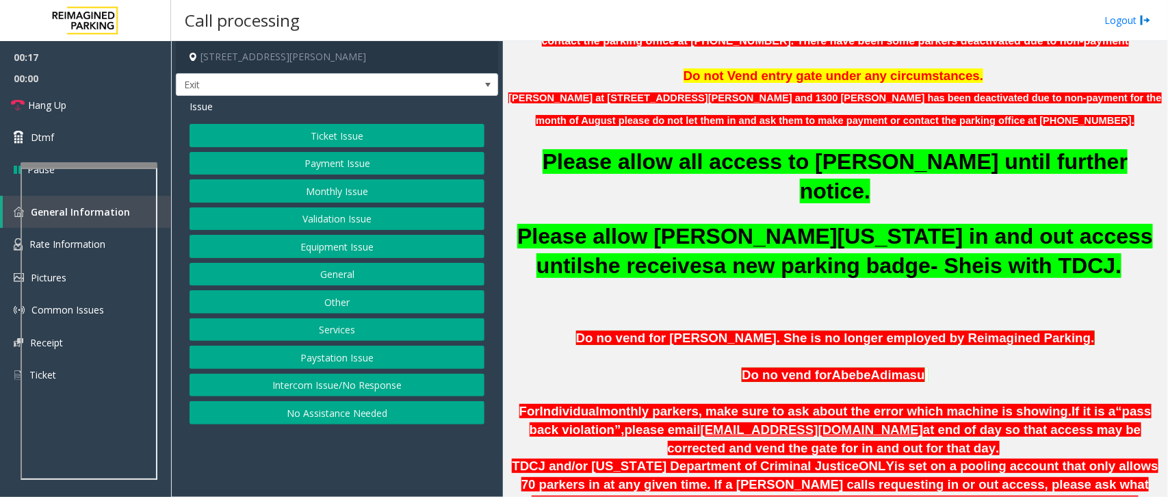
click at [309, 198] on button "Monthly Issue" at bounding box center [337, 190] width 295 height 23
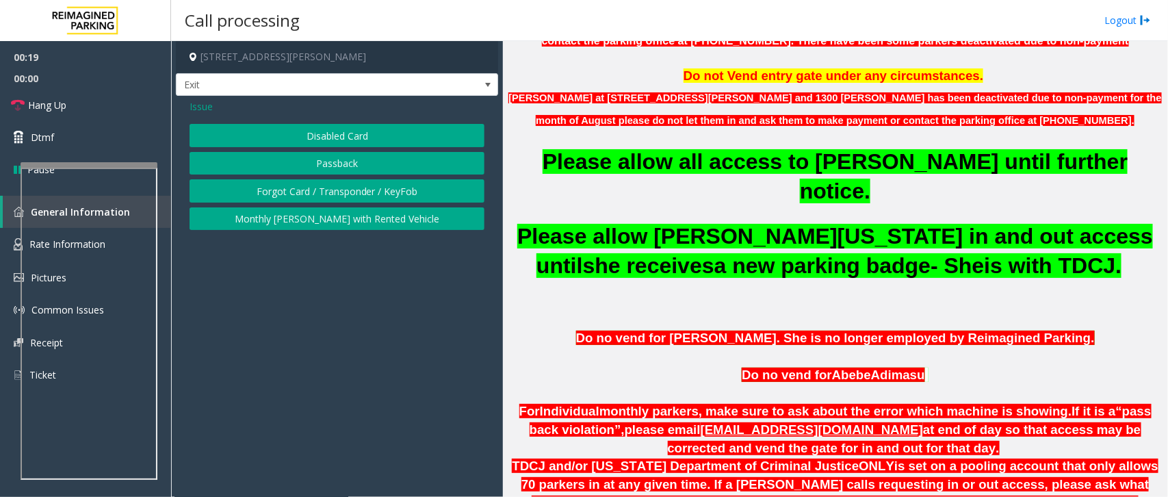
click at [209, 101] on span "Issue" at bounding box center [201, 106] width 23 height 14
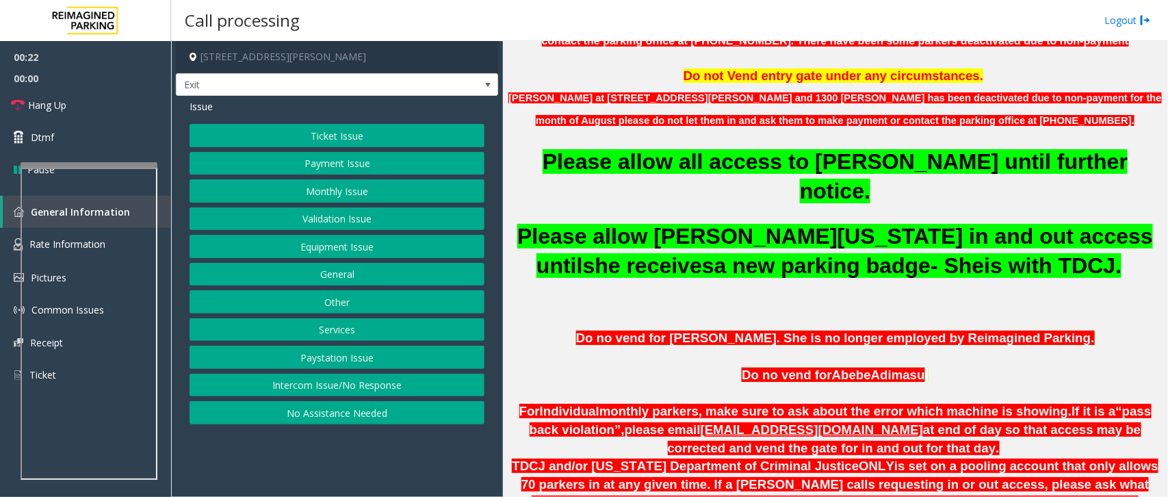
click at [361, 333] on button "Services" at bounding box center [337, 329] width 295 height 23
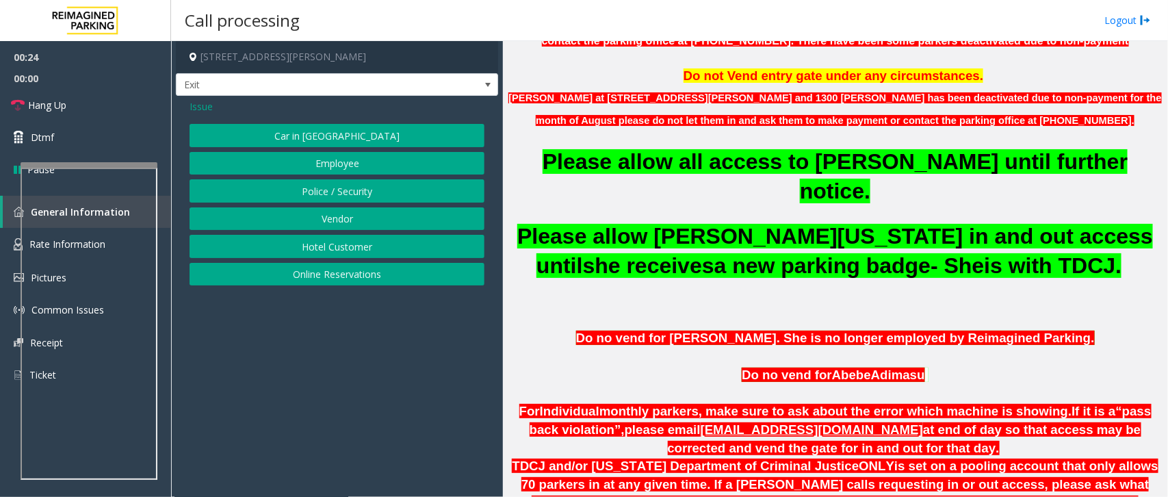
click at [353, 217] on button "Vendor" at bounding box center [337, 218] width 295 height 23
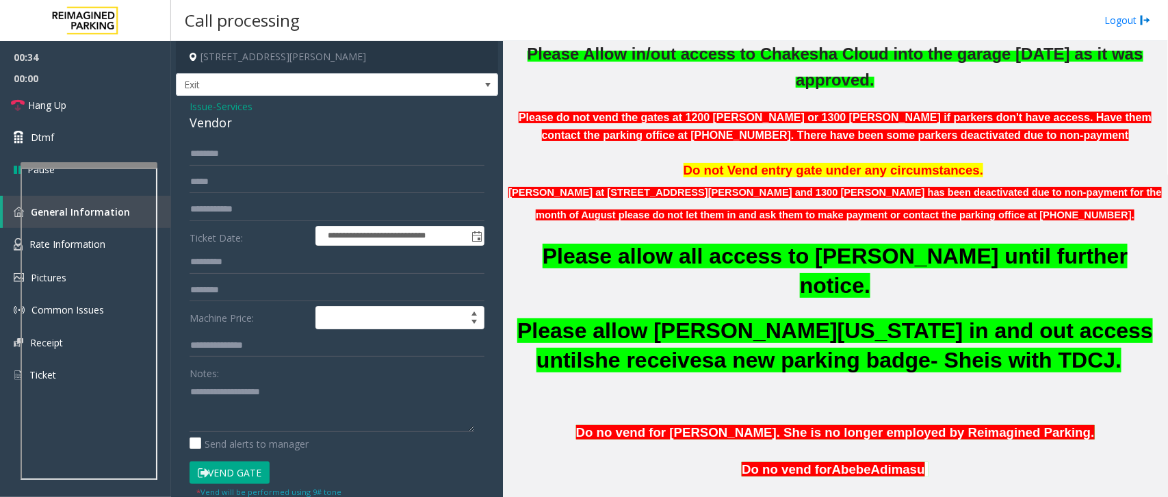
scroll to position [171, 0]
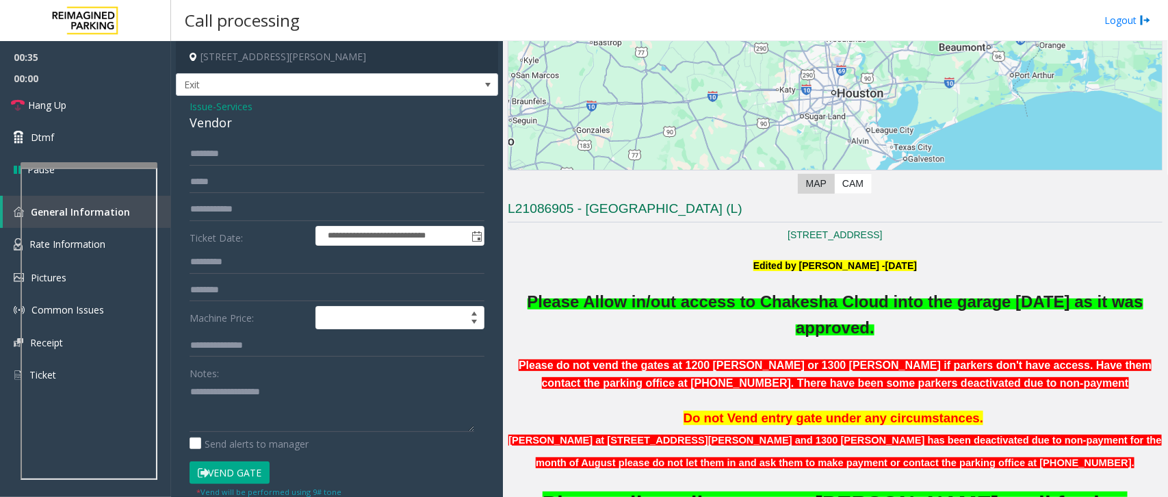
drag, startPoint x: 699, startPoint y: 270, endPoint x: 695, endPoint y: 278, distance: 8.3
drag, startPoint x: 695, startPoint y: 278, endPoint x: 672, endPoint y: 308, distance: 38.0
click at [672, 308] on span "/out access to Chakesha Cloud into the garage [DATE] as it was approved." at bounding box center [894, 314] width 497 height 44
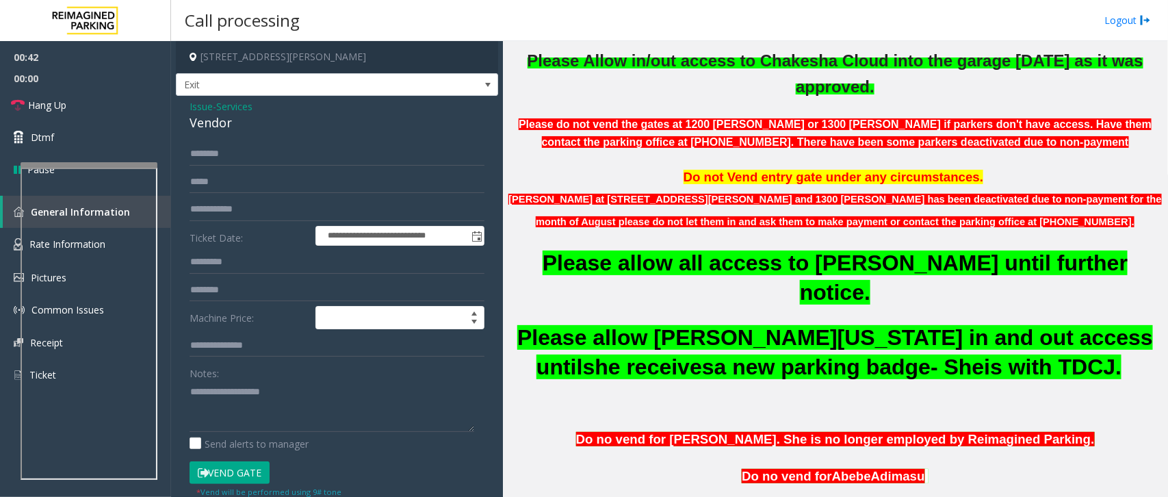
scroll to position [257, 0]
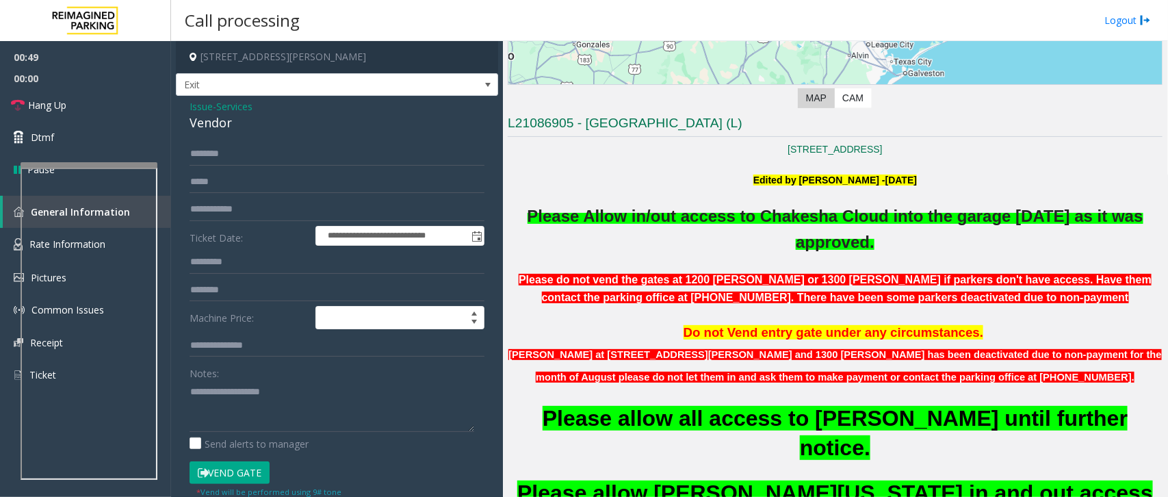
click at [203, 111] on span "Issue" at bounding box center [201, 106] width 23 height 14
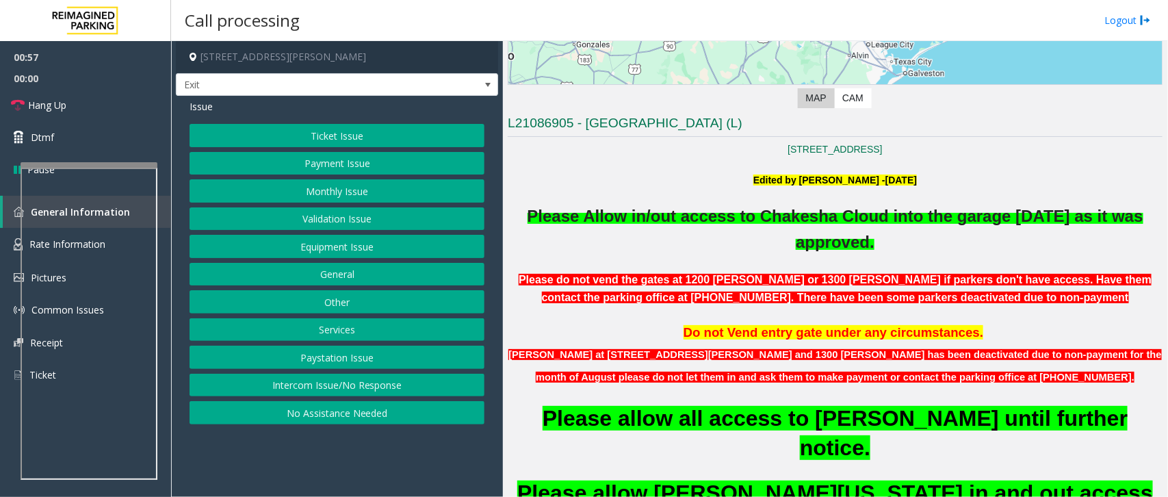
click at [404, 190] on button "Monthly Issue" at bounding box center [337, 190] width 295 height 23
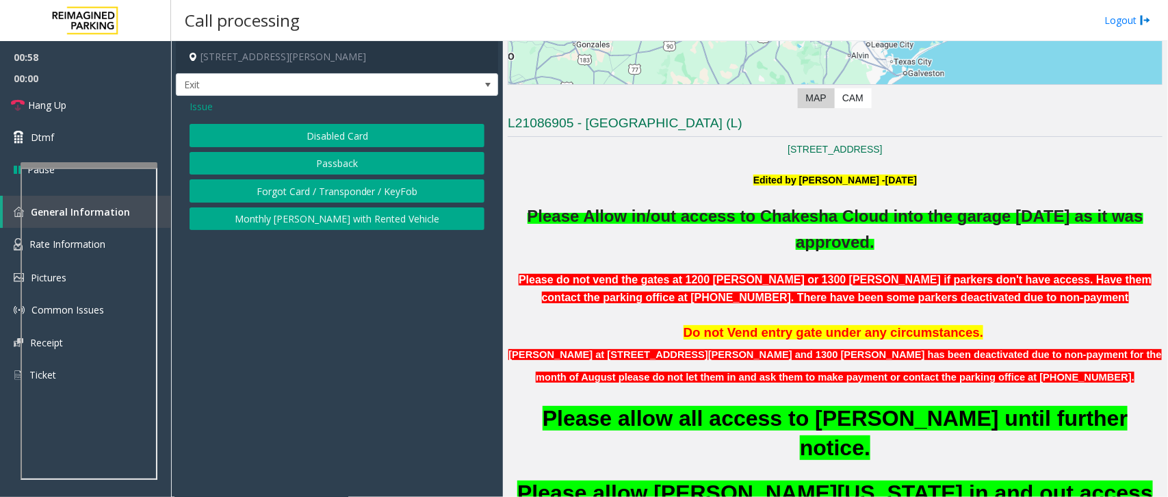
click at [393, 132] on button "Disabled Card" at bounding box center [337, 135] width 295 height 23
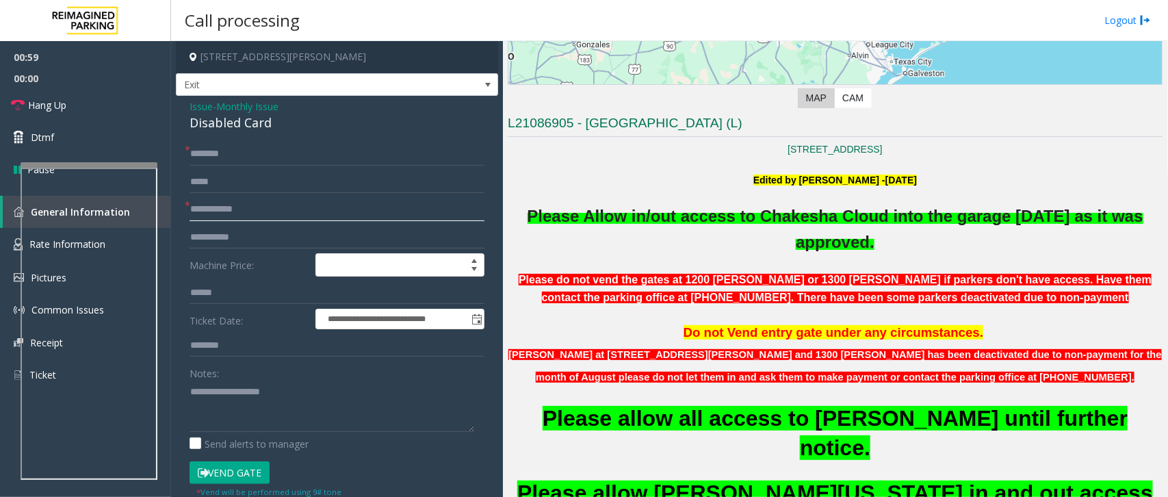
click at [316, 205] on input "text" at bounding box center [337, 209] width 295 height 23
type input "****"
click at [221, 161] on input "text" at bounding box center [337, 153] width 295 height 23
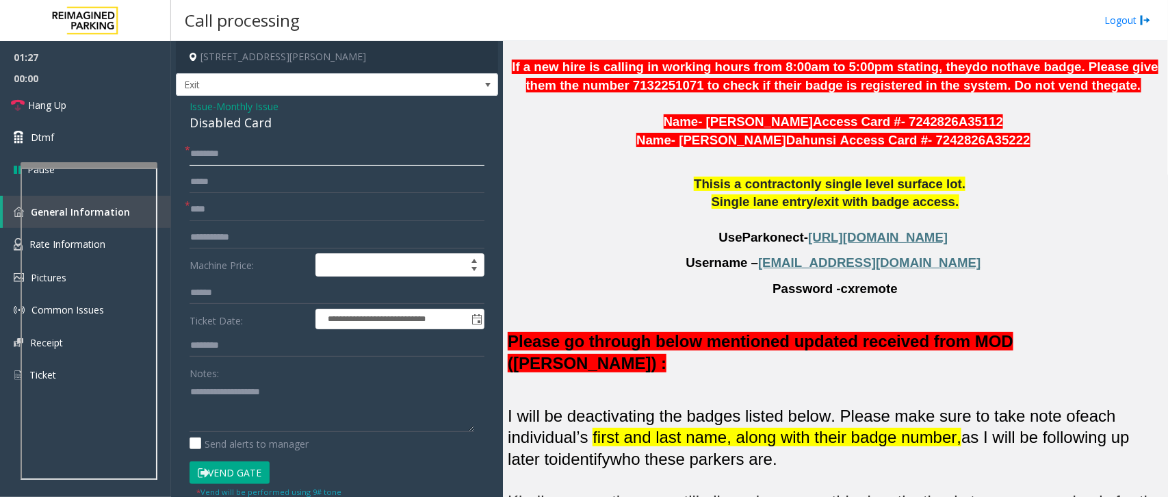
scroll to position [342, 0]
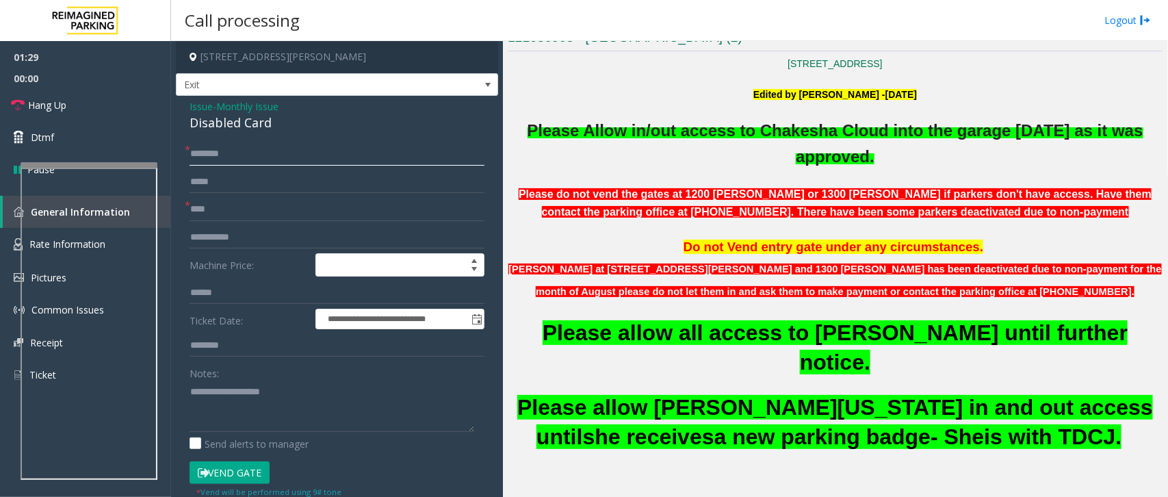
click at [231, 148] on input "text" at bounding box center [337, 153] width 295 height 23
type input "**********"
click at [234, 474] on button "Vend Gate" at bounding box center [230, 472] width 80 height 23
click at [86, 93] on link "Hang Up" at bounding box center [85, 105] width 171 height 32
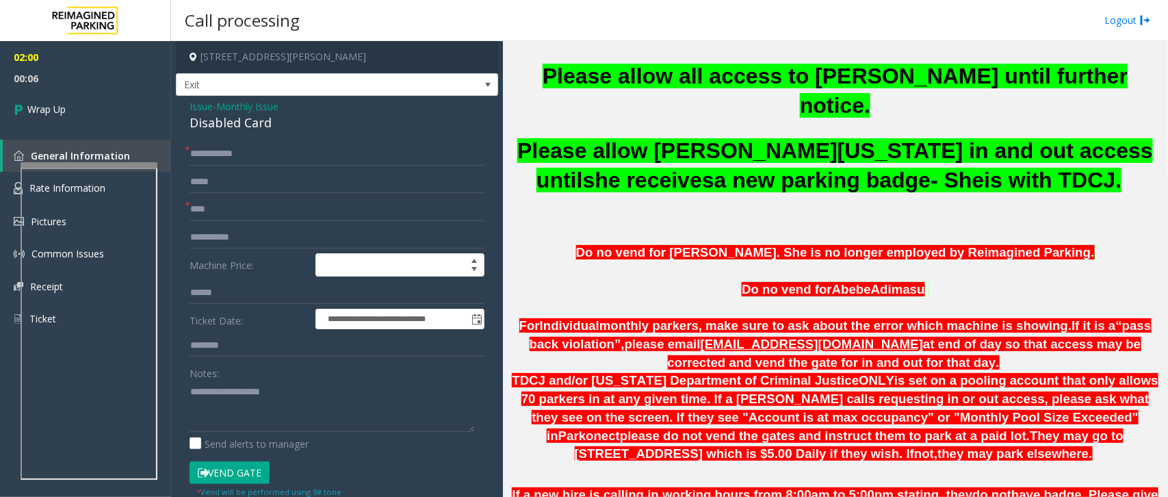
scroll to position [684, 0]
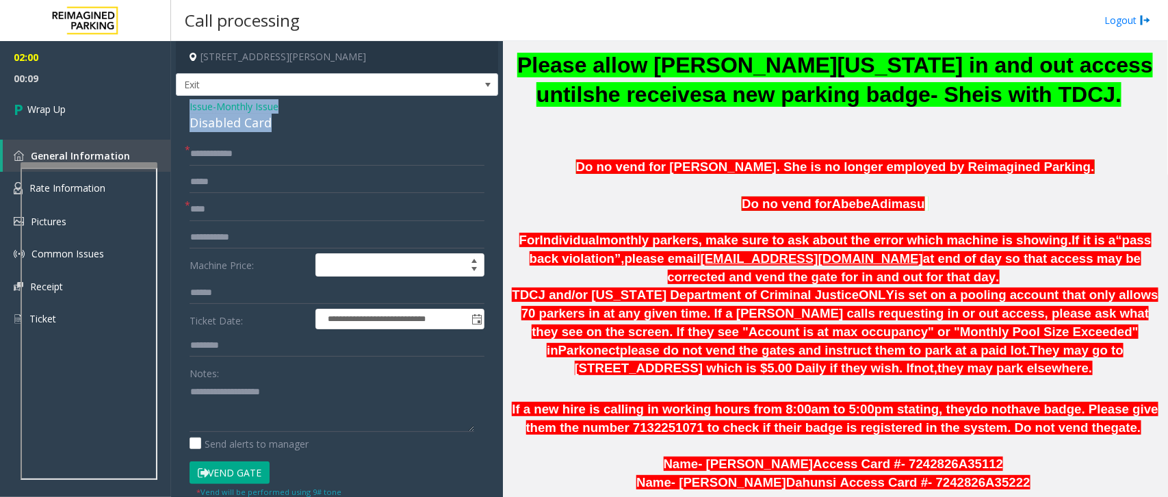
drag, startPoint x: 188, startPoint y: 105, endPoint x: 274, endPoint y: 128, distance: 89.3
click at [274, 128] on div "**********" at bounding box center [337, 477] width 322 height 762
click at [261, 407] on textarea at bounding box center [332, 405] width 285 height 51
click at [272, 415] on textarea at bounding box center [332, 405] width 285 height 51
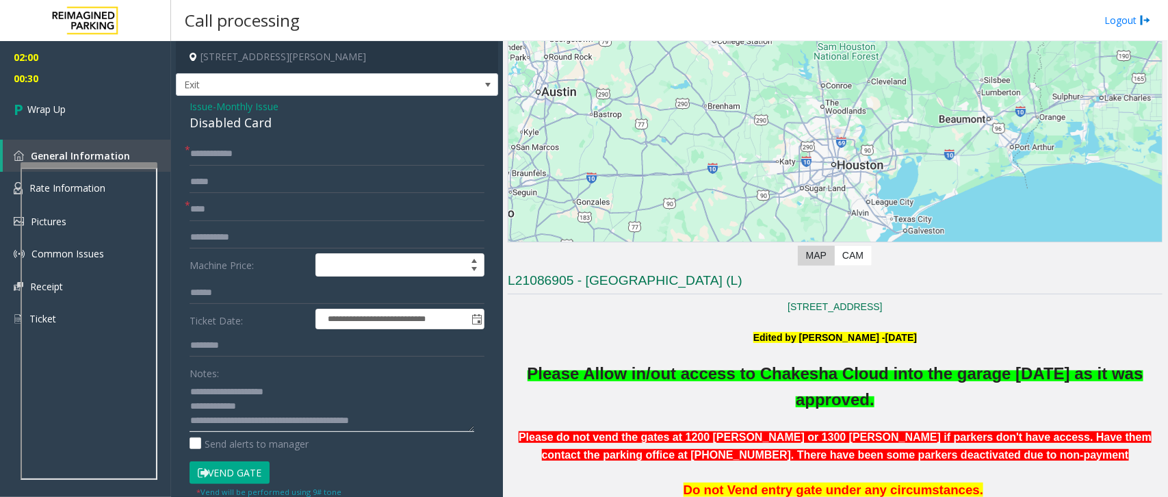
scroll to position [0, 0]
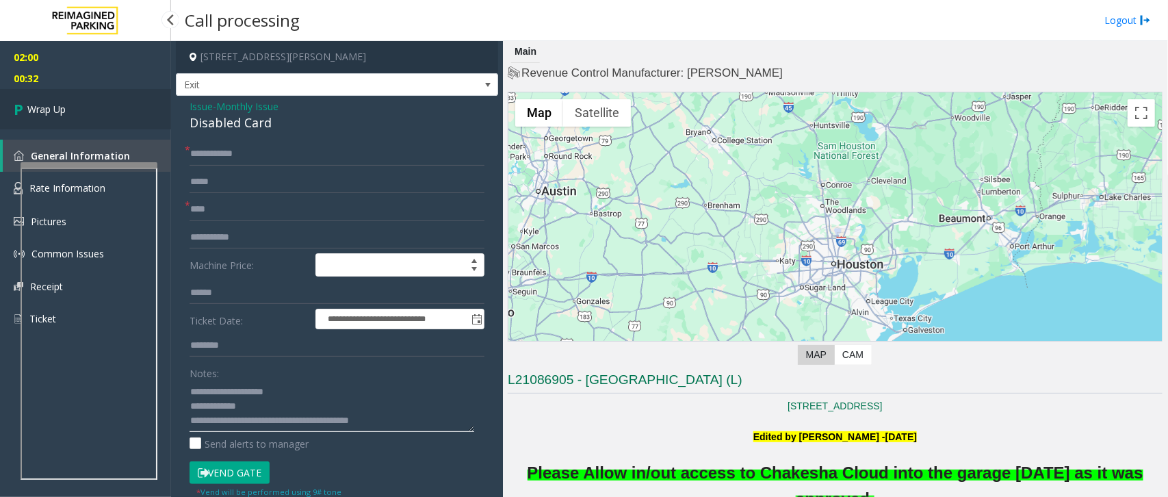
type textarea "**********"
click at [35, 125] on link "Wrap Up" at bounding box center [85, 109] width 171 height 40
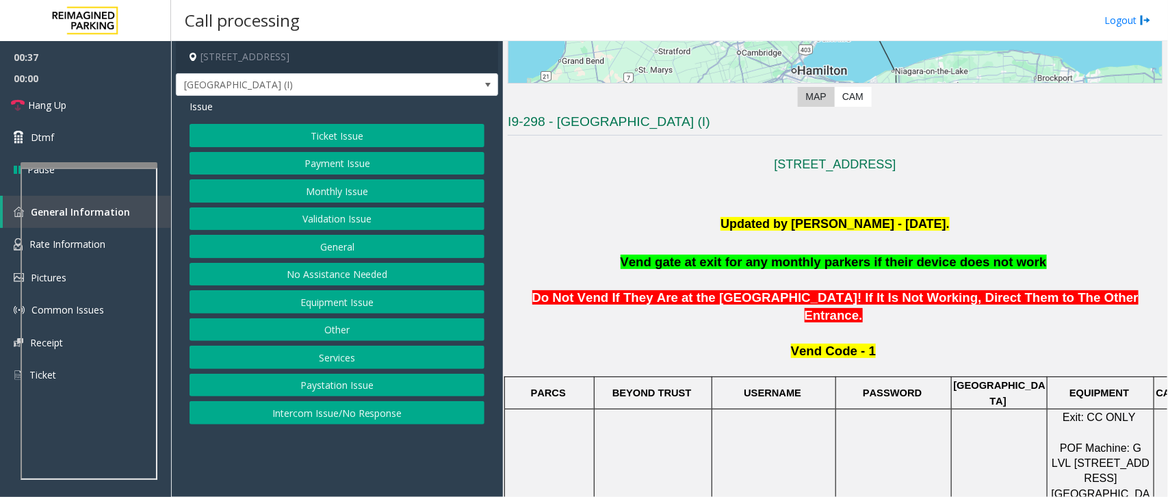
scroll to position [257, 0]
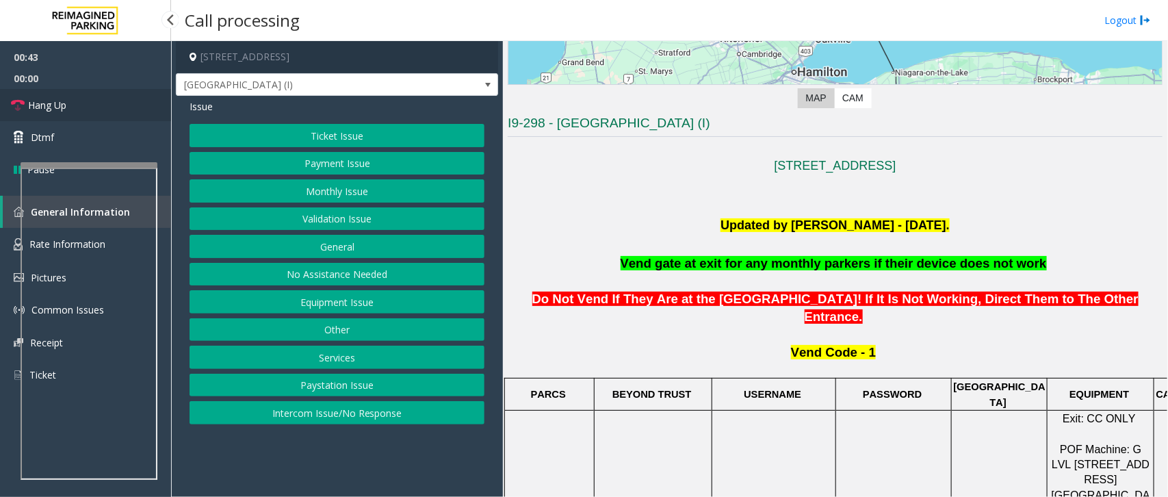
click at [103, 110] on link "Hang Up" at bounding box center [85, 105] width 171 height 32
click at [329, 132] on button "Ticket Issue" at bounding box center [337, 135] width 295 height 23
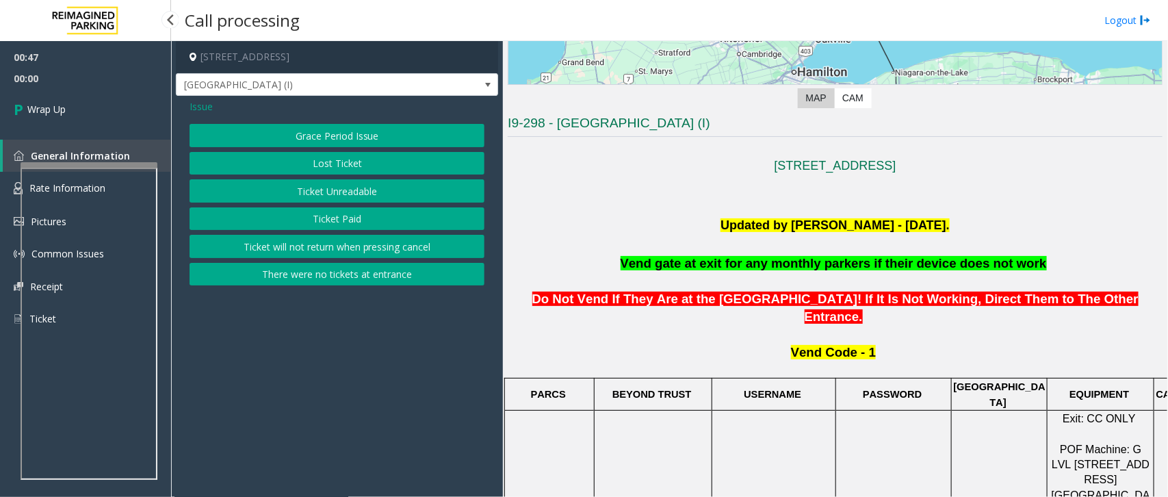
click at [49, 108] on span "Wrap Up" at bounding box center [46, 109] width 38 height 14
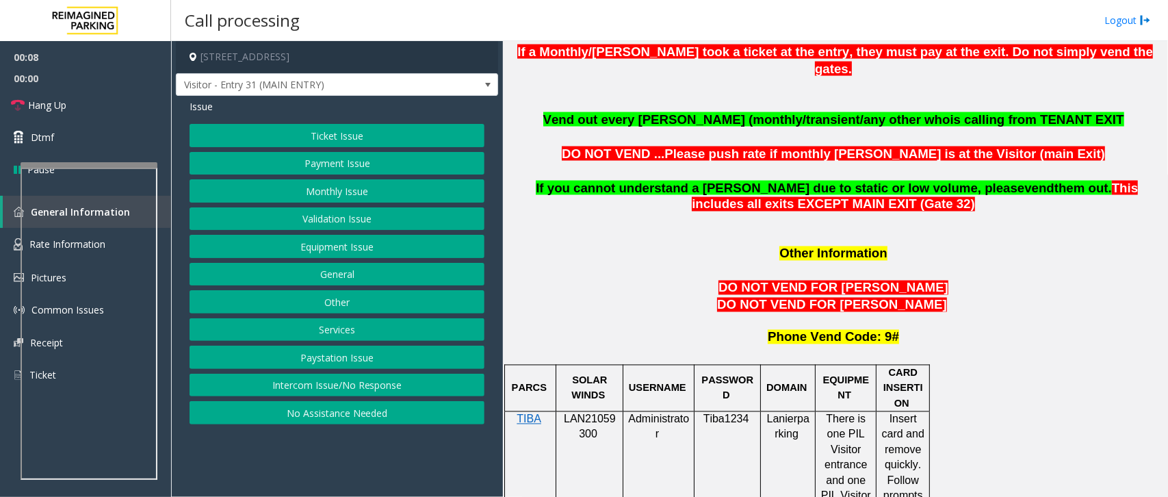
scroll to position [1026, 0]
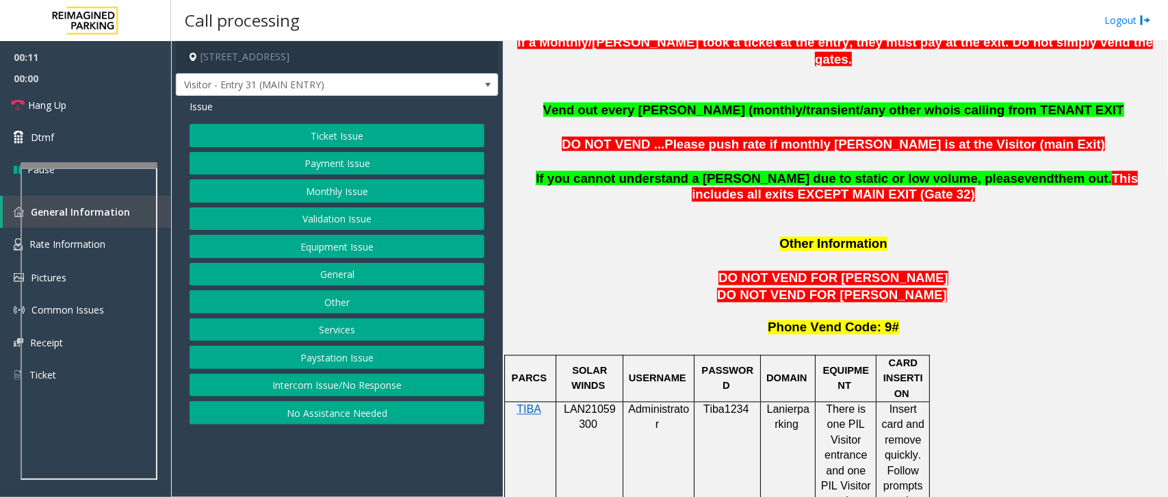
click at [283, 392] on button "Intercom Issue/No Response" at bounding box center [337, 385] width 295 height 23
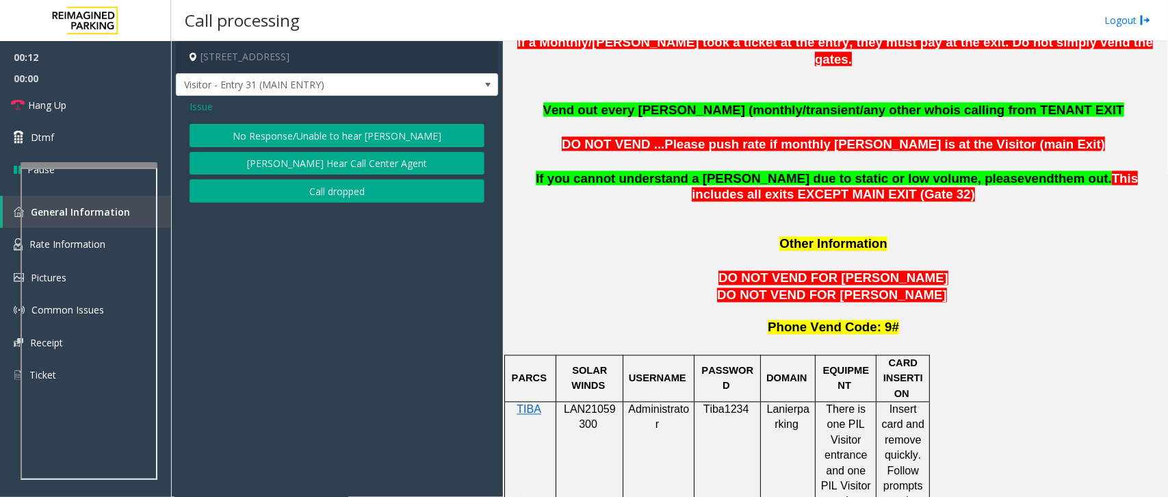
click at [353, 141] on button "No Response/Unable to hear [PERSON_NAME]" at bounding box center [337, 135] width 295 height 23
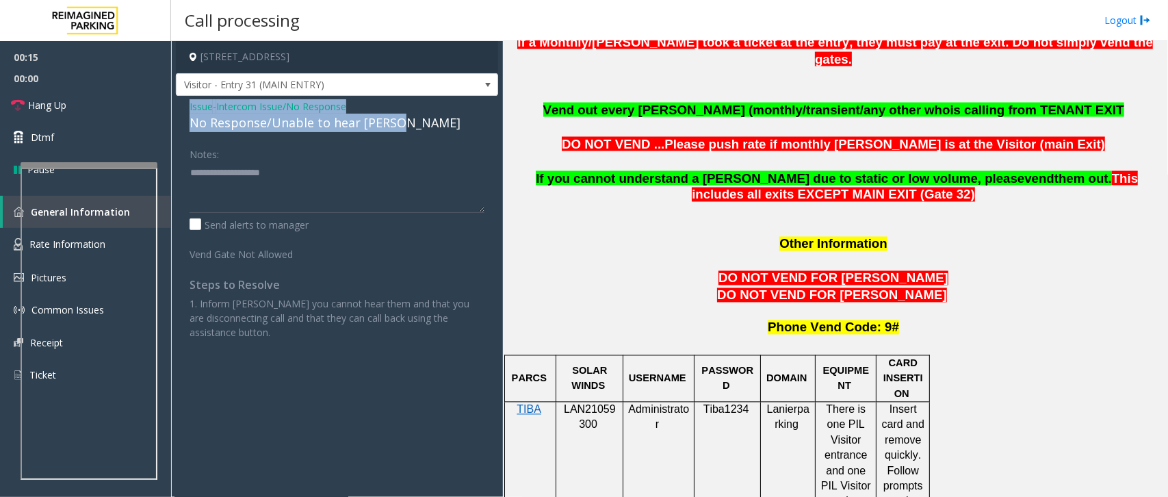
drag, startPoint x: 190, startPoint y: 107, endPoint x: 399, endPoint y: 129, distance: 209.8
click at [399, 129] on div "Issue - Intercom Issue/No Response No Response/Unable to hear [PERSON_NAME]" at bounding box center [337, 115] width 295 height 33
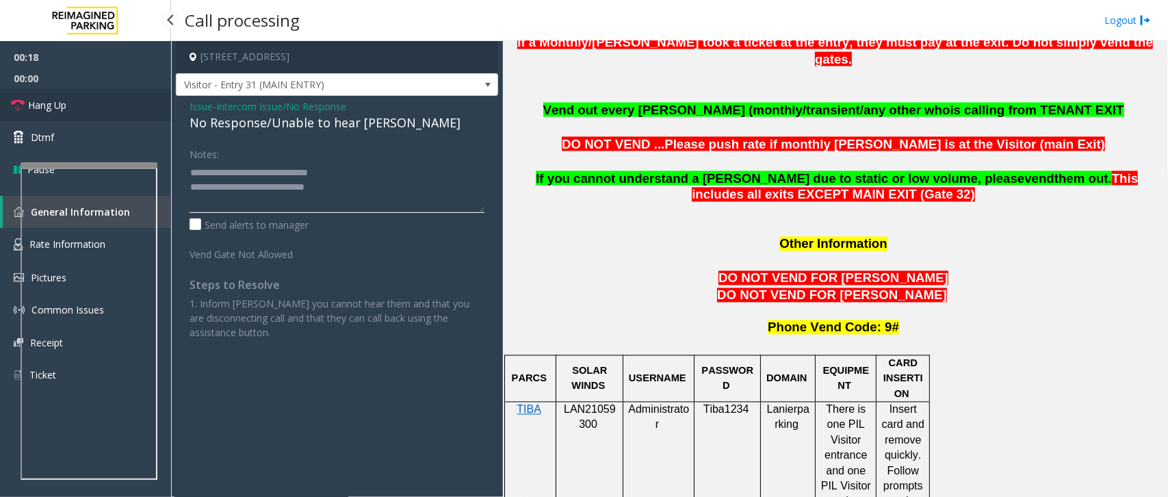
type textarea "**********"
click at [73, 108] on link "Hang Up" at bounding box center [85, 105] width 171 height 32
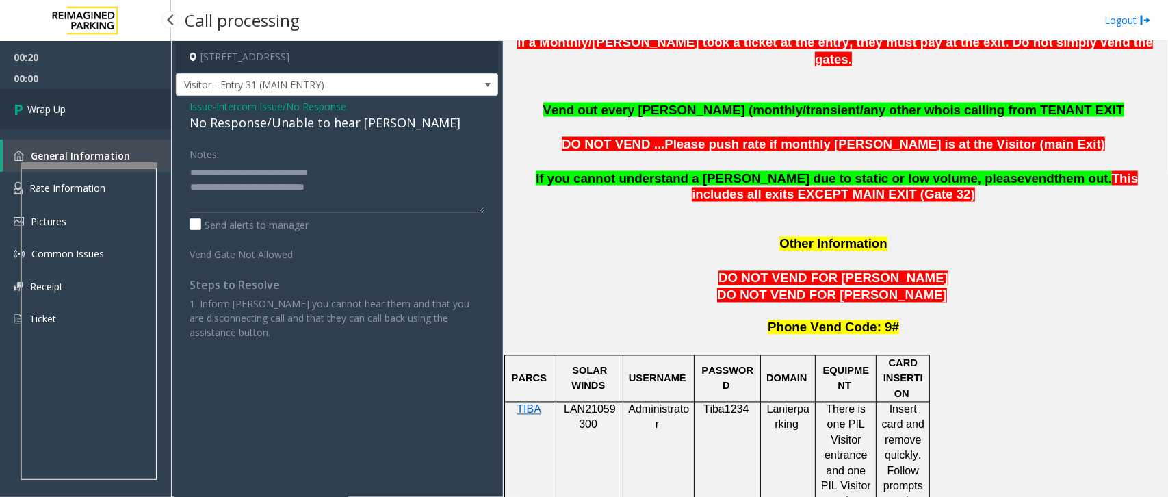
click at [73, 108] on link "Wrap Up" at bounding box center [85, 109] width 171 height 40
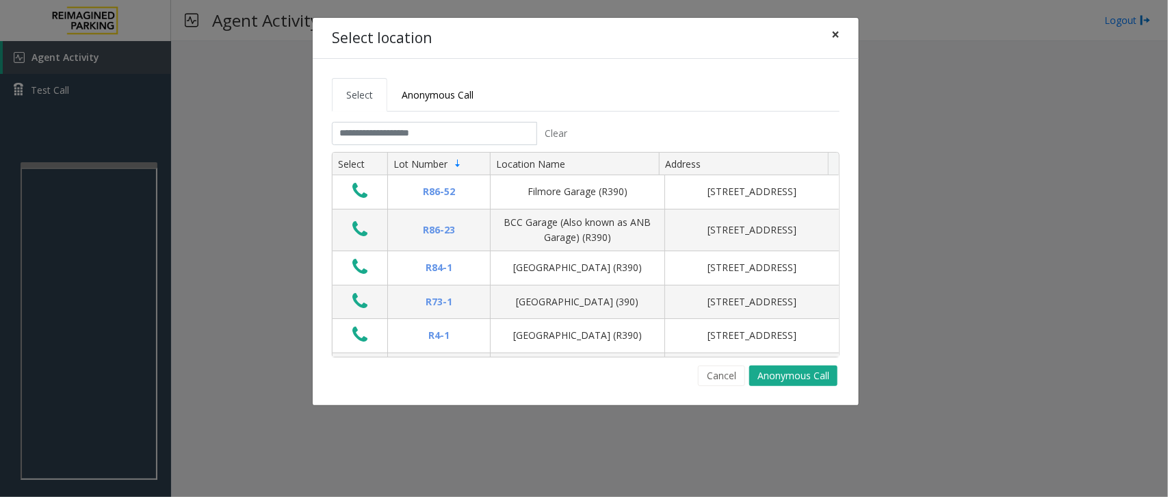
click at [840, 35] on button "×" at bounding box center [835, 35] width 27 height 34
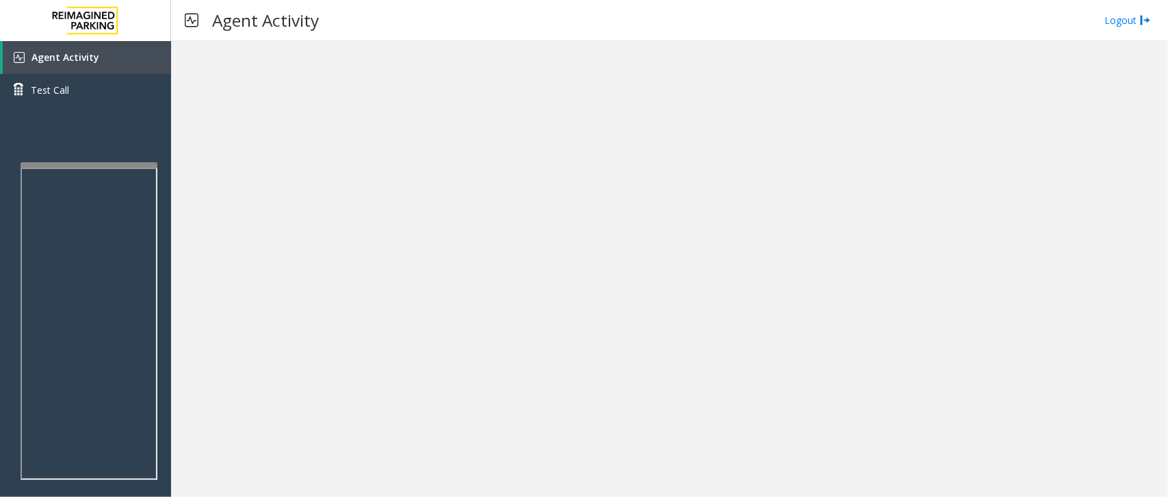
click at [289, 73] on div at bounding box center [669, 269] width 997 height 456
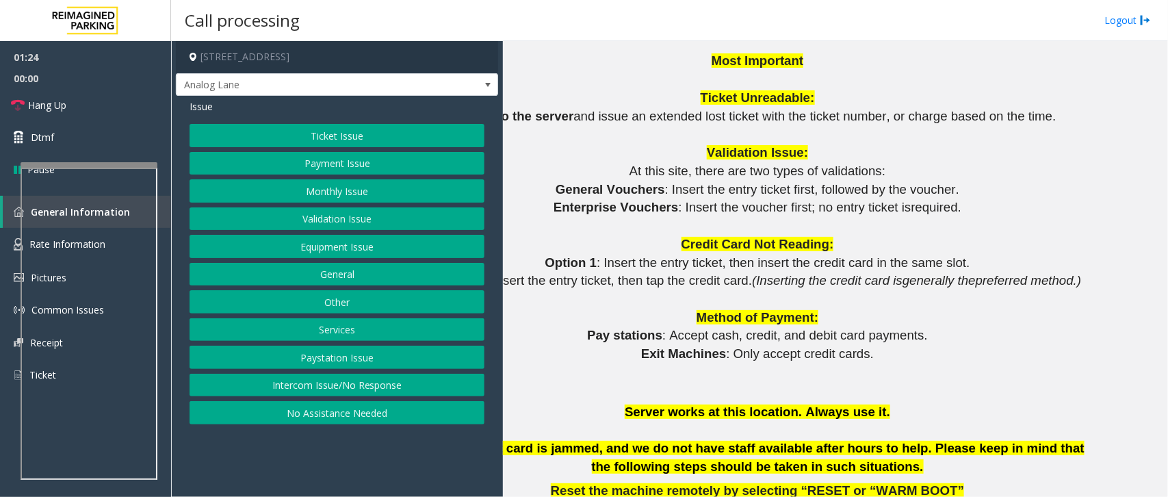
scroll to position [1197, 86]
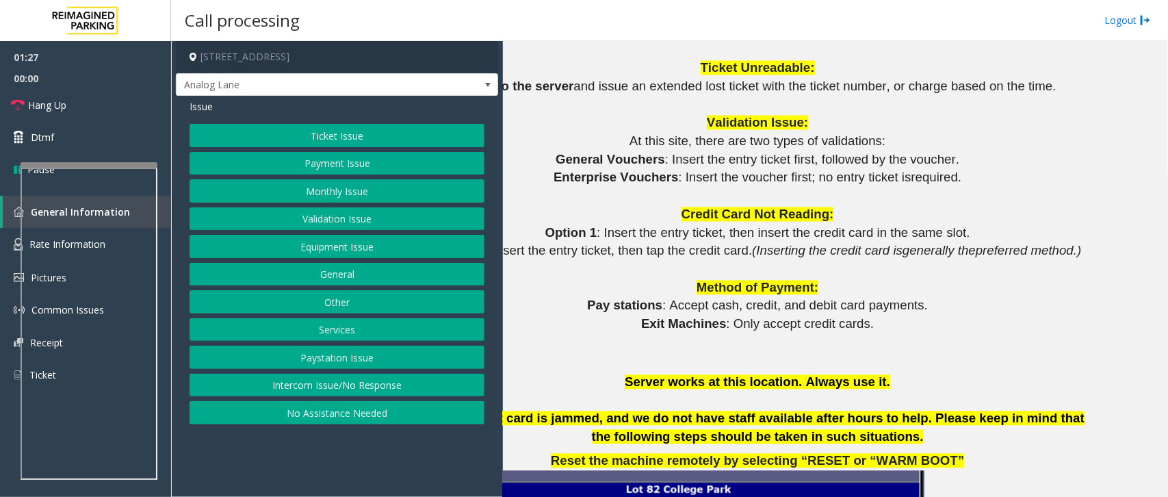
click at [282, 155] on button "Payment Issue" at bounding box center [337, 163] width 295 height 23
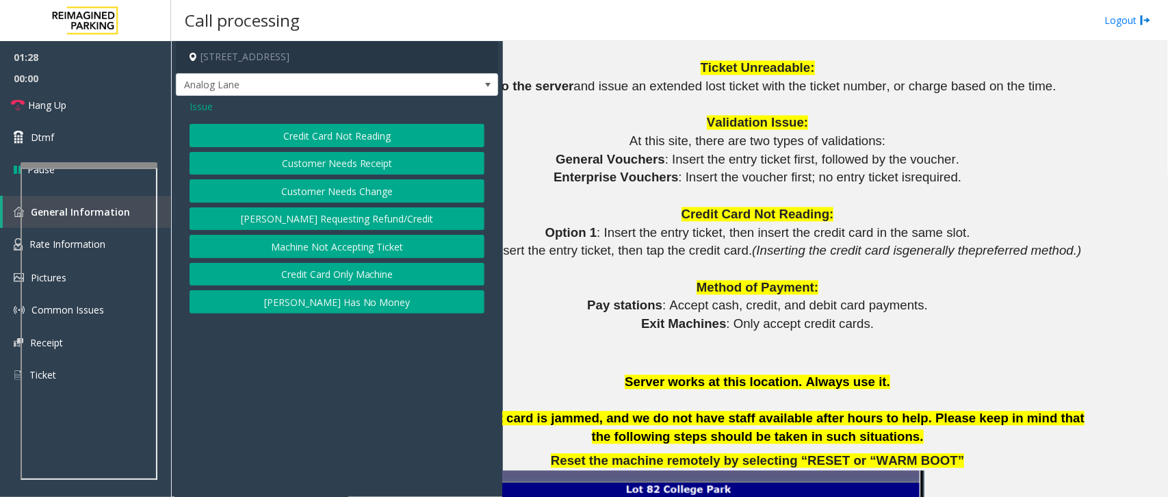
click at [274, 131] on button "Credit Card Not Reading" at bounding box center [337, 135] width 295 height 23
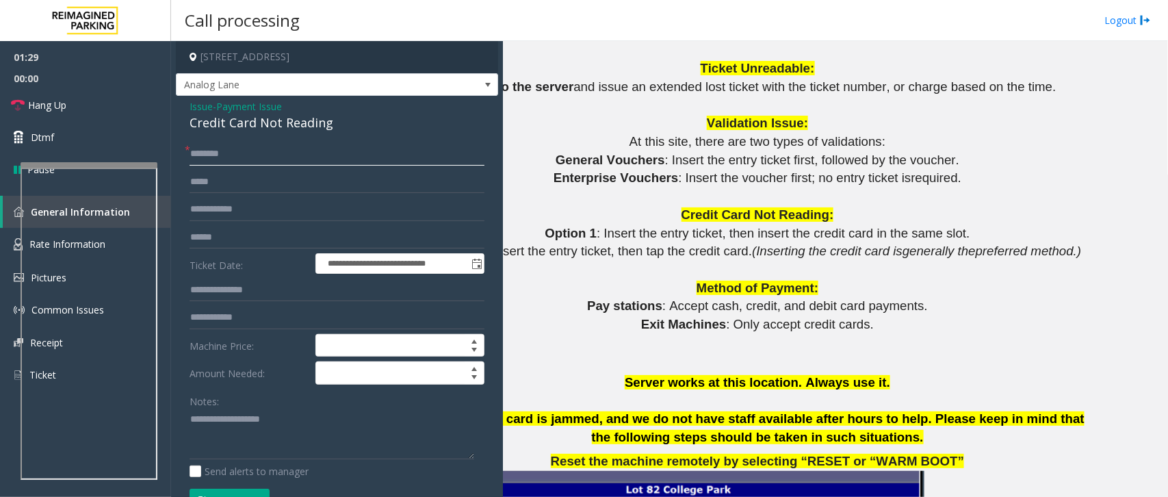
click at [203, 157] on input "text" at bounding box center [337, 153] width 295 height 23
click at [139, 113] on link "Hang Up" at bounding box center [85, 105] width 171 height 32
drag, startPoint x: 291, startPoint y: 159, endPoint x: 298, endPoint y: 166, distance: 9.7
click at [291, 159] on input "text" at bounding box center [337, 153] width 295 height 23
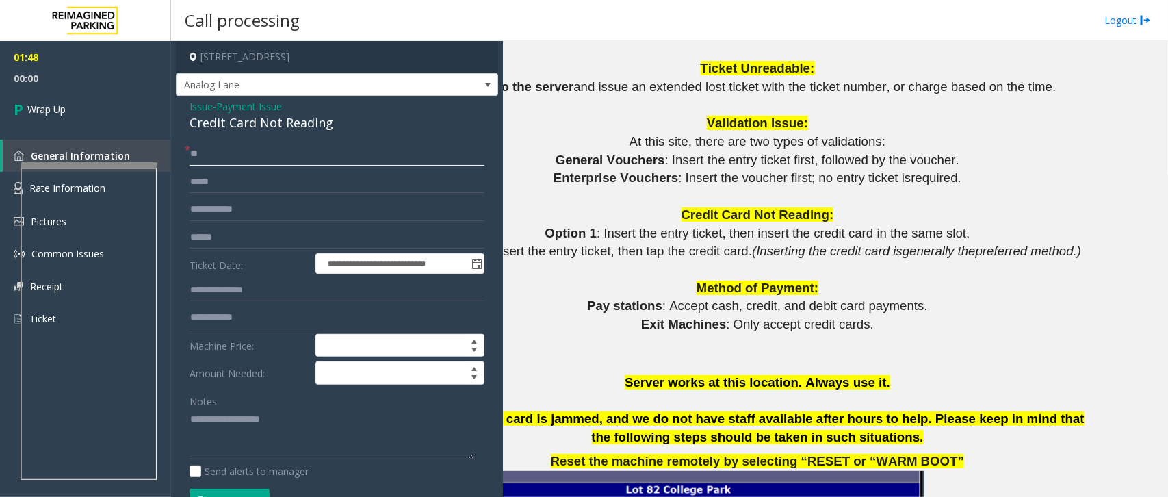
type input "**"
click at [259, 421] on textarea at bounding box center [332, 433] width 285 height 51
type textarea "*"
drag, startPoint x: 189, startPoint y: 108, endPoint x: 337, endPoint y: 128, distance: 149.8
click at [337, 128] on div "Issue - Payment Issue Credit Card Not Reading" at bounding box center [337, 115] width 295 height 33
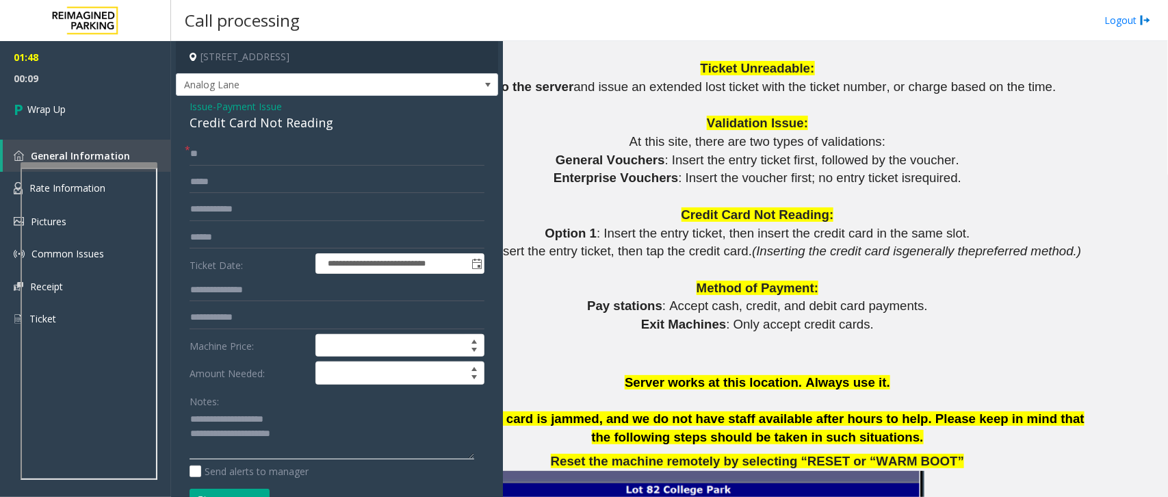
click at [303, 445] on textarea at bounding box center [332, 433] width 285 height 51
type textarea "**********"
click at [84, 103] on link "Wrap Up" at bounding box center [85, 109] width 171 height 40
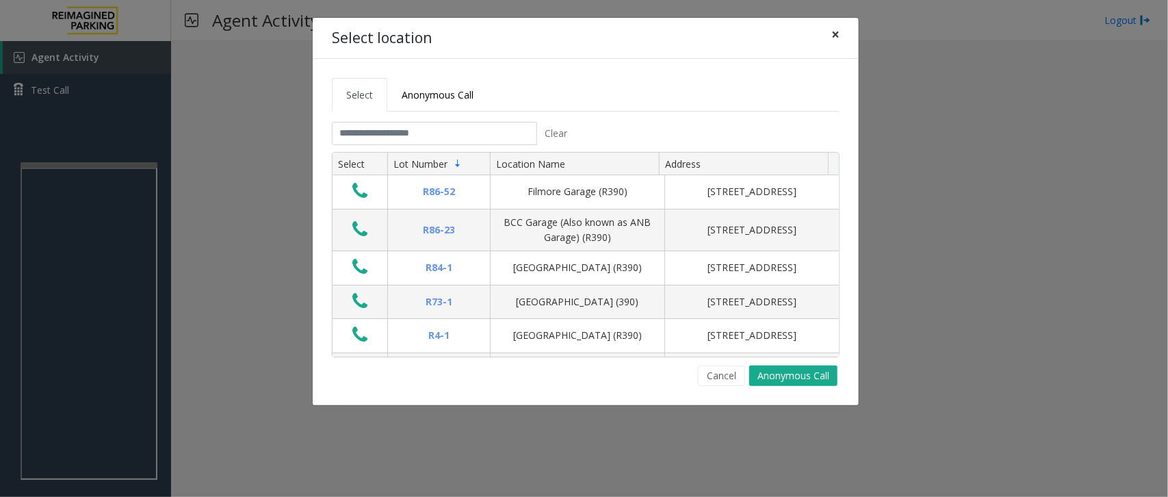
click at [835, 36] on span "×" at bounding box center [835, 34] width 8 height 19
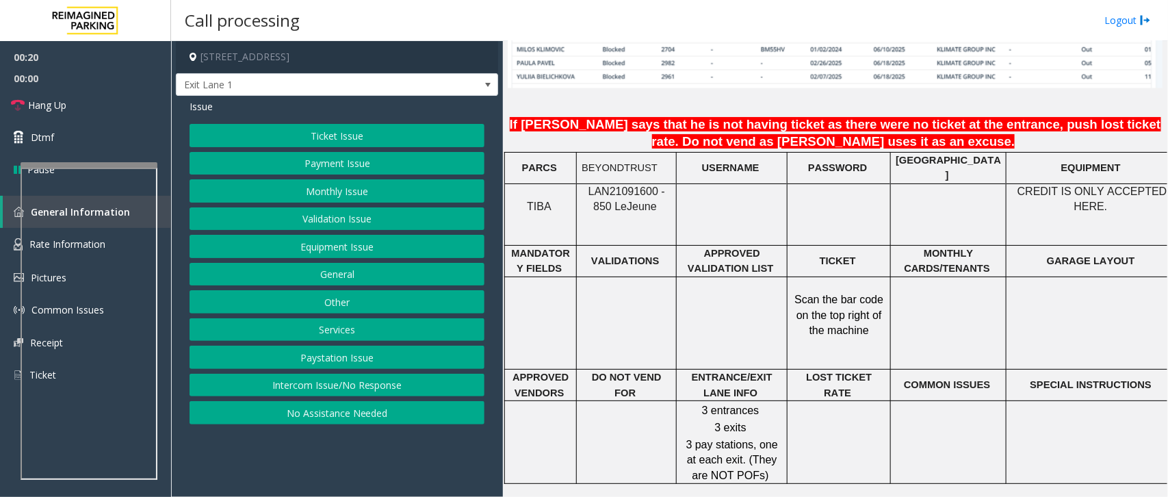
scroll to position [1112, 0]
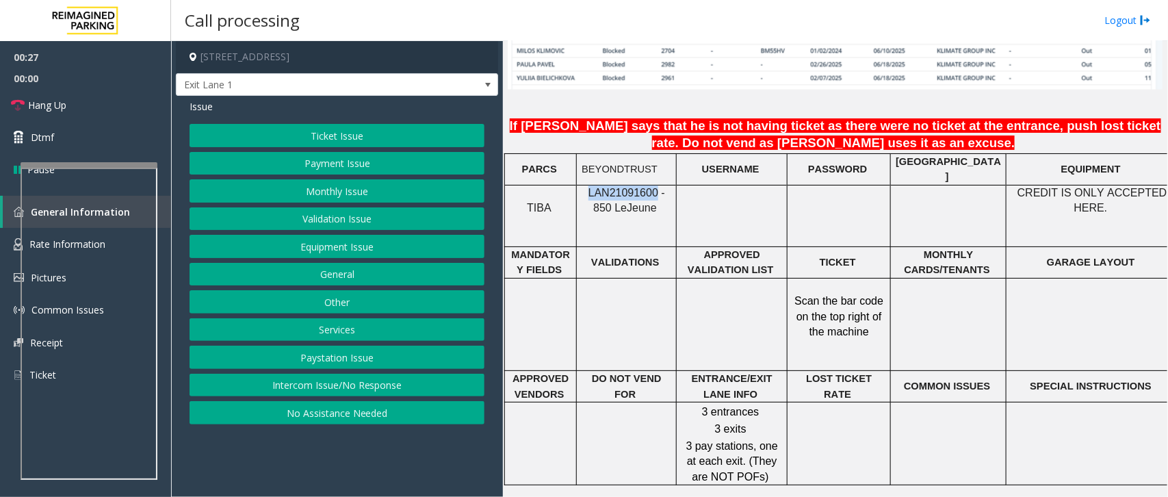
drag, startPoint x: 582, startPoint y: 187, endPoint x: 645, endPoint y: 187, distance: 62.9
click at [645, 187] on span "LAN21091600 - 850 Le" at bounding box center [626, 200] width 77 height 27
copy span "LAN21091600"
click at [312, 419] on button "No Assistance Needed" at bounding box center [337, 412] width 295 height 23
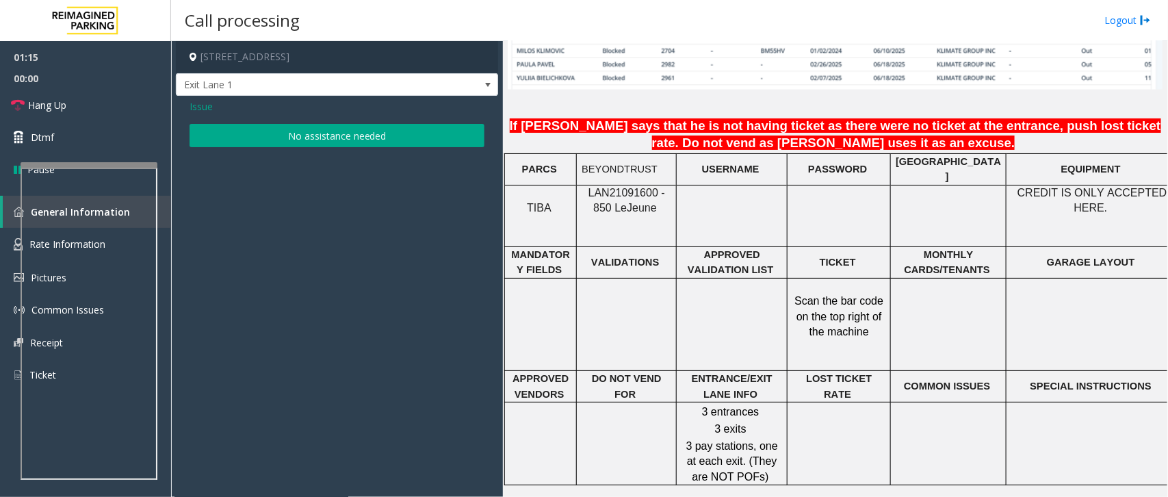
click at [202, 101] on span "Issue" at bounding box center [201, 106] width 23 height 14
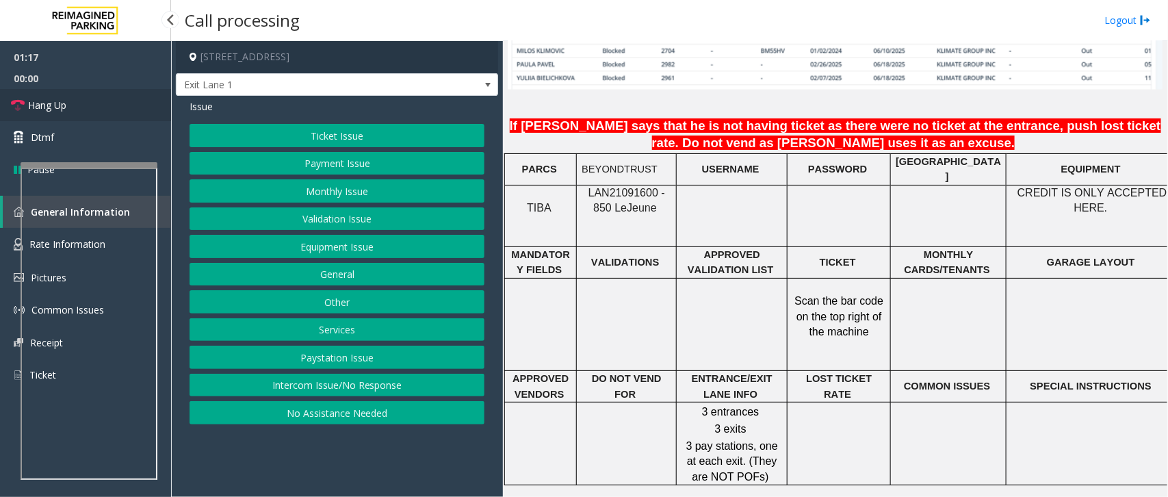
click at [79, 105] on link "Hang Up" at bounding box center [85, 105] width 171 height 32
click at [302, 388] on button "Intercom Issue/No Response" at bounding box center [337, 385] width 295 height 23
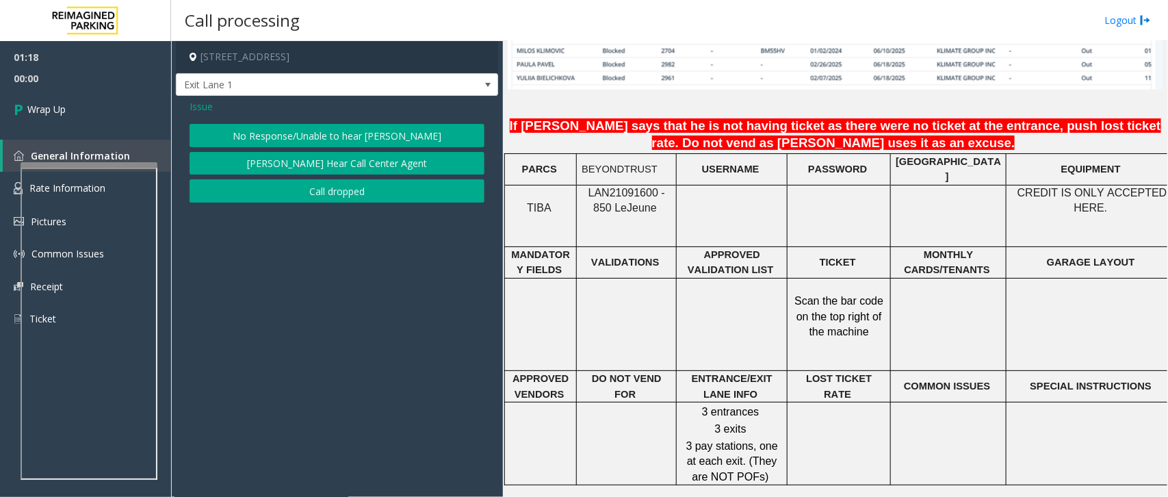
click at [251, 135] on button "No Response/Unable to hear [PERSON_NAME]" at bounding box center [337, 135] width 295 height 23
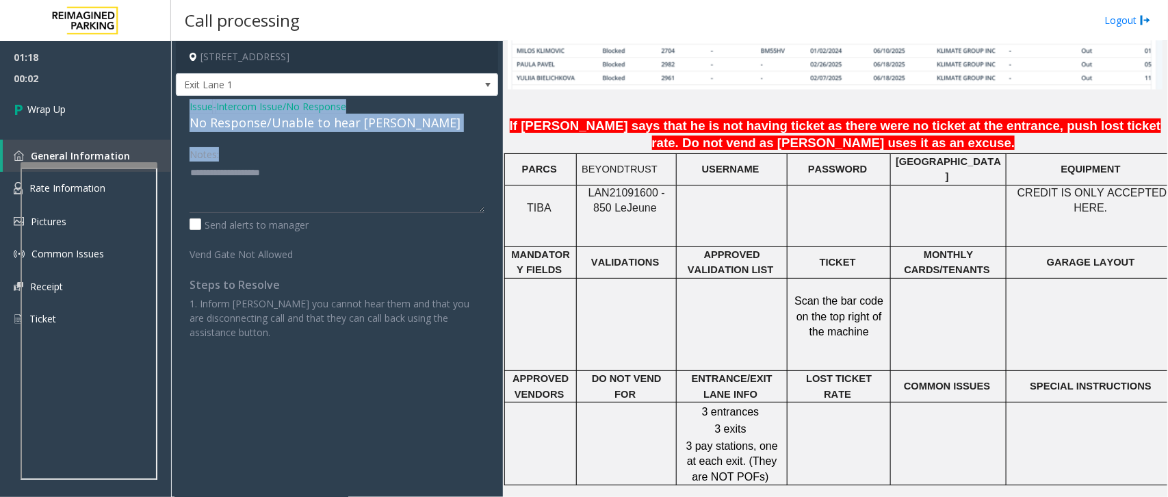
drag, startPoint x: 190, startPoint y: 107, endPoint x: 415, endPoint y: 134, distance: 226.7
click at [415, 134] on div "Issue - Intercom Issue/No Response No Response/Unable to hear [PERSON_NAME] Not…" at bounding box center [337, 224] width 322 height 257
click at [203, 107] on span "Issue" at bounding box center [201, 106] width 23 height 14
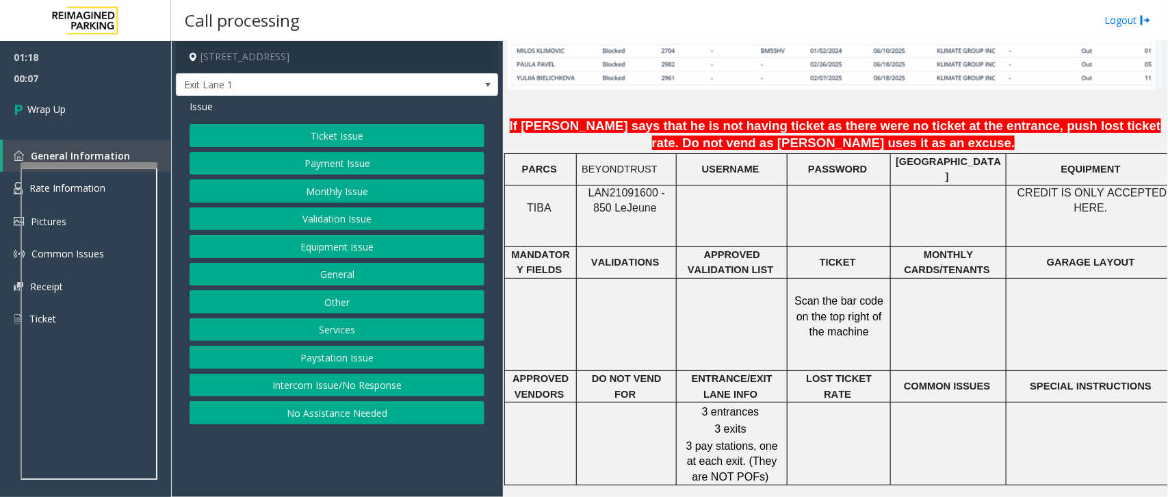
click at [320, 385] on button "Intercom Issue/No Response" at bounding box center [337, 385] width 295 height 23
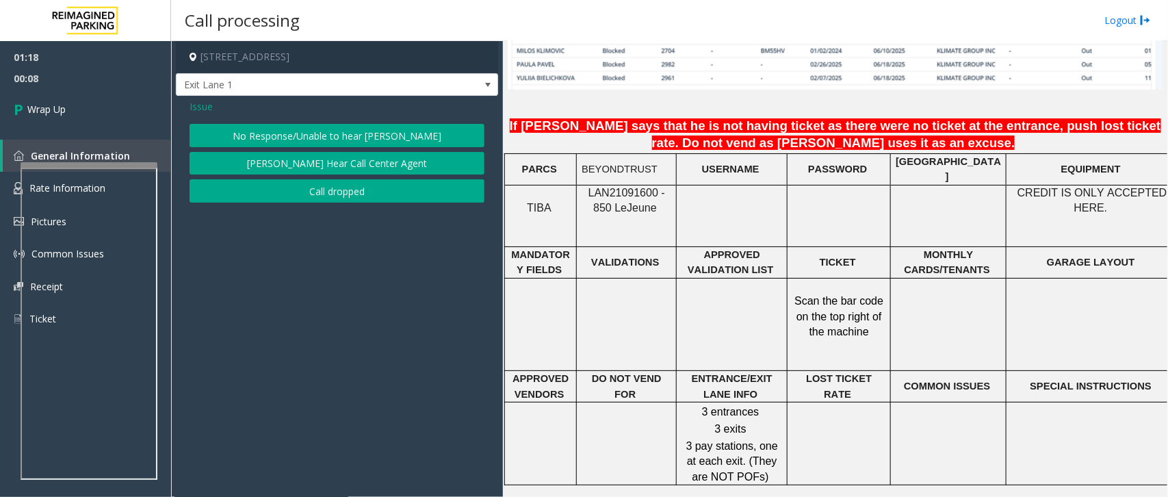
click at [221, 128] on button "No Response/Unable to hear [PERSON_NAME]" at bounding box center [337, 135] width 295 height 23
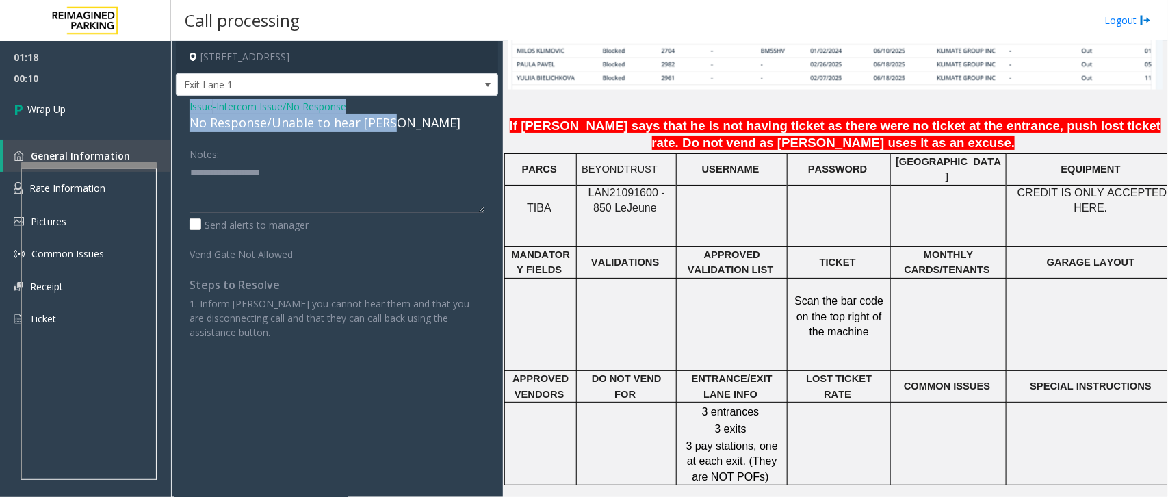
drag, startPoint x: 188, startPoint y: 107, endPoint x: 393, endPoint y: 121, distance: 205.8
click at [393, 121] on div "Issue - Intercom Issue/No Response No Response/Unable to hear [PERSON_NAME] Not…" at bounding box center [337, 224] width 322 height 257
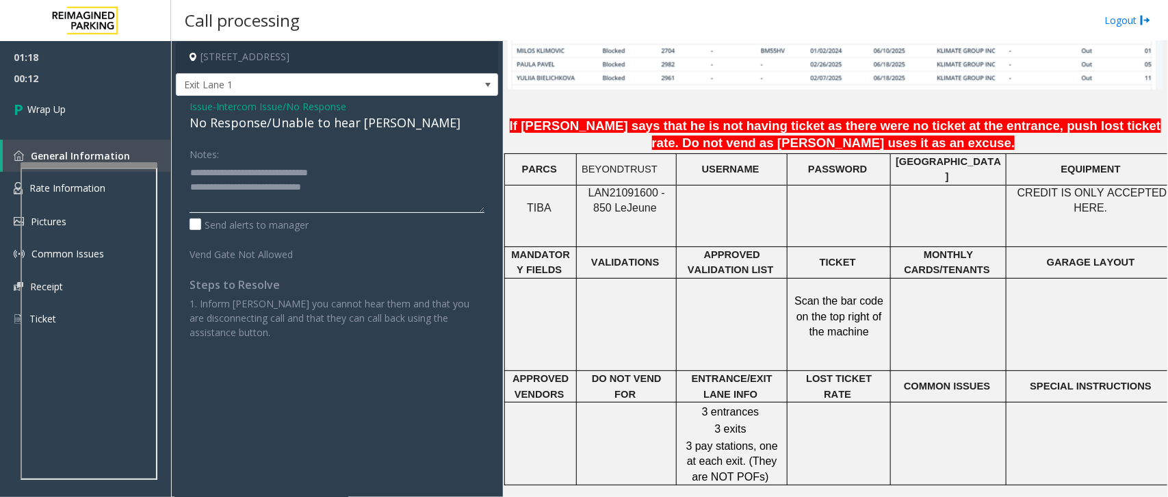
click at [356, 189] on textarea at bounding box center [337, 186] width 295 height 51
type textarea "**********"
click at [66, 121] on link "Wrap Up" at bounding box center [85, 109] width 171 height 40
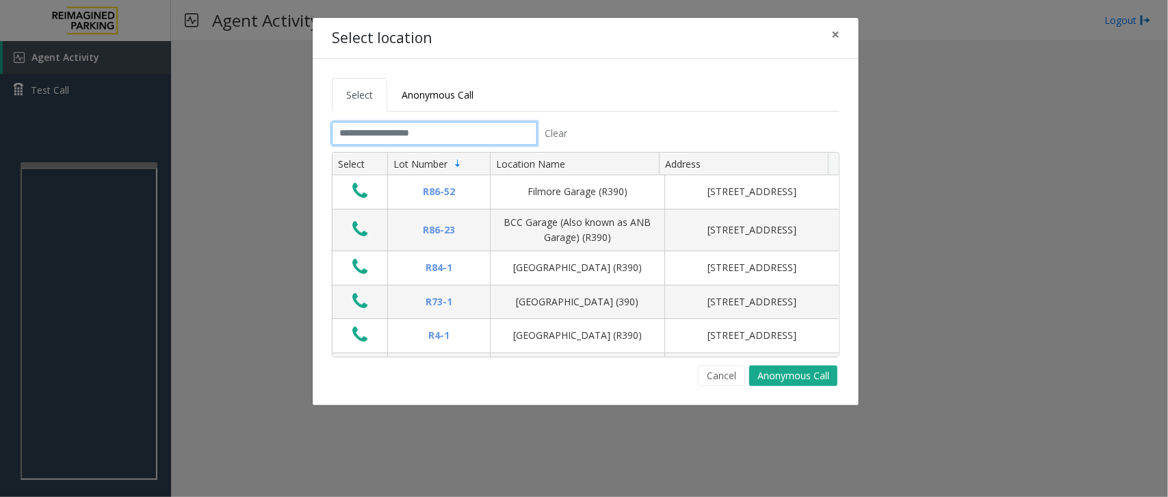
click at [377, 128] on input "text" at bounding box center [434, 133] width 205 height 23
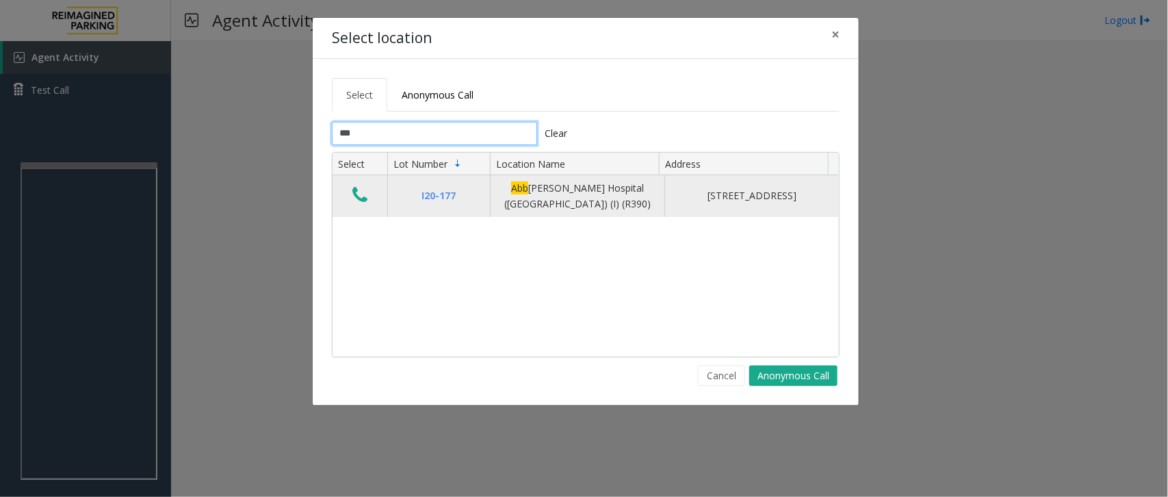
type input "***"
click at [356, 186] on button "Data table" at bounding box center [359, 196] width 23 height 22
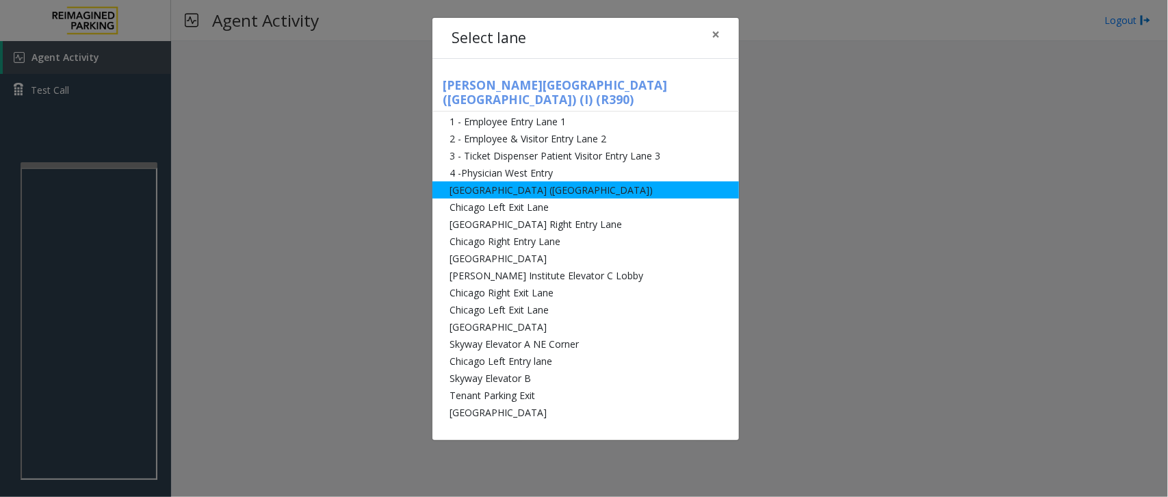
click at [534, 181] on li "[GEOGRAPHIC_DATA] ([GEOGRAPHIC_DATA])" at bounding box center [585, 189] width 307 height 17
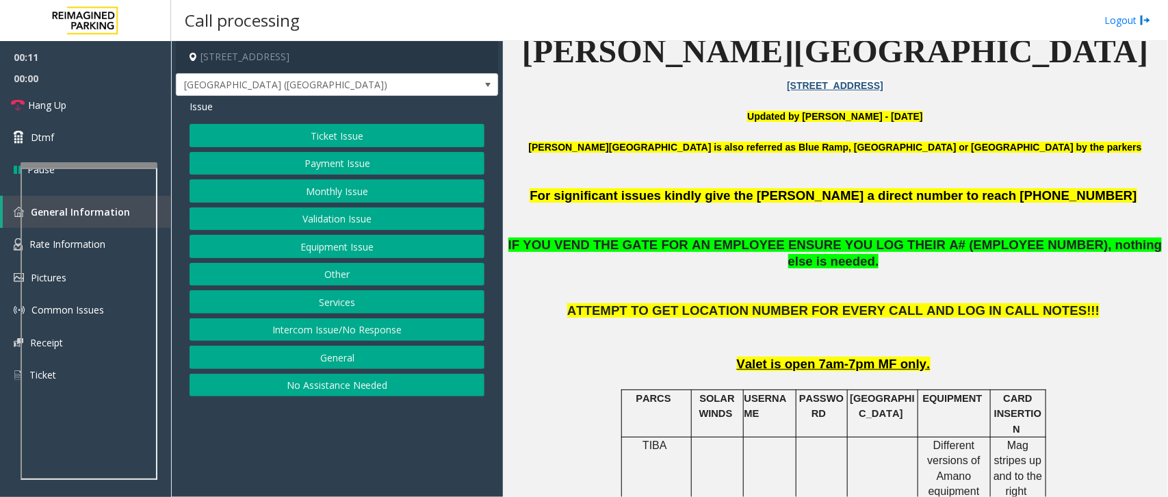
scroll to position [428, 0]
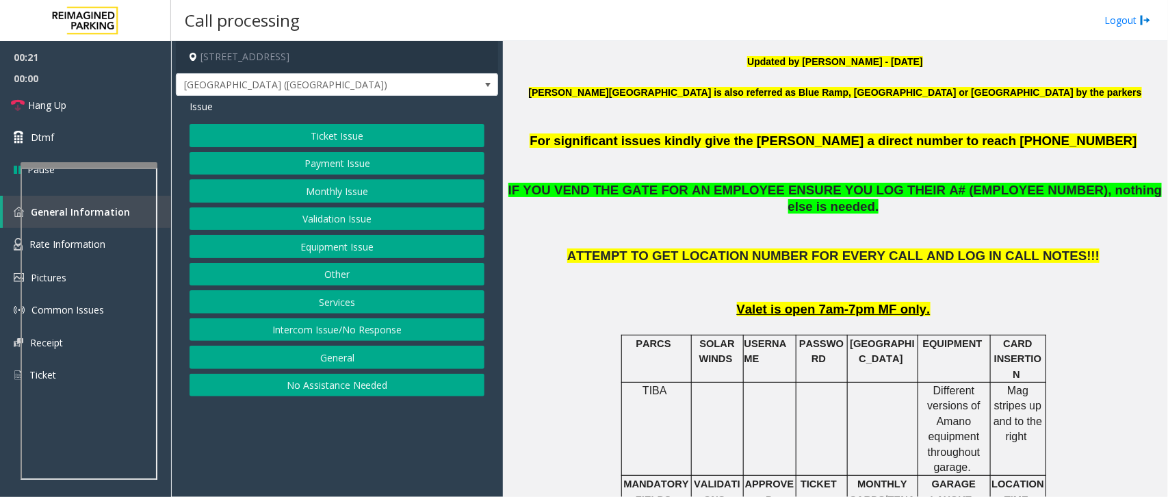
click at [343, 302] on button "Services" at bounding box center [337, 301] width 295 height 23
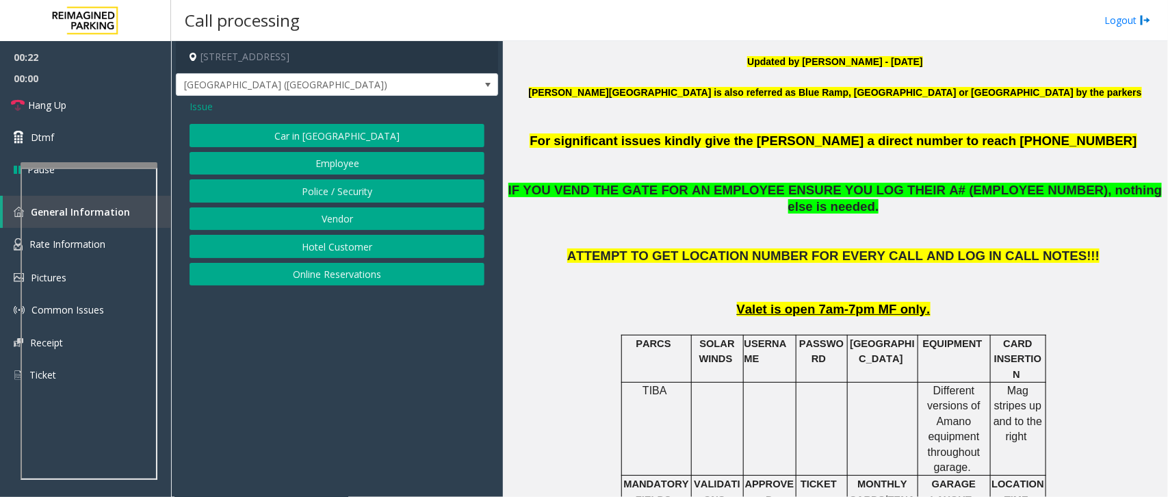
click at [204, 107] on span "Issue" at bounding box center [201, 106] width 23 height 14
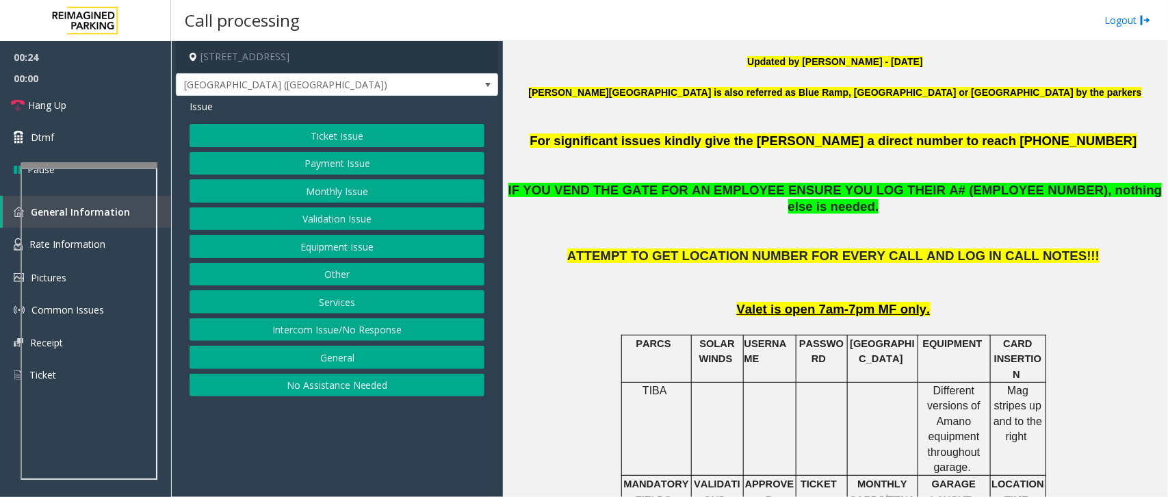
click at [354, 244] on button "Equipment Issue" at bounding box center [337, 246] width 295 height 23
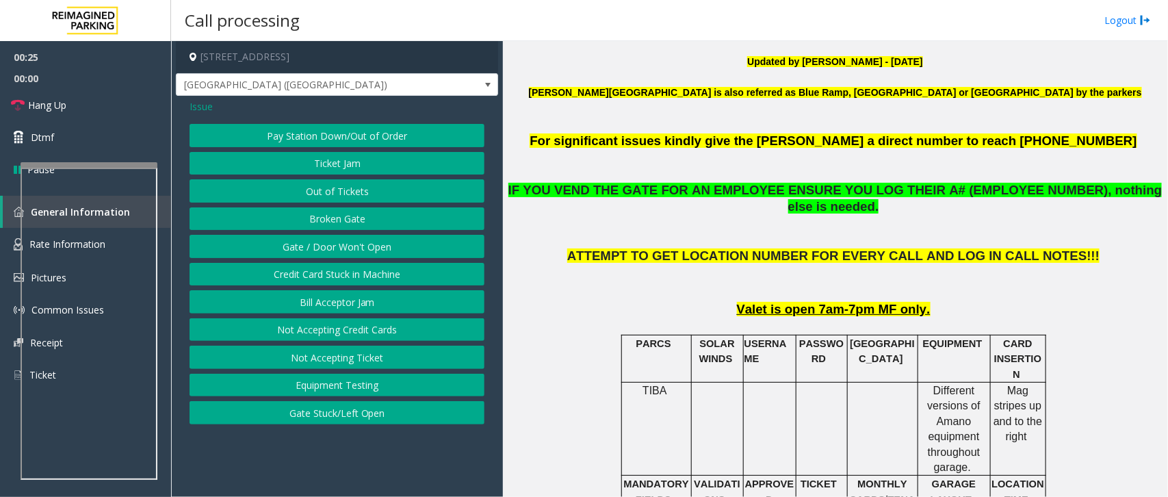
click at [354, 247] on button "Gate / Door Won't Open" at bounding box center [337, 246] width 295 height 23
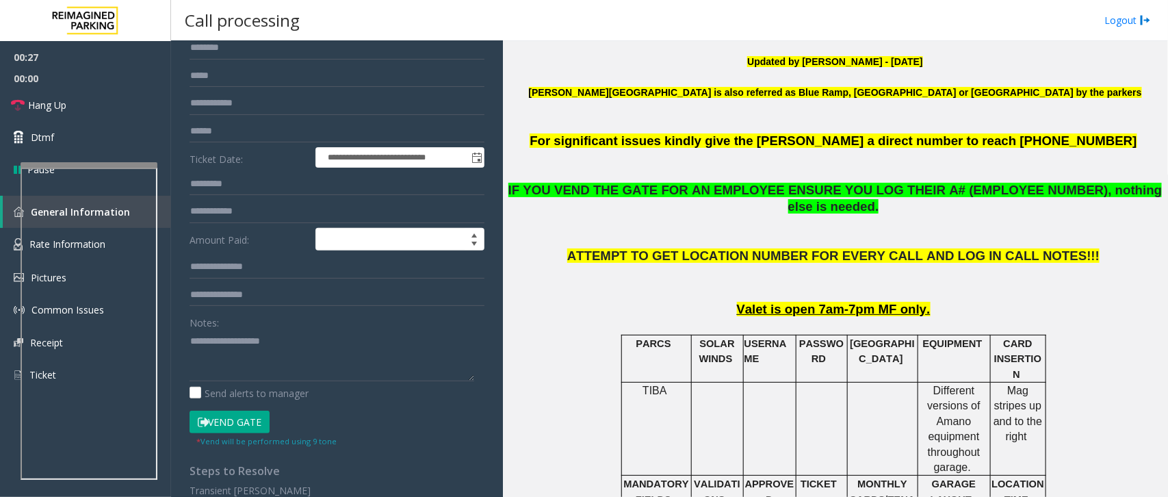
scroll to position [293, 0]
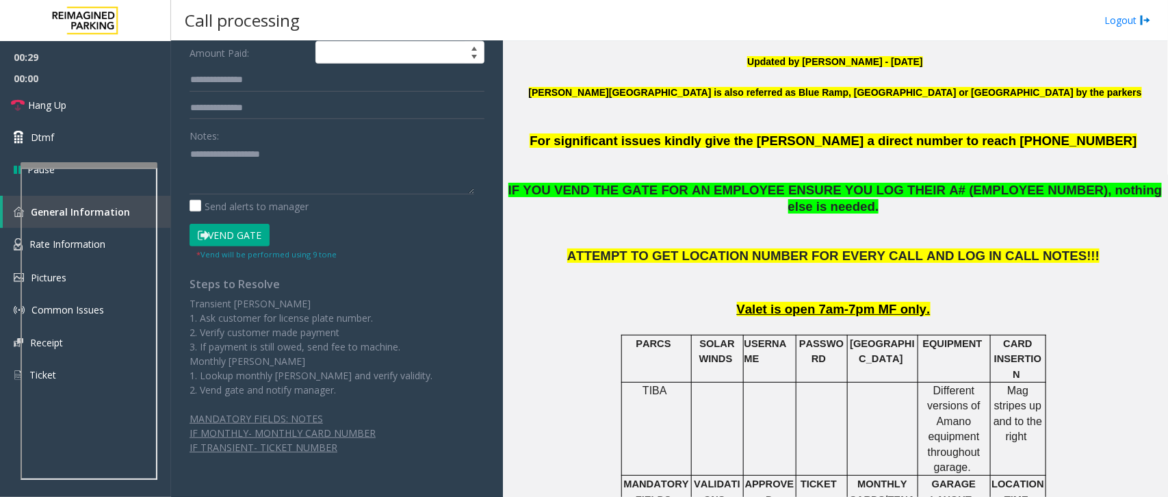
click at [245, 237] on button "Vend Gate" at bounding box center [230, 235] width 80 height 23
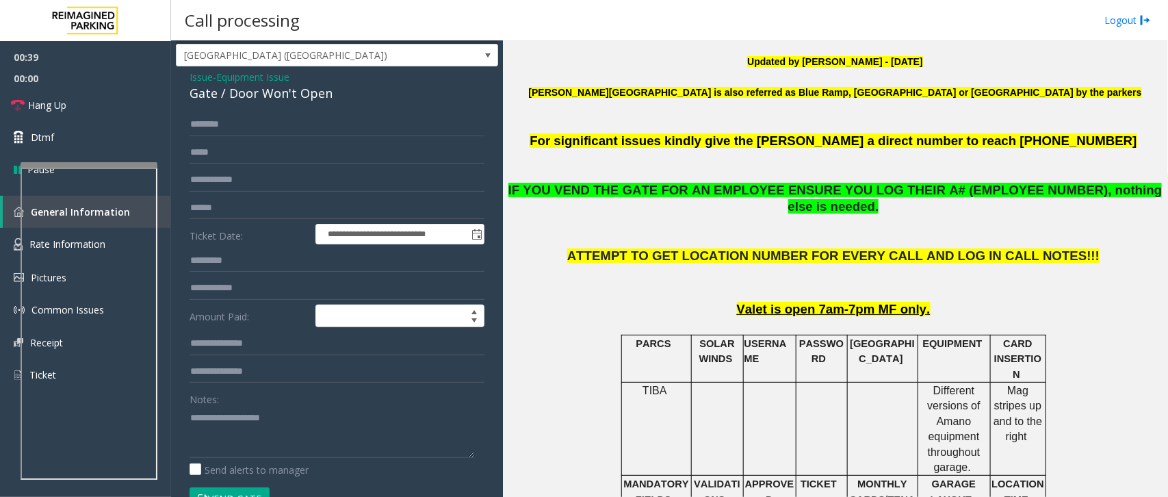
scroll to position [0, 0]
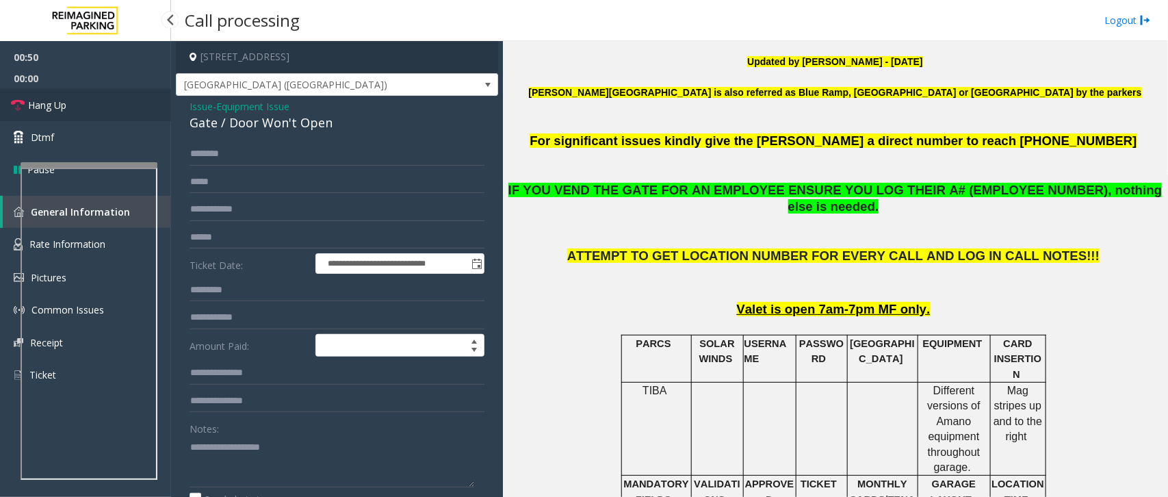
click at [107, 109] on link "Hang Up" at bounding box center [85, 105] width 171 height 32
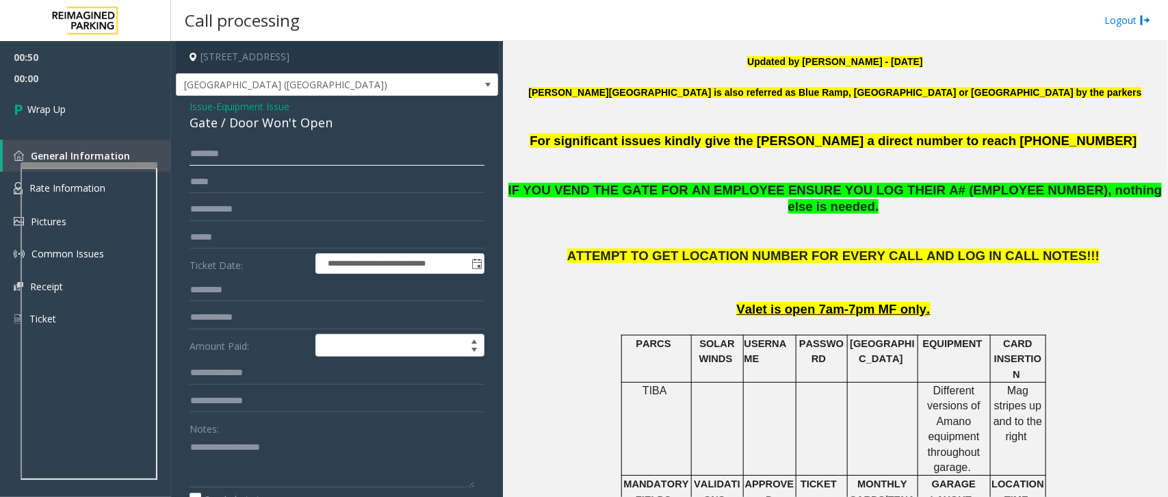
click at [203, 155] on input "text" at bounding box center [337, 153] width 295 height 23
type input "**"
drag, startPoint x: 189, startPoint y: 107, endPoint x: 337, endPoint y: 131, distance: 149.8
click at [337, 131] on div "Issue - Equipment Issue Gate / Door Won't Open" at bounding box center [337, 115] width 295 height 33
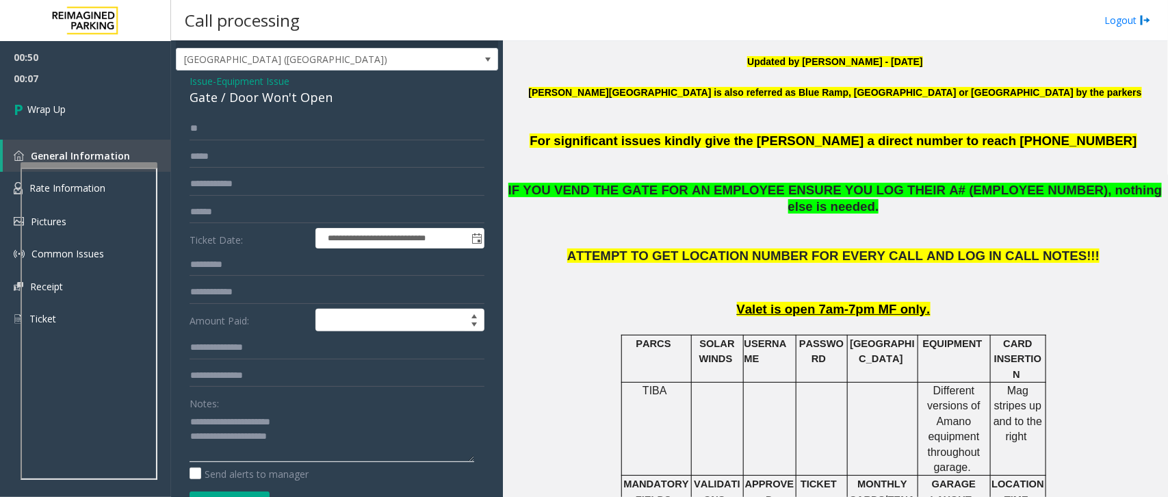
click at [308, 443] on textarea at bounding box center [332, 436] width 285 height 51
click at [311, 442] on textarea at bounding box center [332, 436] width 285 height 51
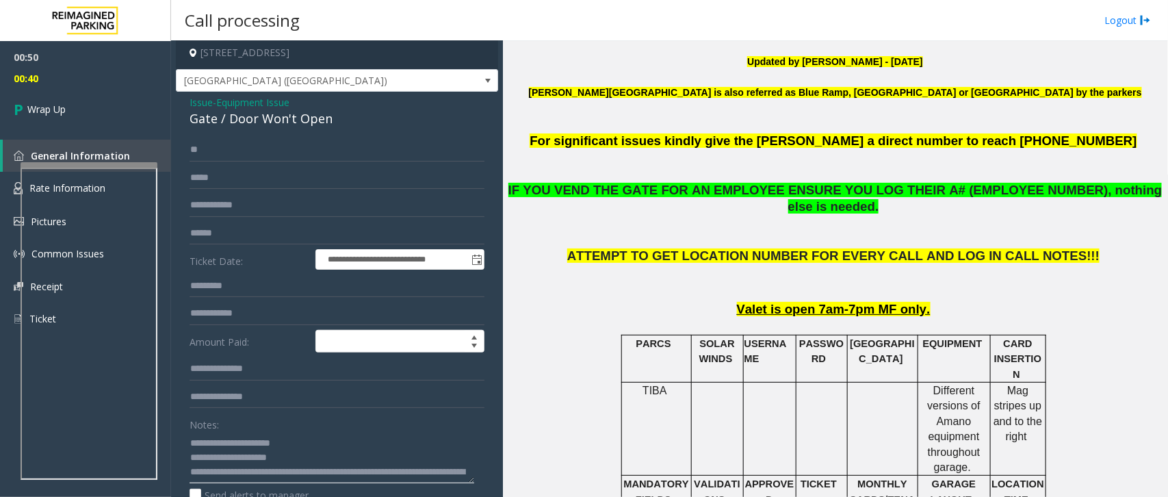
scroll to position [0, 0]
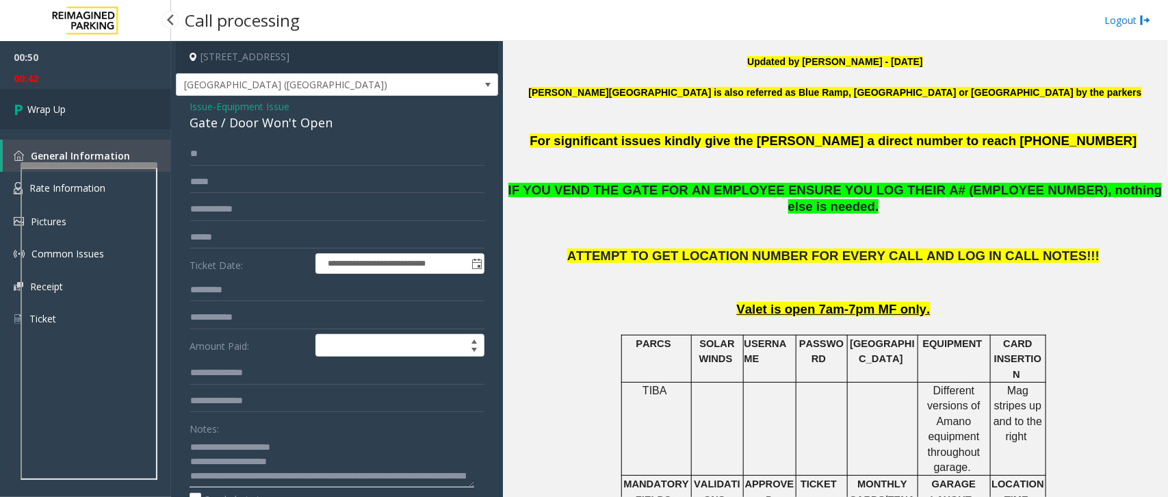
type textarea "**********"
click at [89, 118] on link "Wrap Up" at bounding box center [85, 109] width 171 height 40
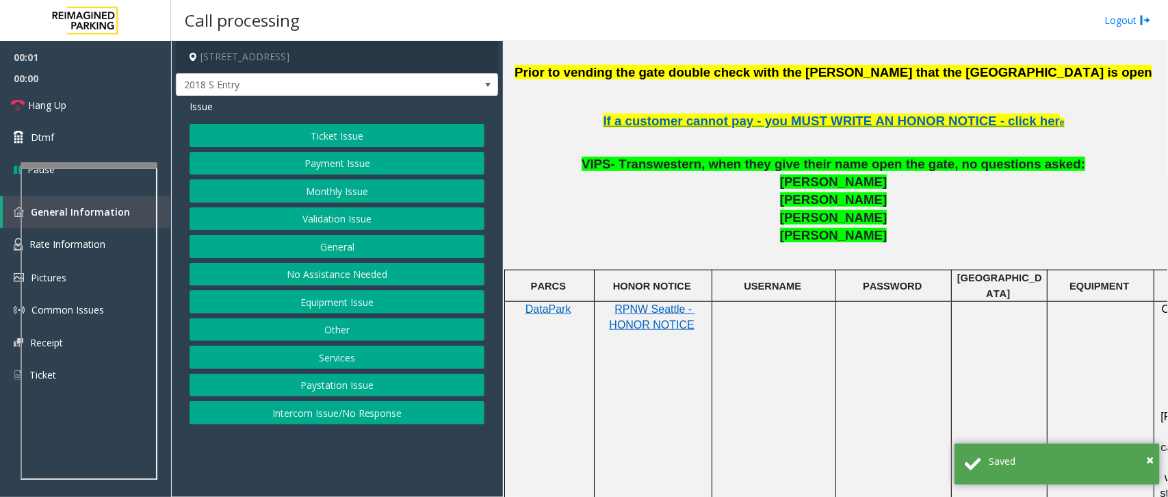
scroll to position [513, 0]
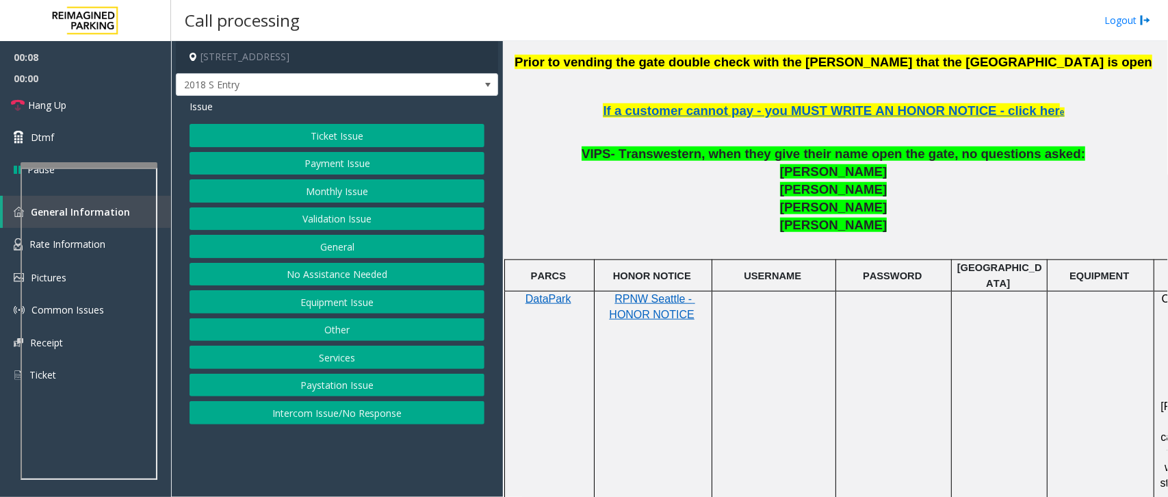
click at [407, 412] on button "Intercom Issue/No Response" at bounding box center [337, 412] width 295 height 23
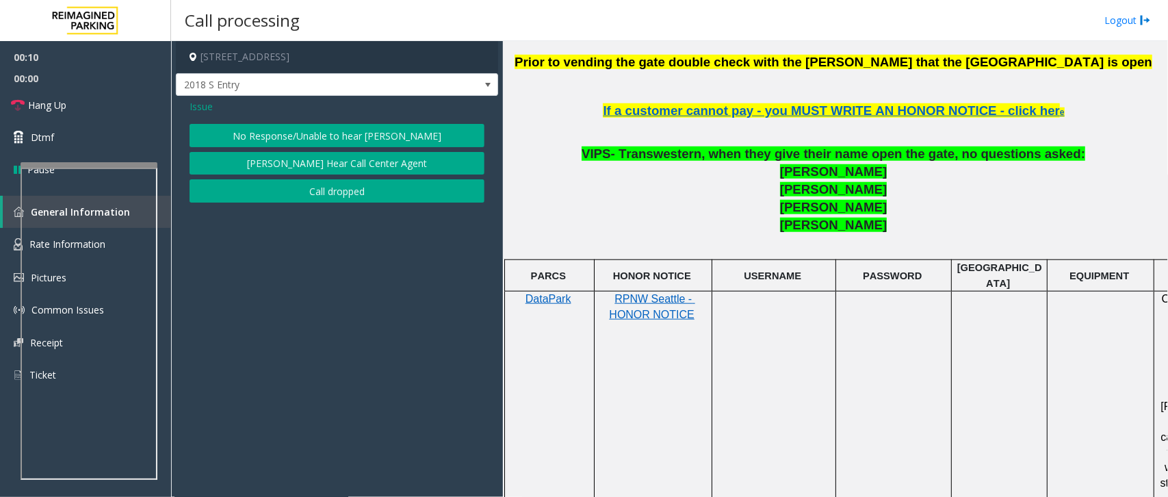
click at [377, 139] on button "No Response/Unable to hear [PERSON_NAME]" at bounding box center [337, 135] width 295 height 23
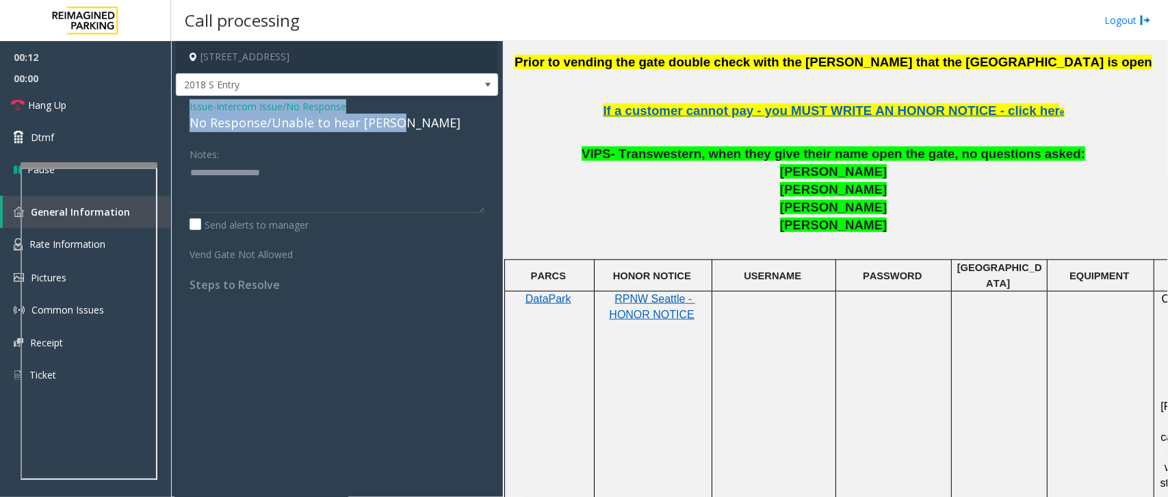
drag, startPoint x: 189, startPoint y: 107, endPoint x: 404, endPoint y: 128, distance: 215.8
click at [404, 128] on div "Issue - Intercom Issue/No Response No Response/Unable to hear [PERSON_NAME]" at bounding box center [337, 115] width 295 height 33
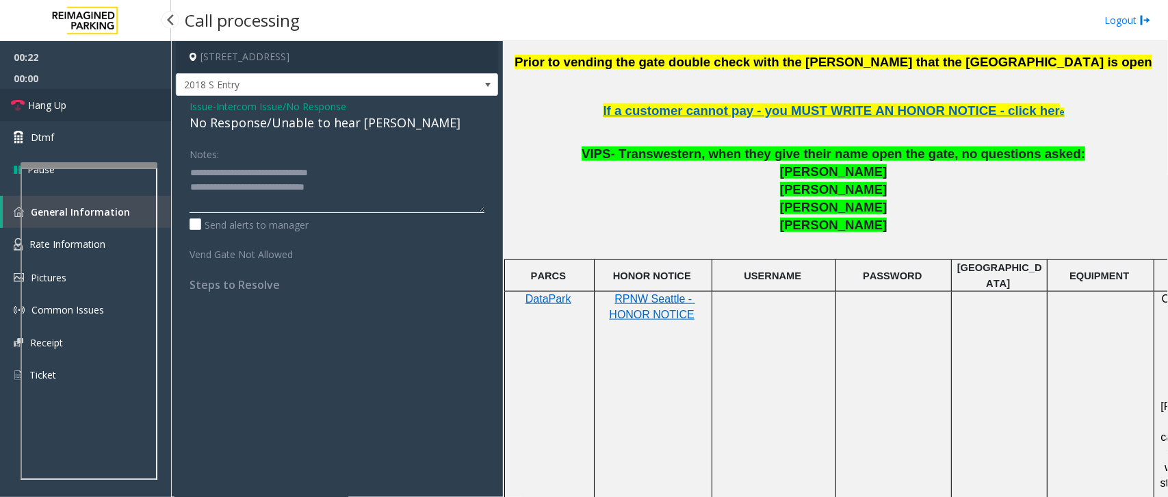
type textarea "**********"
click at [112, 104] on link "Hang Up" at bounding box center [85, 105] width 171 height 32
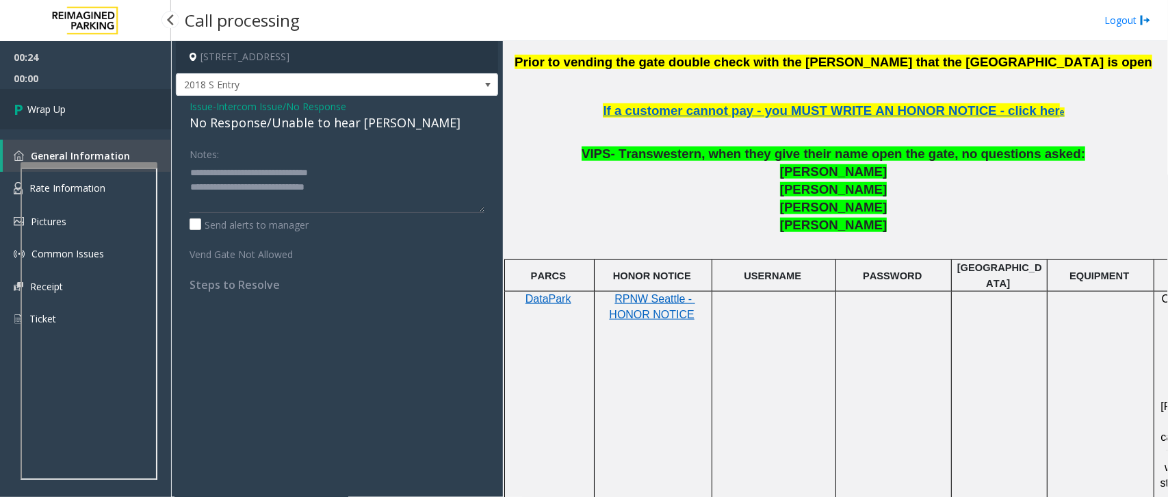
click at [84, 107] on link "Wrap Up" at bounding box center [85, 109] width 171 height 40
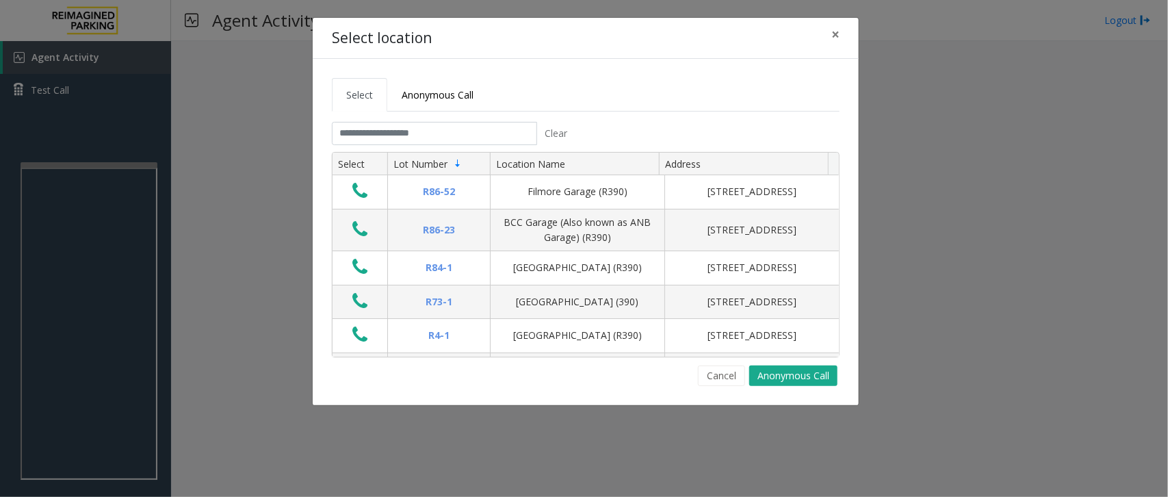
click at [135, 285] on div "Select location × Select Anonymous Call Clear Select Lot Number Location Name A…" at bounding box center [584, 248] width 1168 height 497
click at [830, 39] on button "×" at bounding box center [835, 35] width 27 height 34
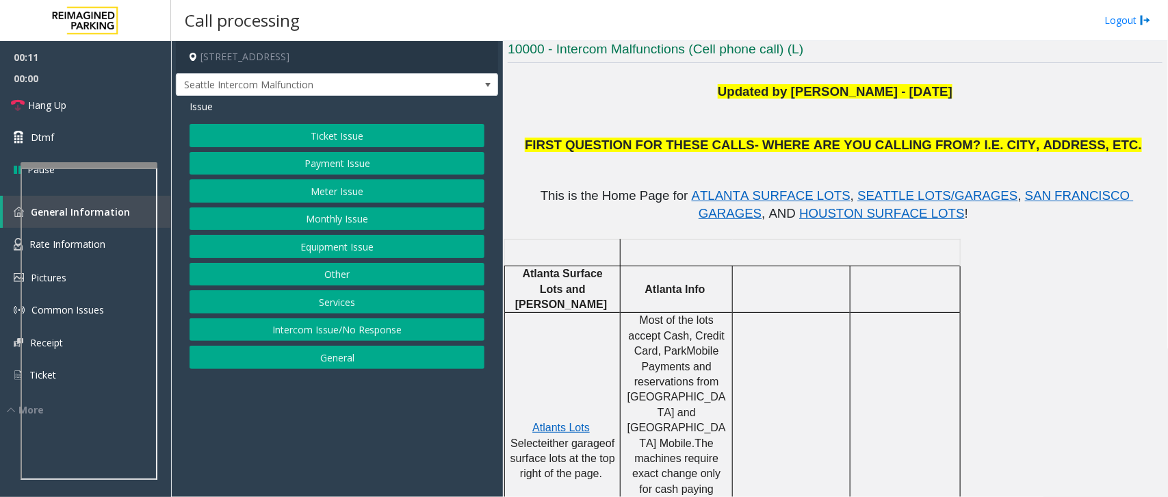
scroll to position [342, 0]
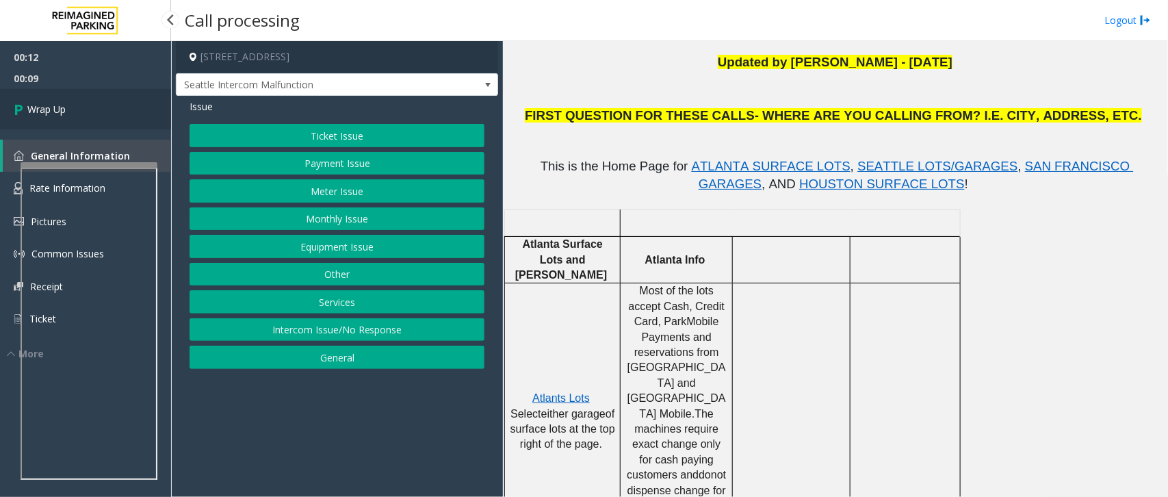
click at [15, 107] on icon at bounding box center [21, 109] width 14 height 23
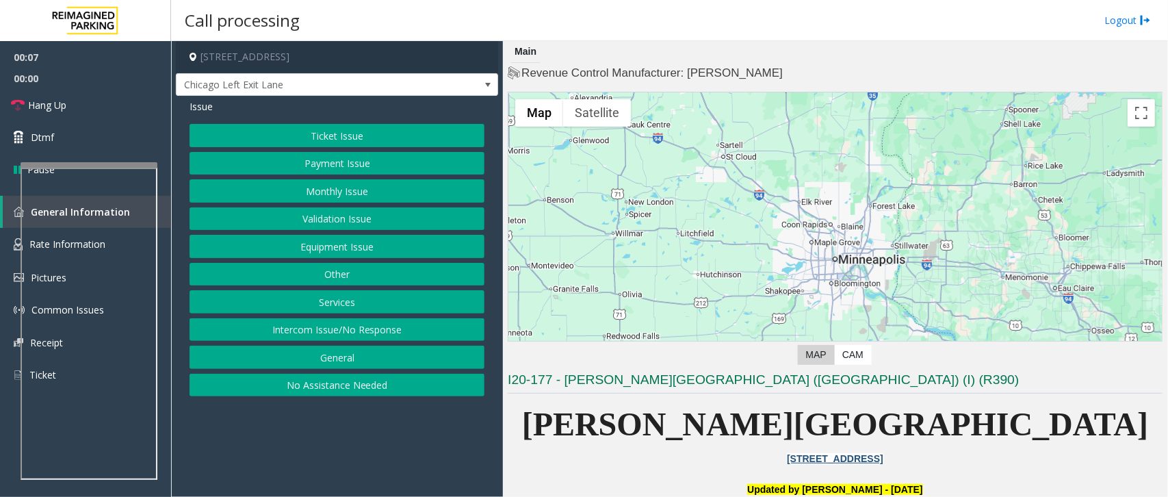
click at [228, 138] on button "Ticket Issue" at bounding box center [337, 135] width 295 height 23
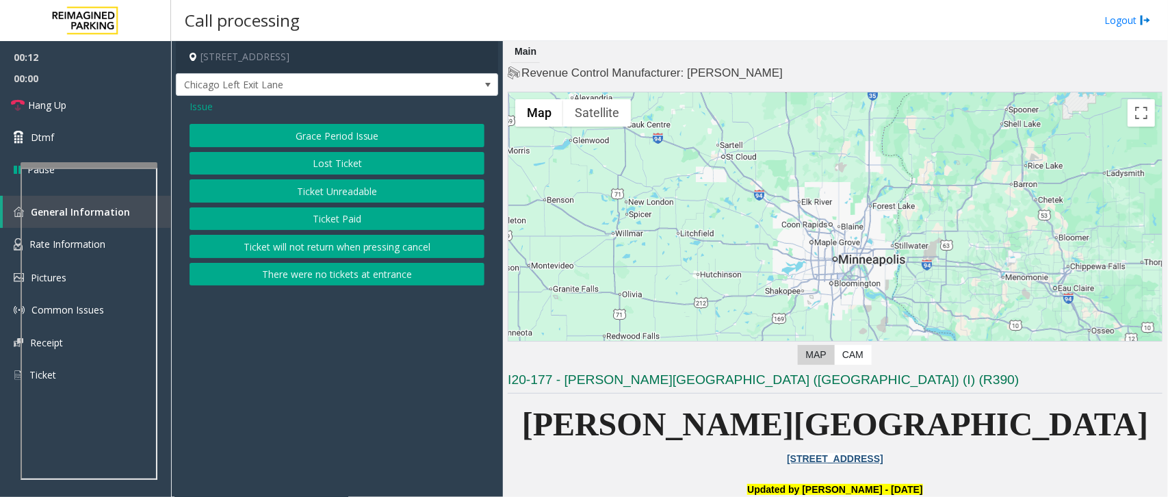
click at [200, 109] on span "Issue" at bounding box center [201, 106] width 23 height 14
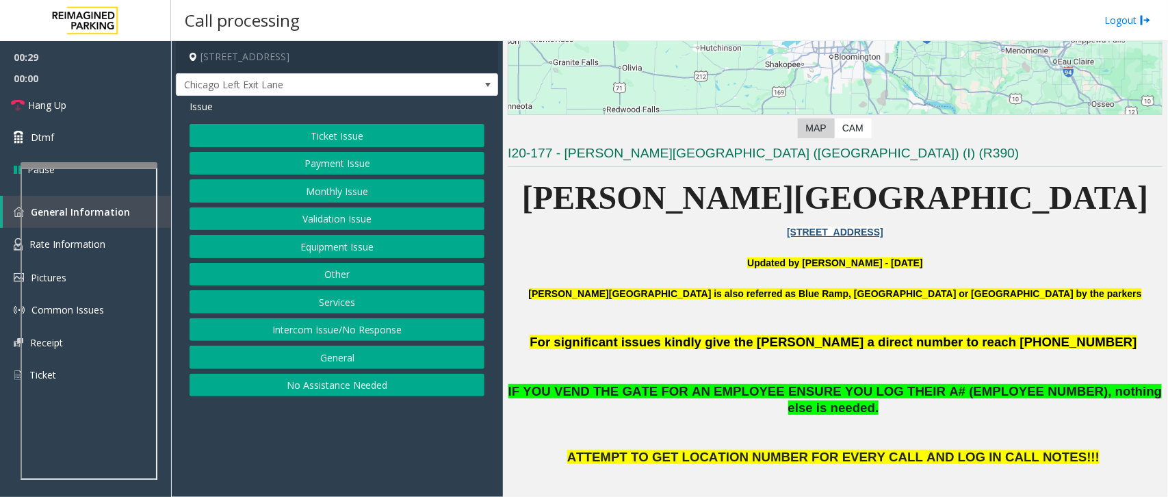
scroll to position [257, 0]
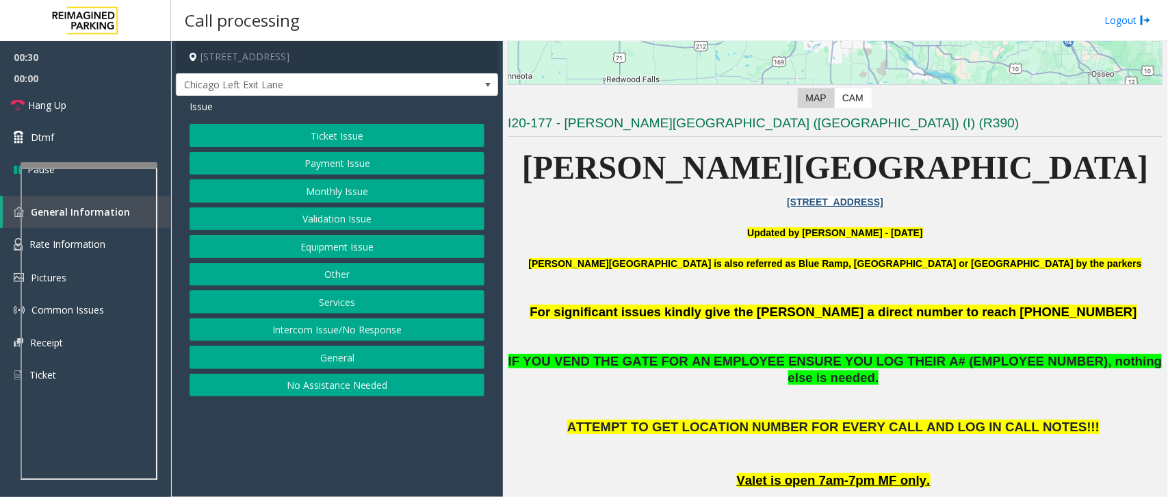
click at [367, 133] on button "Ticket Issue" at bounding box center [337, 135] width 295 height 23
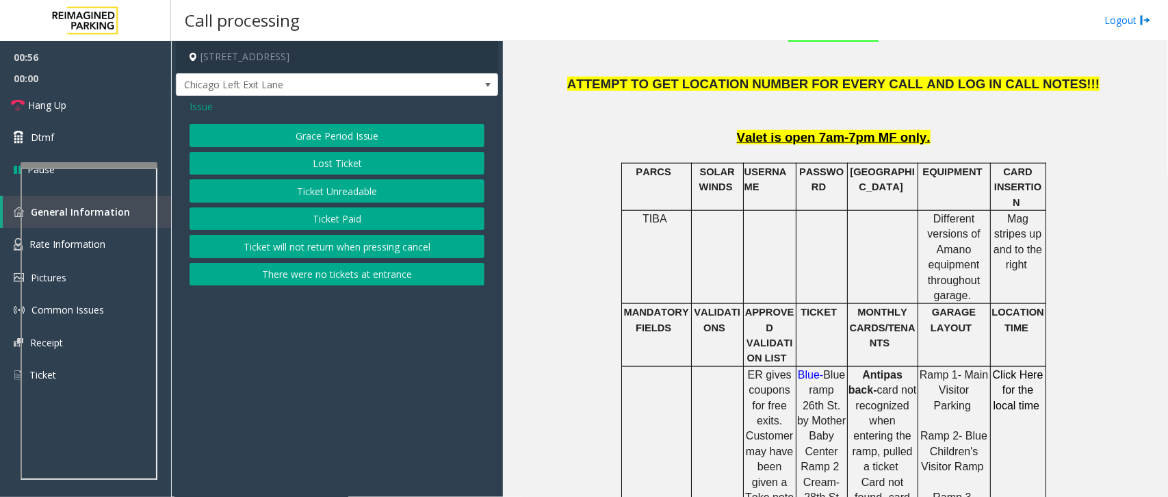
scroll to position [513, 0]
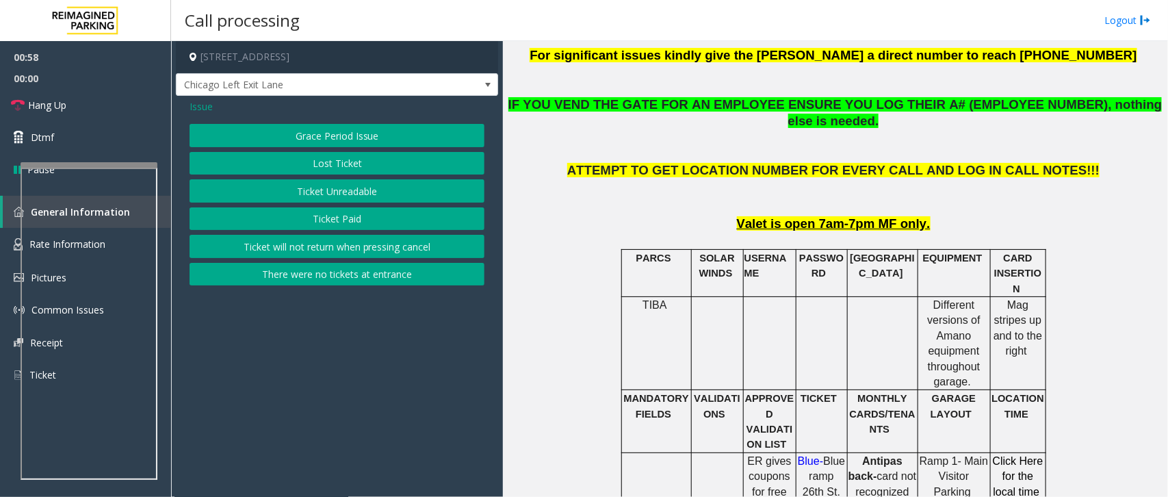
click at [340, 198] on button "Ticket Unreadable" at bounding box center [337, 190] width 295 height 23
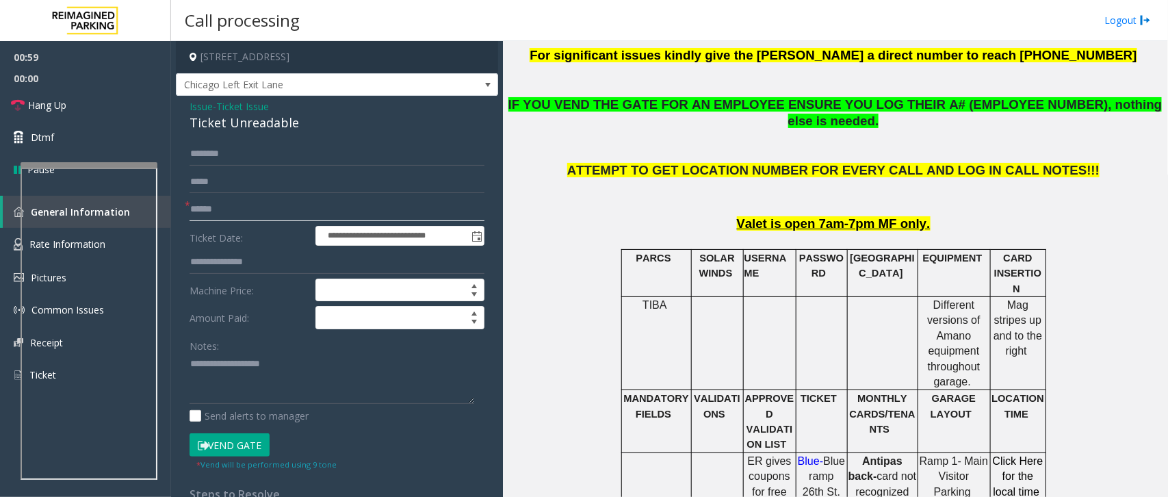
click at [216, 213] on input "text" at bounding box center [337, 209] width 295 height 23
type input "*"
click at [250, 214] on input "**" at bounding box center [337, 209] width 295 height 23
type input "*"
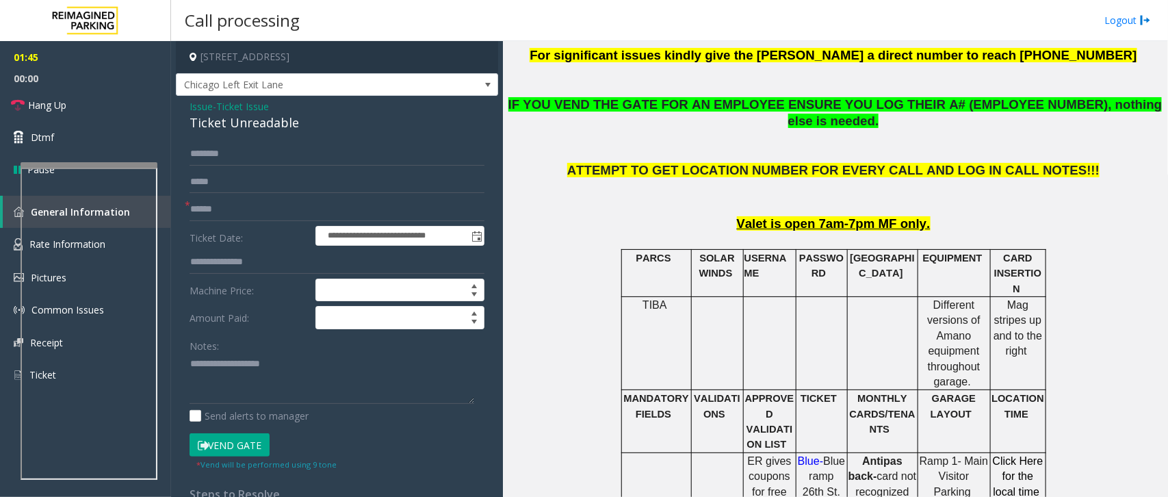
click at [243, 449] on button "Vend Gate" at bounding box center [230, 444] width 80 height 23
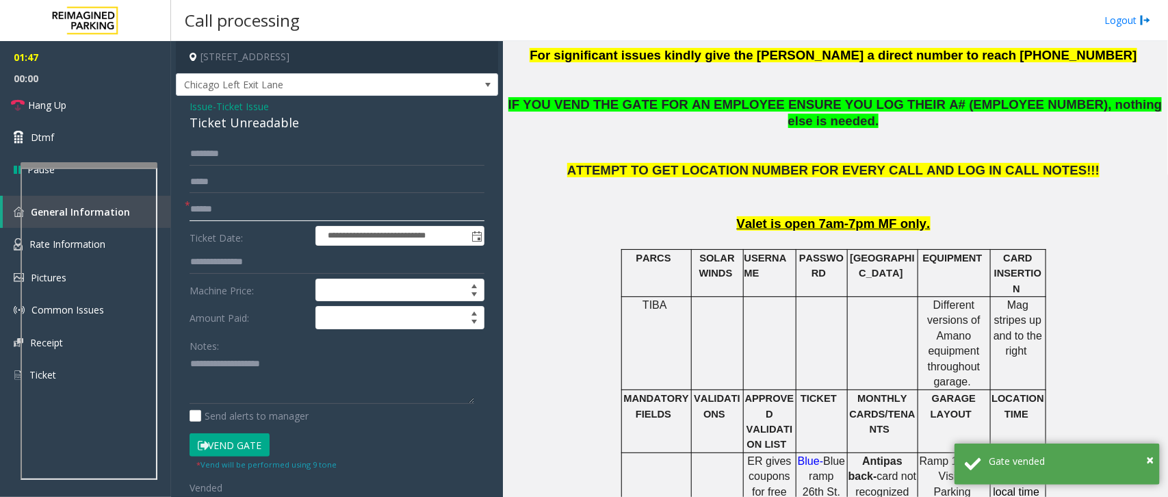
click at [257, 207] on input "text" at bounding box center [337, 209] width 295 height 23
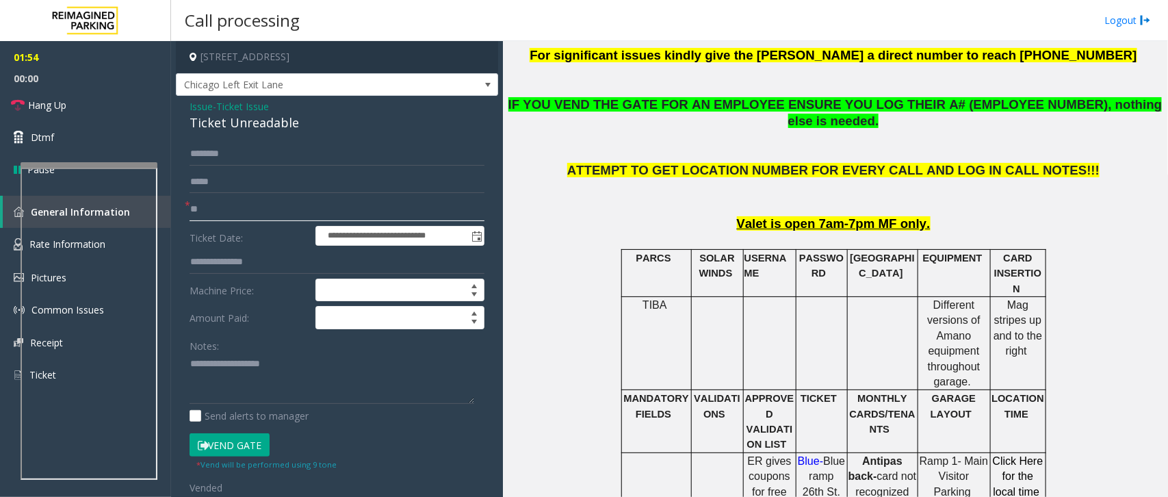
type input "**"
click at [285, 374] on textarea at bounding box center [332, 378] width 285 height 51
click at [94, 108] on link "Hang Up" at bounding box center [85, 105] width 171 height 32
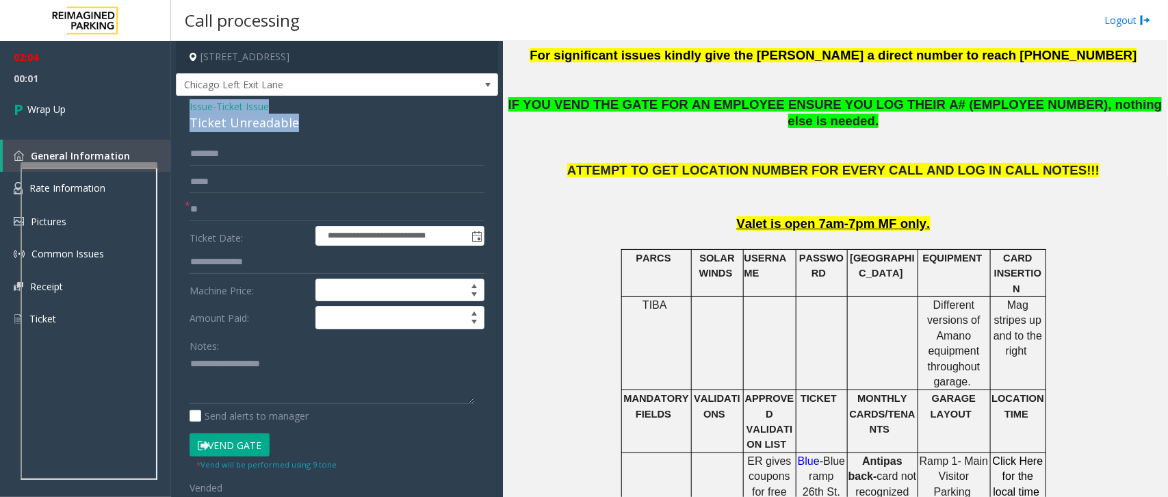
drag, startPoint x: 189, startPoint y: 105, endPoint x: 296, endPoint y: 128, distance: 109.9
click at [296, 128] on div "Issue - Ticket Issue Ticket Unreadable" at bounding box center [337, 115] width 295 height 33
click at [288, 395] on textarea at bounding box center [332, 378] width 285 height 51
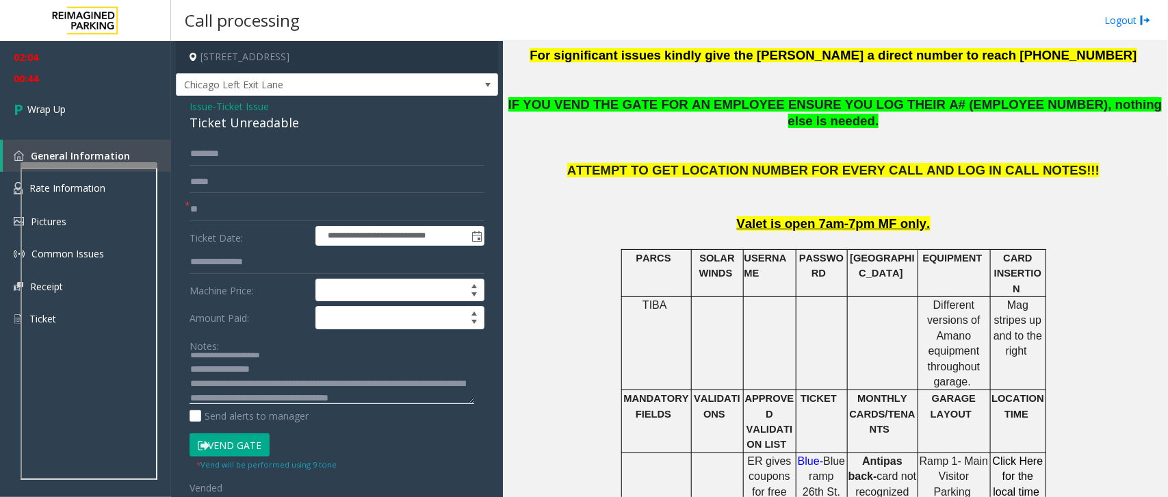
scroll to position [24, 0]
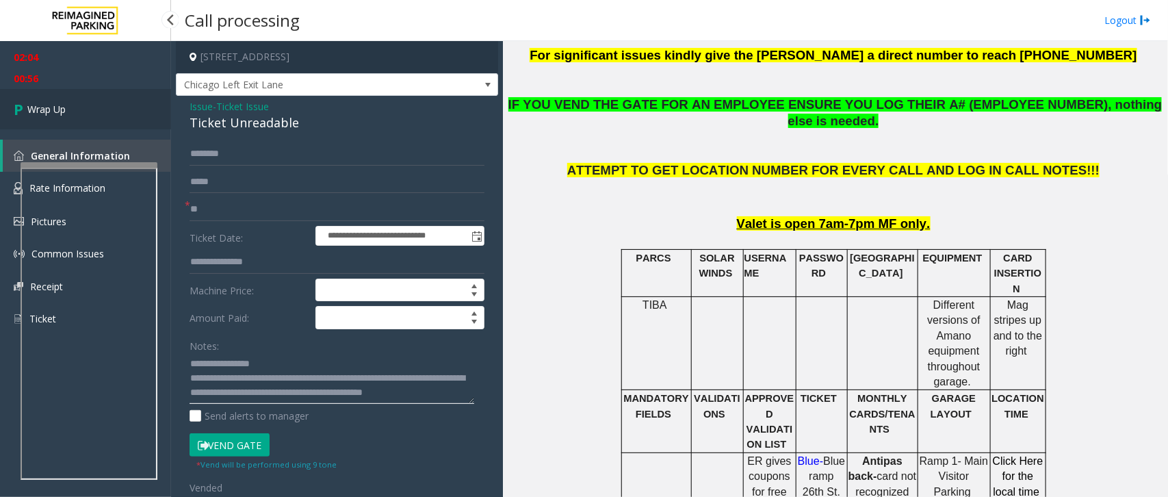
type textarea "**********"
click at [45, 106] on span "Wrap Up" at bounding box center [46, 109] width 38 height 14
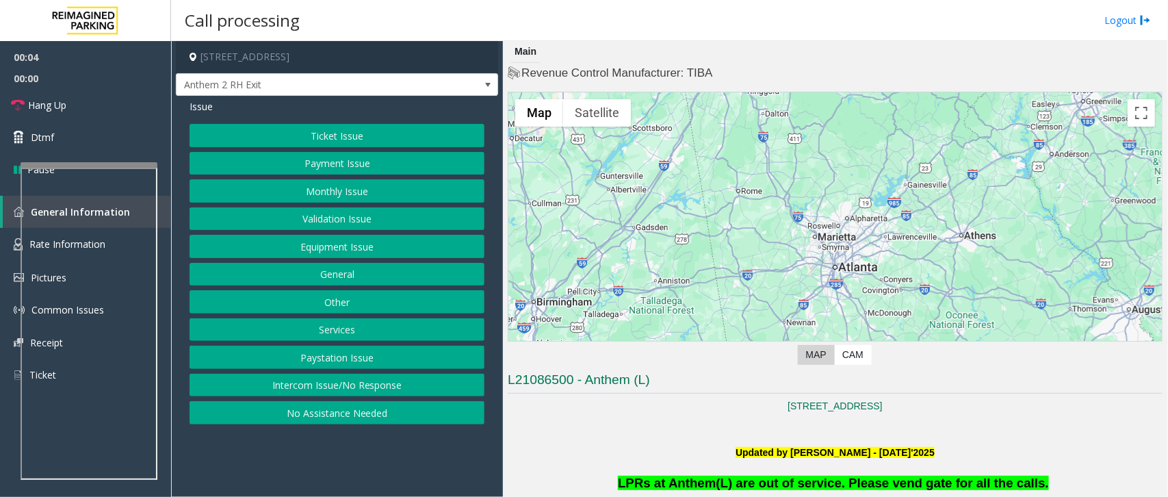
click at [634, 432] on p at bounding box center [835, 436] width 655 height 15
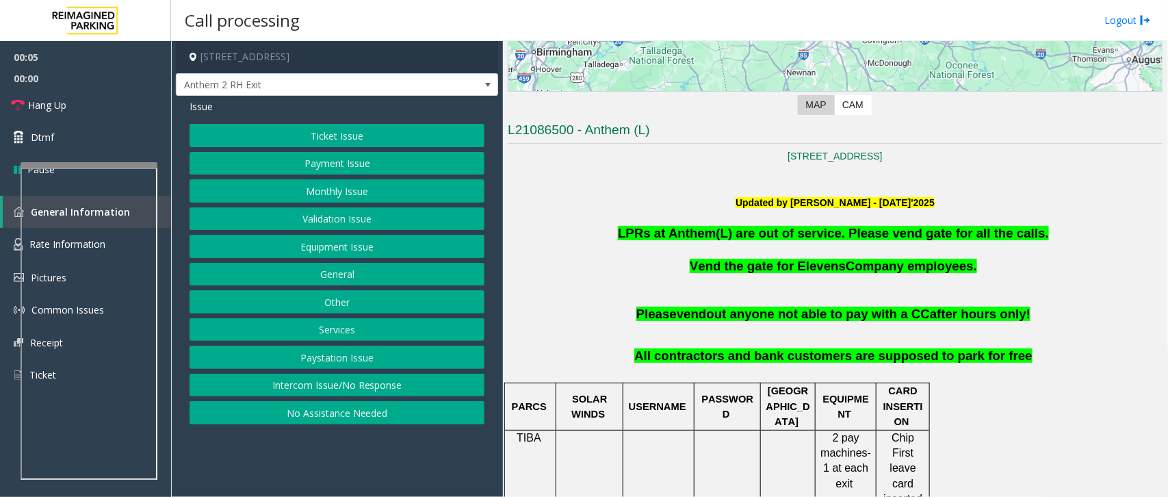
scroll to position [257, 0]
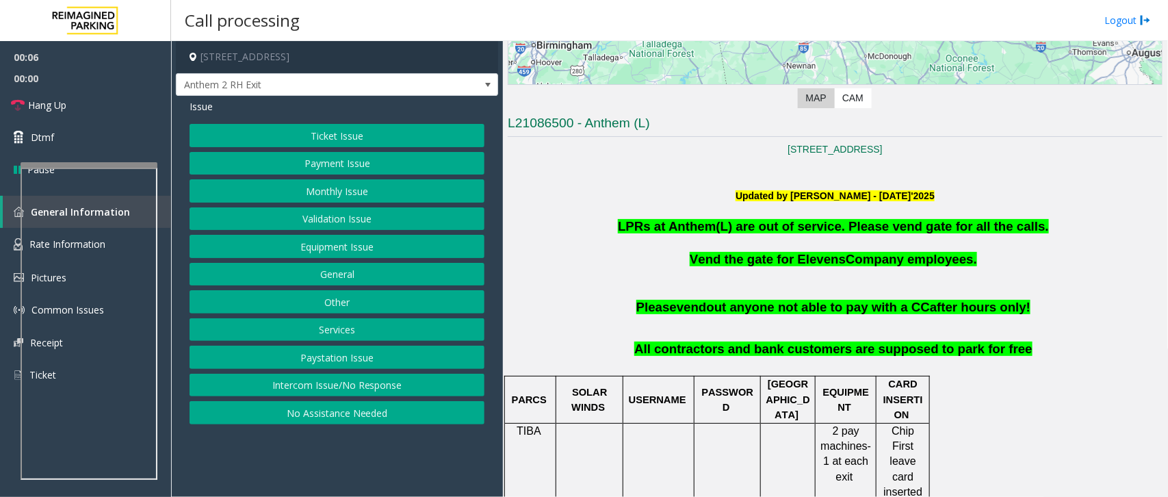
click at [281, 423] on button "No Assistance Needed" at bounding box center [337, 412] width 295 height 23
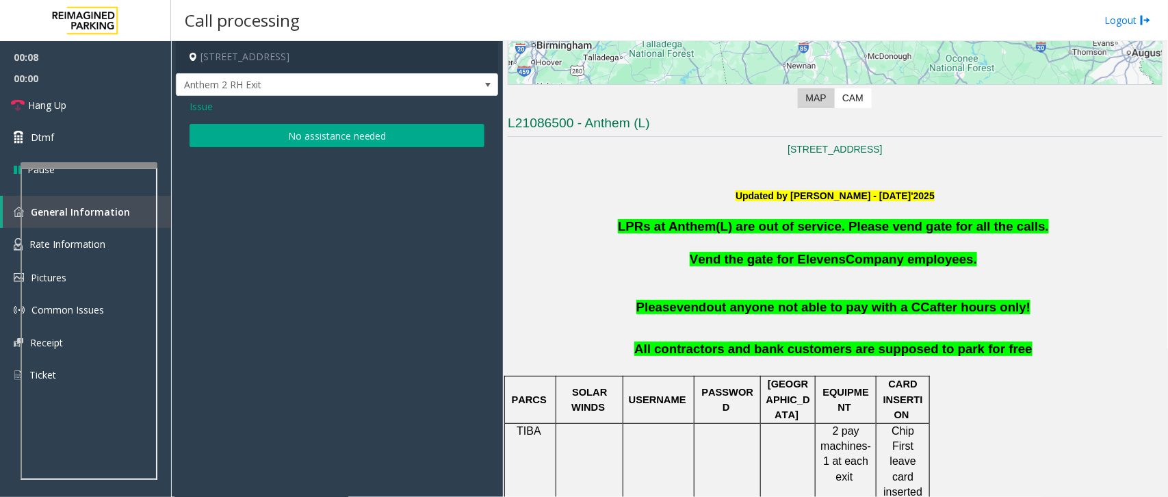
click at [204, 109] on span "Issue" at bounding box center [201, 106] width 23 height 14
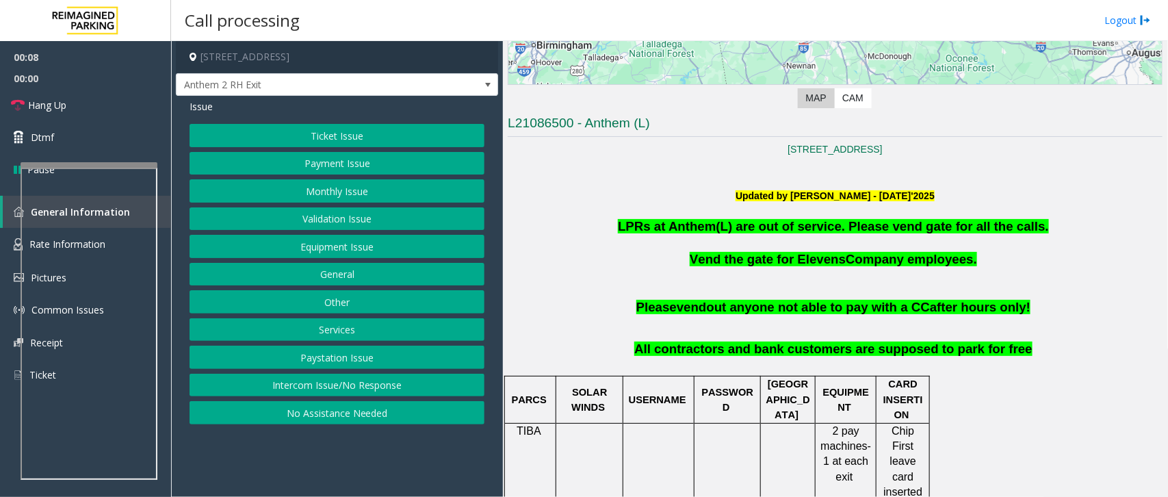
click at [305, 387] on button "Intercom Issue/No Response" at bounding box center [337, 385] width 295 height 23
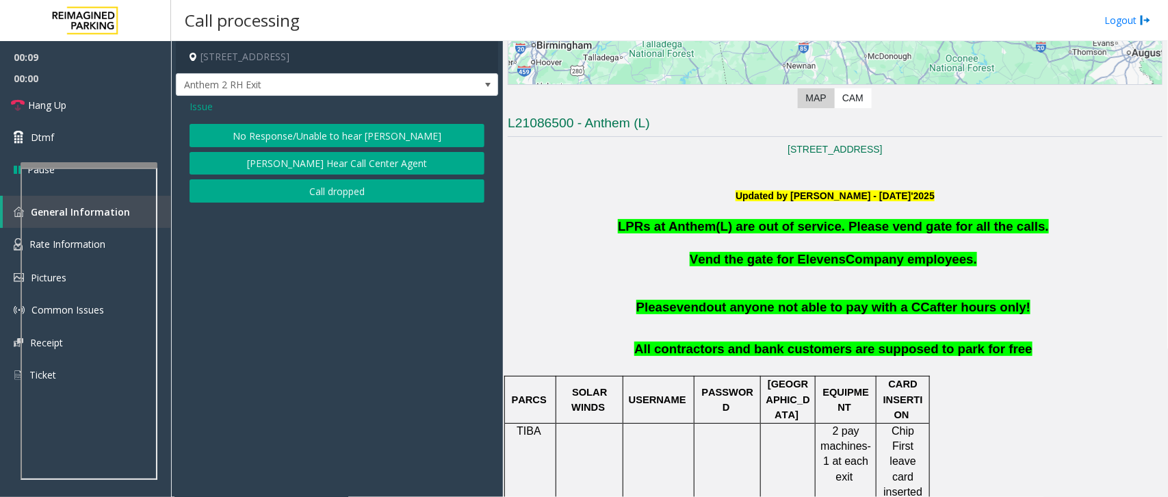
click at [242, 138] on button "No Response/Unable to hear [PERSON_NAME]" at bounding box center [337, 135] width 295 height 23
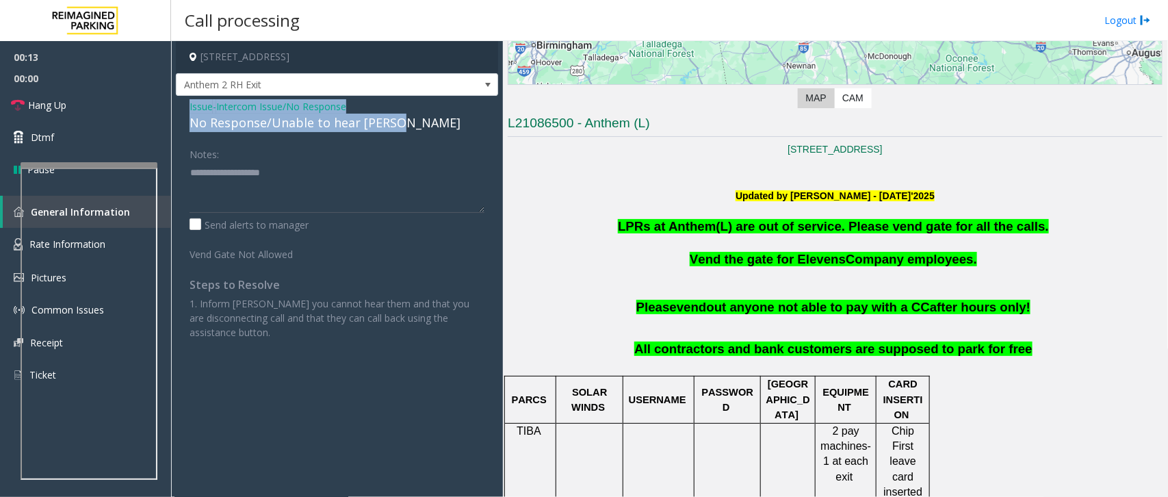
drag, startPoint x: 190, startPoint y: 105, endPoint x: 401, endPoint y: 125, distance: 212.4
click at [401, 125] on div "Issue - Intercom Issue/No Response No Response/Unable to hear [PERSON_NAME]" at bounding box center [337, 115] width 295 height 33
click at [226, 115] on div "No Response/Unable to hear [PERSON_NAME]" at bounding box center [337, 123] width 295 height 18
click at [218, 109] on span "- Intercom Issue/No Response" at bounding box center [279, 106] width 133 height 13
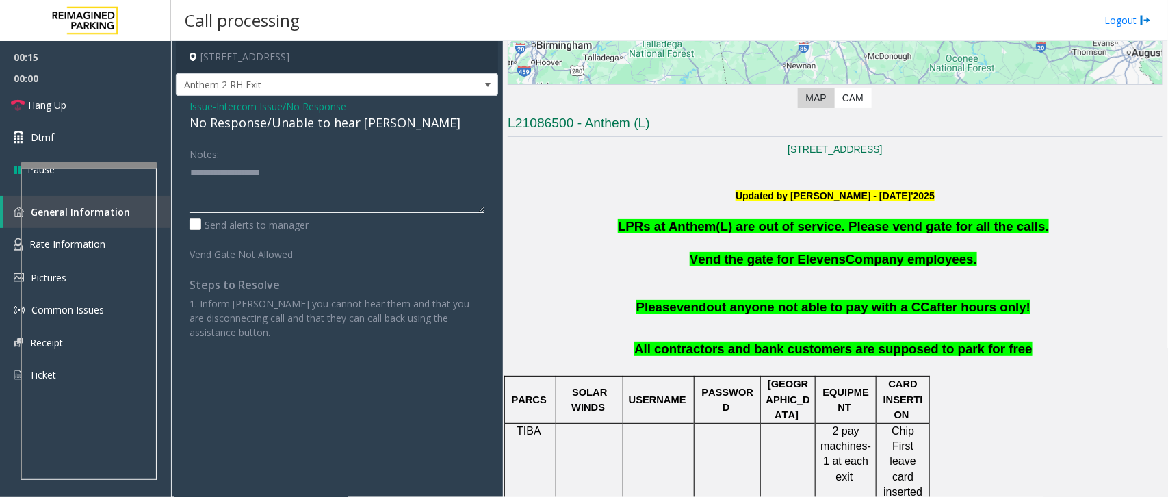
click at [373, 163] on textarea at bounding box center [337, 186] width 295 height 51
click at [198, 106] on span "Issue" at bounding box center [201, 106] width 23 height 14
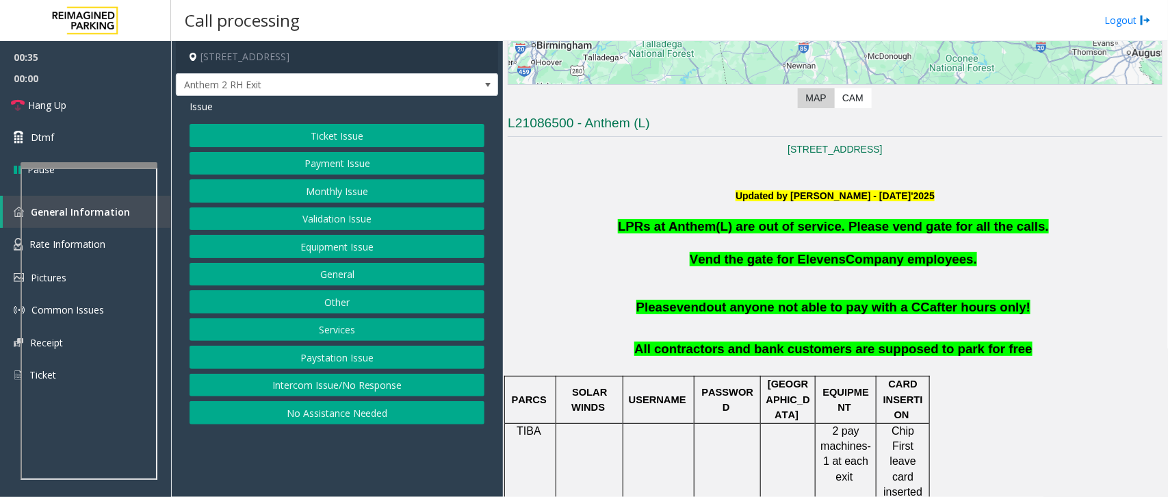
click at [354, 140] on button "Ticket Issue" at bounding box center [337, 135] width 295 height 23
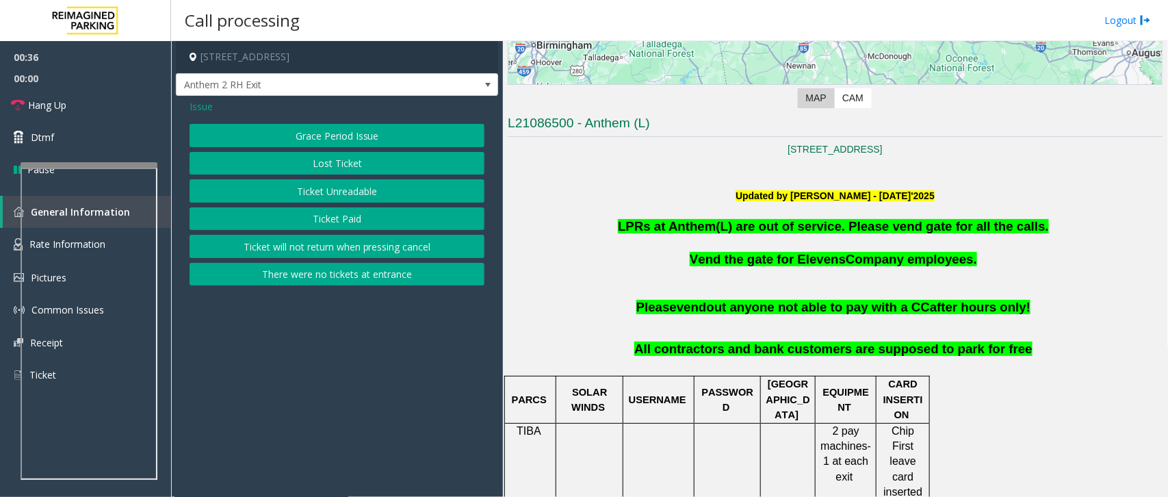
click at [347, 198] on button "Ticket Unreadable" at bounding box center [337, 190] width 295 height 23
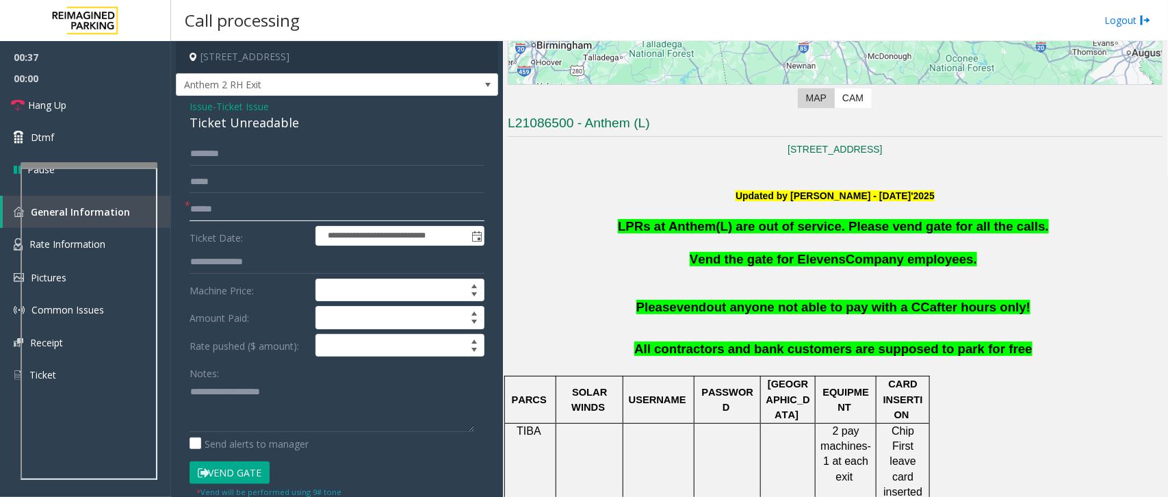
click at [226, 209] on input "text" at bounding box center [337, 209] width 295 height 23
type input "*******"
click at [239, 157] on input "text" at bounding box center [337, 153] width 295 height 23
type input "*"
click at [238, 476] on button "Vend Gate" at bounding box center [230, 472] width 80 height 23
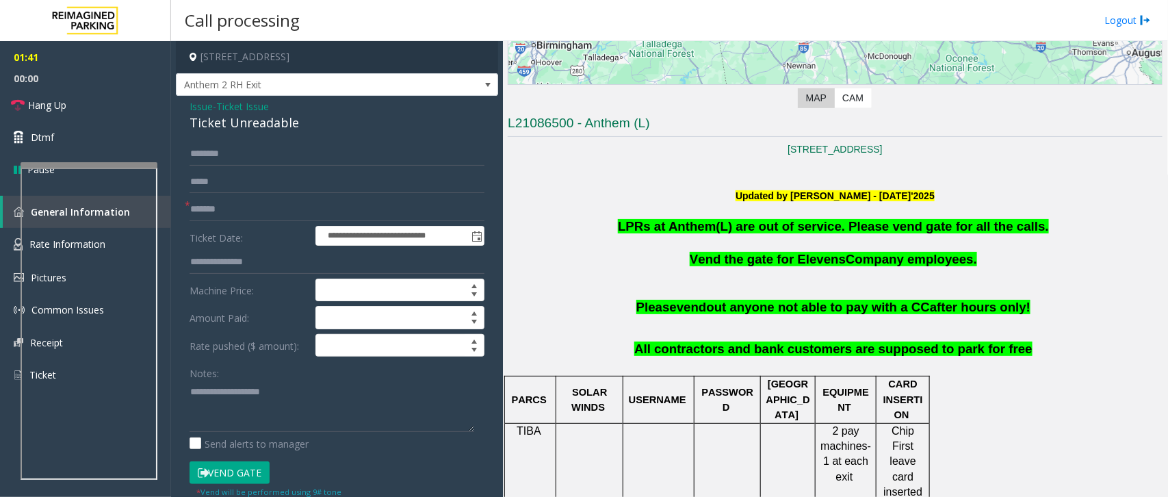
click at [240, 479] on button "Vend Gate" at bounding box center [230, 472] width 80 height 23
click at [233, 478] on button "Vend Gate" at bounding box center [230, 472] width 80 height 23
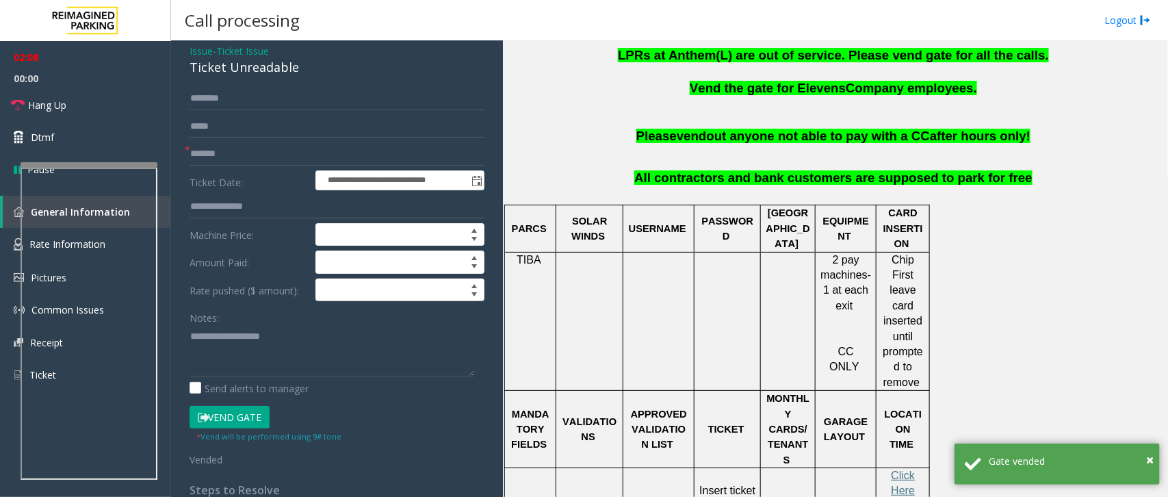
scroll to position [86, 0]
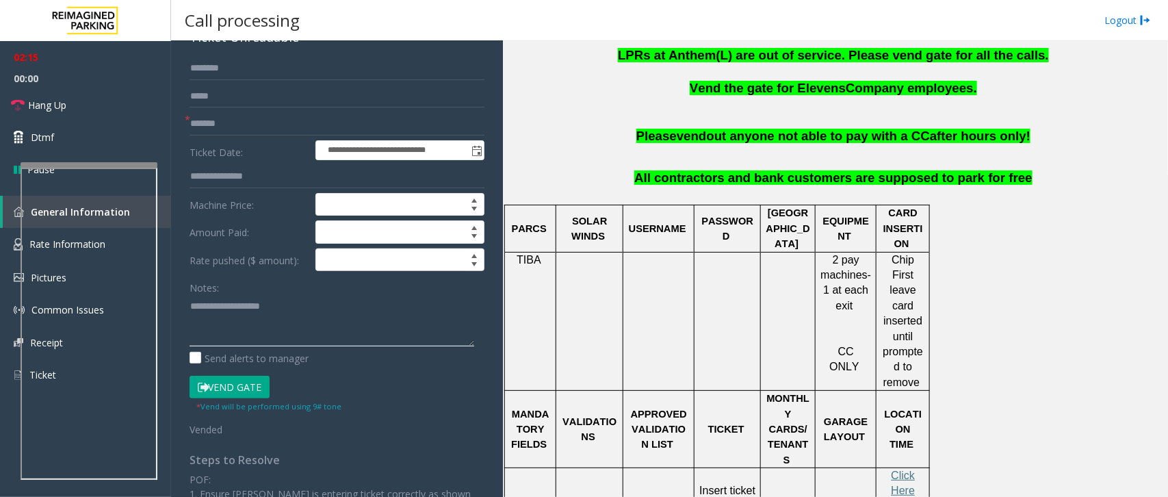
click at [258, 322] on textarea at bounding box center [332, 320] width 285 height 51
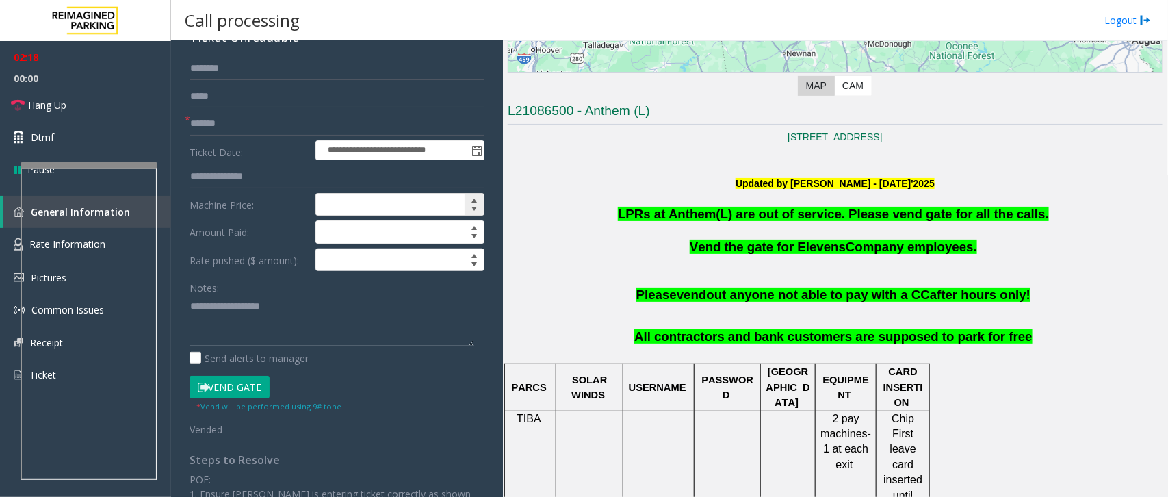
scroll to position [257, 0]
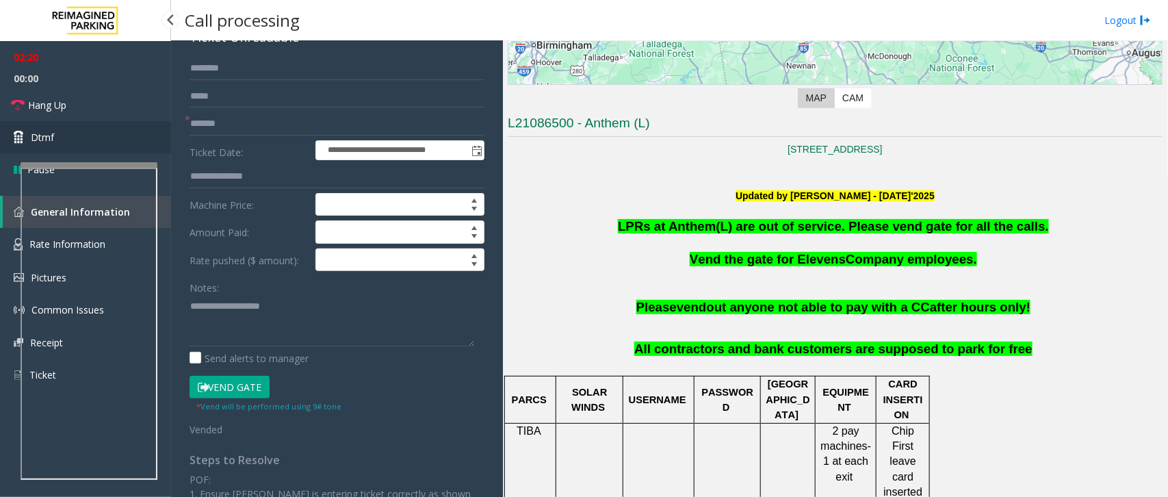
click at [127, 132] on link "Dtmf" at bounding box center [85, 137] width 171 height 32
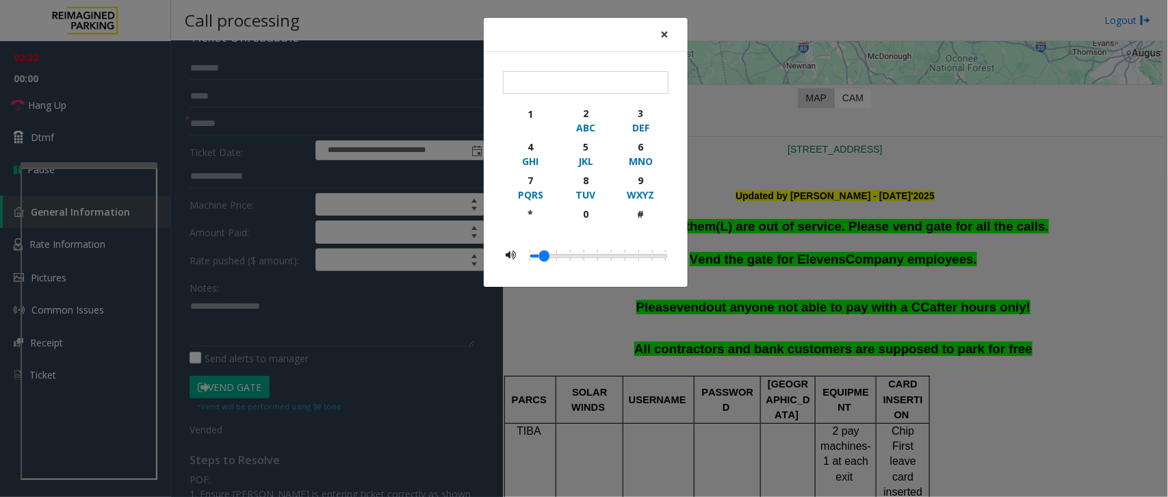
click at [662, 36] on span "×" at bounding box center [664, 34] width 8 height 19
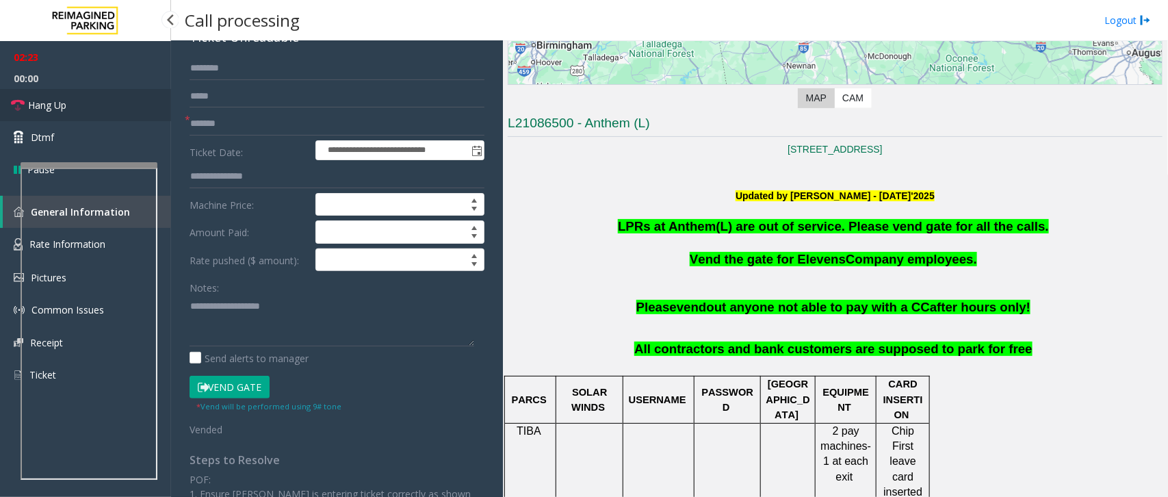
click at [86, 94] on link "Hang Up" at bounding box center [85, 105] width 171 height 32
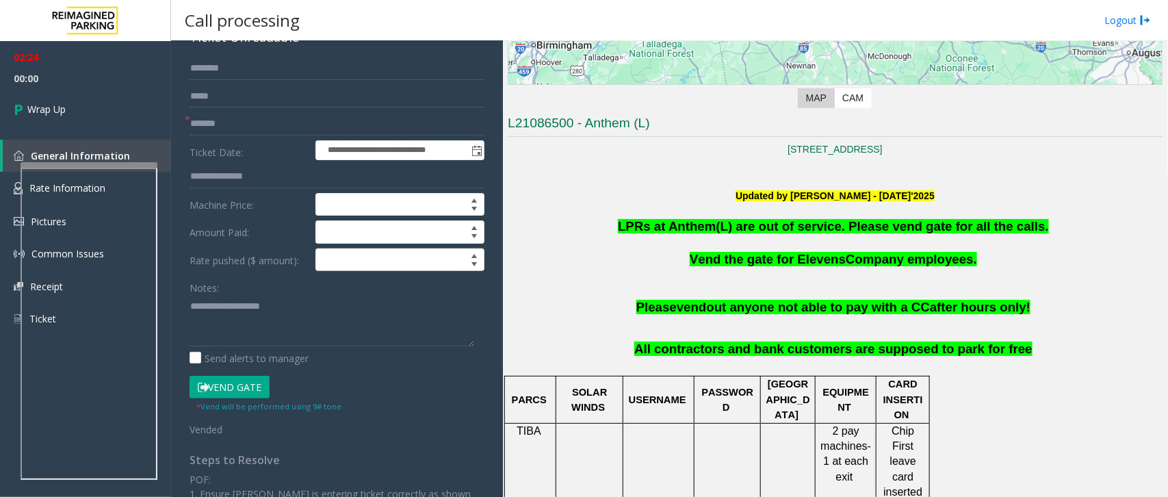
click at [281, 369] on form "**********" at bounding box center [337, 247] width 295 height 380
click at [289, 325] on textarea at bounding box center [332, 320] width 285 height 51
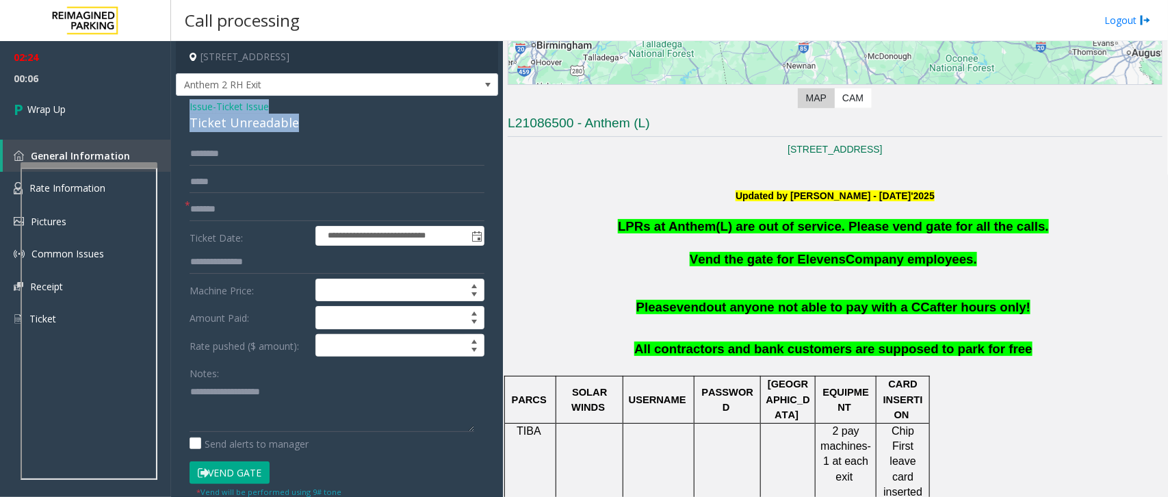
drag, startPoint x: 190, startPoint y: 107, endPoint x: 322, endPoint y: 131, distance: 133.5
click at [322, 131] on div "Issue - Ticket Issue Ticket Unreadable" at bounding box center [337, 115] width 295 height 33
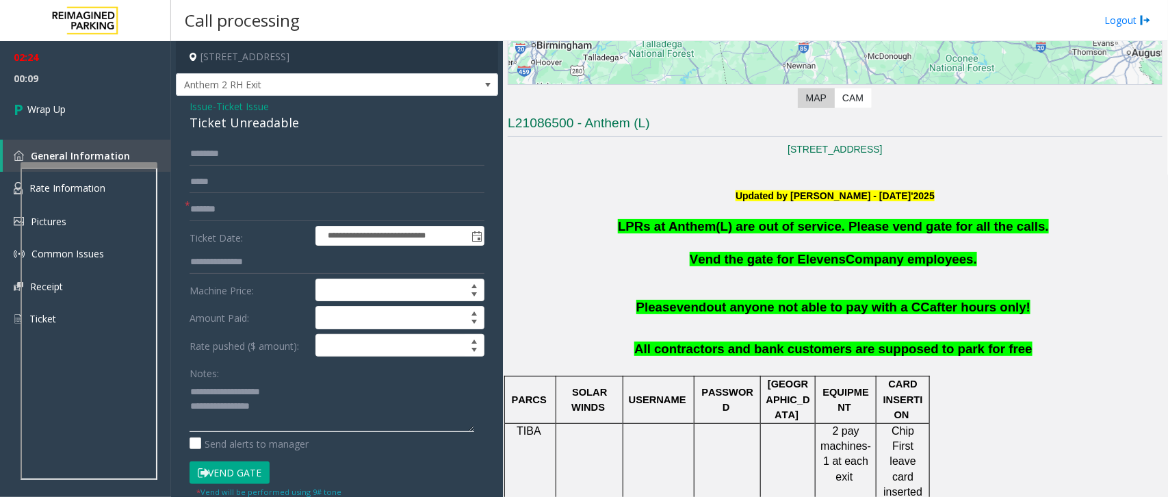
click at [281, 414] on textarea at bounding box center [332, 405] width 285 height 51
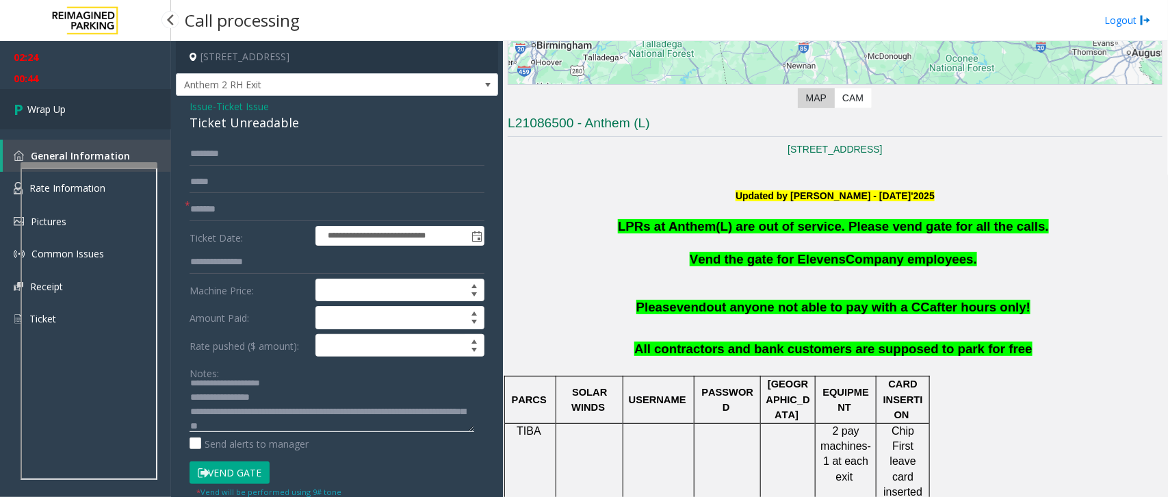
type textarea "**********"
click at [48, 114] on span "Wrap Up" at bounding box center [46, 109] width 38 height 14
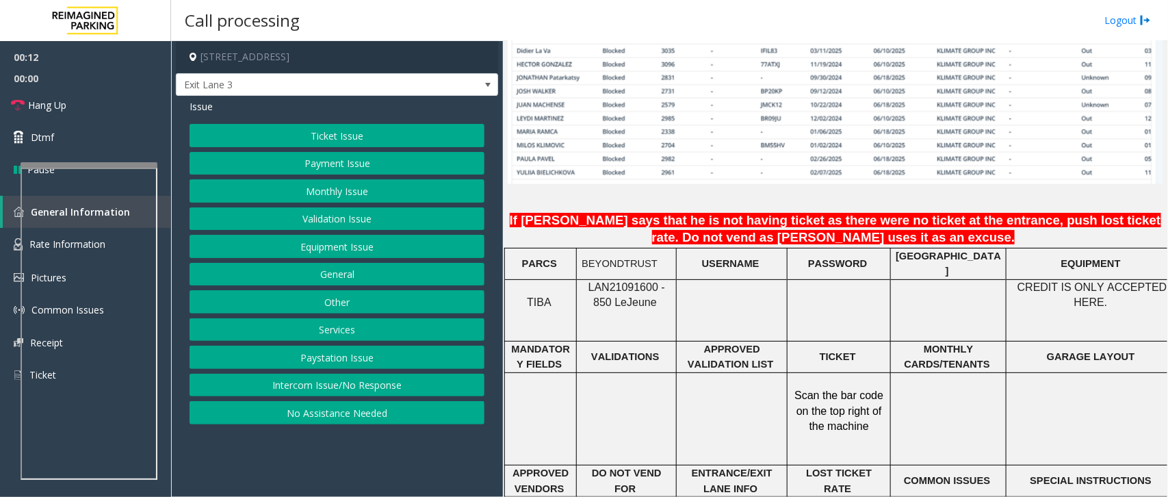
scroll to position [1026, 0]
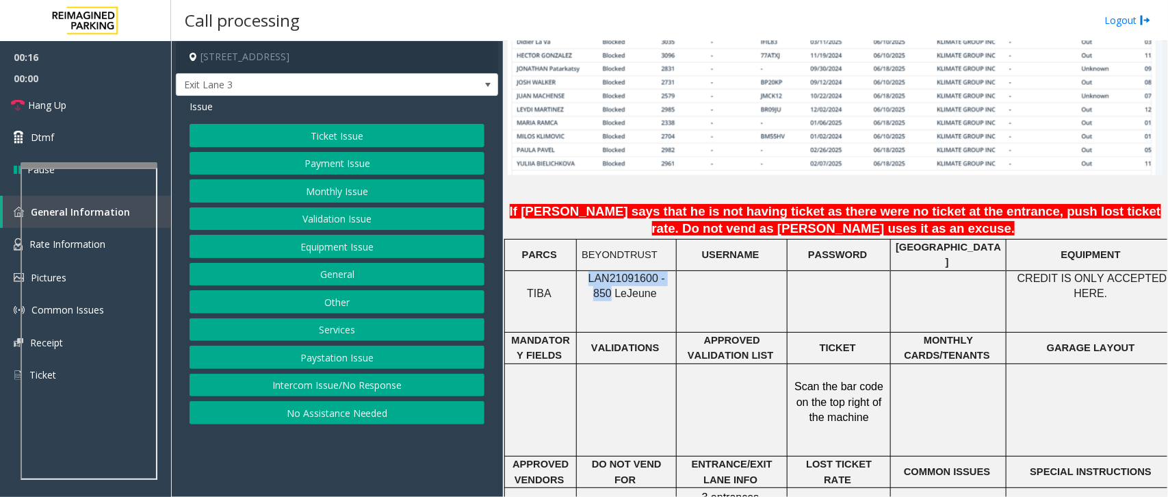
drag, startPoint x: 583, startPoint y: 274, endPoint x: 675, endPoint y: 270, distance: 91.7
click at [675, 271] on div "LAN21091600 - 850 Le Jeune" at bounding box center [626, 286] width 99 height 31
copy span "LAN21091600 - 850"
click at [333, 193] on button "Monthly Issue" at bounding box center [337, 190] width 295 height 23
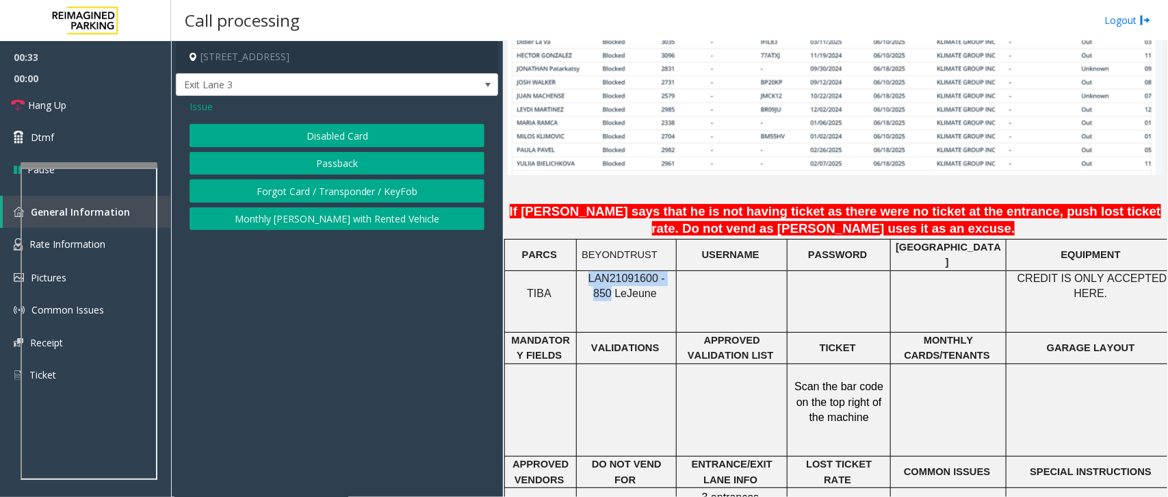
click at [339, 162] on button "Passback" at bounding box center [337, 163] width 295 height 23
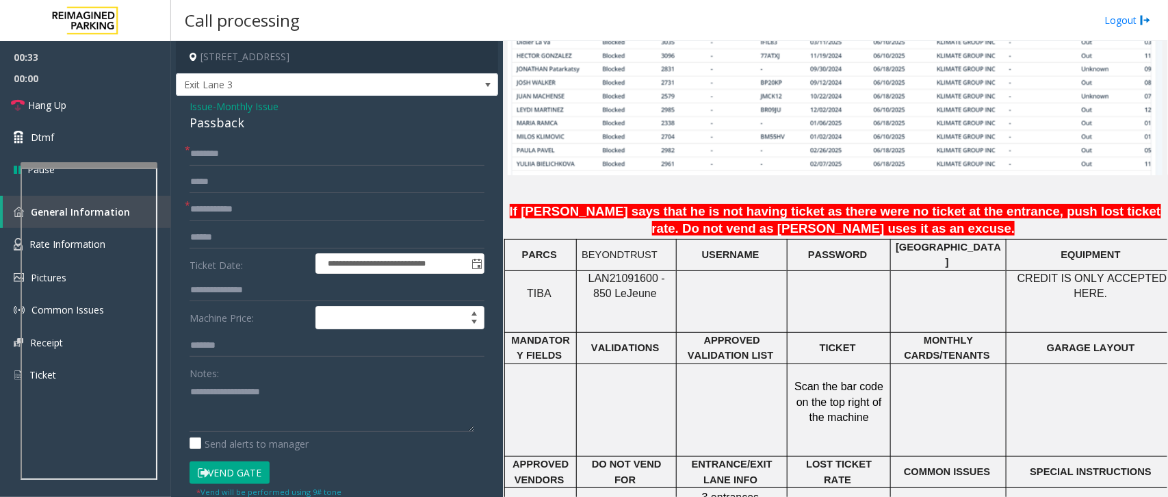
click at [243, 224] on form "**********" at bounding box center [337, 320] width 295 height 356
click at [253, 209] on input "text" at bounding box center [337, 209] width 295 height 23
click at [253, 203] on input "text" at bounding box center [337, 209] width 295 height 23
click at [411, 210] on input "text" at bounding box center [337, 209] width 295 height 23
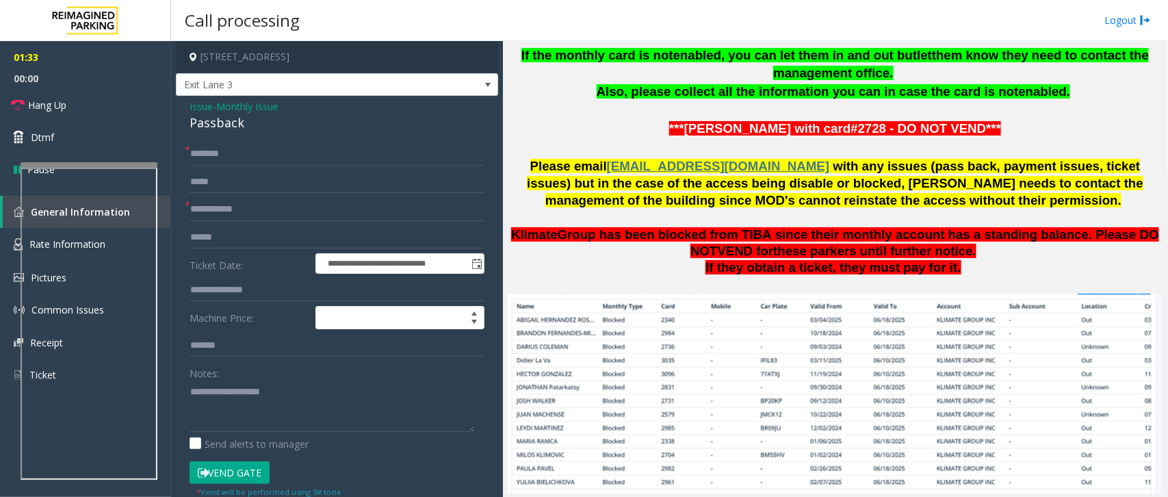
scroll to position [684, 0]
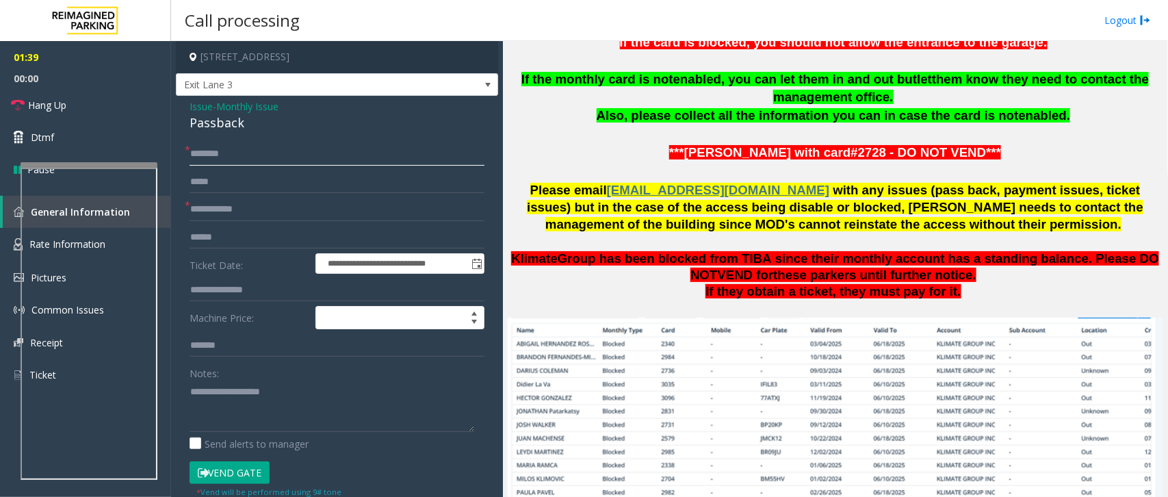
click at [254, 157] on input "text" at bounding box center [337, 153] width 295 height 23
click at [101, 114] on link "Hang Up" at bounding box center [85, 105] width 171 height 32
click at [265, 155] on input "*******" at bounding box center [337, 153] width 295 height 23
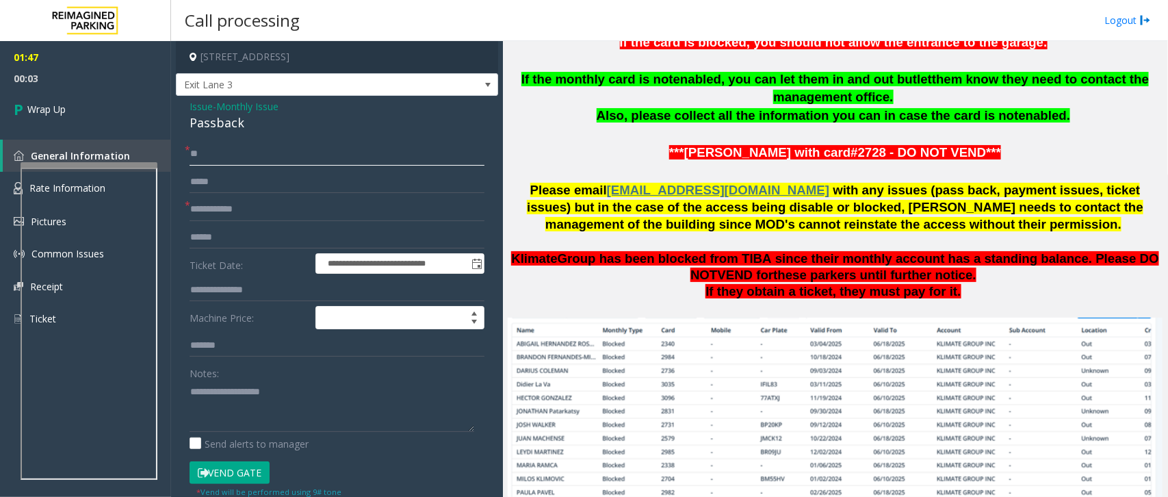
type input "*"
type input "**********"
click at [231, 213] on input "text" at bounding box center [337, 209] width 295 height 23
type input "****"
click at [239, 381] on textarea at bounding box center [332, 405] width 285 height 51
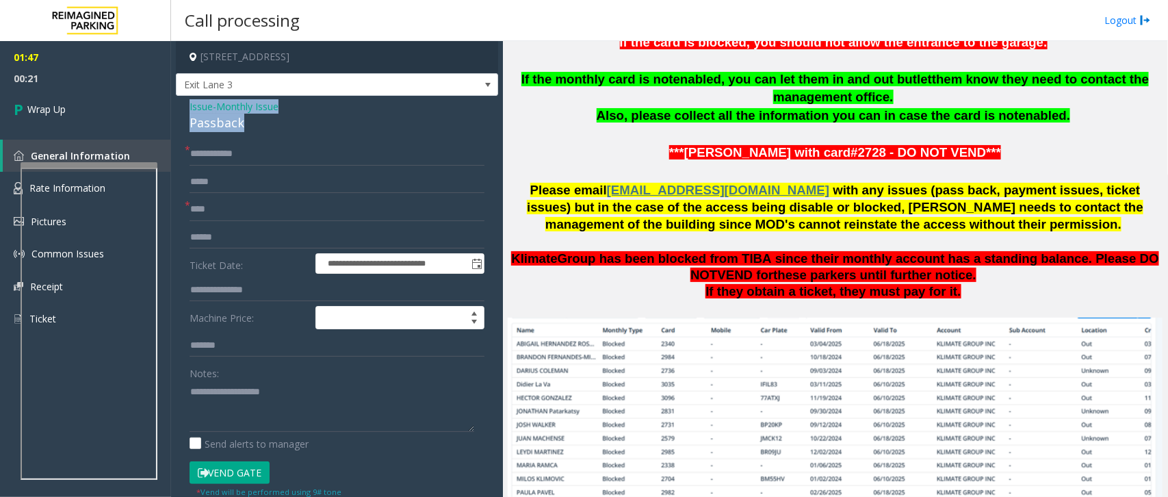
drag, startPoint x: 190, startPoint y: 105, endPoint x: 251, endPoint y: 122, distance: 63.3
click at [251, 122] on div "Issue - Monthly Issue Passback" at bounding box center [337, 115] width 295 height 33
click at [269, 415] on textarea at bounding box center [332, 405] width 285 height 51
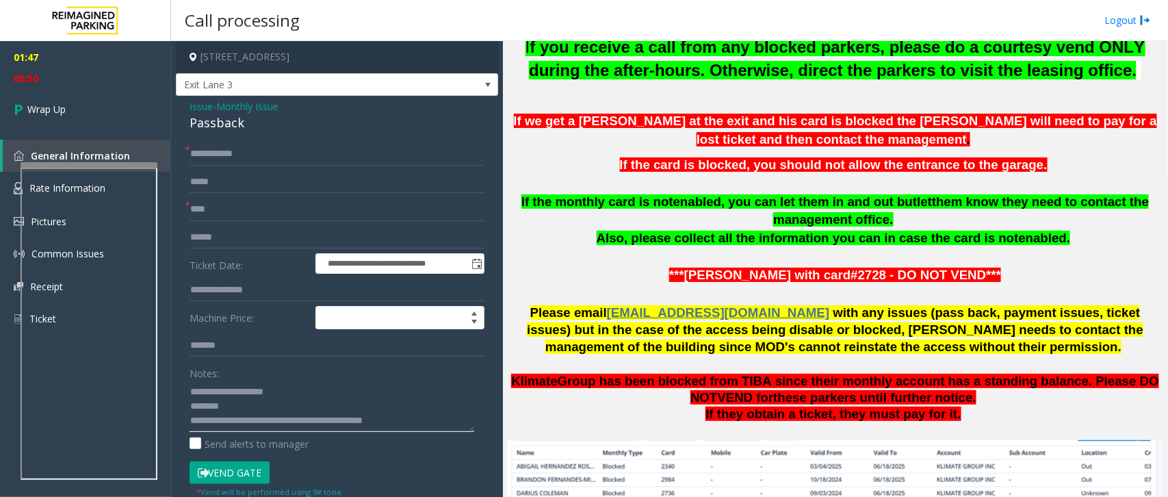
scroll to position [257, 0]
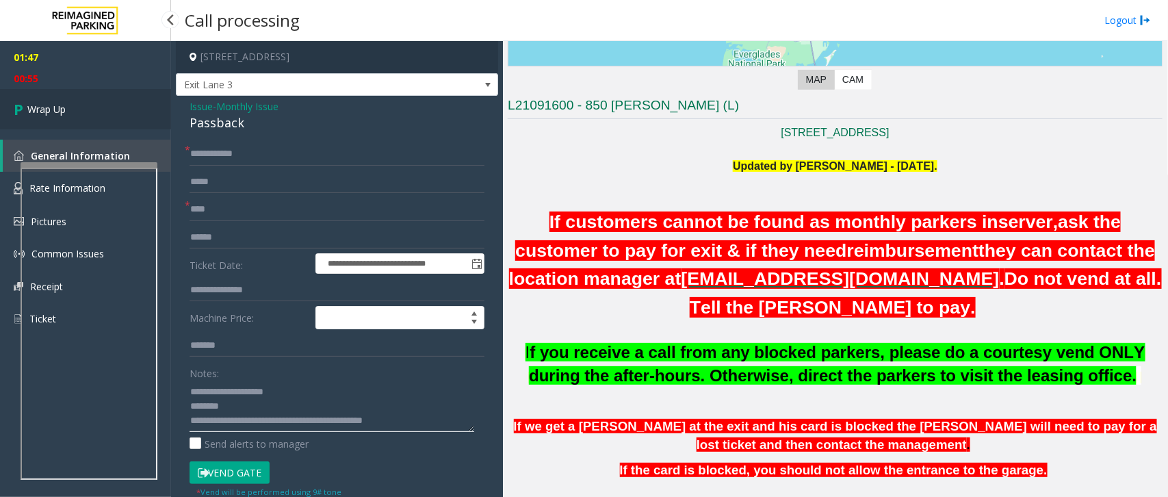
type textarea "**********"
click at [90, 100] on link "Wrap Up" at bounding box center [85, 109] width 171 height 40
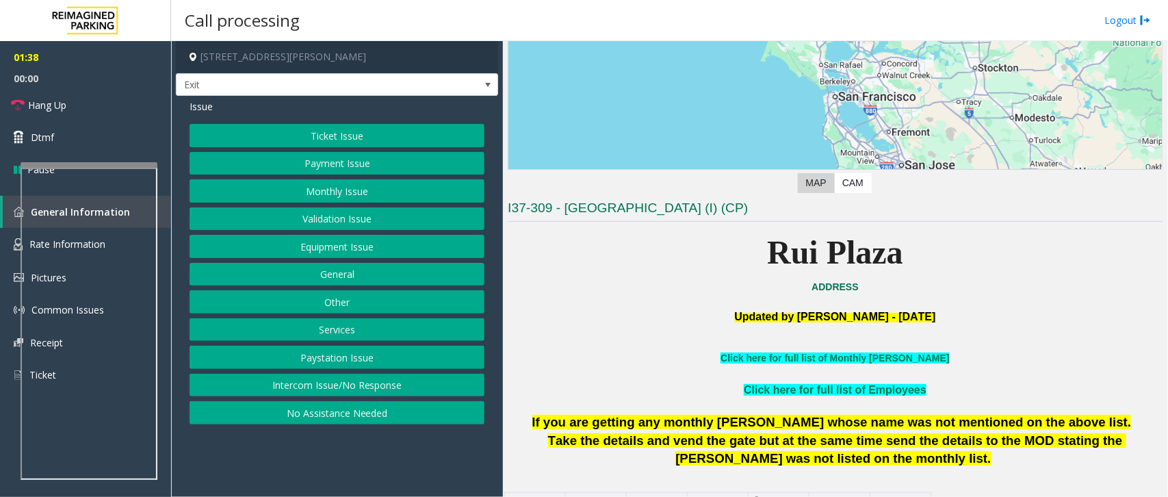
scroll to position [171, 0]
click at [294, 323] on button "Services" at bounding box center [337, 329] width 295 height 23
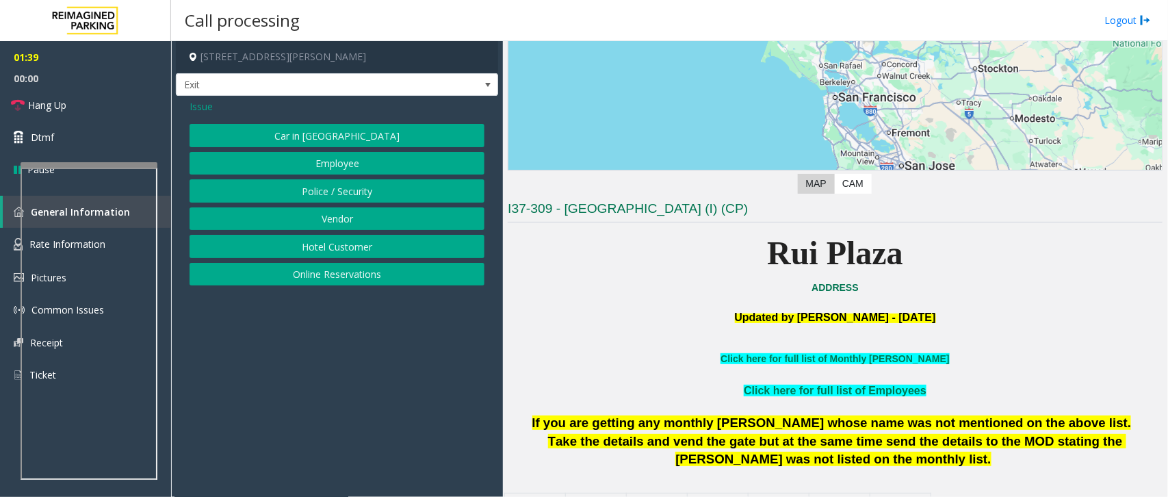
click at [298, 282] on button "Online Reservations" at bounding box center [337, 274] width 295 height 23
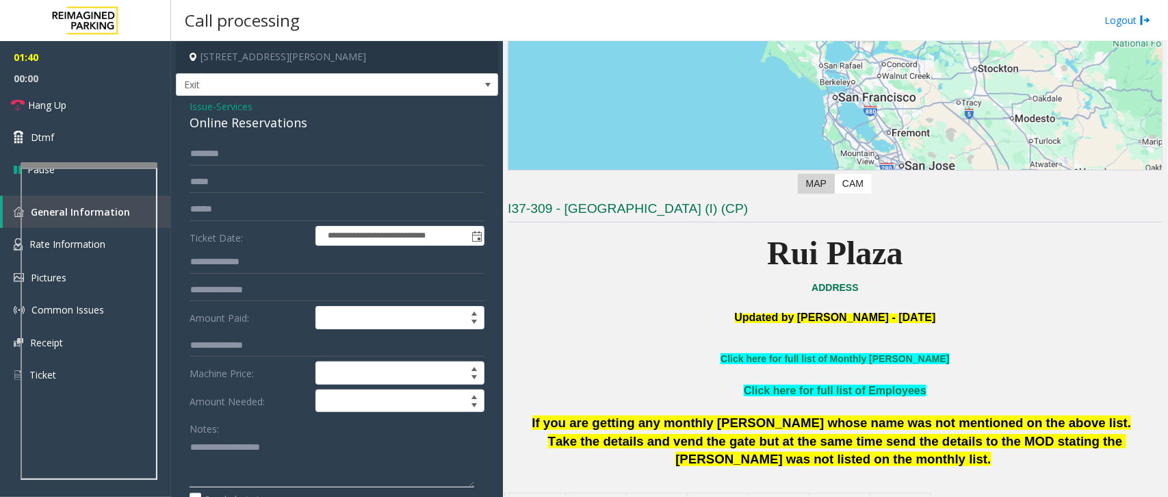
click at [299, 463] on textarea at bounding box center [332, 461] width 285 height 51
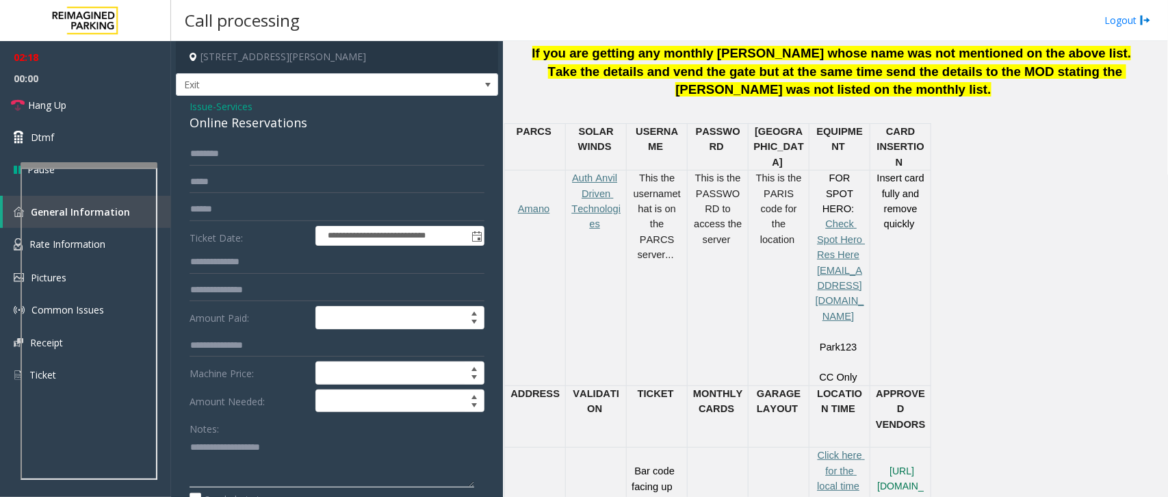
scroll to position [513, 0]
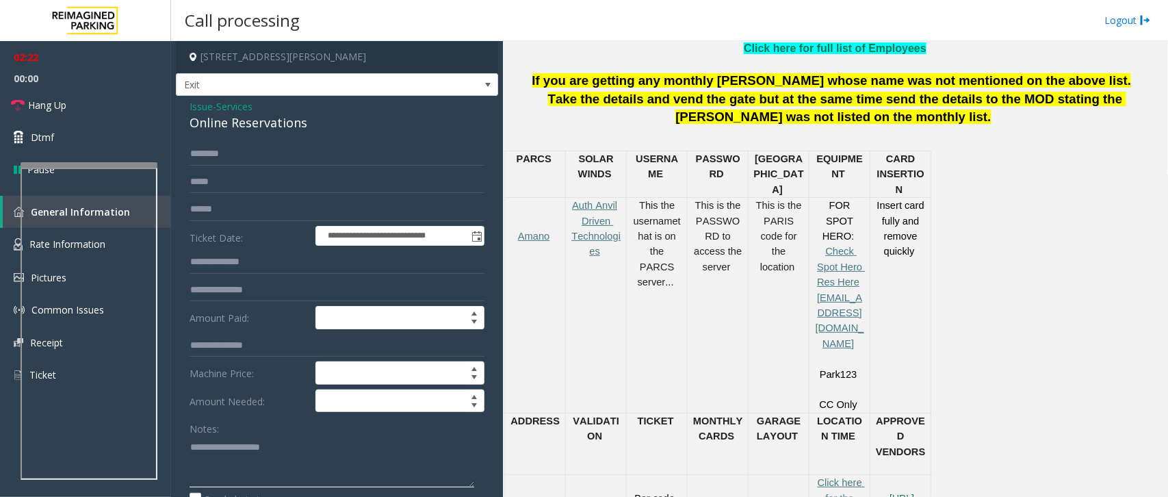
click at [220, 452] on textarea at bounding box center [332, 461] width 285 height 51
click at [282, 454] on textarea at bounding box center [332, 461] width 285 height 51
type textarea "**********"
click at [236, 149] on input "text" at bounding box center [337, 153] width 295 height 23
type input "*"
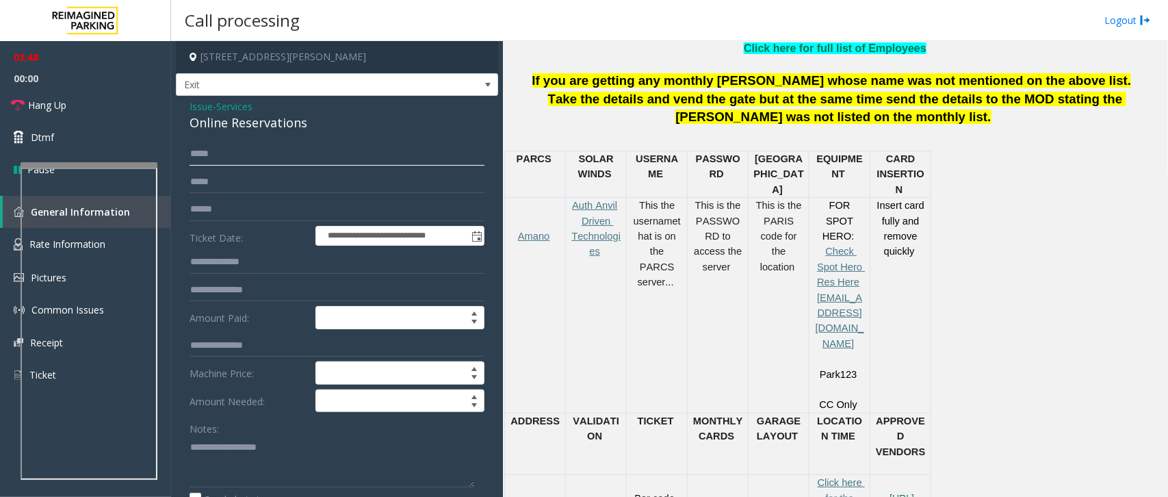
type input "****"
click at [227, 162] on input "****" at bounding box center [337, 153] width 295 height 23
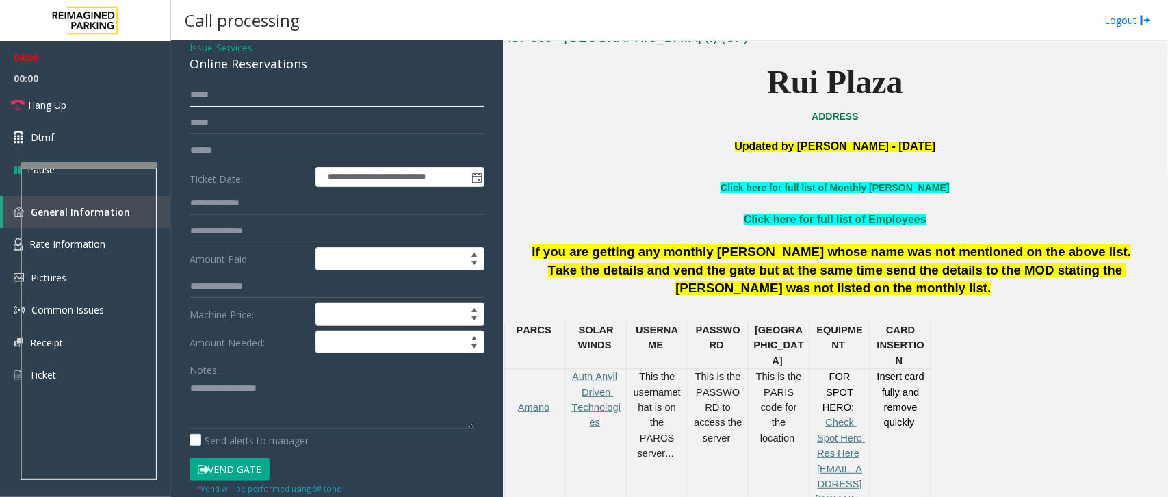
scroll to position [53, 0]
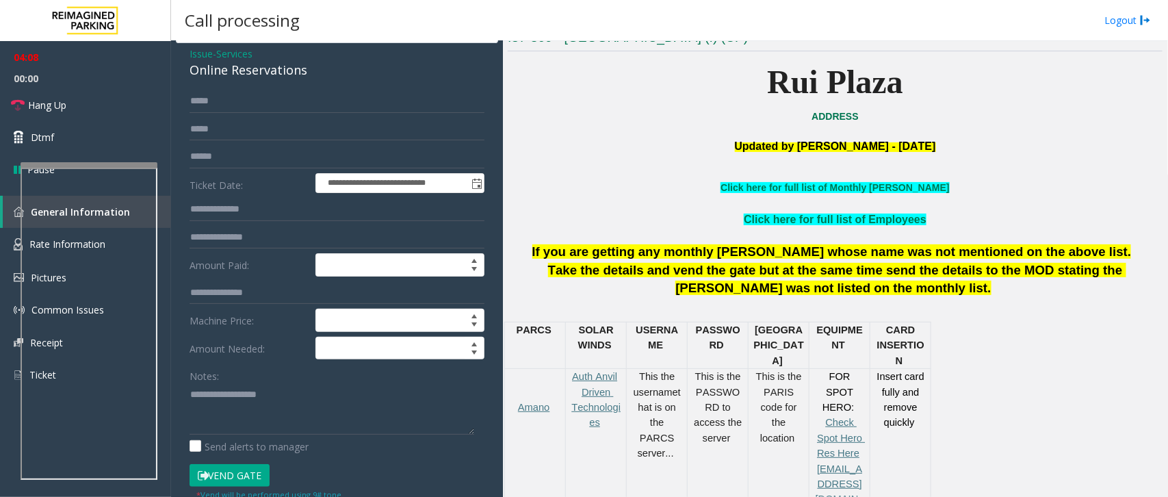
click at [255, 472] on button "Vend Gate" at bounding box center [230, 475] width 80 height 23
click at [96, 113] on link "Hang Up" at bounding box center [85, 105] width 171 height 32
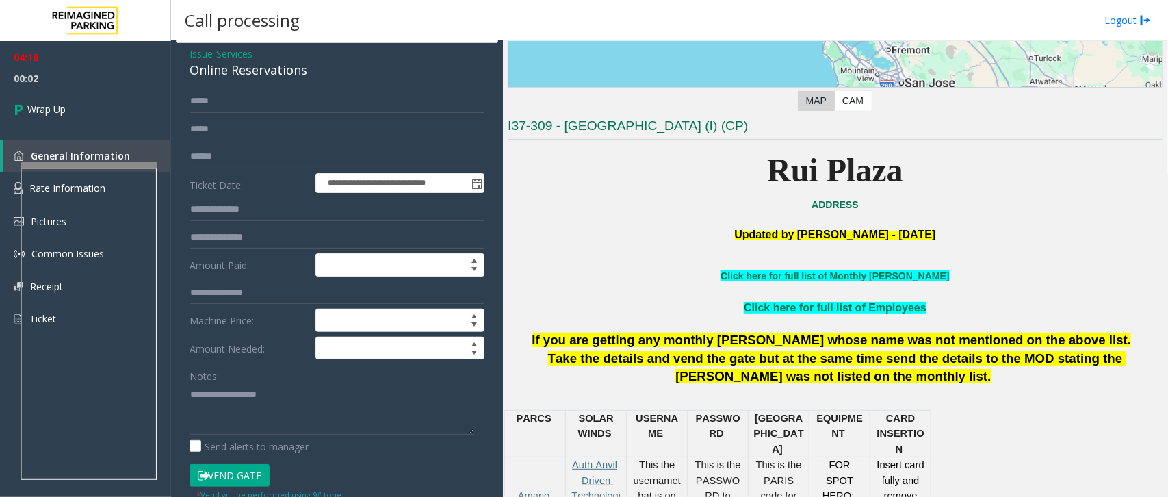
scroll to position [171, 0]
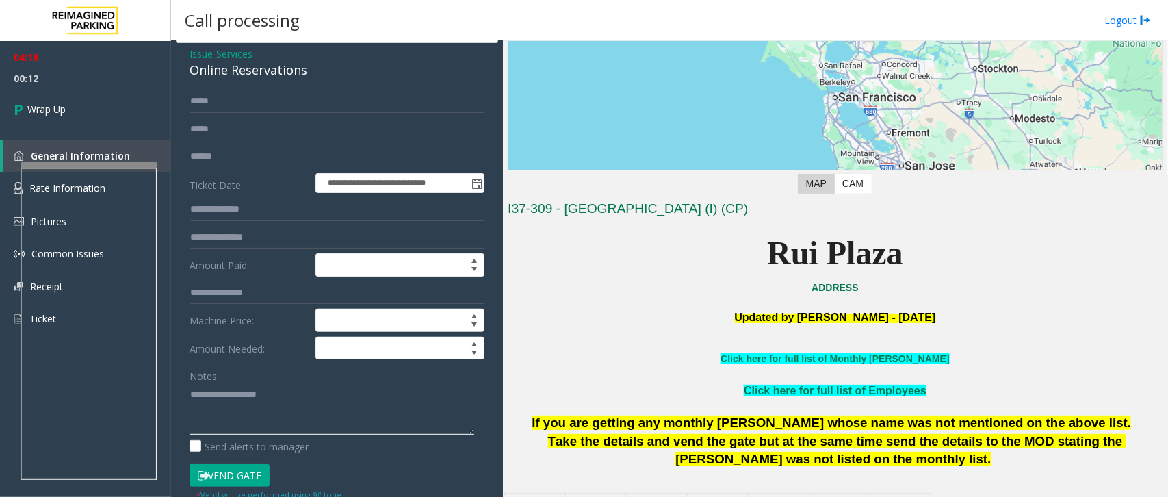
click at [192, 394] on textarea at bounding box center [332, 408] width 285 height 51
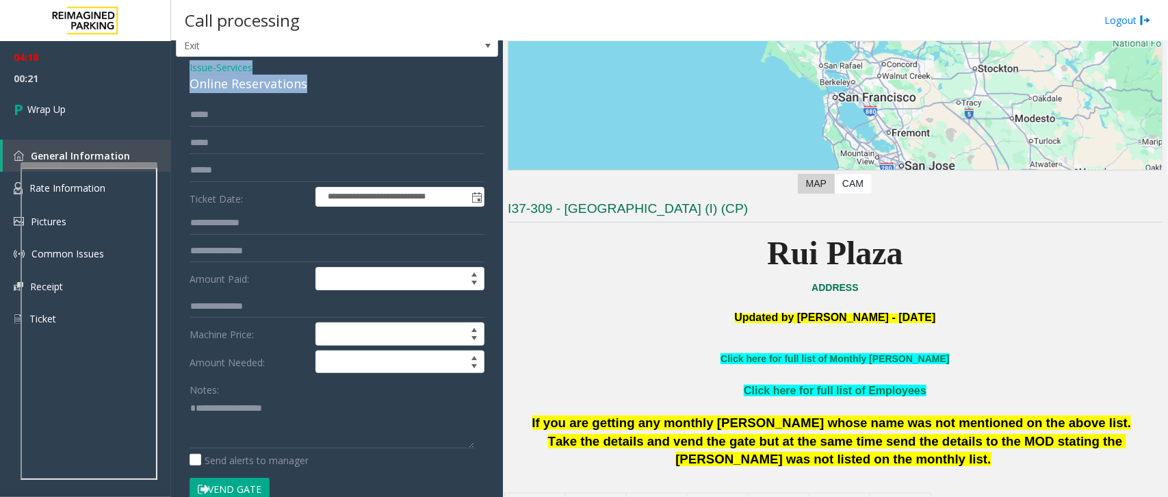
drag, startPoint x: 189, startPoint y: 51, endPoint x: 304, endPoint y: 92, distance: 122.7
click at [304, 92] on div "Issue - Services Online Reservations" at bounding box center [337, 76] width 295 height 33
click at [279, 429] on textarea at bounding box center [332, 422] width 285 height 51
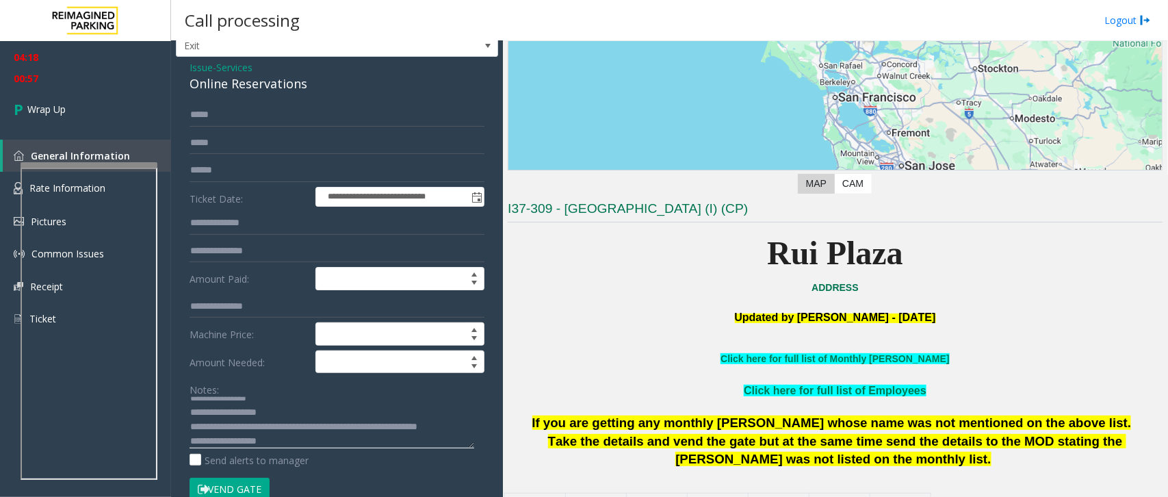
click at [367, 430] on textarea at bounding box center [332, 422] width 285 height 51
click at [281, 445] on textarea at bounding box center [332, 422] width 285 height 51
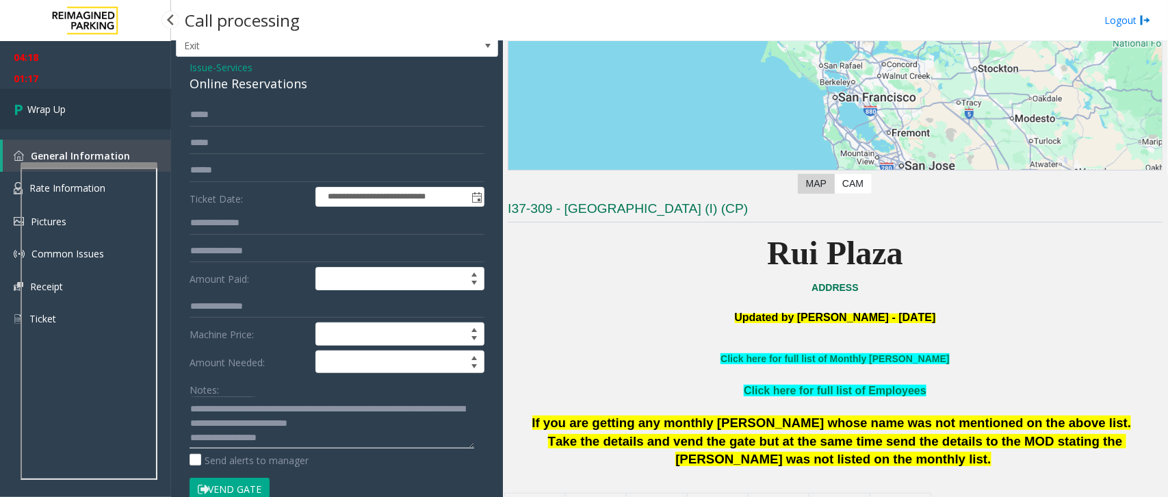
type textarea "**********"
click at [103, 101] on link "Wrap Up" at bounding box center [85, 109] width 171 height 40
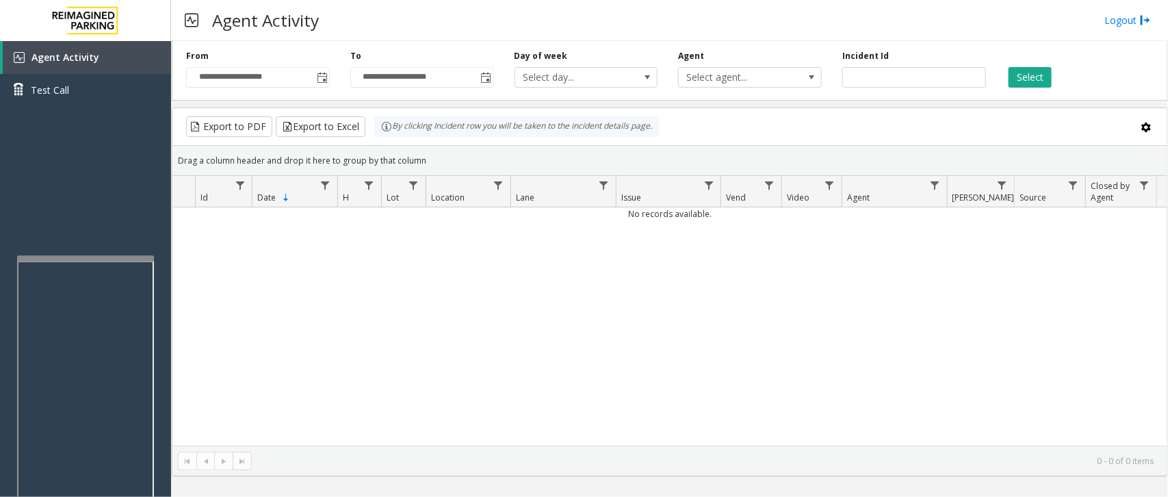
click at [86, 257] on div at bounding box center [85, 257] width 137 height 5
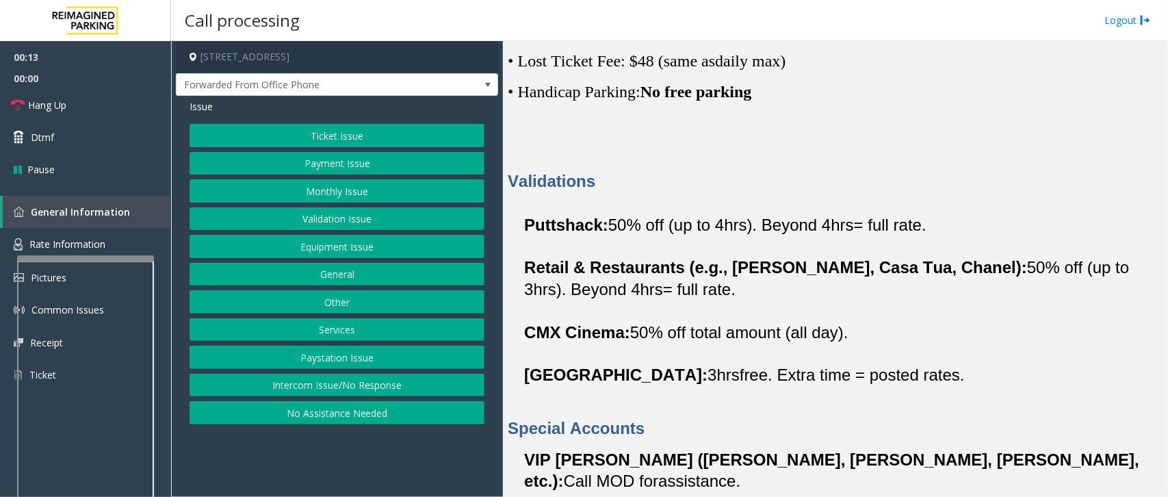
scroll to position [86, 0]
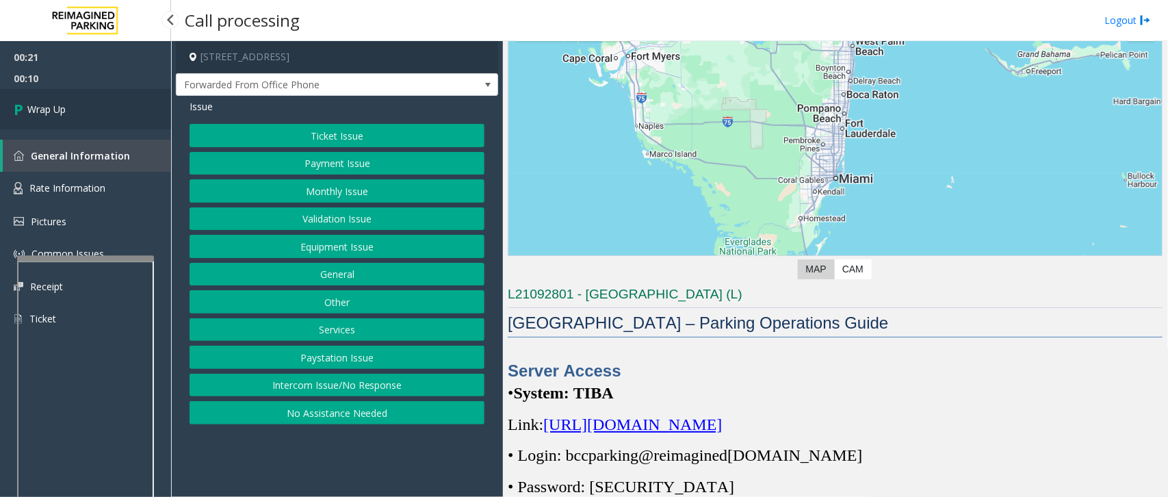
click at [62, 111] on span "Wrap Up" at bounding box center [46, 109] width 38 height 14
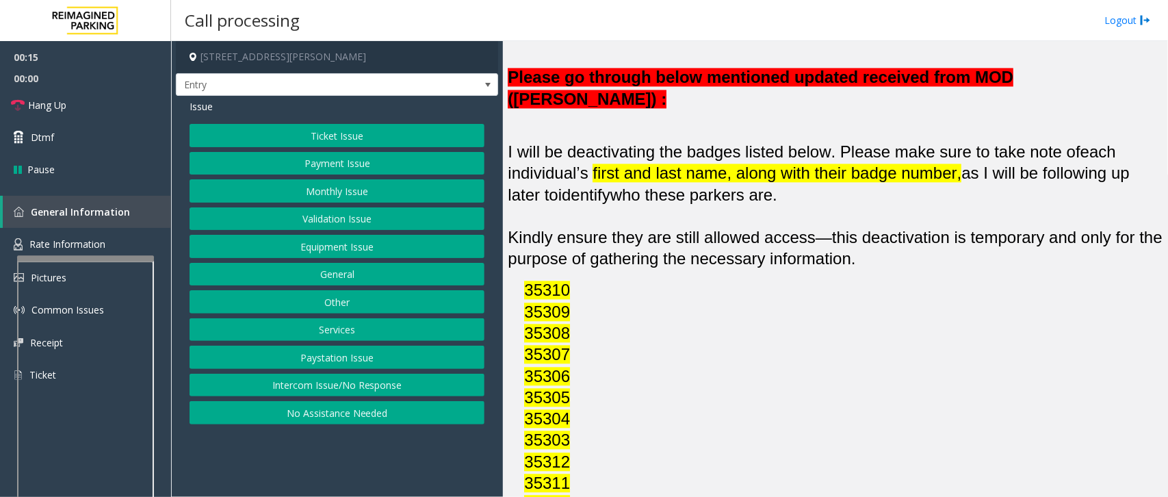
scroll to position [1283, 0]
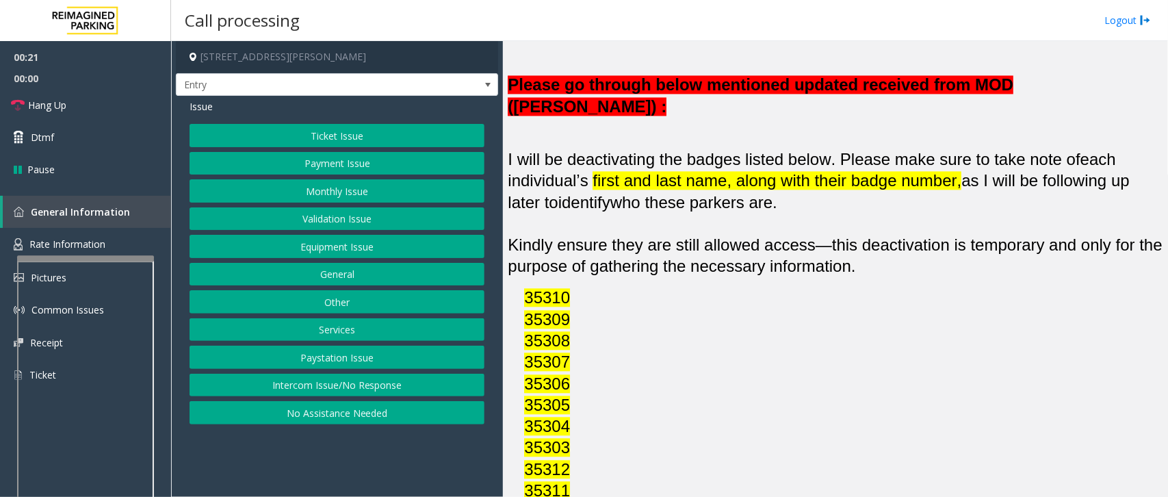
click at [348, 248] on button "Equipment Issue" at bounding box center [337, 246] width 295 height 23
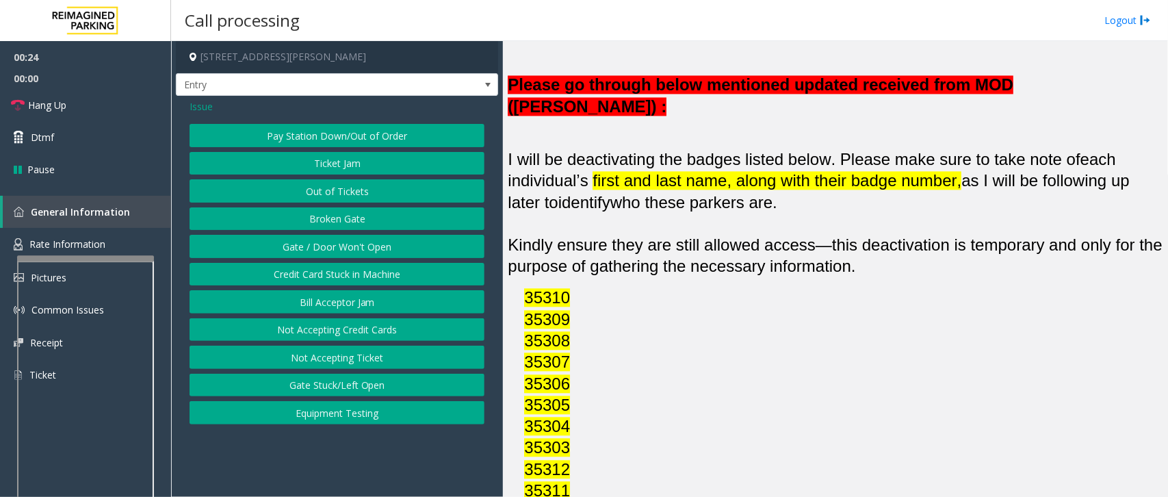
click at [199, 110] on span "Issue" at bounding box center [201, 106] width 23 height 14
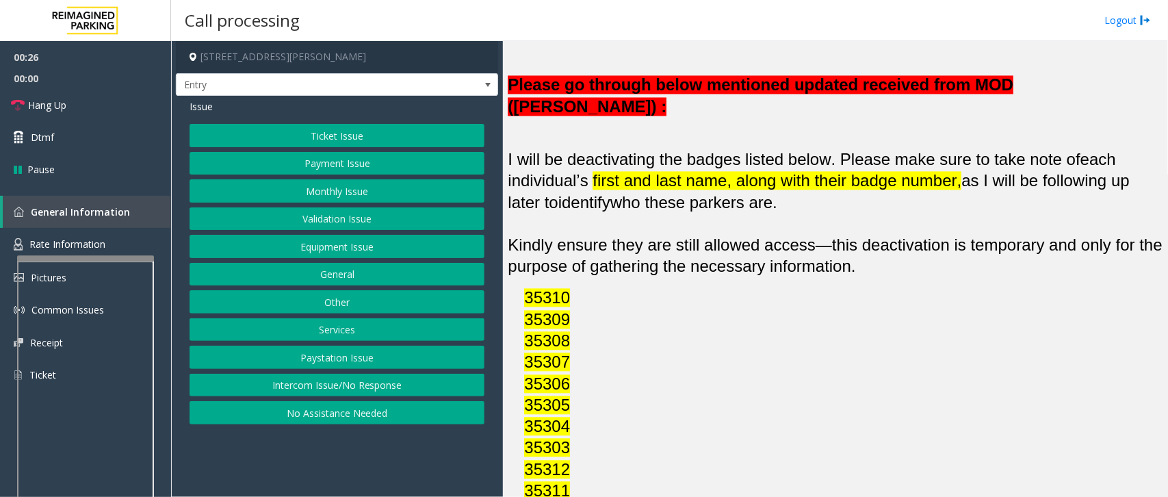
click at [327, 328] on button "Services" at bounding box center [337, 329] width 295 height 23
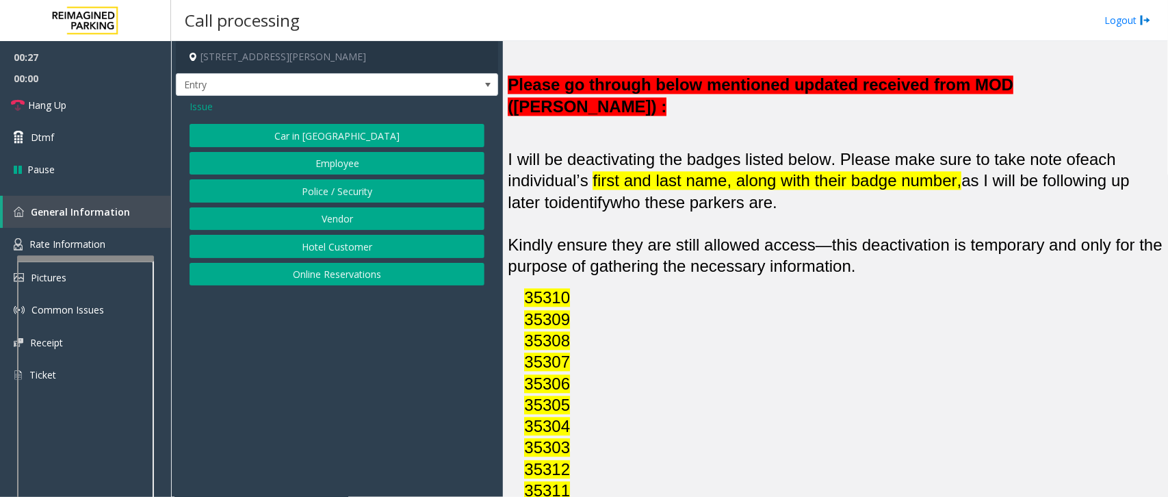
click at [343, 226] on button "Vendor" at bounding box center [337, 218] width 295 height 23
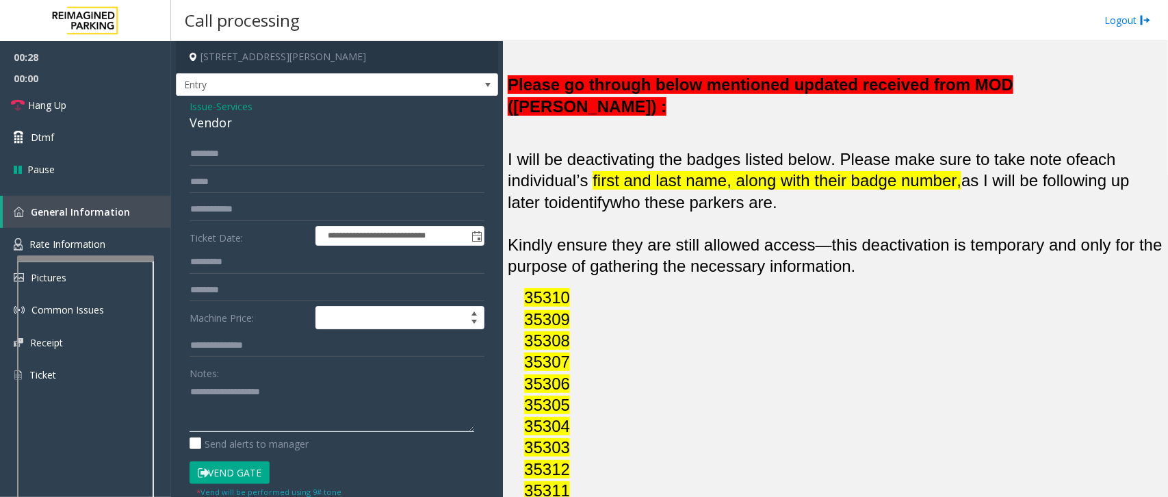
click at [229, 390] on textarea at bounding box center [332, 405] width 285 height 51
click at [252, 155] on input "text" at bounding box center [337, 153] width 295 height 23
type input "**********"
drag, startPoint x: 219, startPoint y: 414, endPoint x: 233, endPoint y: 409, distance: 15.1
click at [229, 411] on textarea at bounding box center [332, 405] width 285 height 51
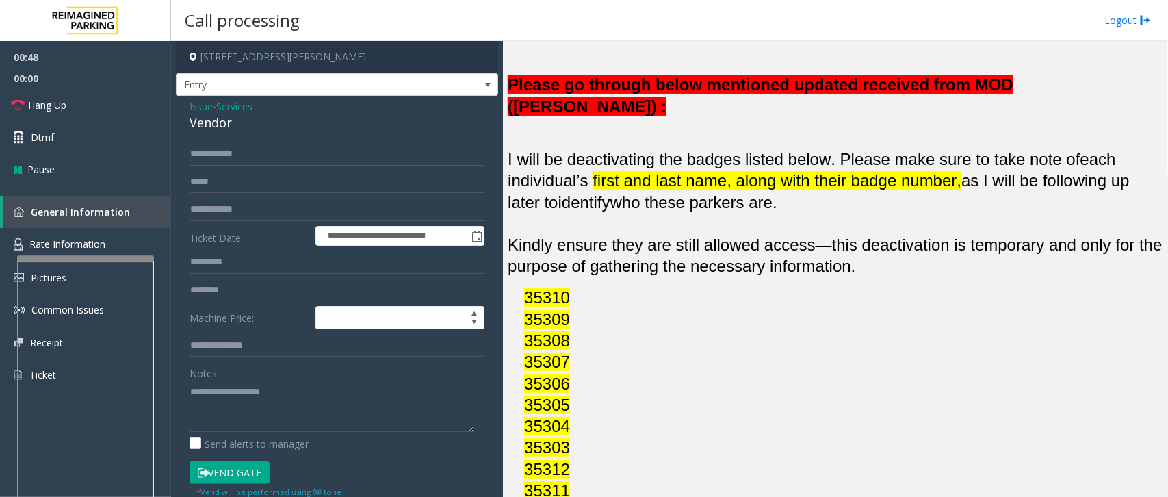
click at [238, 474] on button "Vend Gate" at bounding box center [230, 472] width 80 height 23
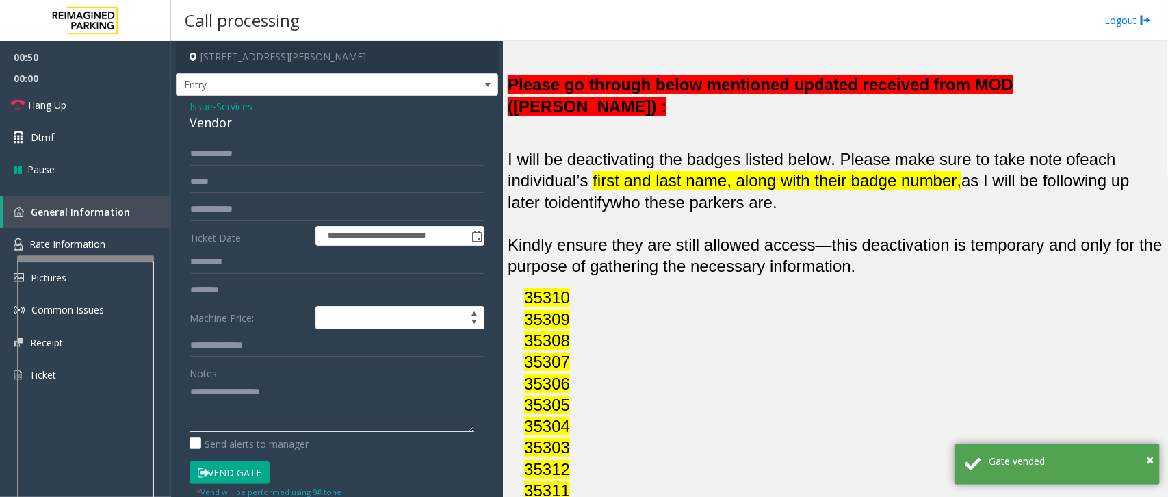
click at [250, 402] on textarea at bounding box center [332, 405] width 285 height 51
drag, startPoint x: 190, startPoint y: 107, endPoint x: 234, endPoint y: 118, distance: 46.0
click at [234, 118] on div "Issue - Services Vendor" at bounding box center [337, 115] width 295 height 33
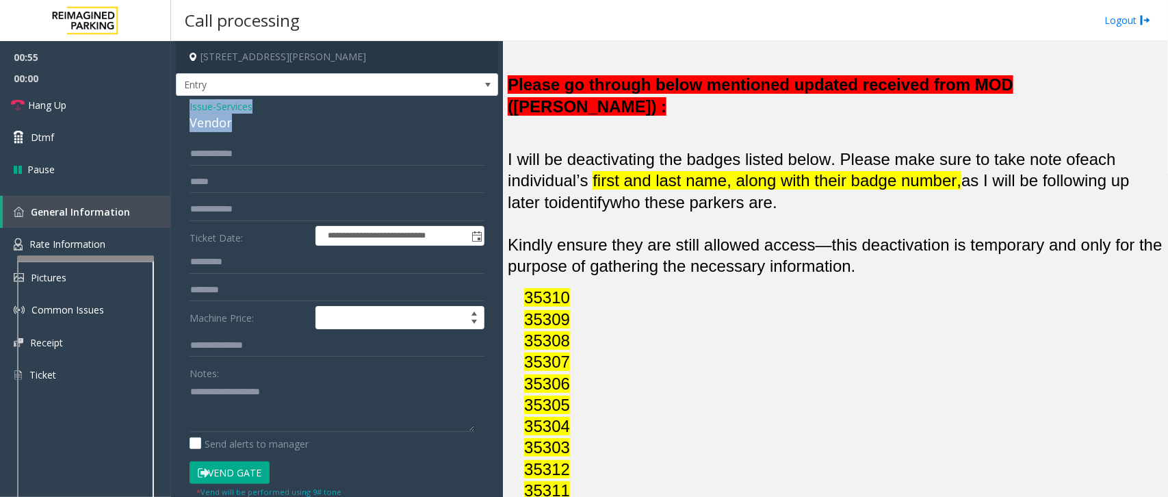
copy div "Issue - Services Vendor"
click at [203, 394] on textarea at bounding box center [332, 405] width 285 height 51
paste textarea "**********"
click at [103, 104] on link "Hang Up" at bounding box center [85, 105] width 171 height 32
click at [242, 405] on textarea at bounding box center [332, 405] width 285 height 51
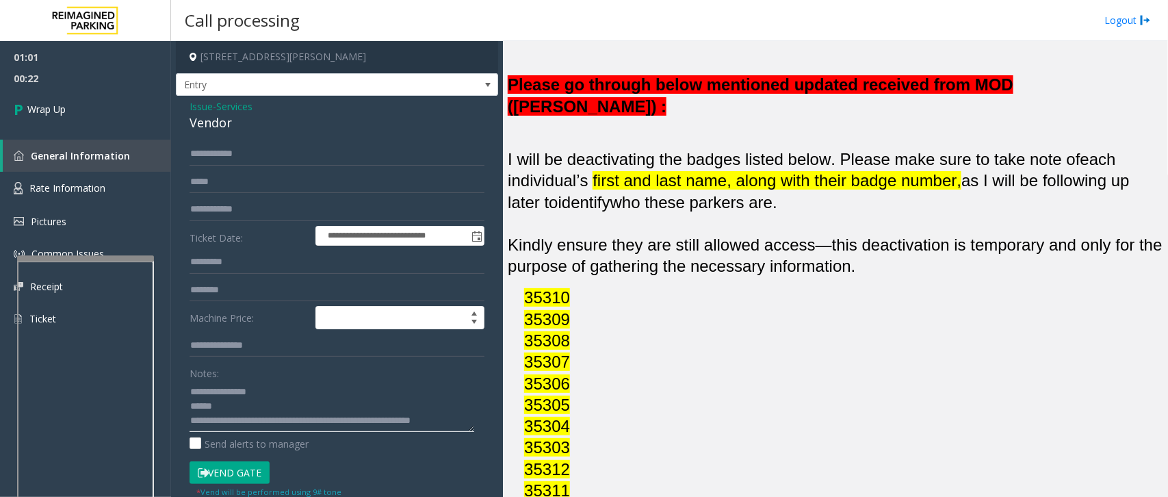
scroll to position [9, 0]
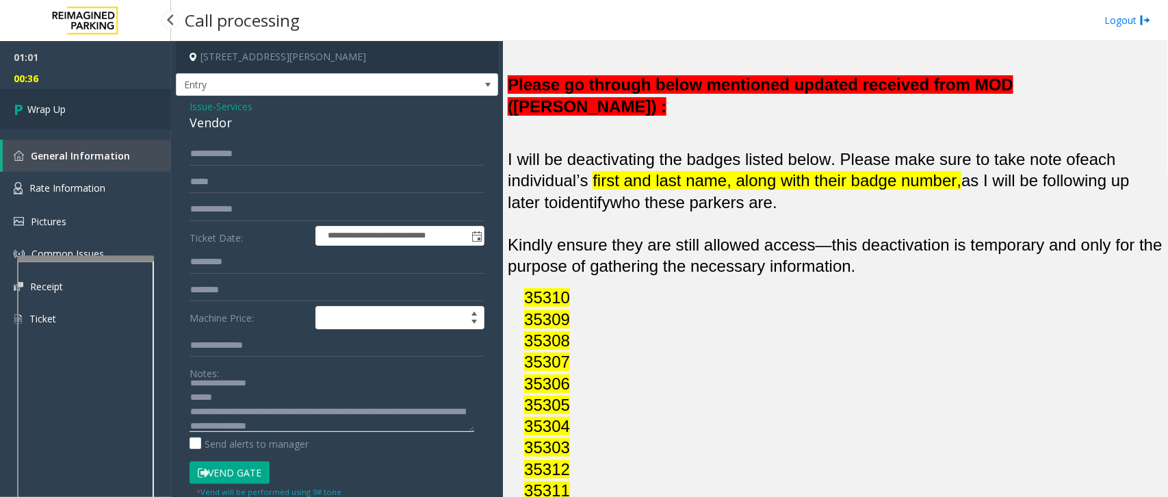
type textarea "**********"
click at [58, 109] on span "Wrap Up" at bounding box center [46, 109] width 38 height 14
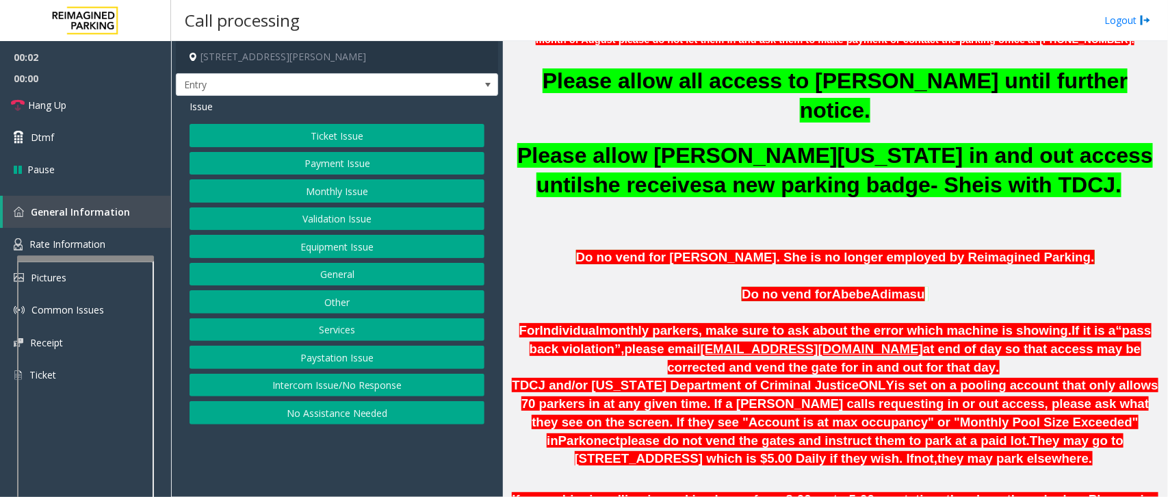
scroll to position [599, 0]
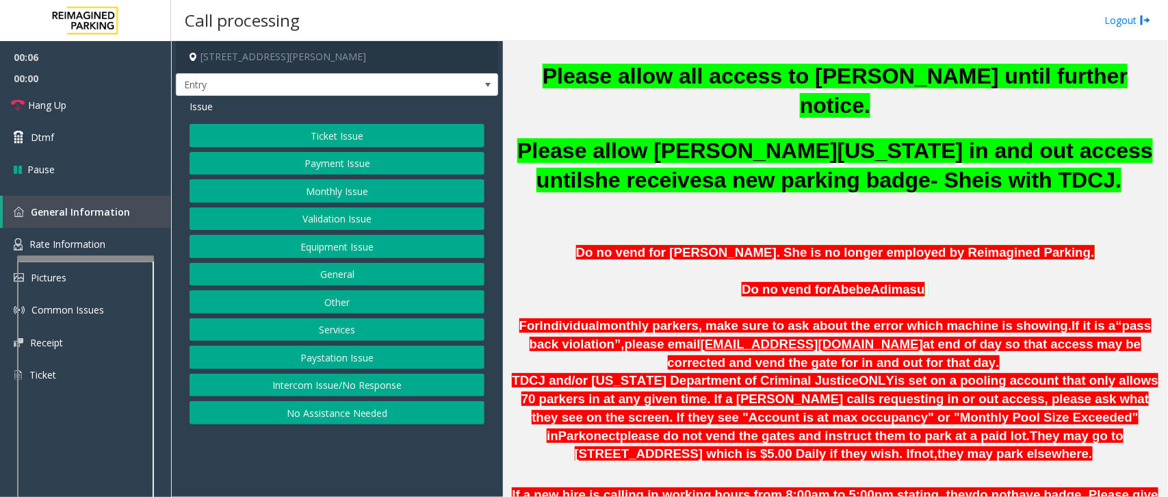
click at [359, 332] on button "Services" at bounding box center [337, 329] width 295 height 23
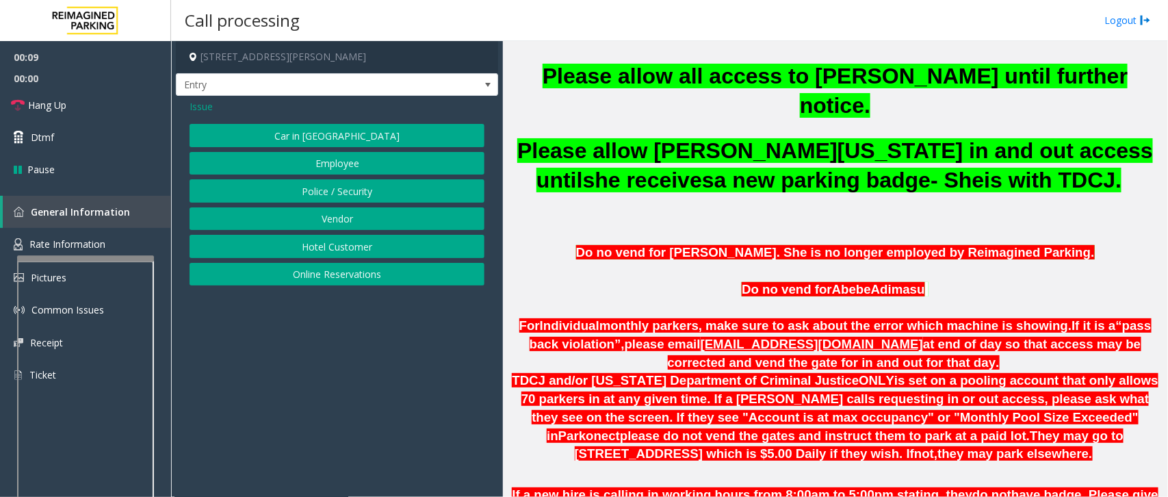
click at [357, 222] on button "Vendor" at bounding box center [337, 218] width 295 height 23
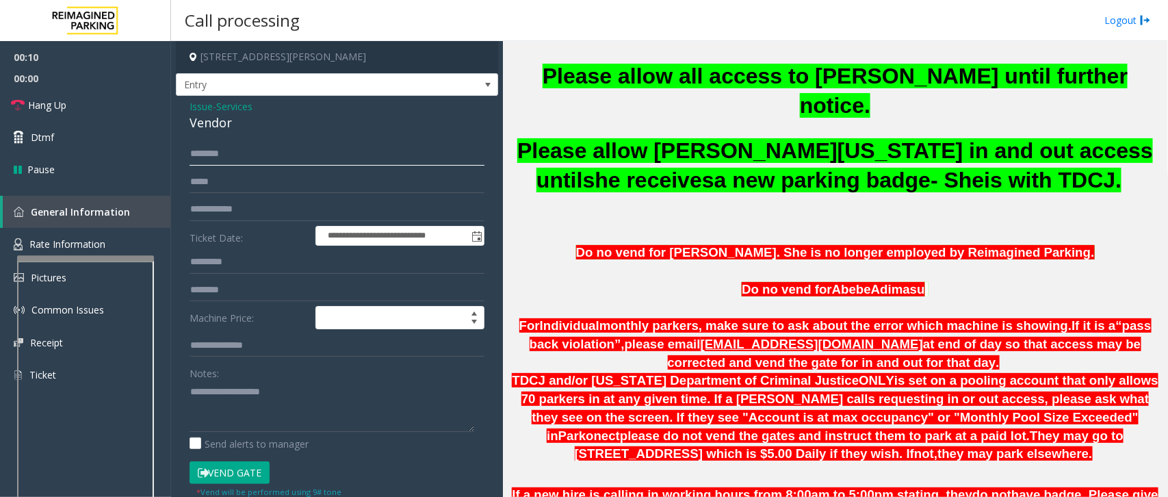
click at [257, 153] on input "text" at bounding box center [337, 153] width 295 height 23
type input "**********"
click at [233, 476] on button "Vend Gate" at bounding box center [230, 472] width 80 height 23
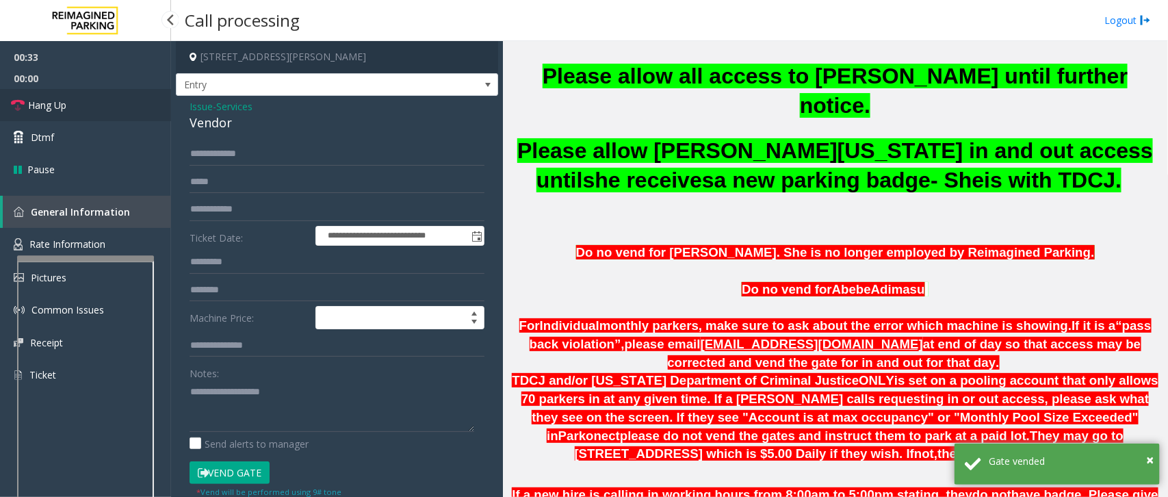
click at [94, 98] on link "Hang Up" at bounding box center [85, 105] width 171 height 32
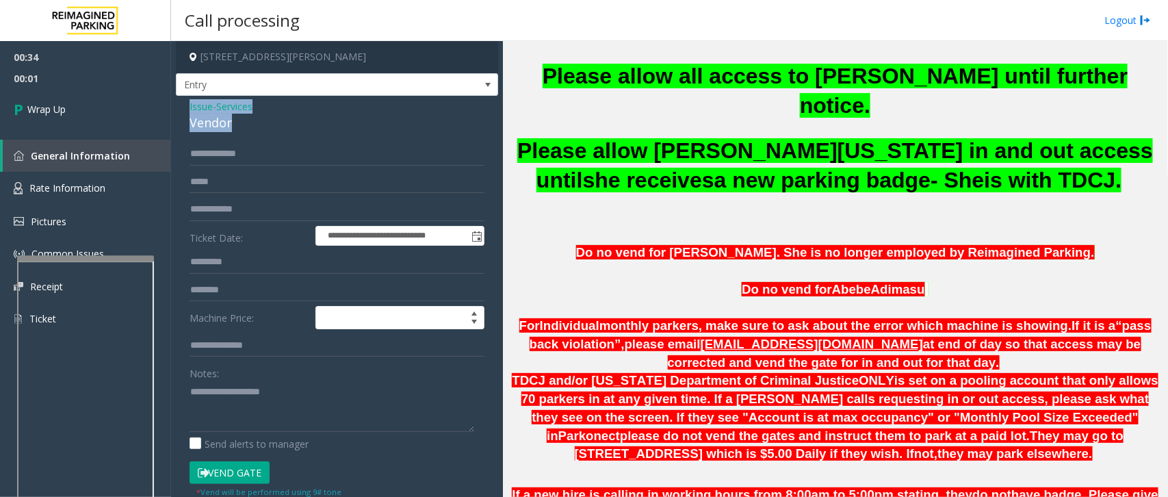
drag, startPoint x: 190, startPoint y: 106, endPoint x: 241, endPoint y: 131, distance: 56.9
click at [241, 131] on div "Issue - Services Vendor" at bounding box center [337, 115] width 295 height 33
copy div "Issue - Services Vendor"
click at [209, 378] on label "Notes:" at bounding box center [204, 370] width 29 height 19
click at [210, 390] on textarea at bounding box center [332, 405] width 285 height 51
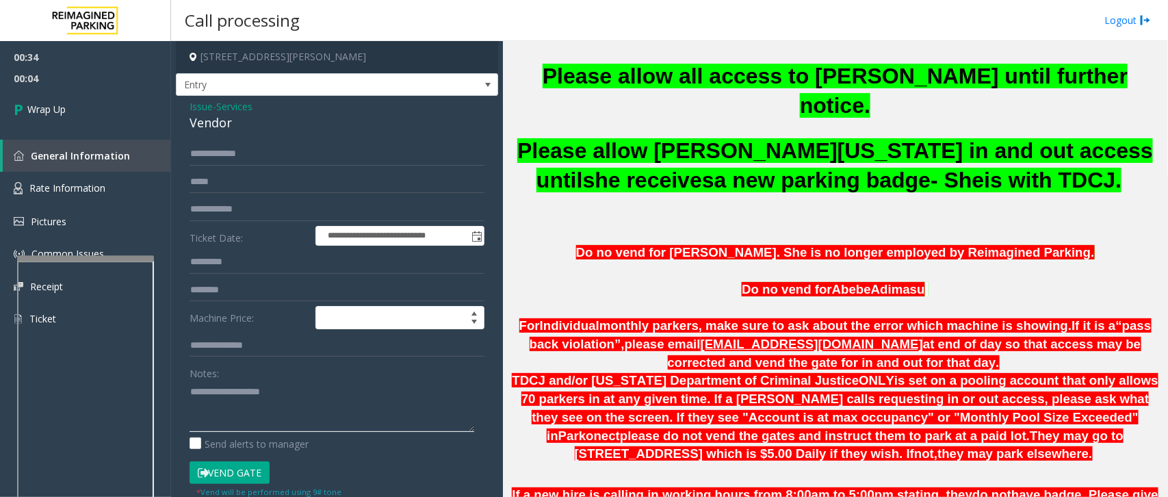
paste textarea "**********"
type textarea "**********"
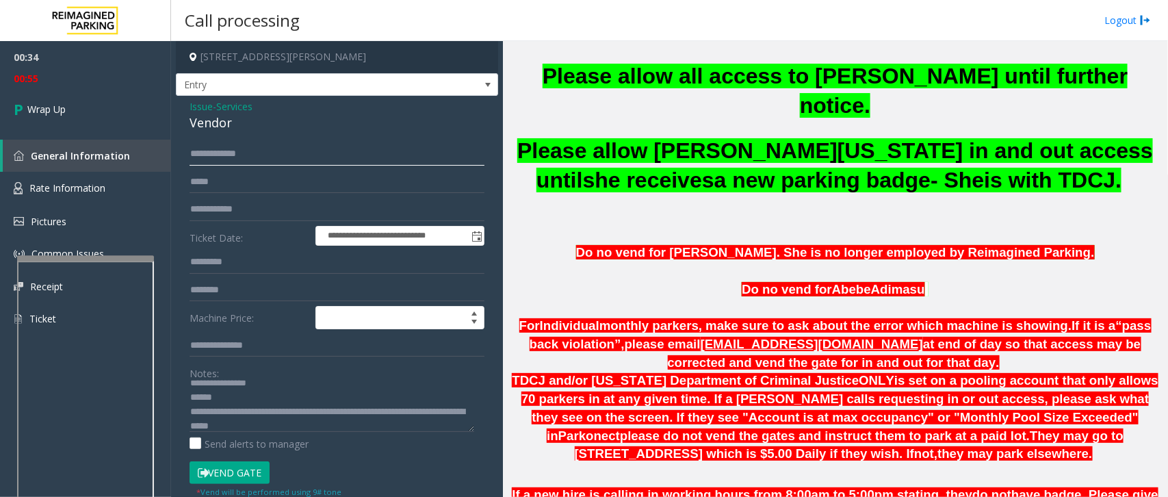
drag, startPoint x: 247, startPoint y: 155, endPoint x: 189, endPoint y: 151, distance: 58.3
click at [190, 151] on input "**********" at bounding box center [337, 153] width 295 height 23
click at [101, 105] on link "Wrap Up" at bounding box center [85, 109] width 171 height 40
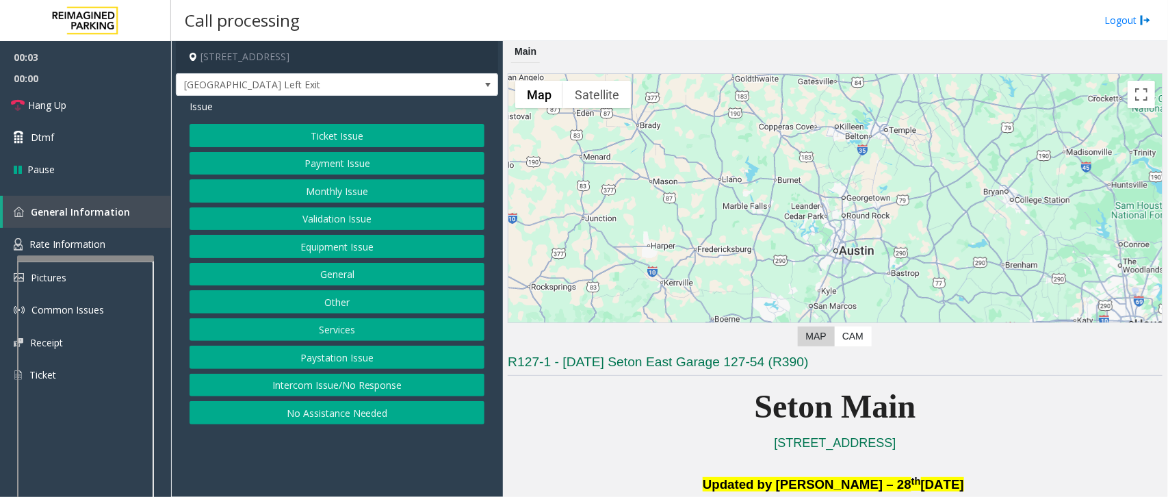
click at [594, 416] on p "Seton Main" at bounding box center [835, 406] width 655 height 53
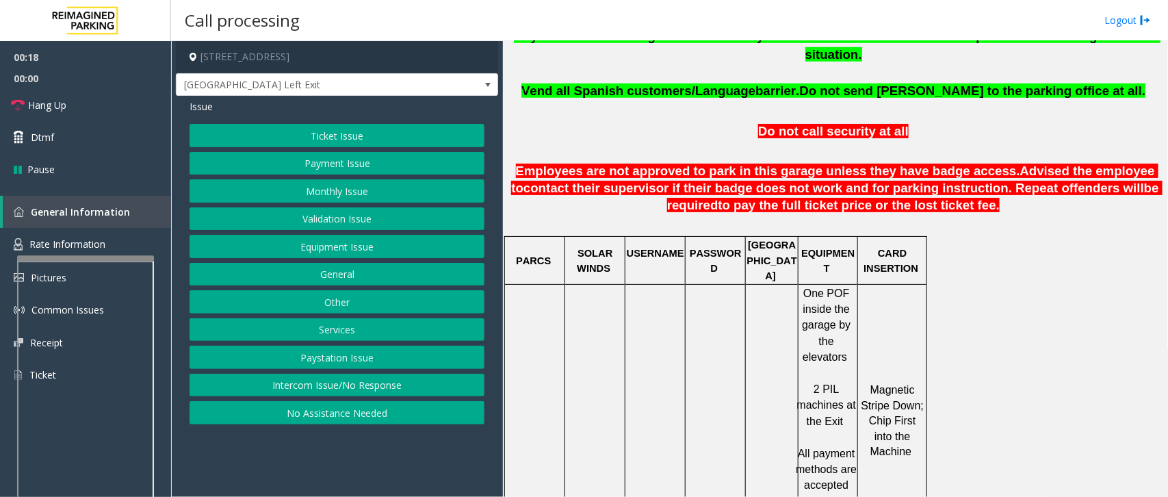
scroll to position [599, 0]
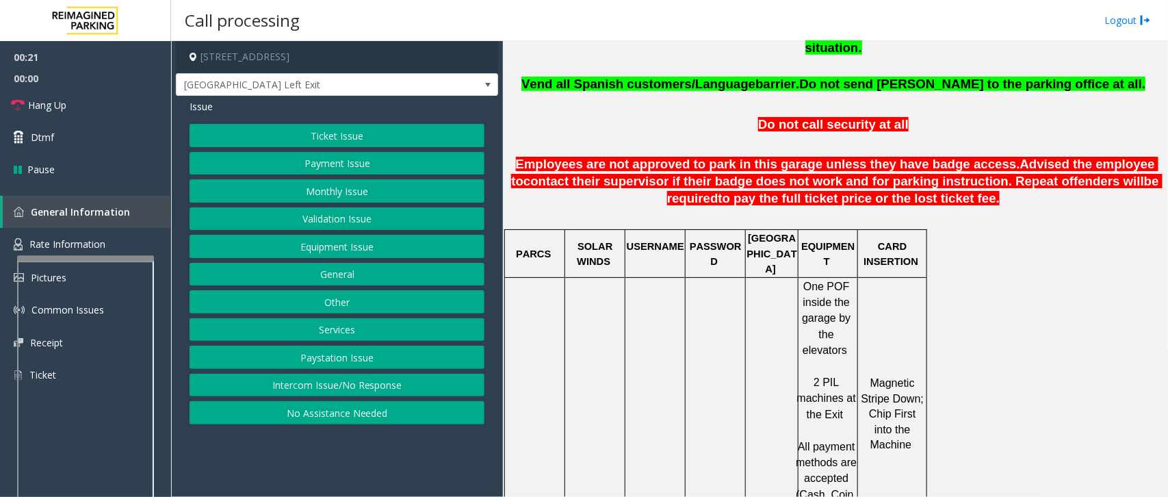
click at [335, 243] on button "Equipment Issue" at bounding box center [337, 246] width 295 height 23
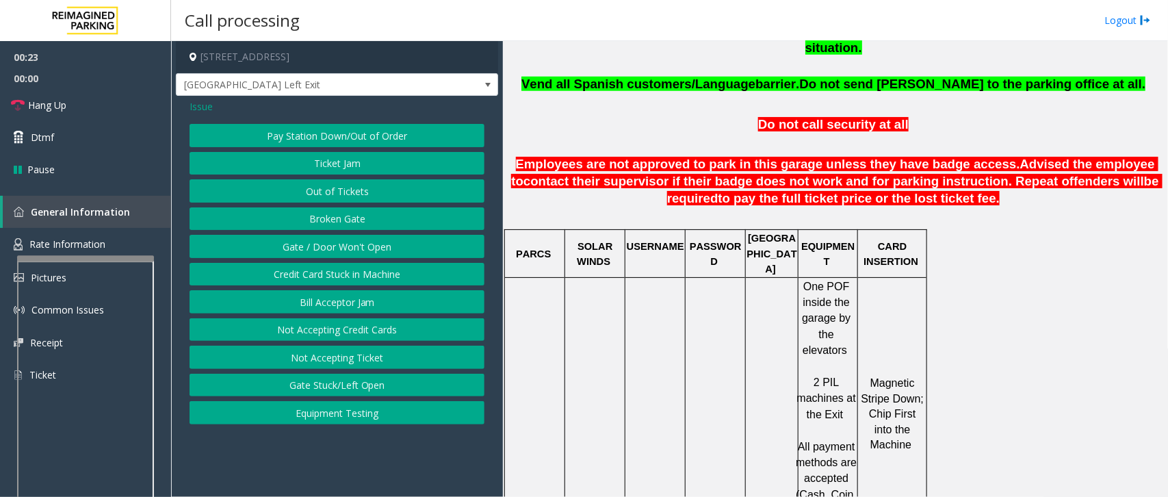
click at [381, 248] on button "Gate / Door Won't Open" at bounding box center [337, 246] width 295 height 23
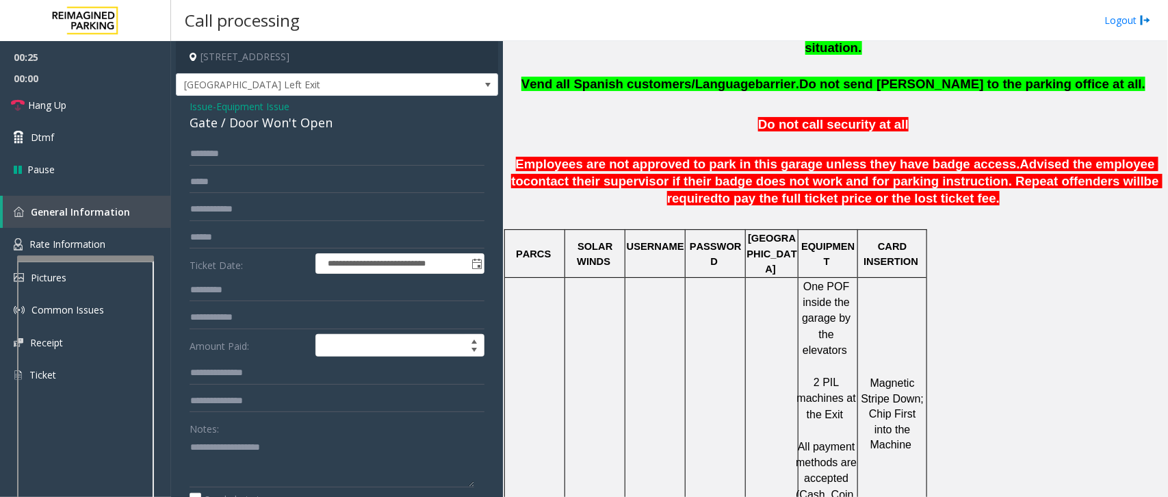
scroll to position [250, 0]
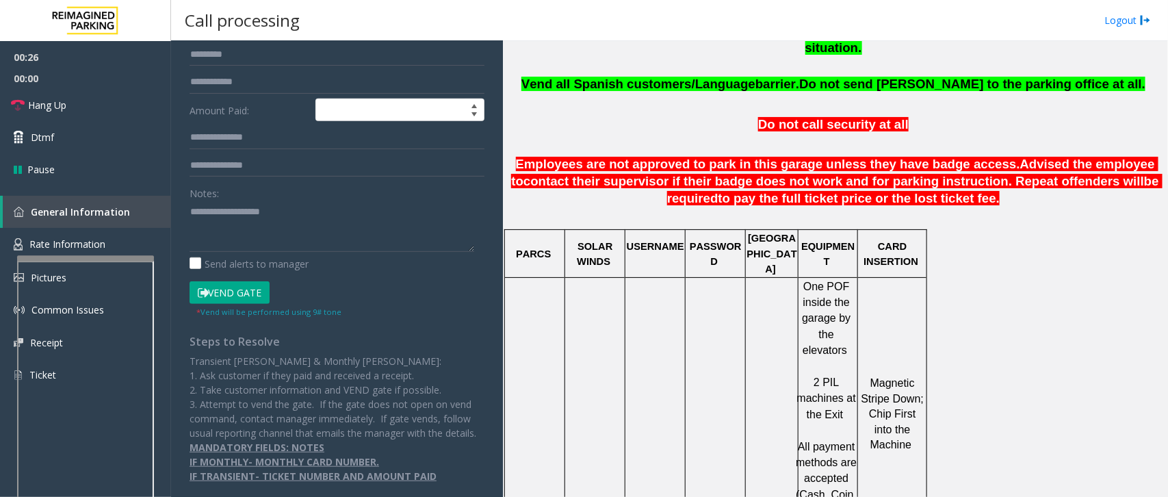
click at [253, 281] on button "Vend Gate" at bounding box center [230, 292] width 80 height 23
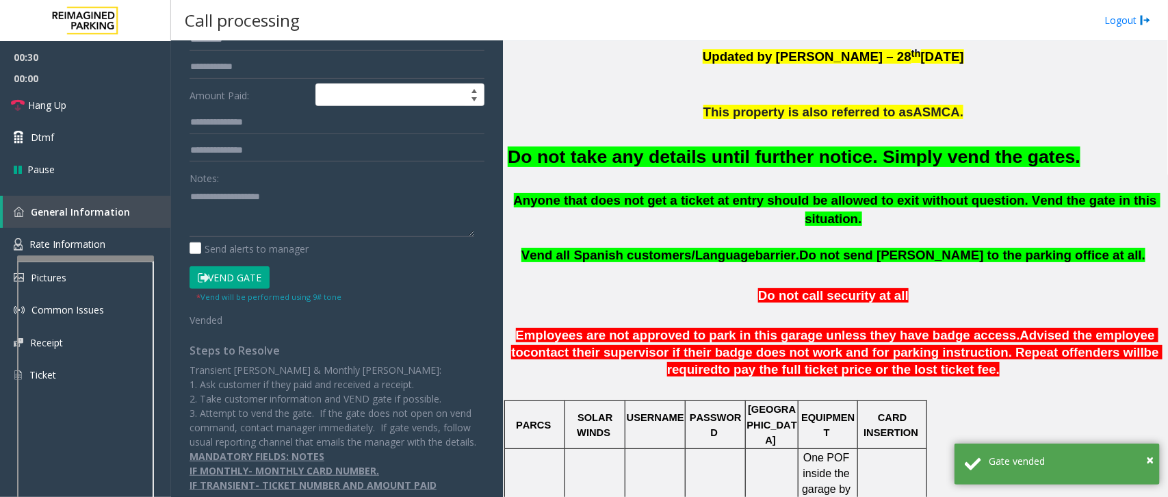
scroll to position [342, 0]
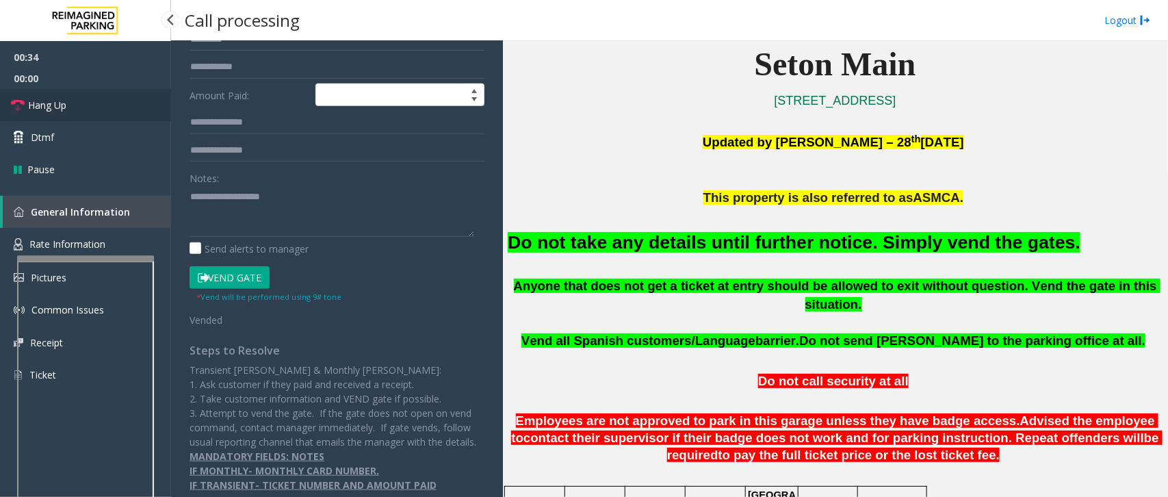
click at [63, 118] on link "Hang Up" at bounding box center [85, 105] width 171 height 32
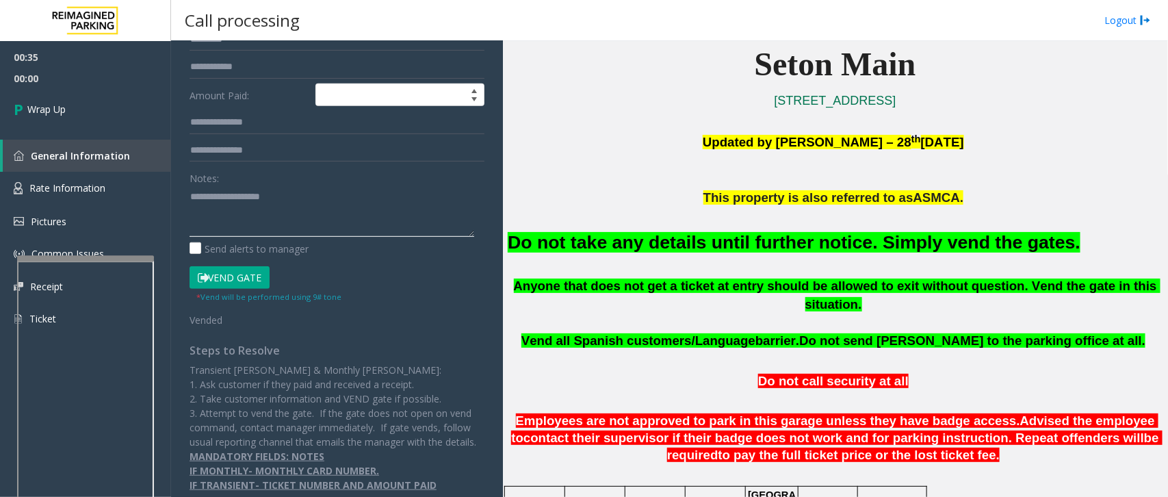
click at [370, 186] on textarea at bounding box center [332, 210] width 285 height 51
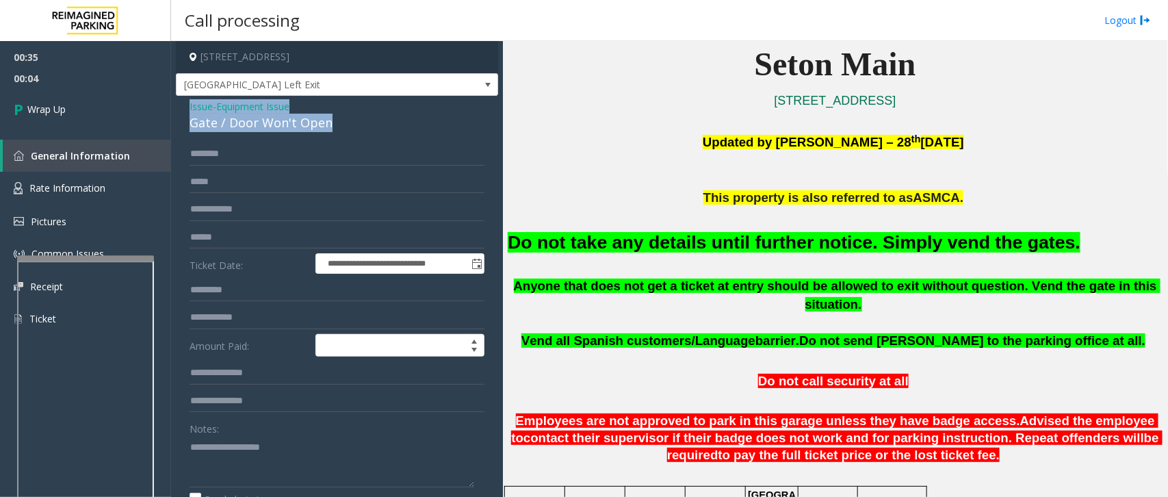
drag, startPoint x: 189, startPoint y: 105, endPoint x: 381, endPoint y: 127, distance: 193.5
click at [381, 127] on div "Issue - Equipment Issue Gate / Door Won't Open" at bounding box center [337, 115] width 295 height 33
copy div "Issue - Equipment Issue Gate / Door Won't Open"
click at [214, 443] on textarea at bounding box center [332, 461] width 285 height 51
paste textarea "**********"
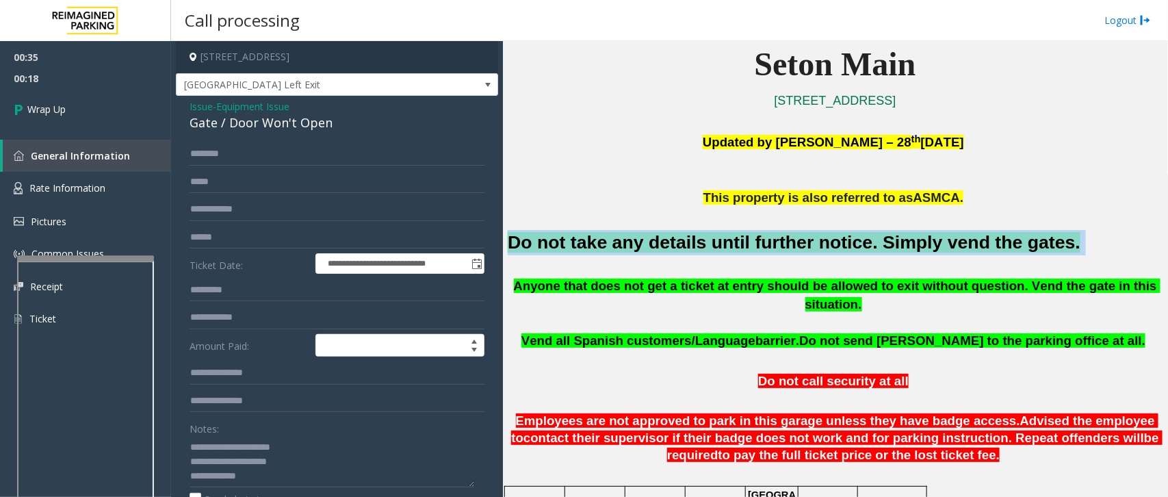
drag, startPoint x: 511, startPoint y: 244, endPoint x: 1023, endPoint y: 226, distance: 512.1
click at [1023, 226] on div "Do not take any details until further notice. Simply vend the gates." at bounding box center [835, 242] width 655 height 70
copy h2 "Do not take any details until further notice. Simply vend the gates."
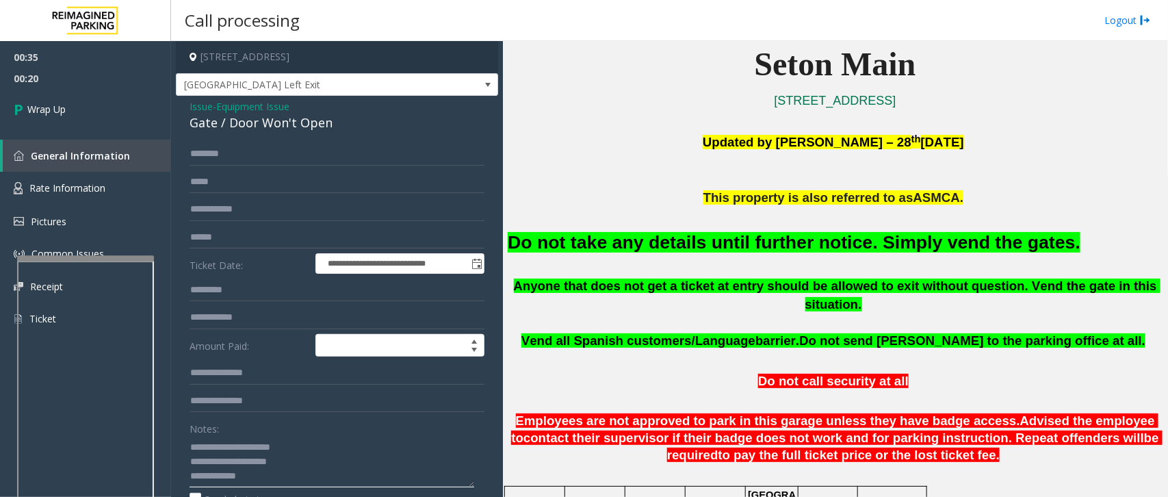
click at [308, 484] on textarea at bounding box center [332, 461] width 285 height 51
paste textarea "**********"
type textarea "**********"
click at [77, 115] on link "Wrap Up" at bounding box center [85, 109] width 171 height 40
